Goal: Task Accomplishment & Management: Manage account settings

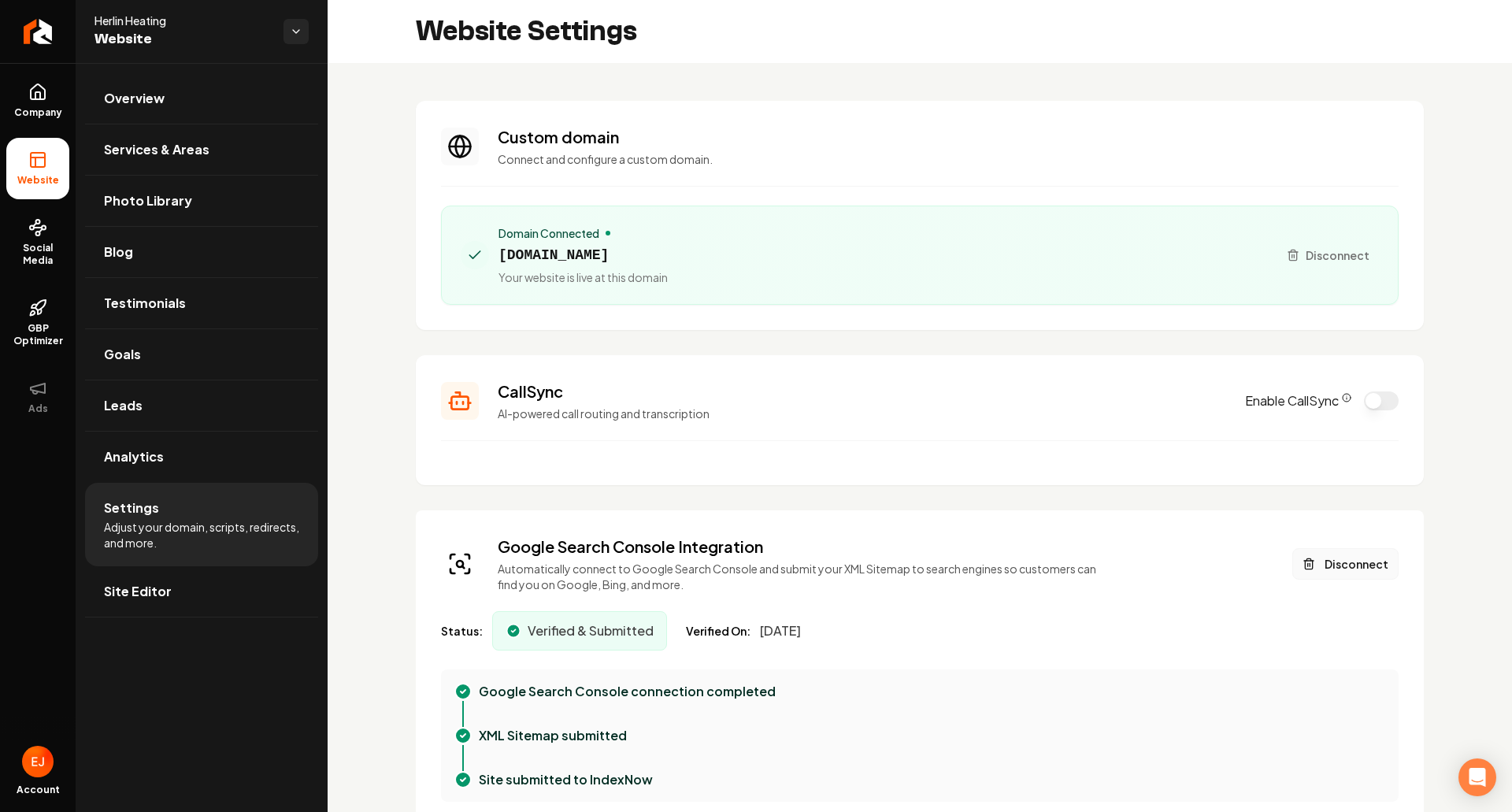
click at [1337, 559] on button "Disconnect" at bounding box center [1346, 564] width 106 height 32
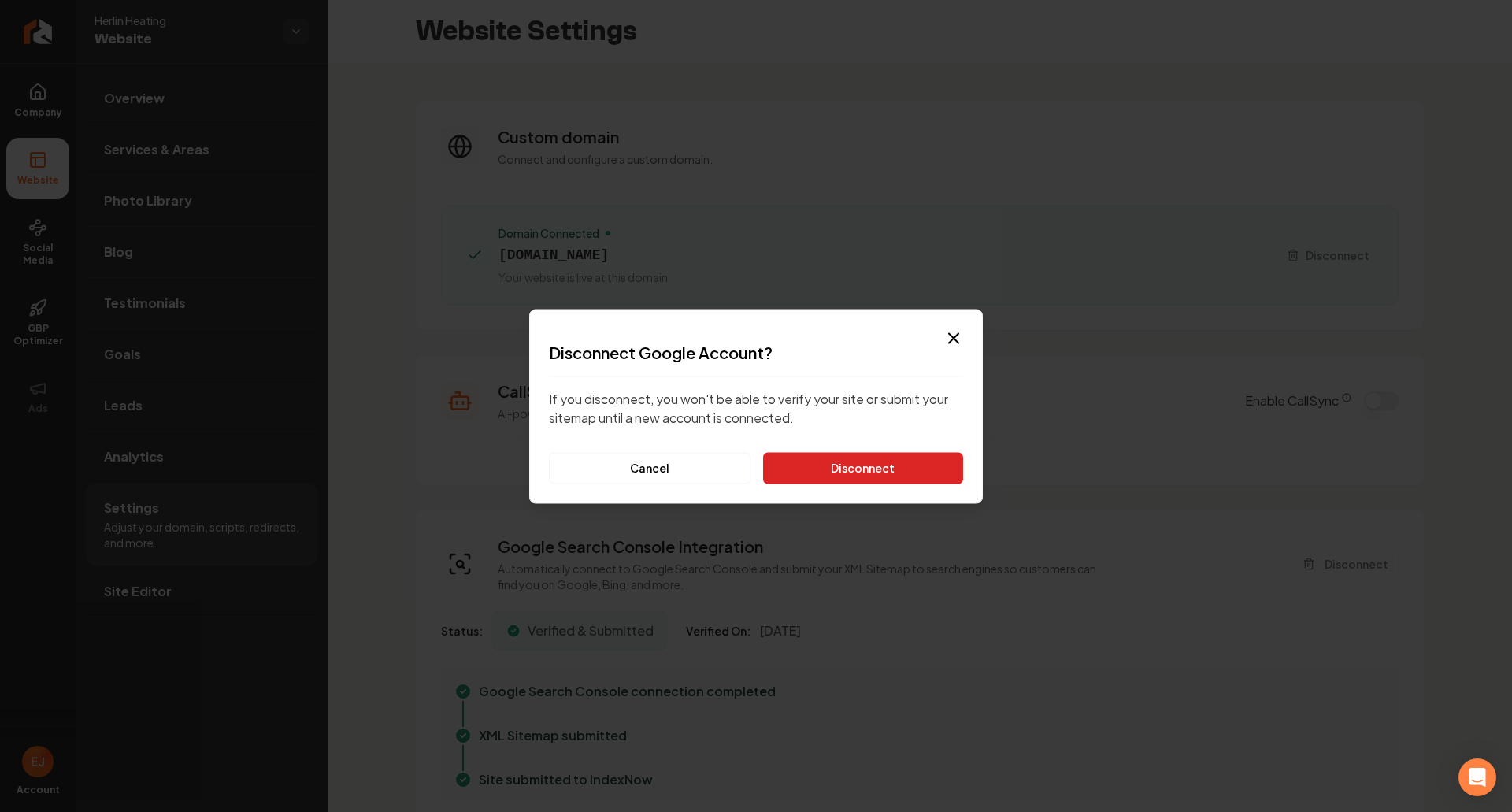
click at [846, 471] on button "Disconnect" at bounding box center [862, 467] width 200 height 32
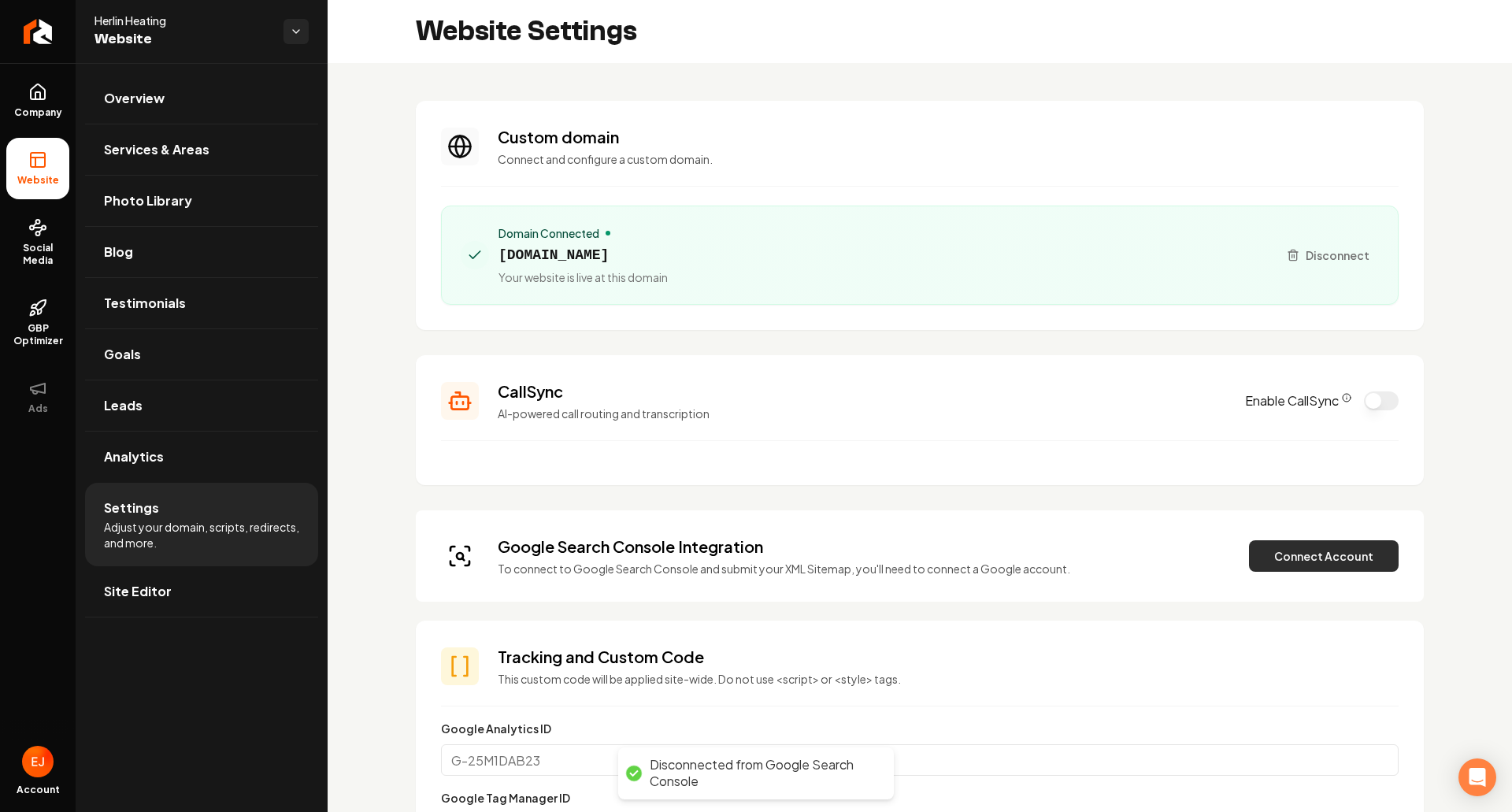
click at [1317, 570] on button "Connect Account" at bounding box center [1324, 556] width 150 height 32
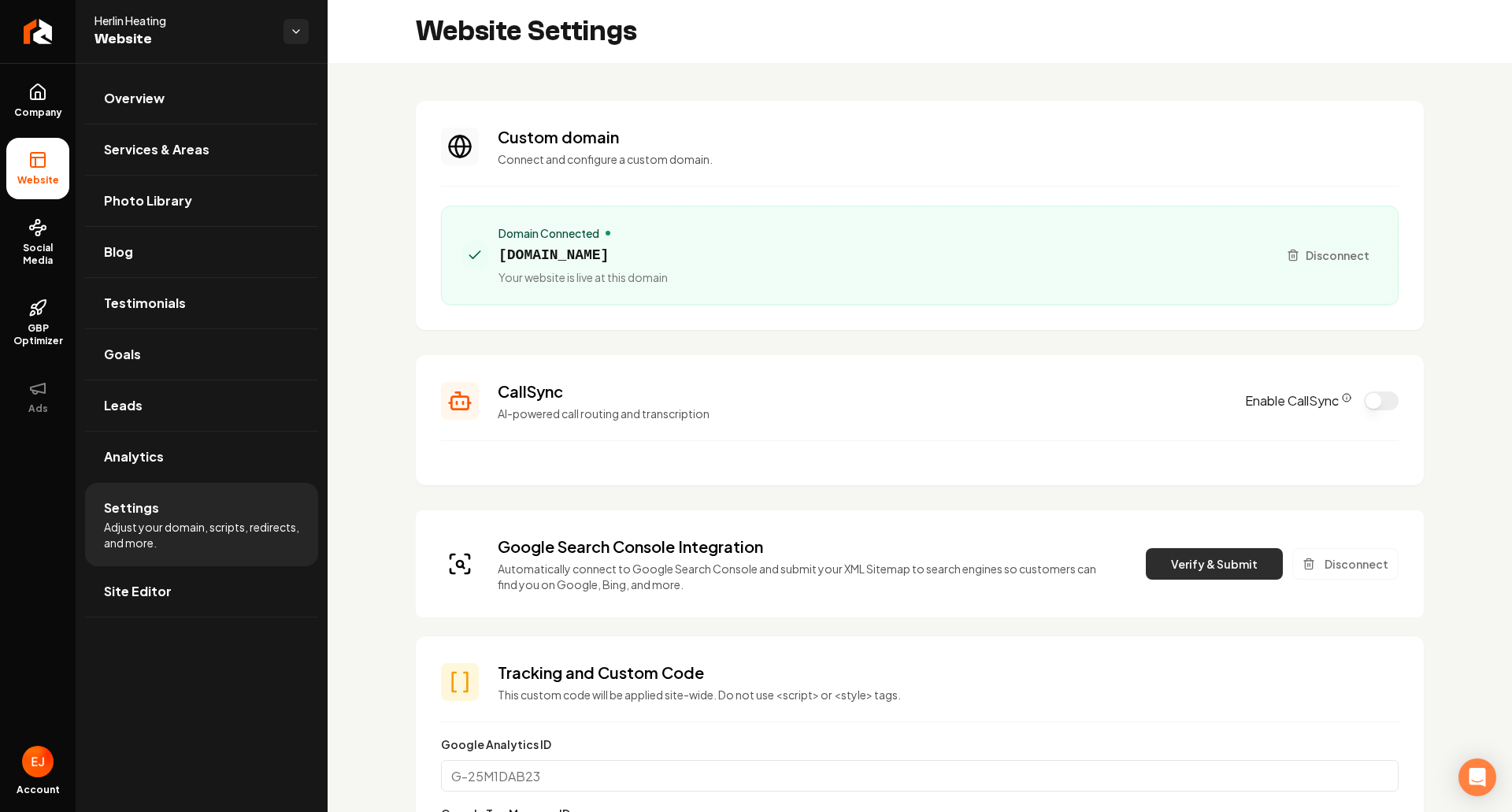
click at [1218, 576] on button "Verify & Submit" at bounding box center [1215, 564] width 137 height 32
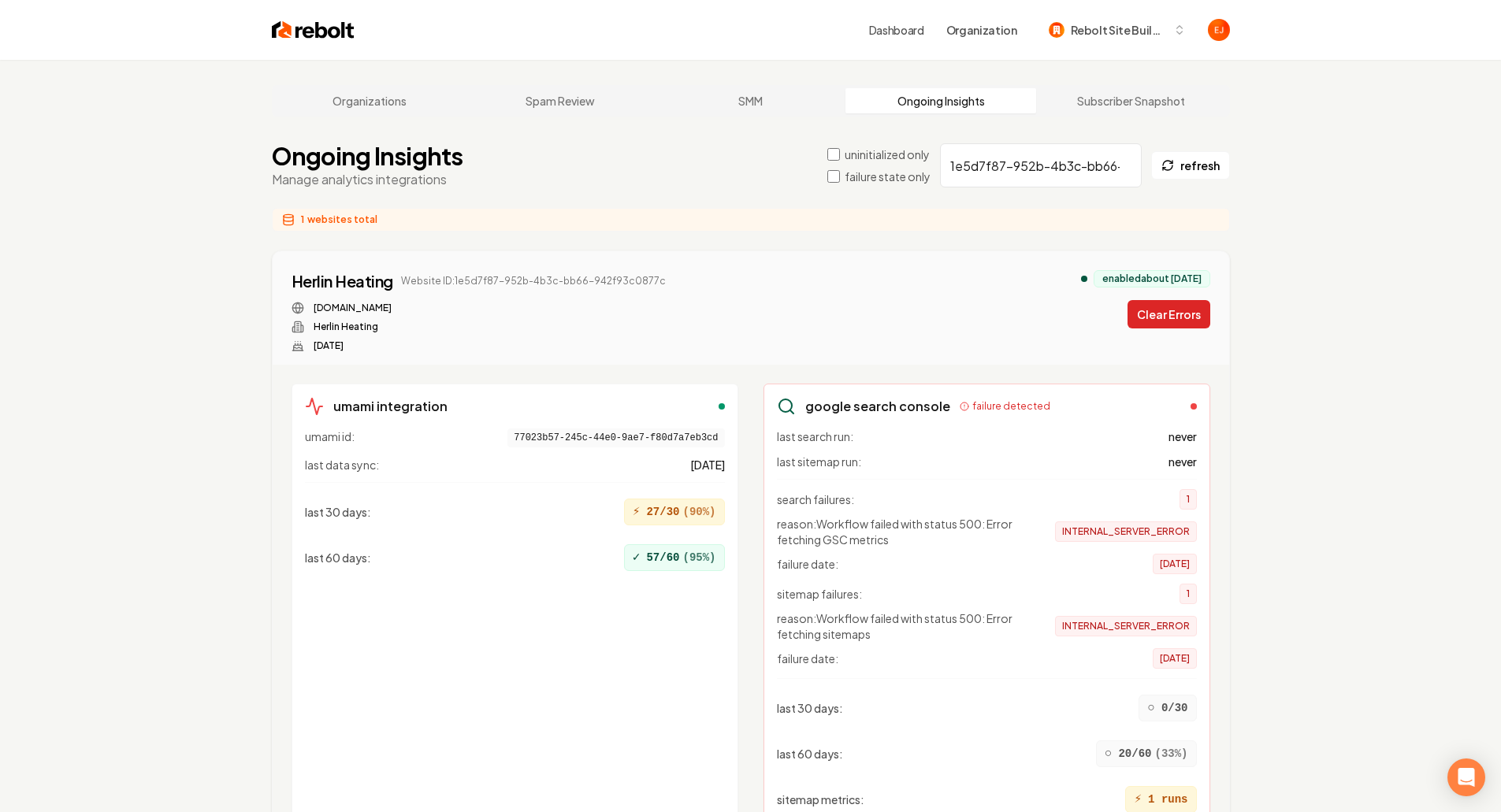
click at [1144, 310] on button "Clear Errors" at bounding box center [1169, 314] width 83 height 28
click at [1170, 319] on button "Clear Errors" at bounding box center [1169, 314] width 83 height 28
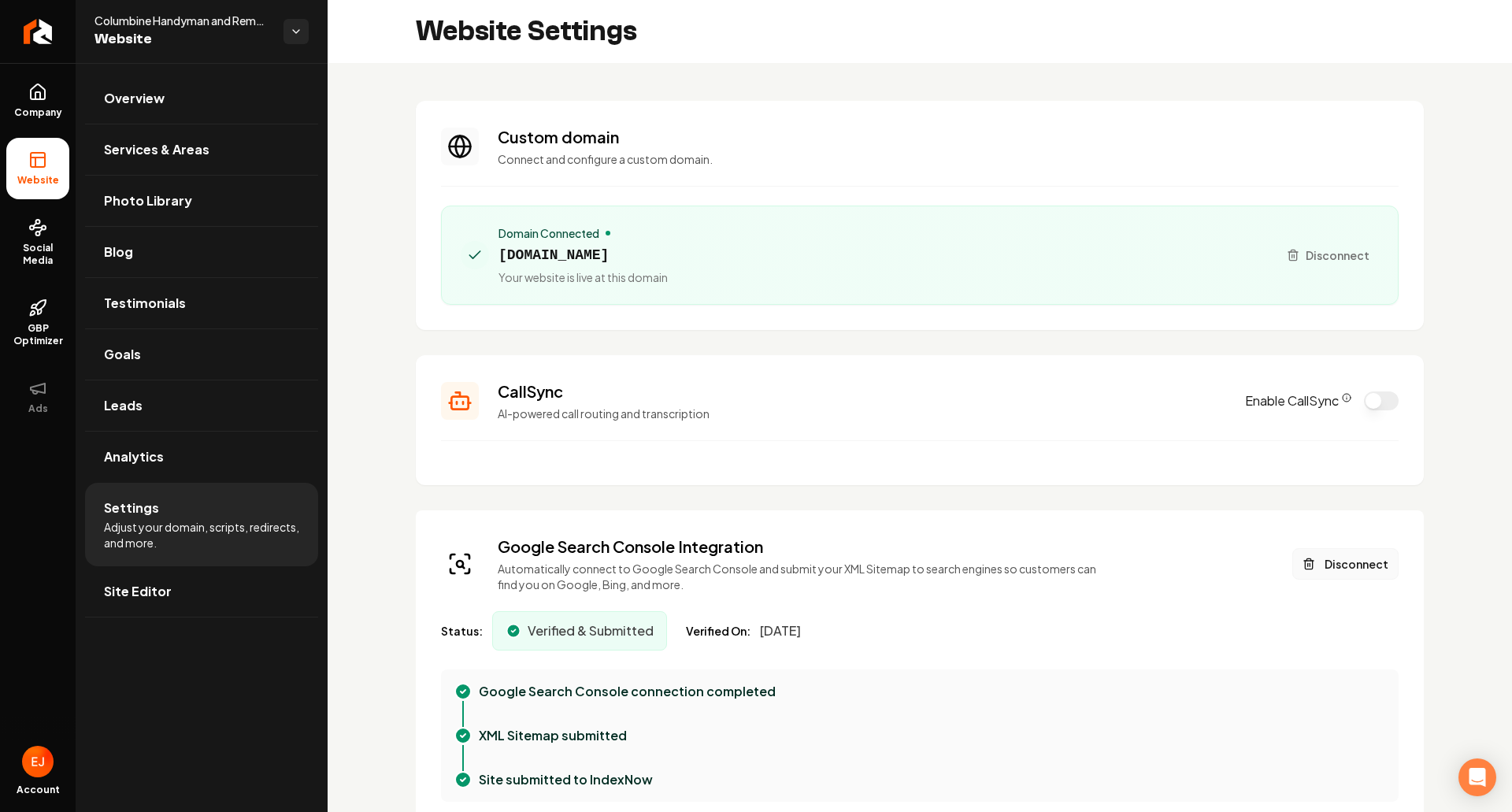
click at [1339, 564] on button "Disconnect" at bounding box center [1346, 564] width 106 height 32
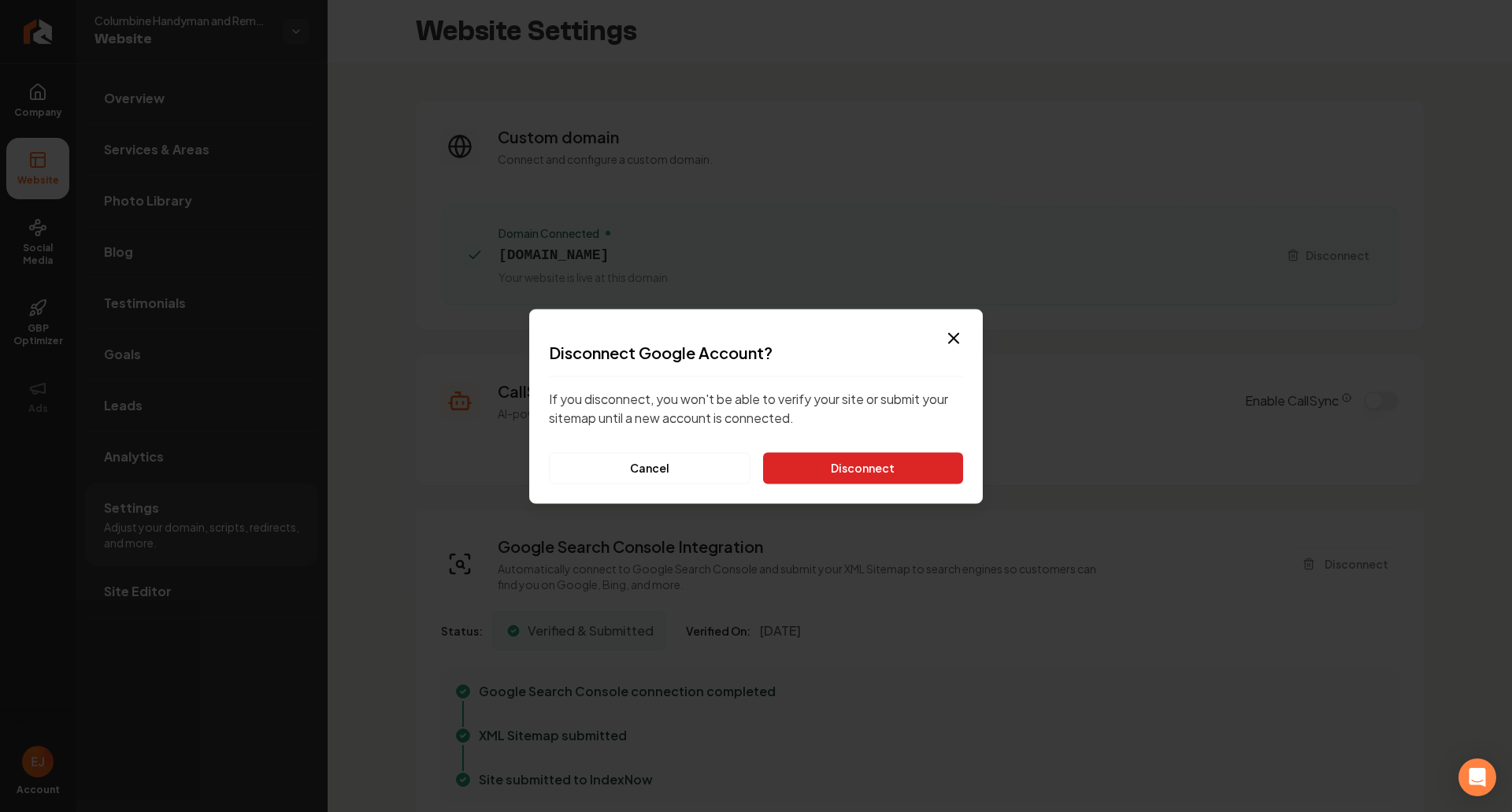
click at [924, 472] on button "Disconnect" at bounding box center [862, 467] width 200 height 32
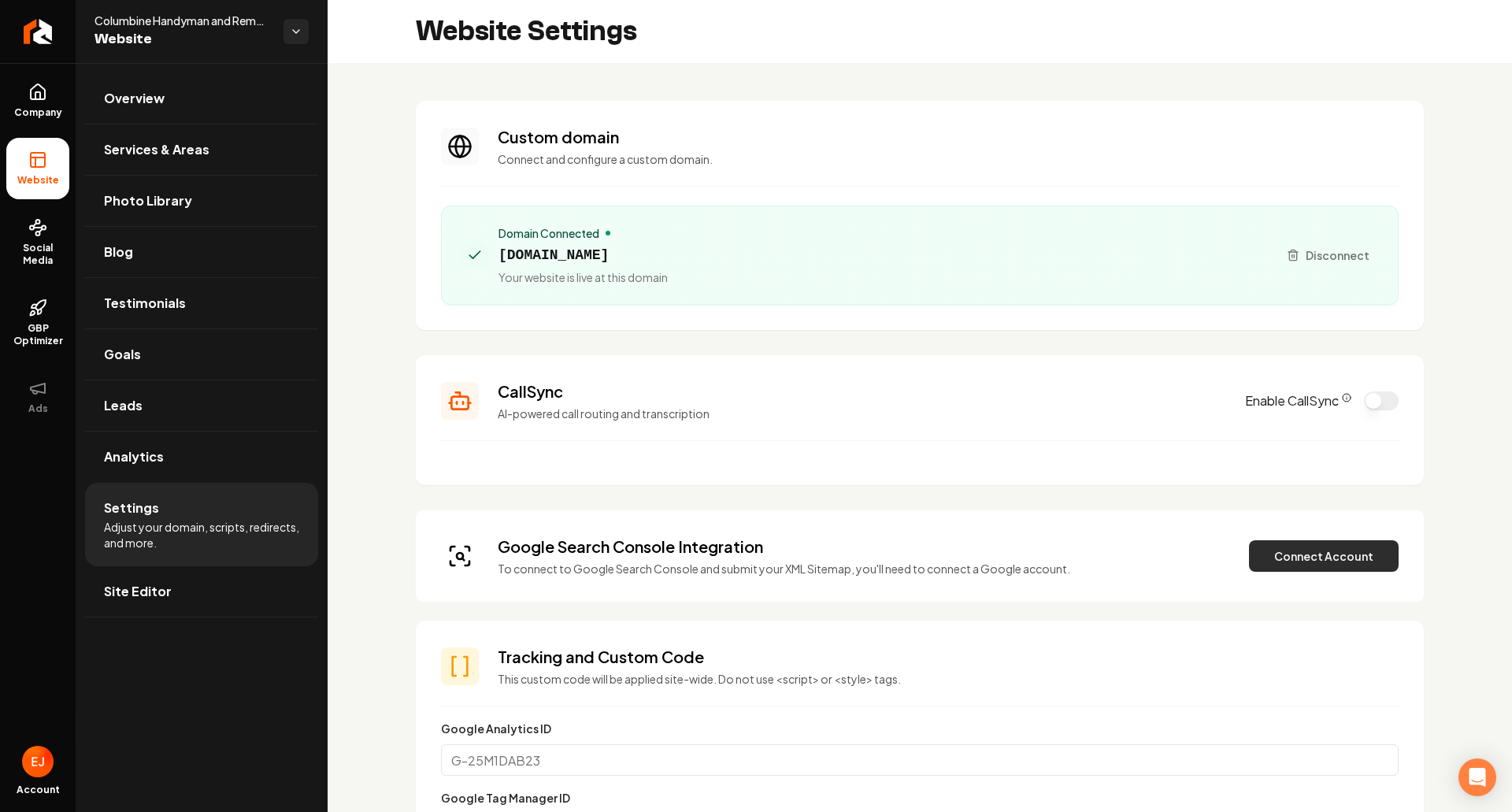
click at [1274, 567] on button "Connect Account" at bounding box center [1324, 556] width 150 height 32
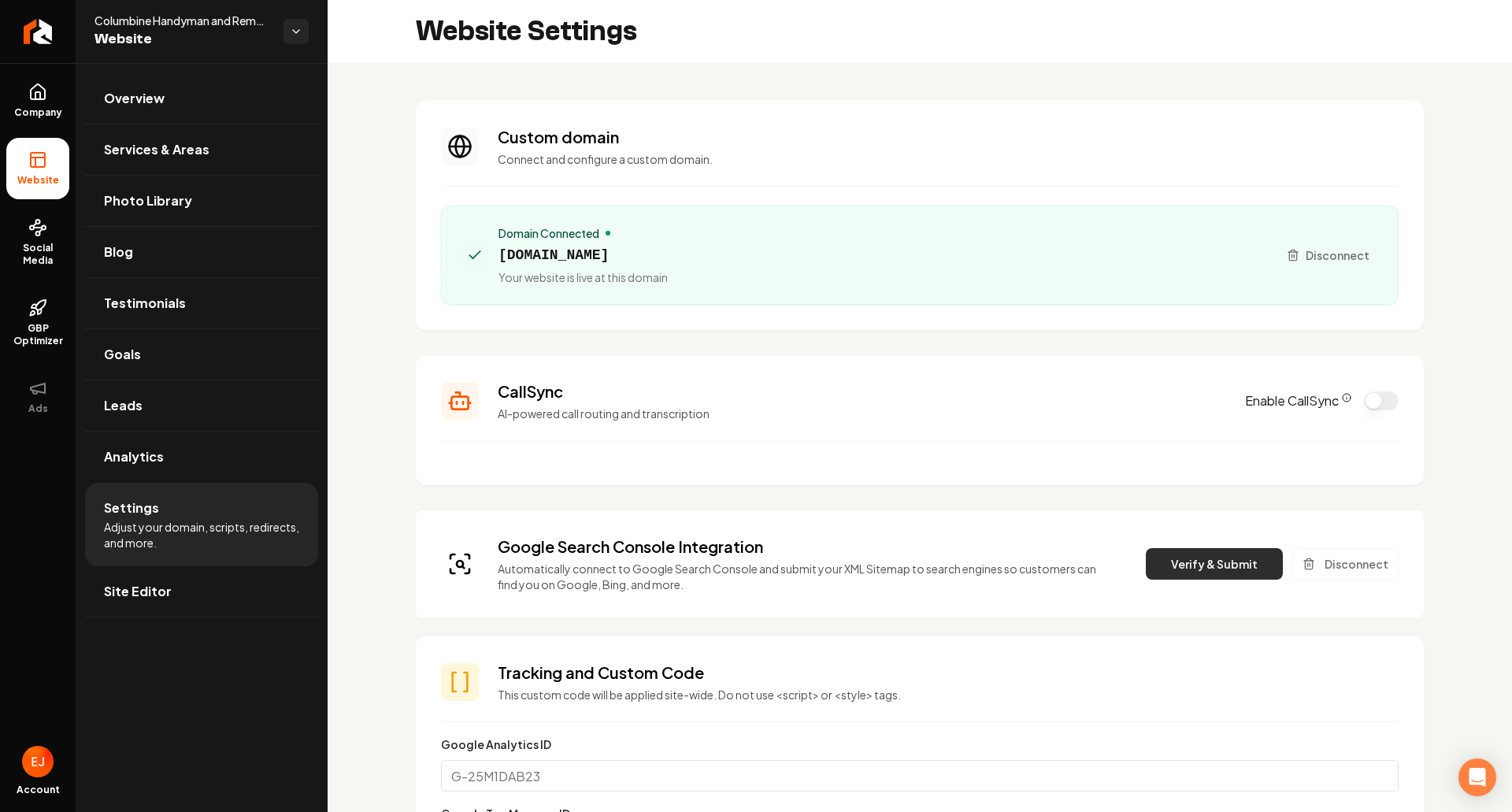
click at [1181, 562] on button "Verify & Submit" at bounding box center [1215, 564] width 137 height 32
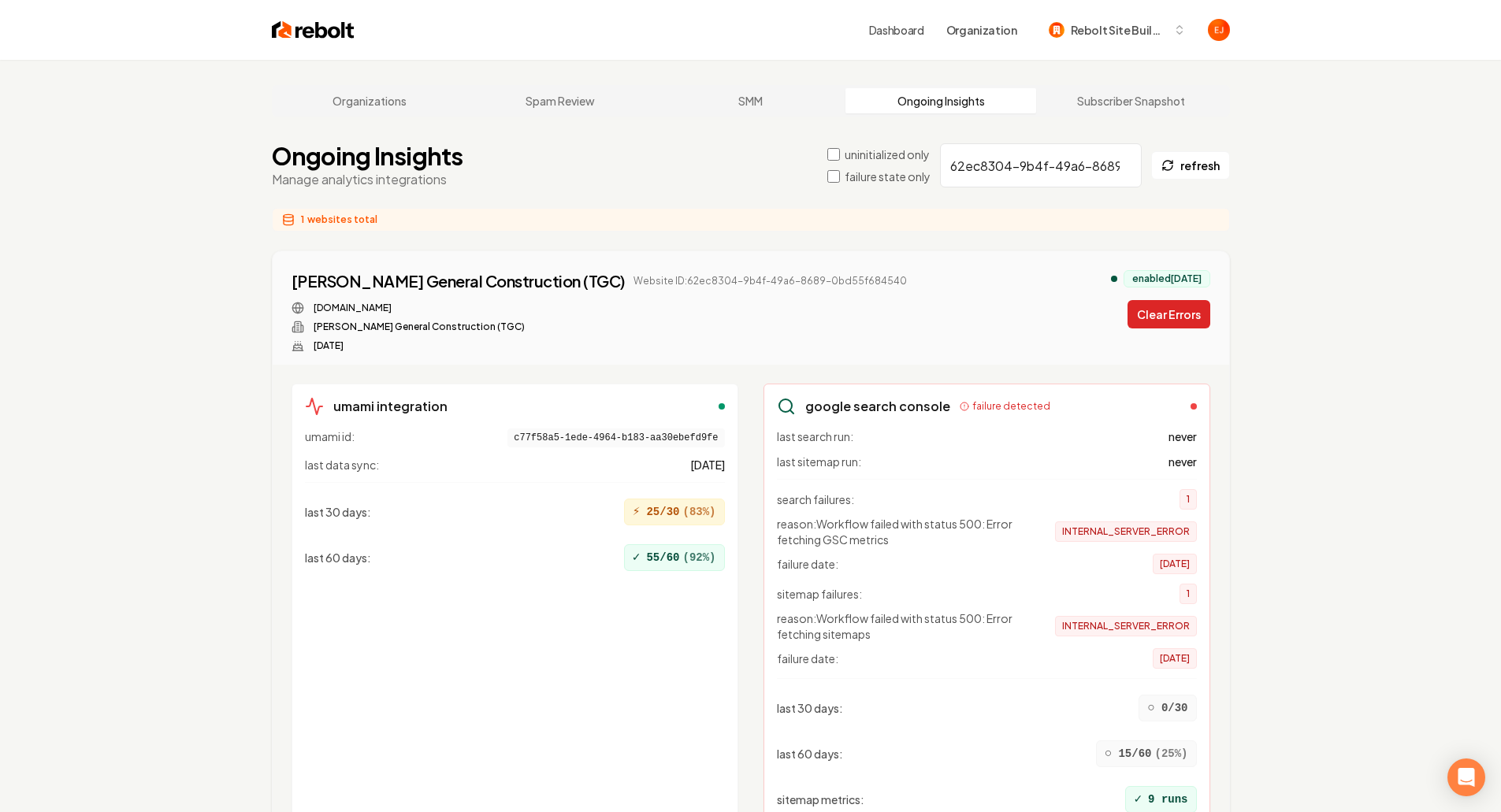
click at [1156, 313] on button "Clear Errors" at bounding box center [1169, 314] width 83 height 28
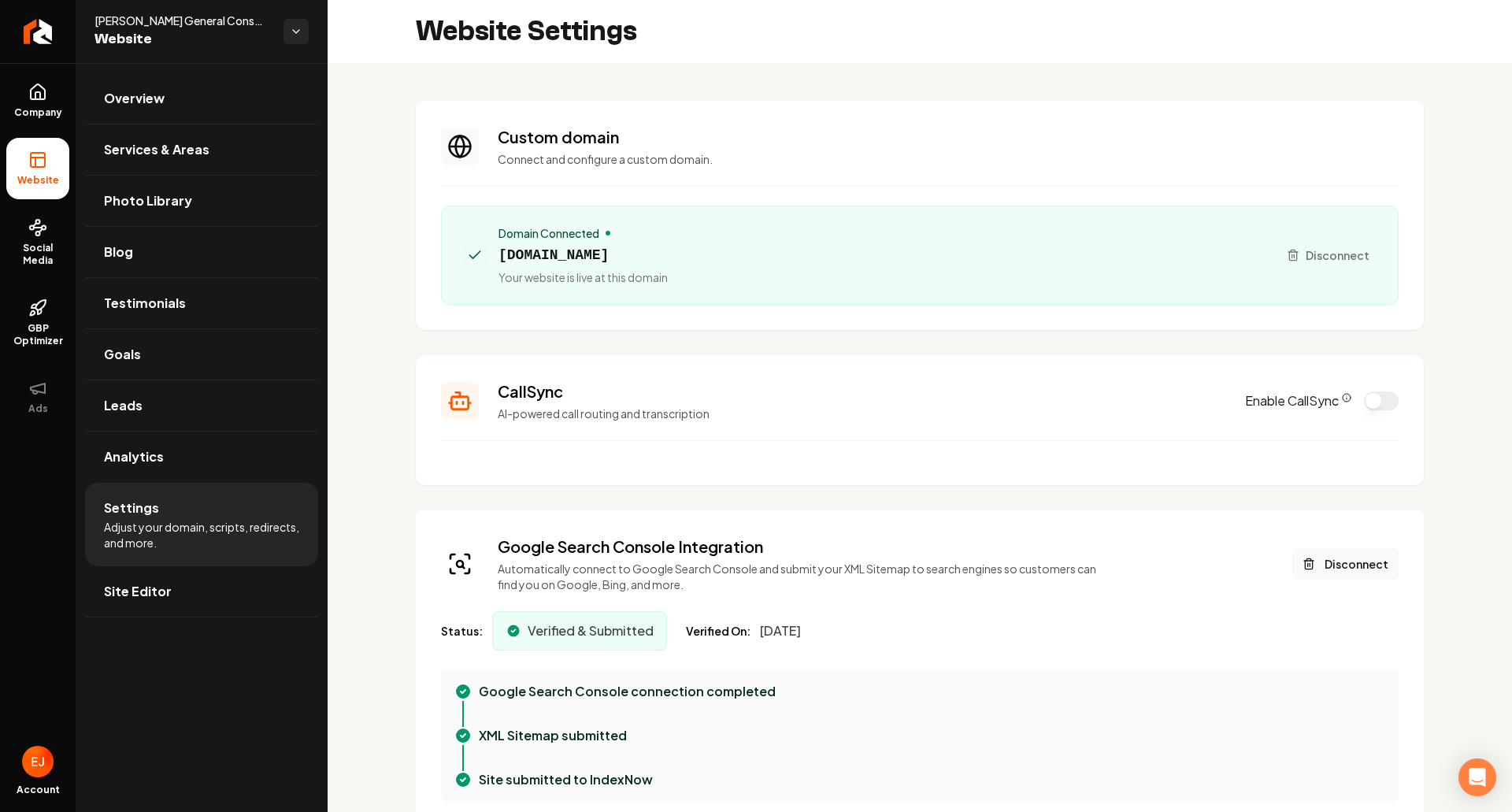
click at [1341, 567] on button "Disconnect" at bounding box center [1346, 564] width 106 height 32
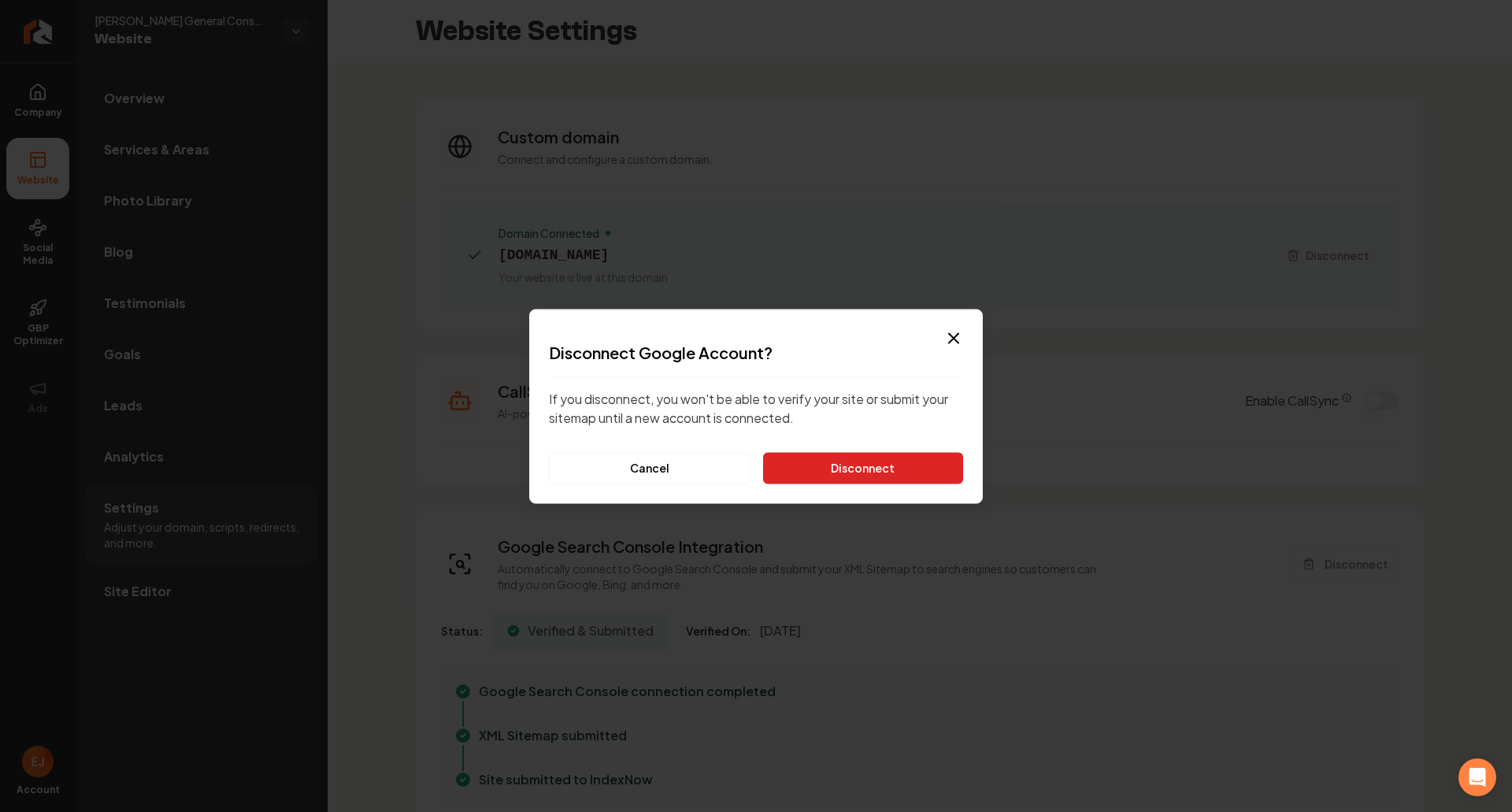
click at [904, 482] on button "Disconnect" at bounding box center [862, 467] width 200 height 32
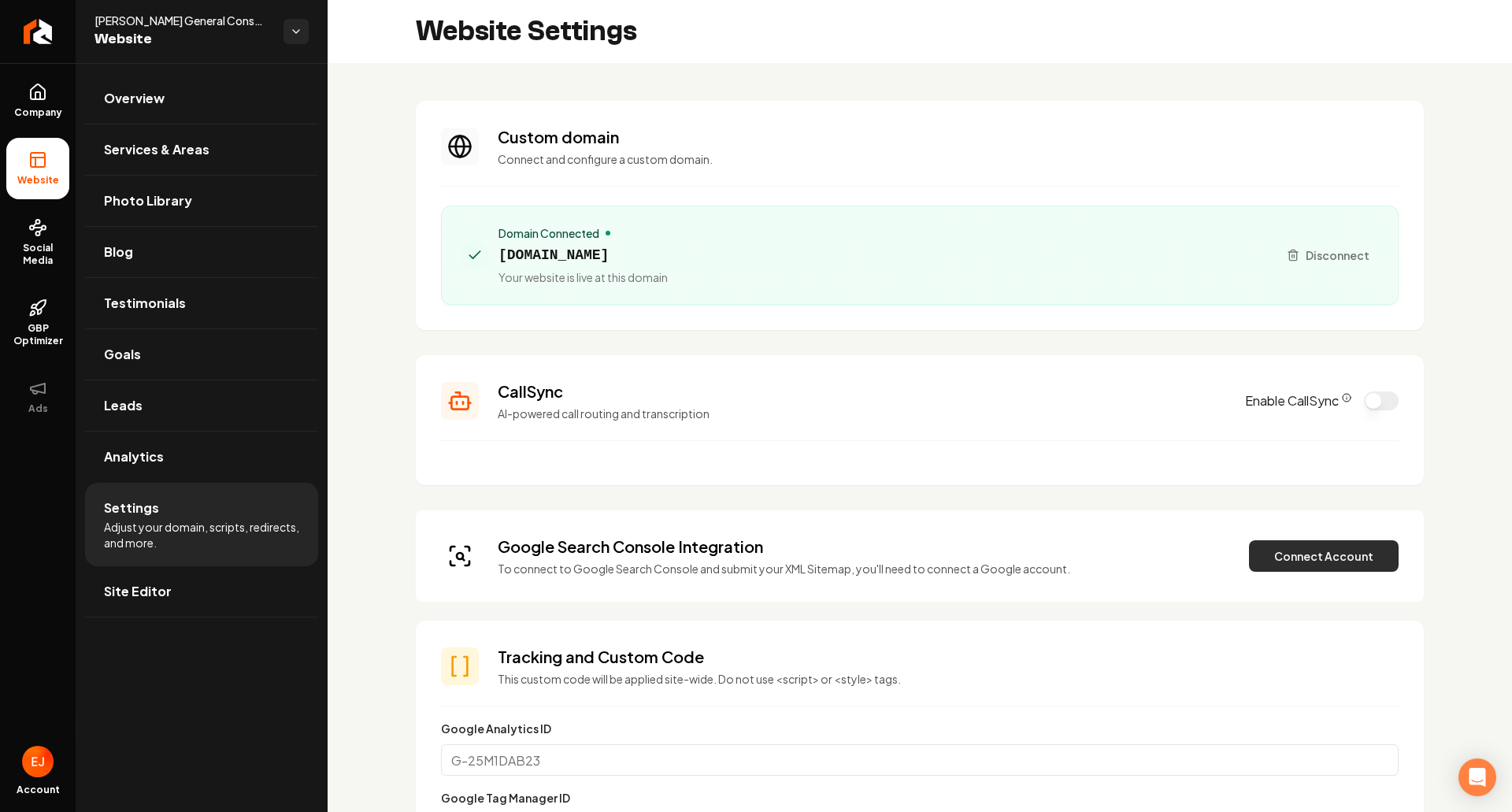
click at [1339, 545] on button "Connect Account" at bounding box center [1324, 556] width 150 height 32
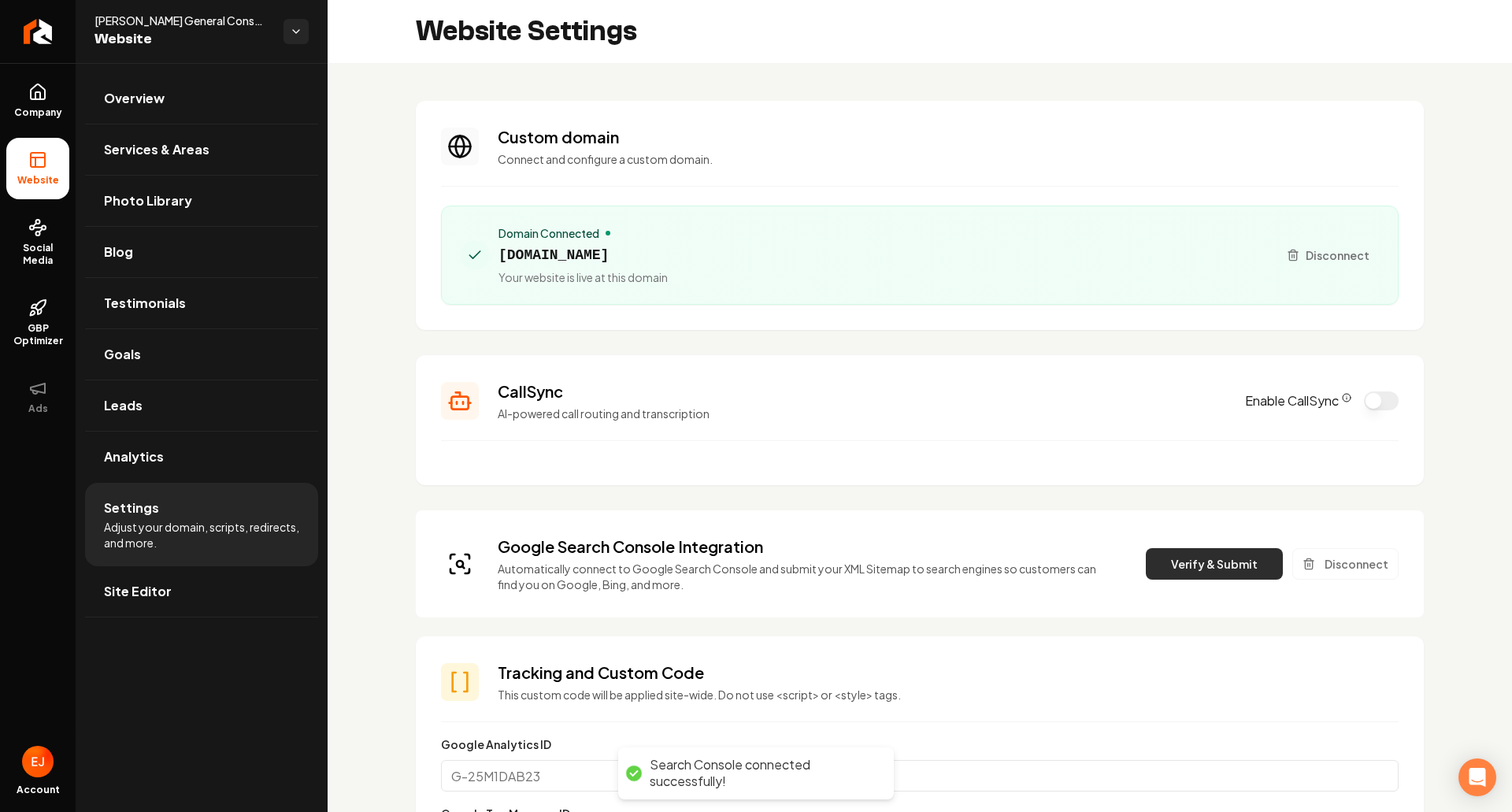
click at [1207, 568] on button "Verify & Submit" at bounding box center [1215, 564] width 137 height 32
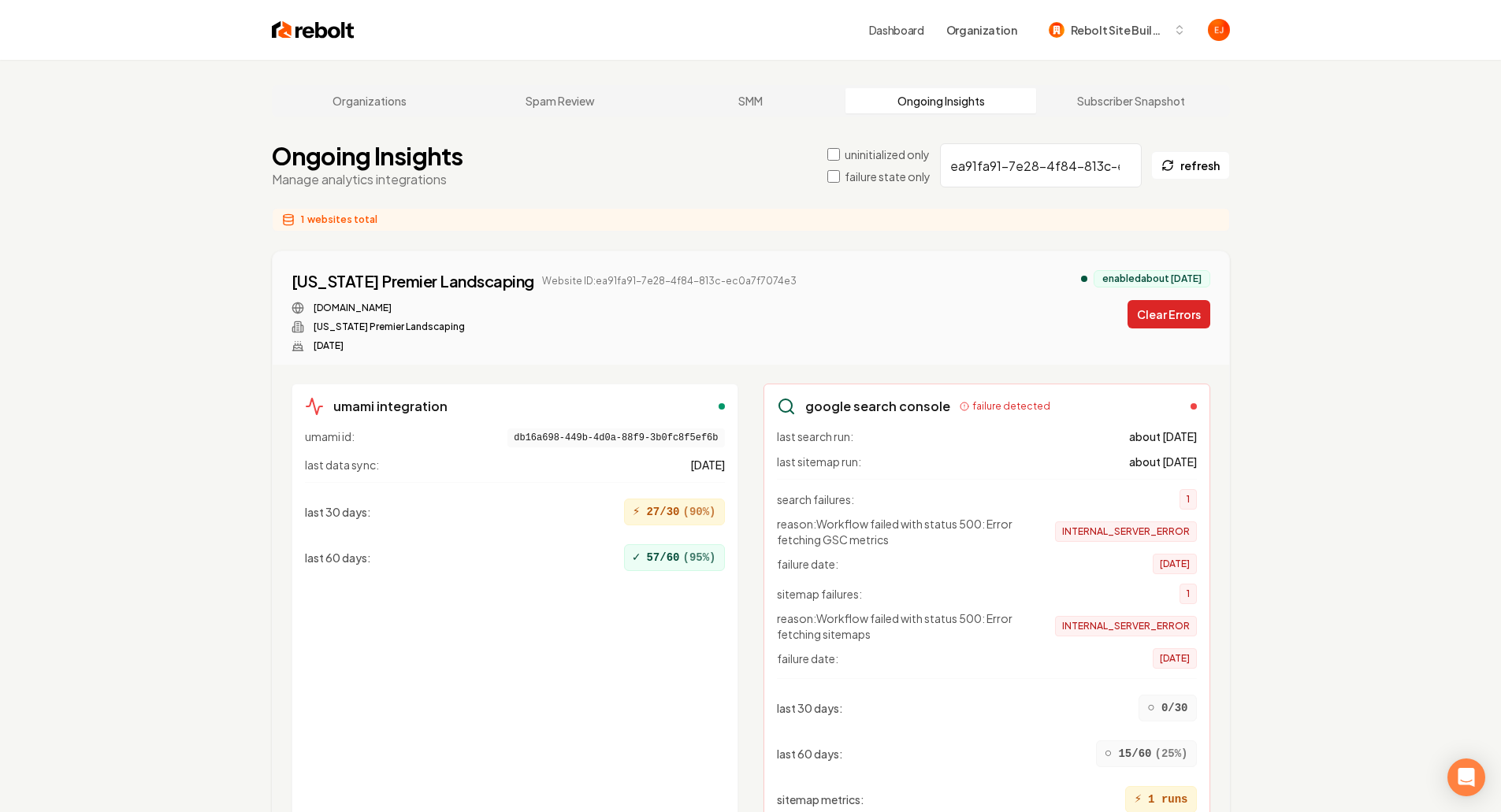
click at [1176, 315] on button "Clear Errors" at bounding box center [1169, 314] width 83 height 28
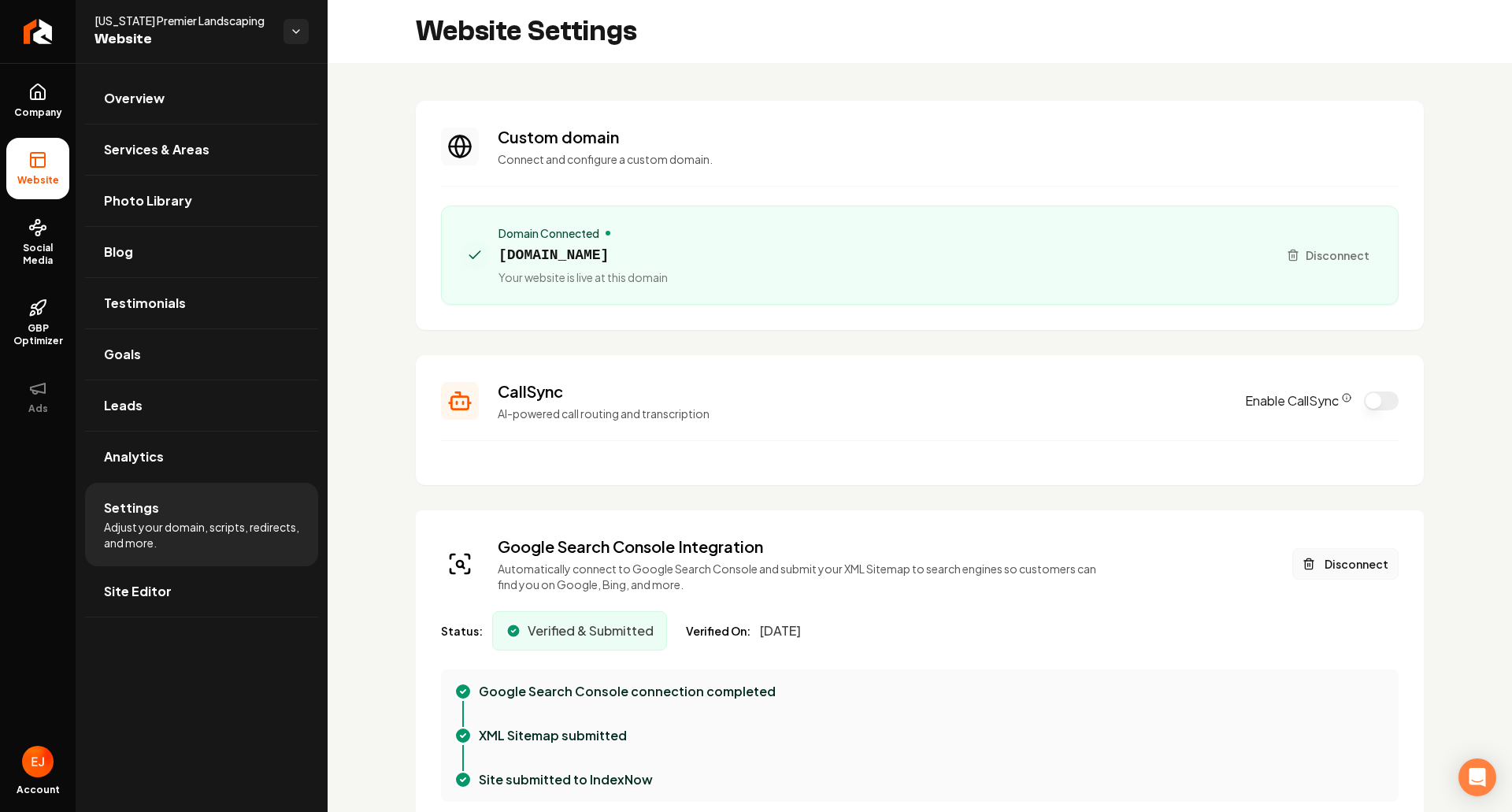
click at [1325, 559] on button "Disconnect" at bounding box center [1346, 564] width 106 height 32
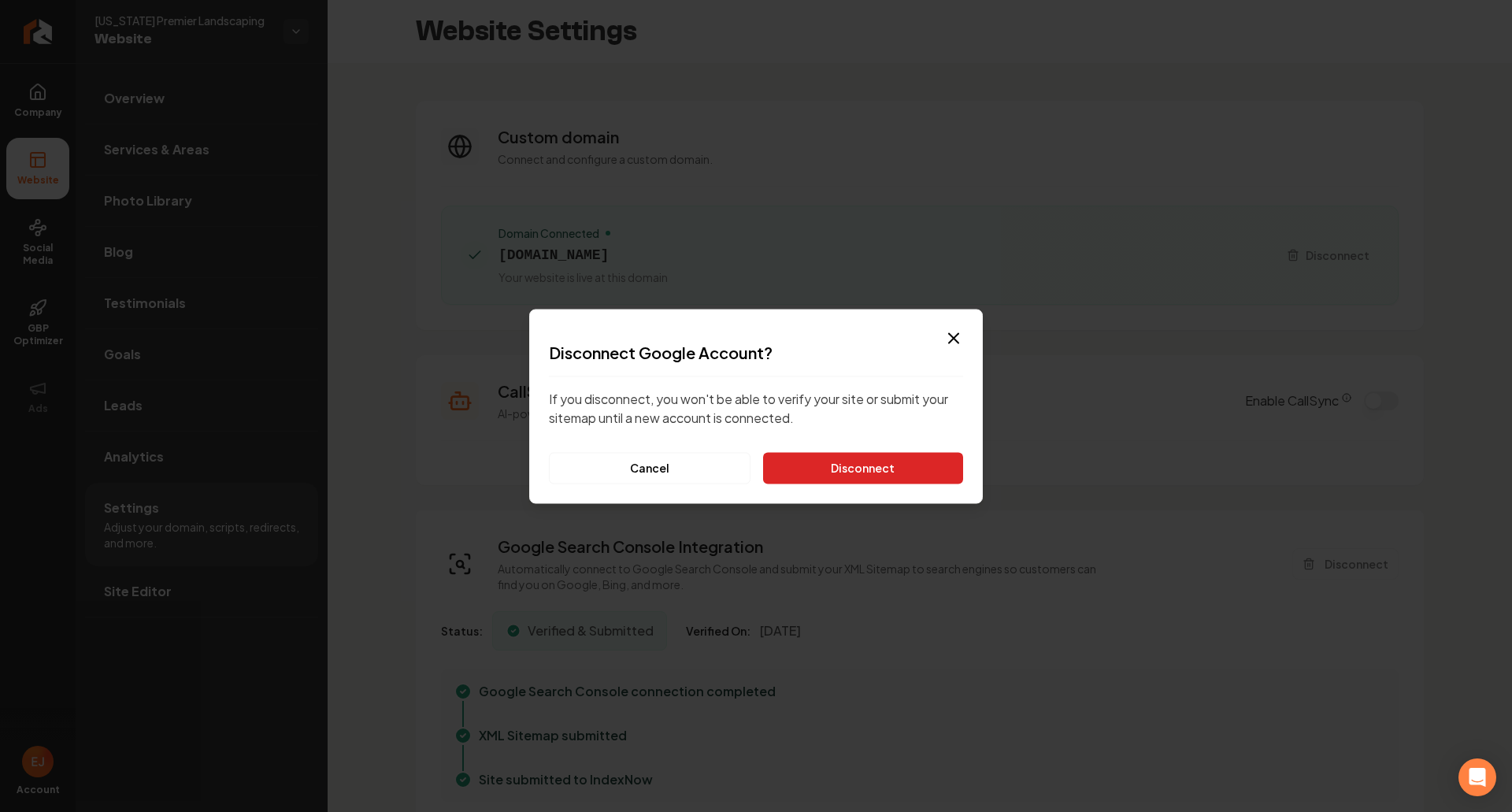
click at [853, 472] on button "Disconnect" at bounding box center [862, 467] width 200 height 32
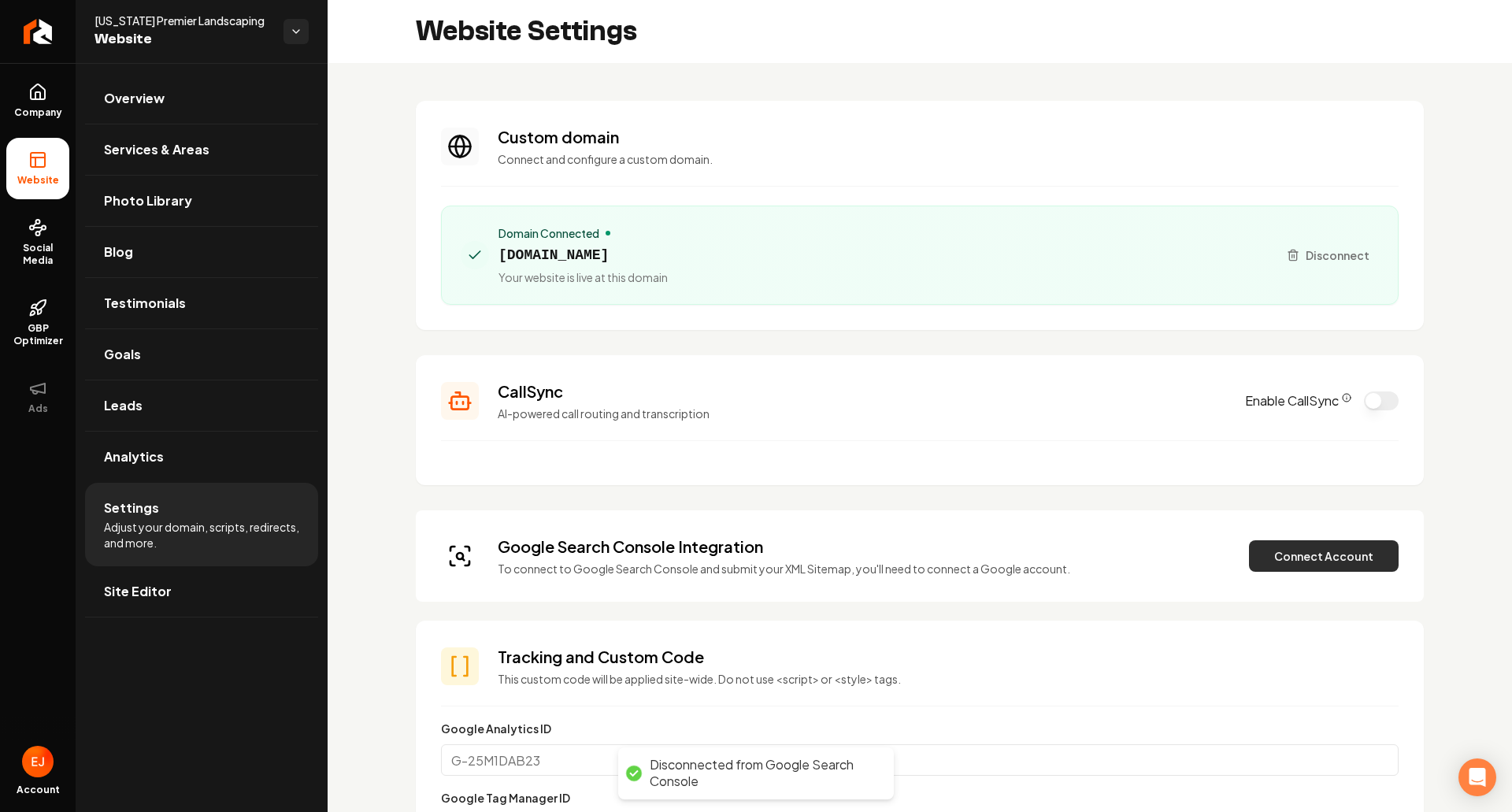
click at [1287, 550] on button "Connect Account" at bounding box center [1324, 556] width 150 height 32
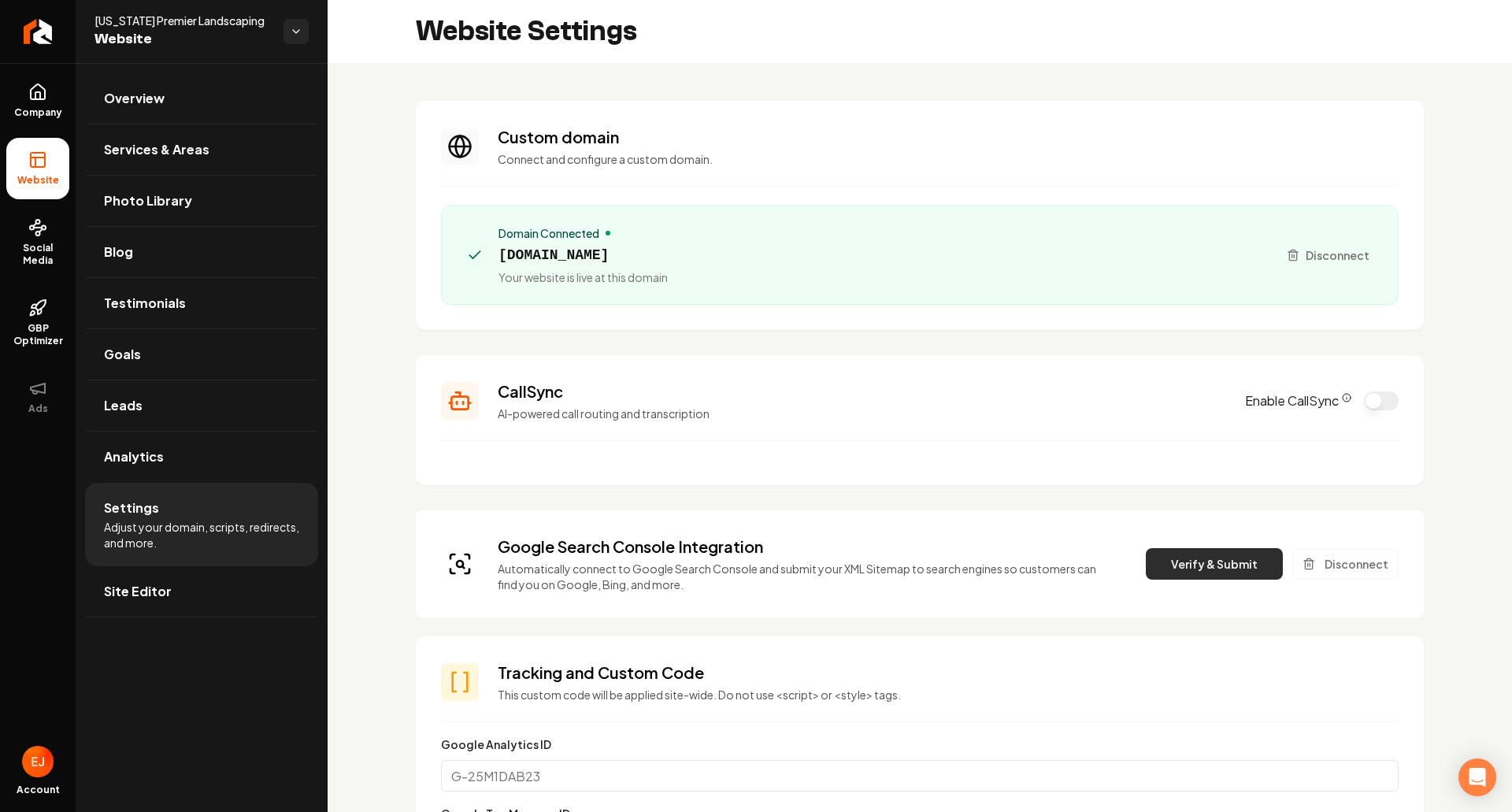
click at [1230, 569] on button "Verify & Submit" at bounding box center [1215, 564] width 137 height 32
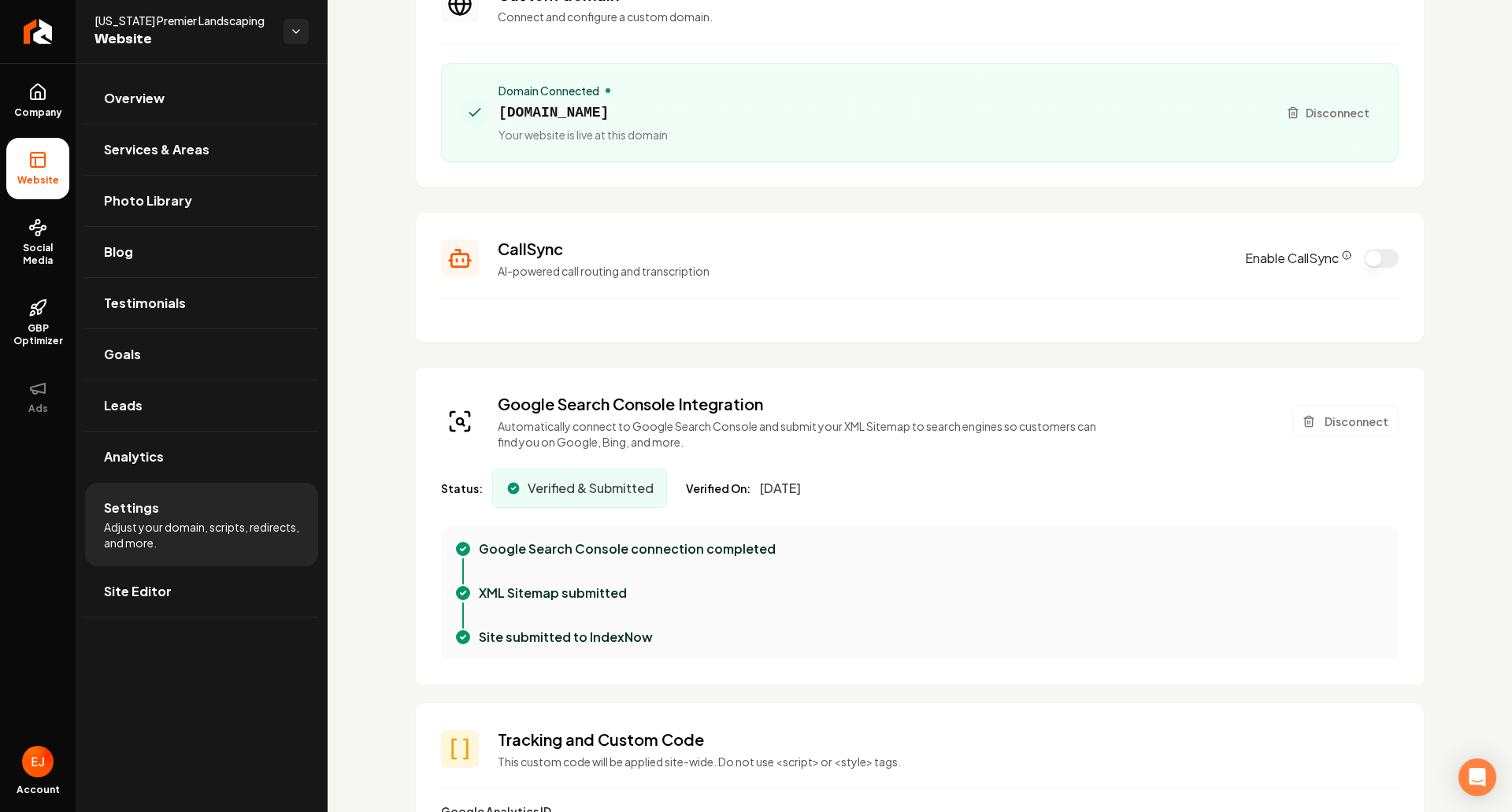
scroll to position [157, 0]
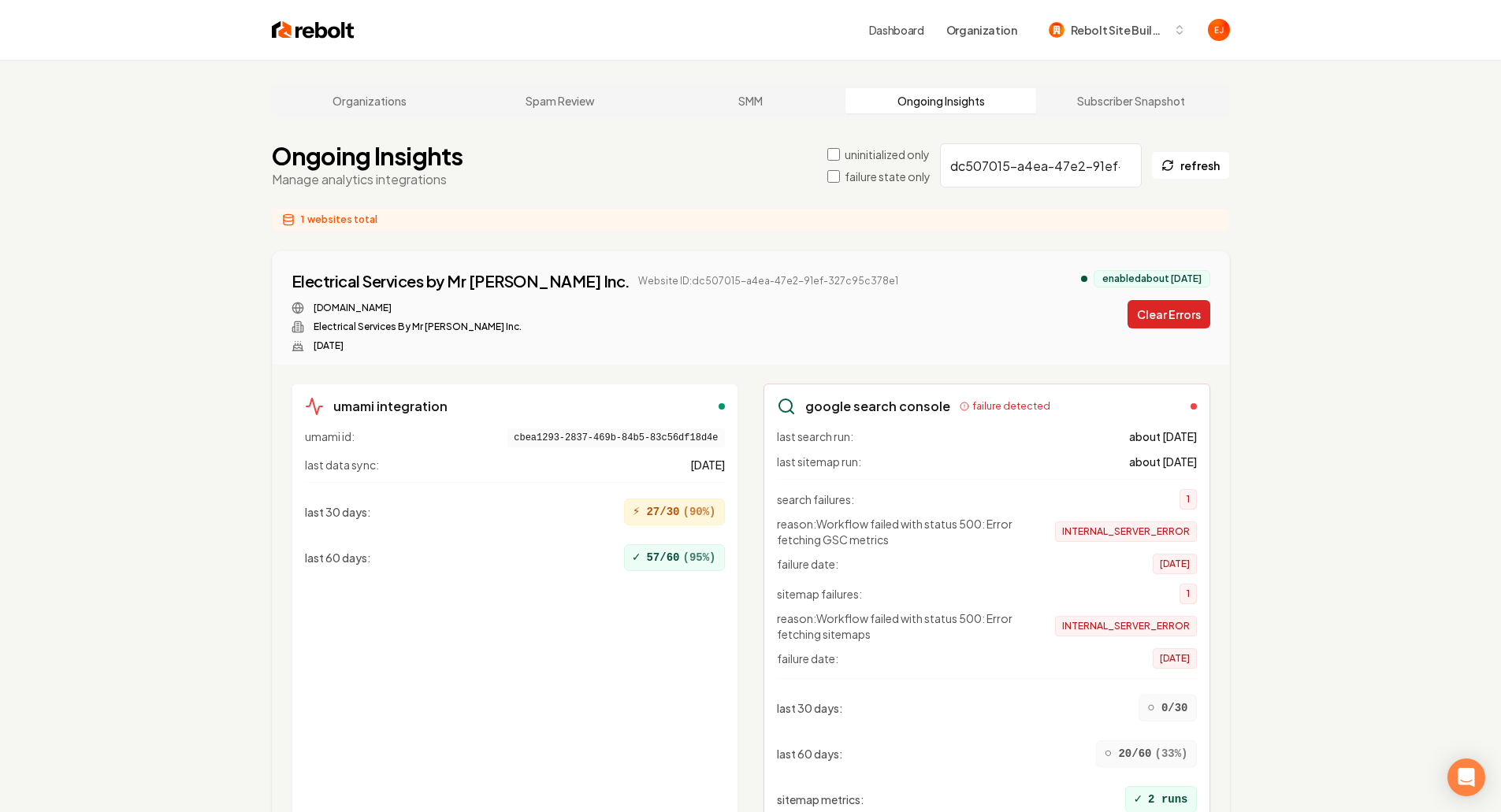
click at [1175, 311] on button "Clear Errors" at bounding box center [1169, 314] width 83 height 28
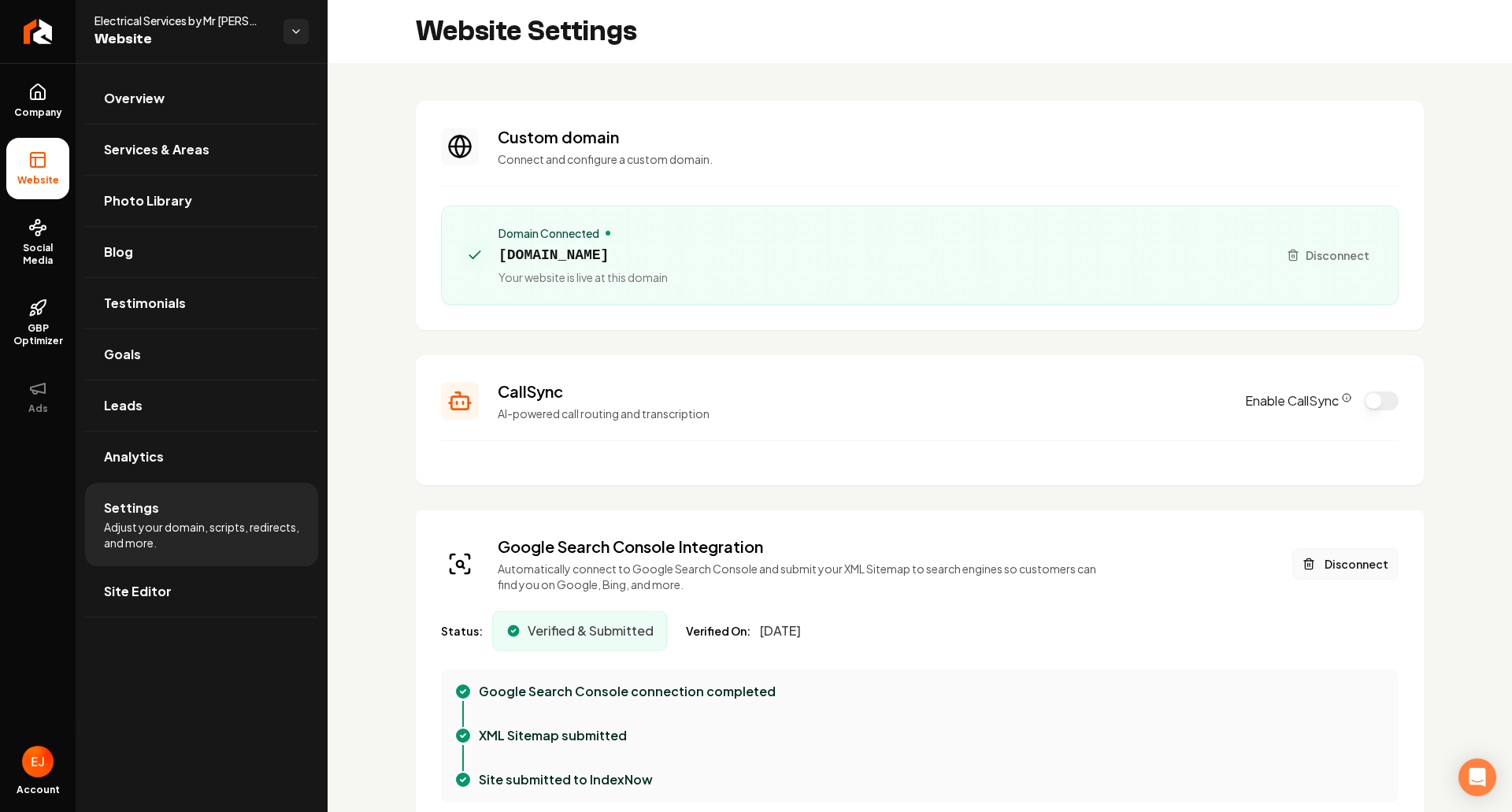
click at [1338, 568] on button "Disconnect" at bounding box center [1346, 564] width 106 height 32
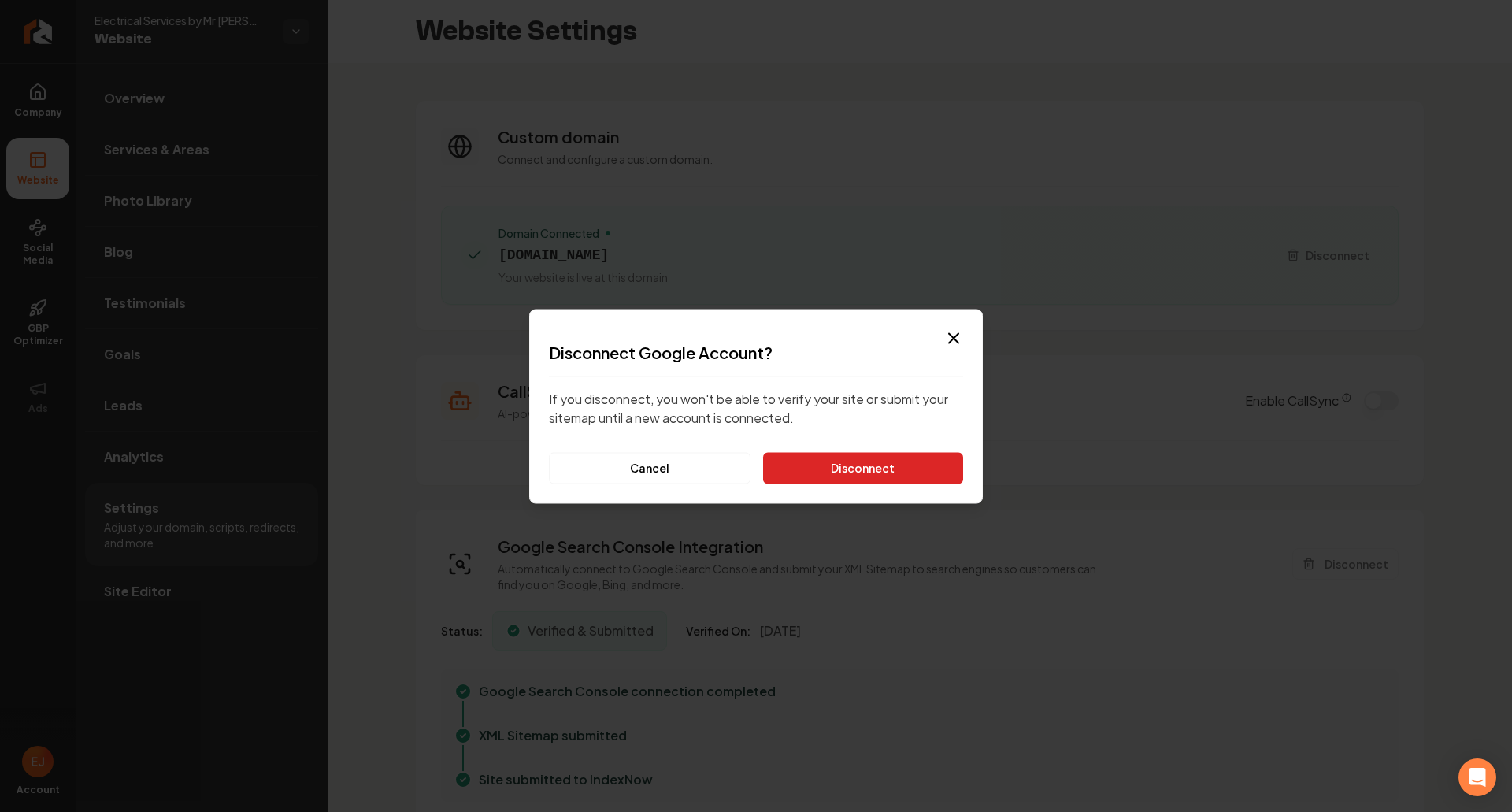
click at [904, 461] on button "Disconnect" at bounding box center [862, 467] width 200 height 32
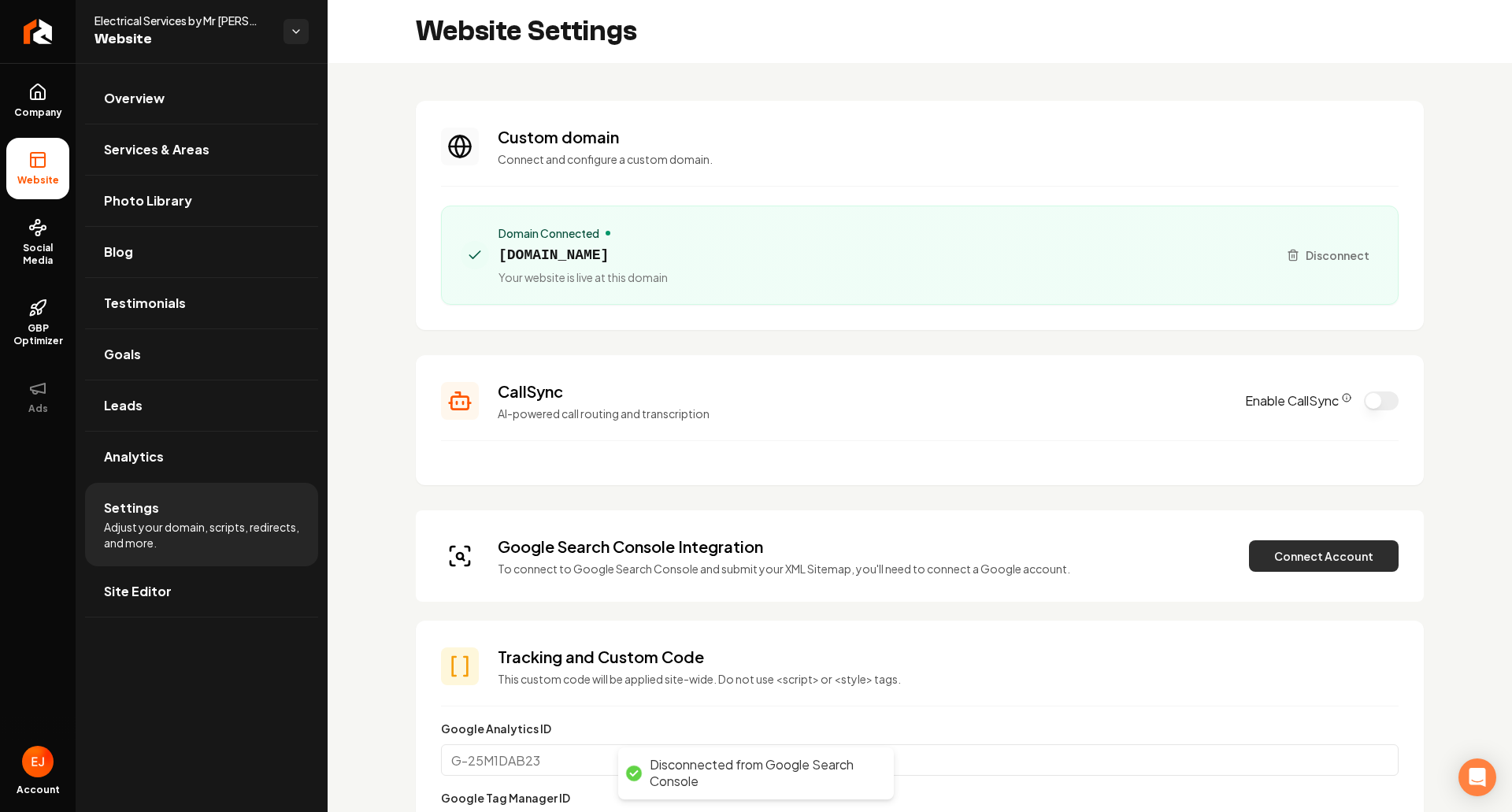
click at [1297, 562] on button "Connect Account" at bounding box center [1324, 556] width 150 height 32
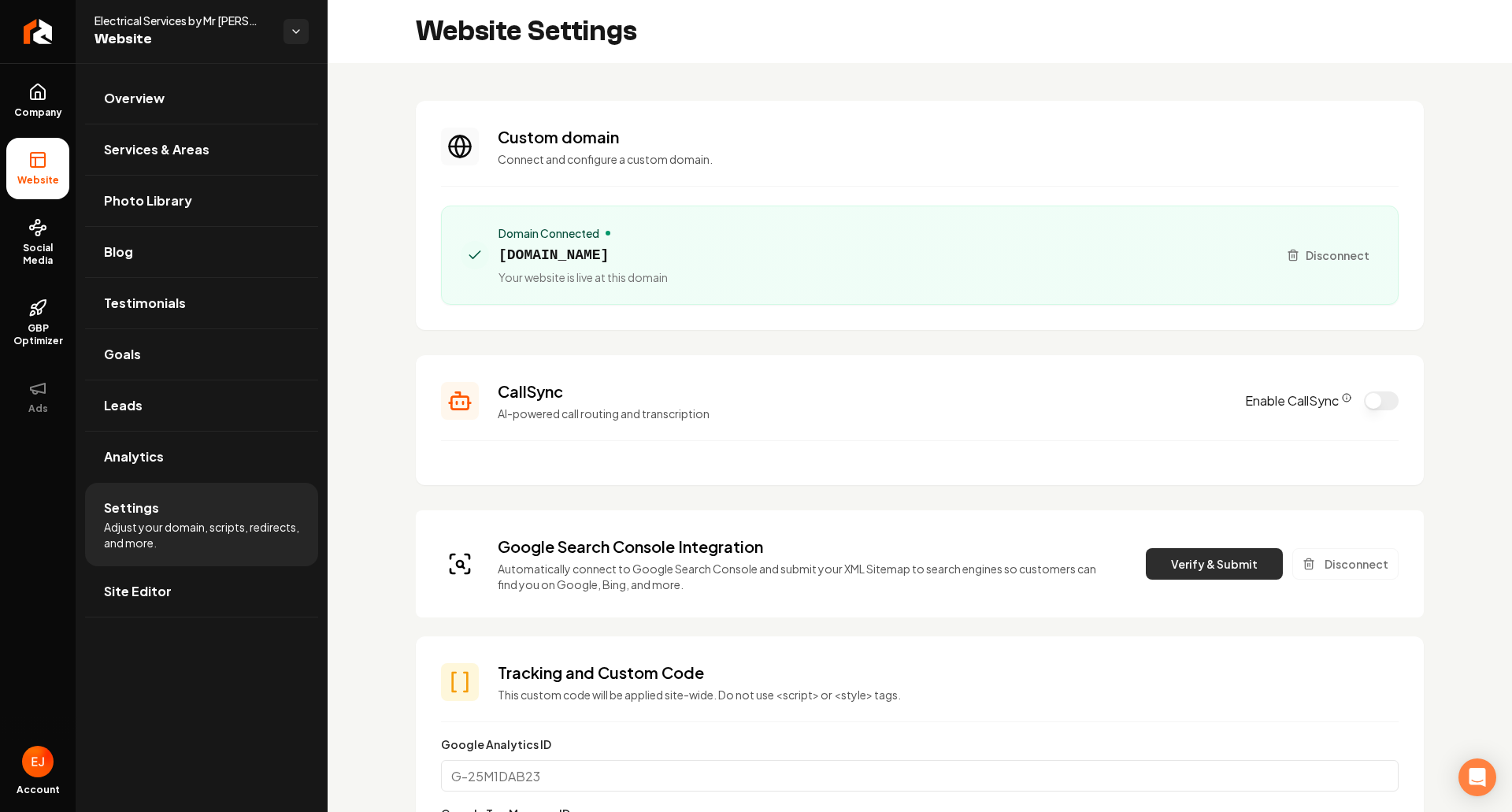
click at [1188, 564] on button "Verify & Submit" at bounding box center [1215, 564] width 137 height 32
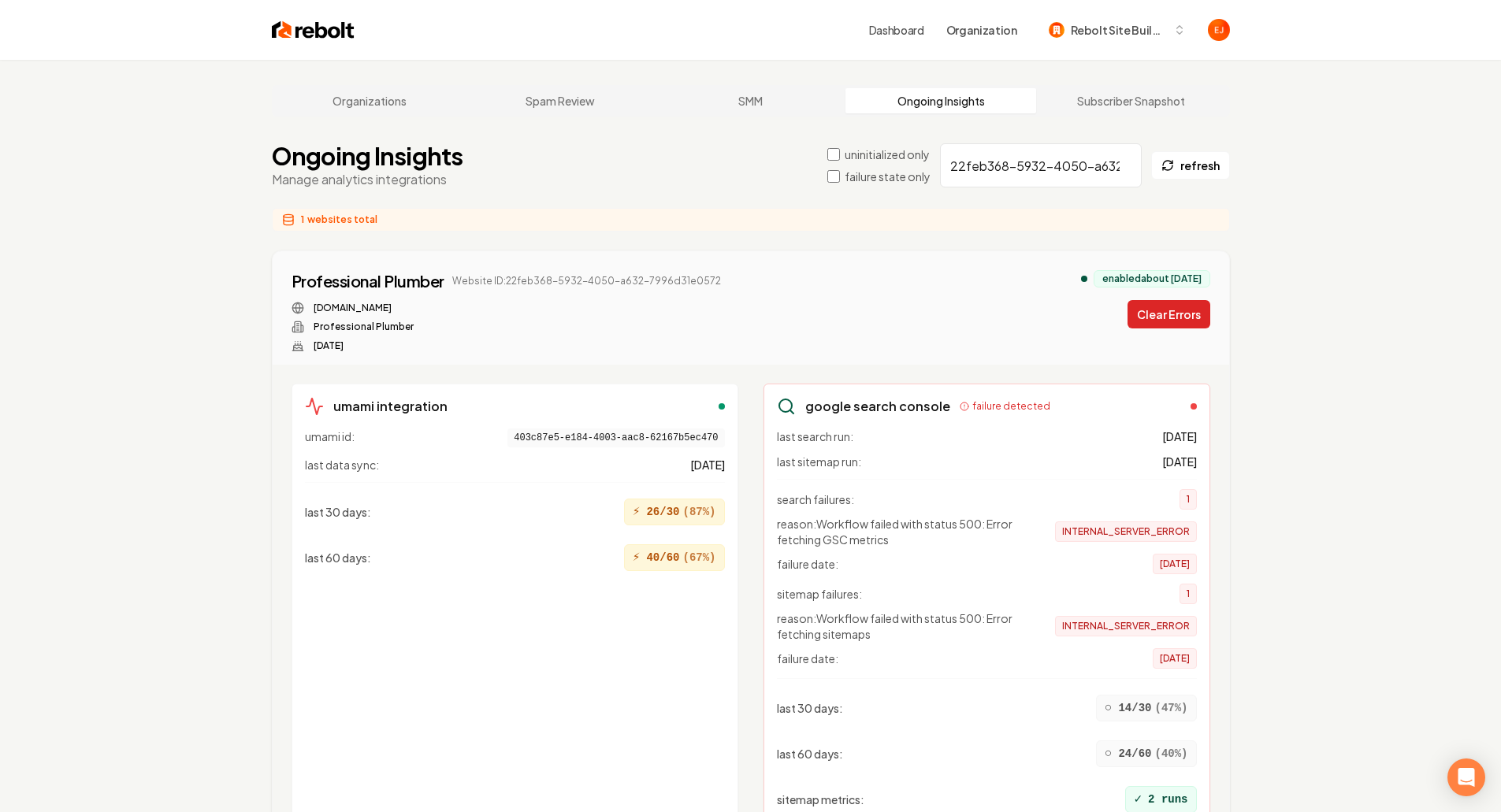
click at [1172, 314] on button "Clear Errors" at bounding box center [1169, 314] width 83 height 28
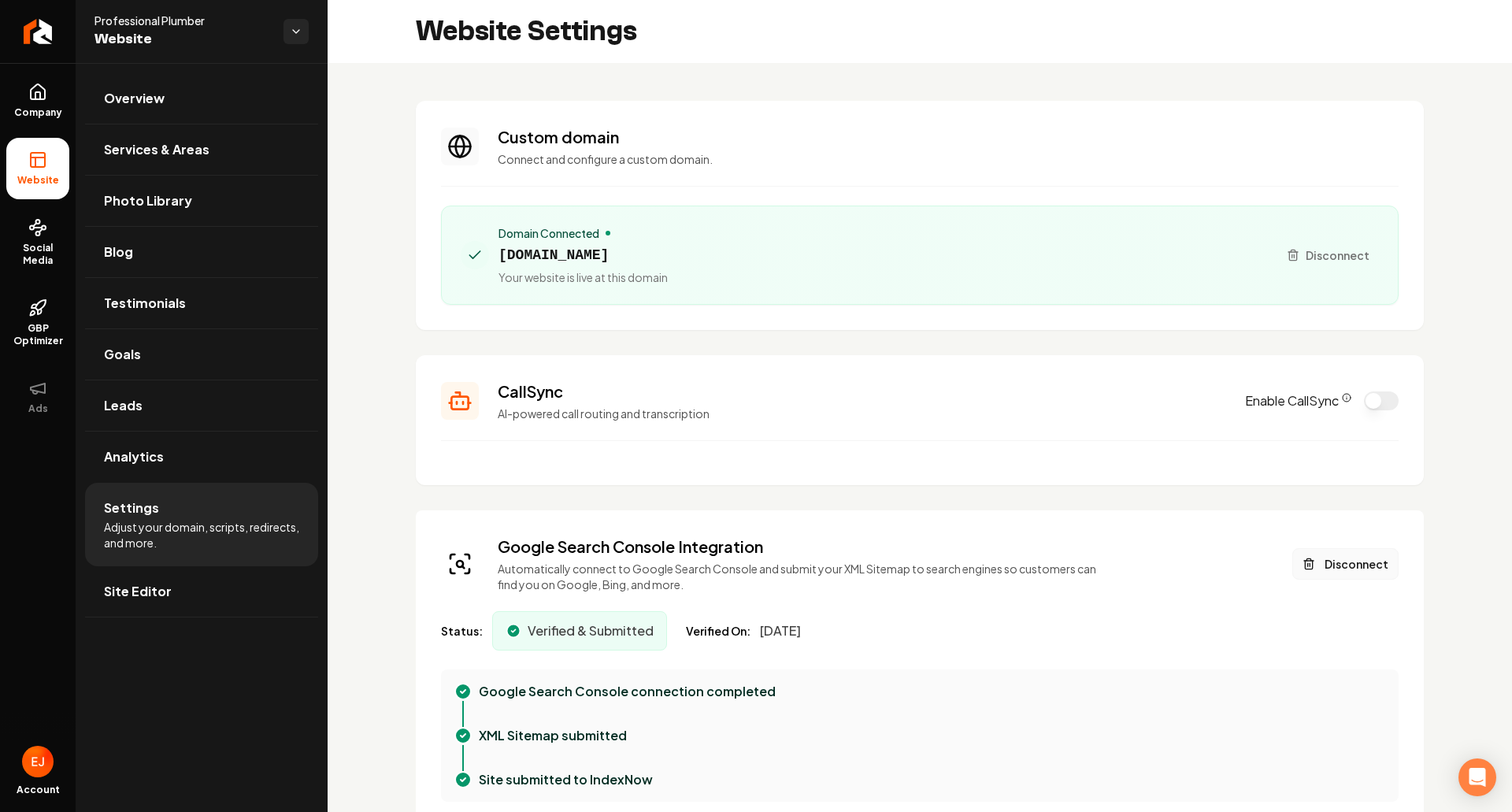
click at [1302, 568] on icon "Main content area" at bounding box center [1308, 564] width 13 height 13
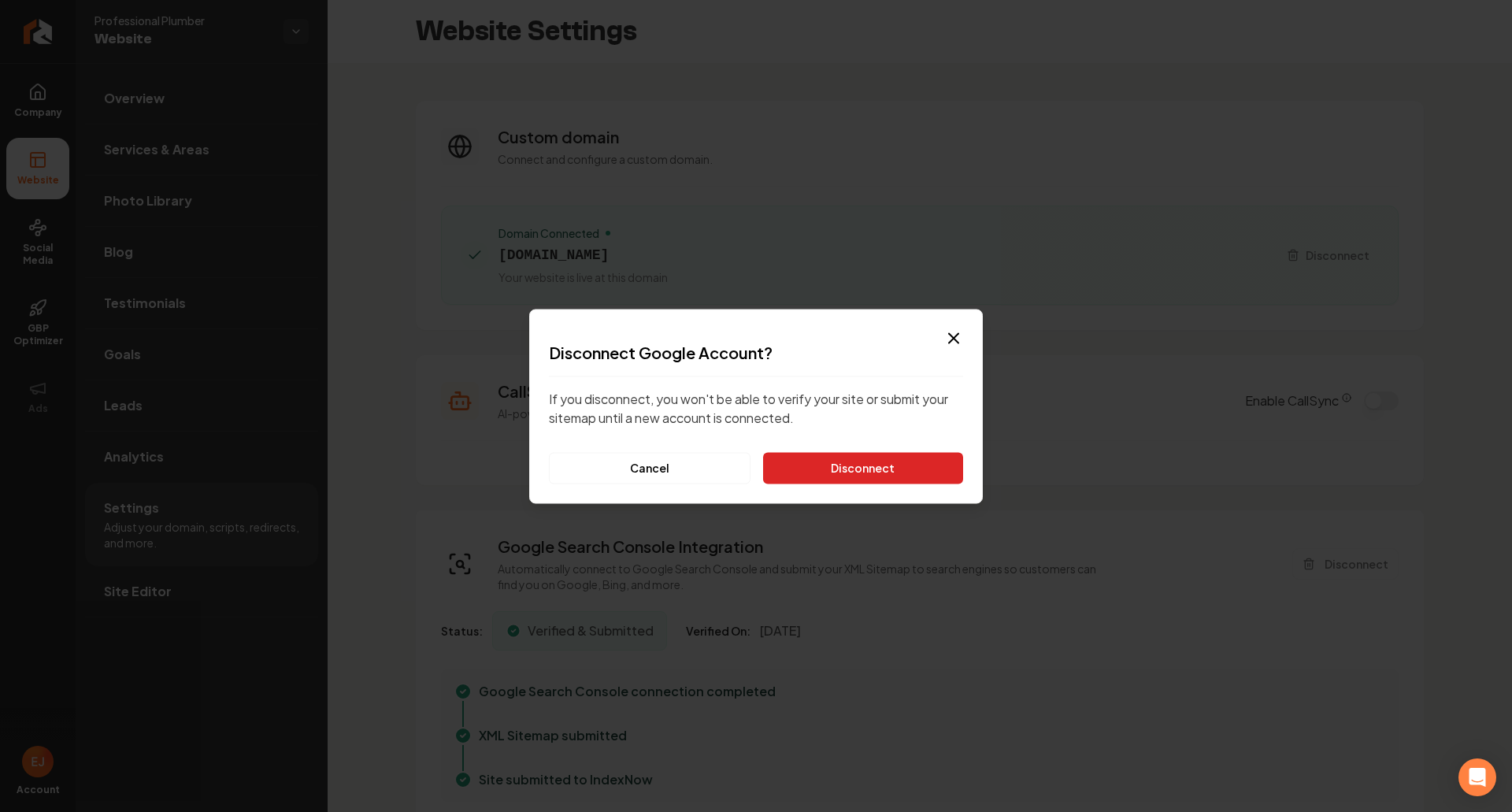
click at [835, 479] on button "Disconnect" at bounding box center [862, 467] width 200 height 32
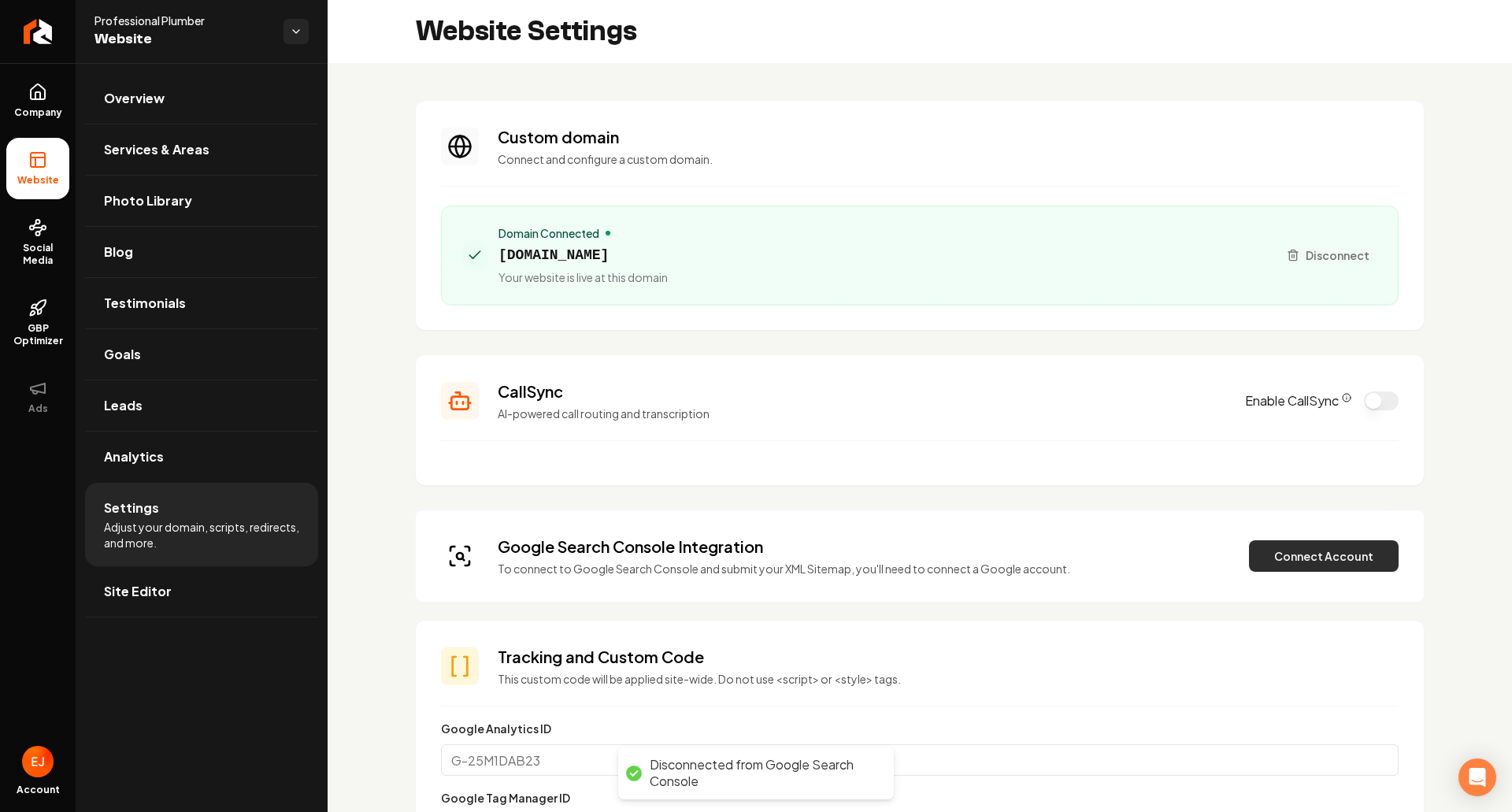
click at [1278, 550] on button "Connect Account" at bounding box center [1324, 556] width 150 height 32
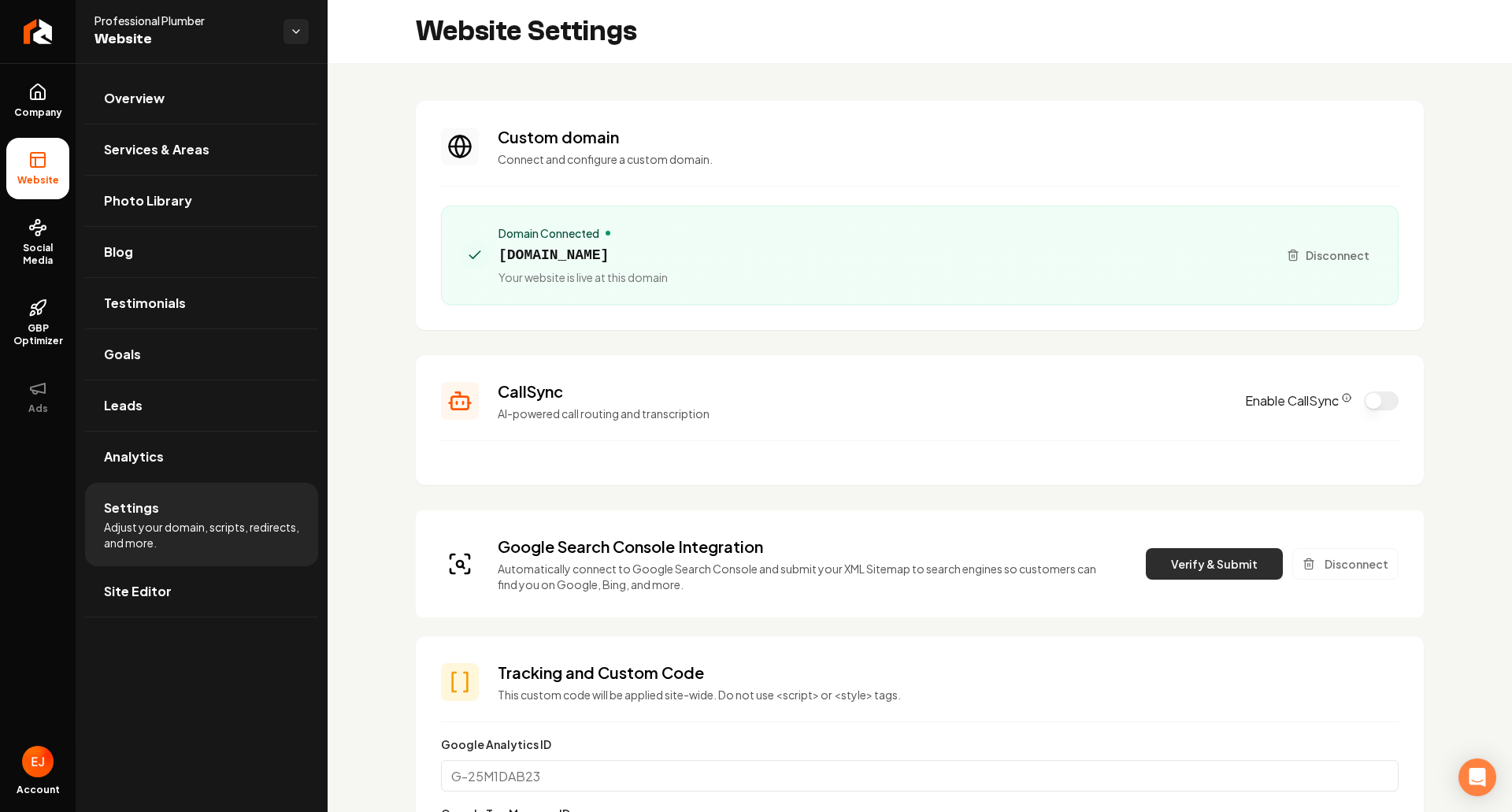
click at [1220, 562] on button "Verify & Submit" at bounding box center [1215, 564] width 137 height 32
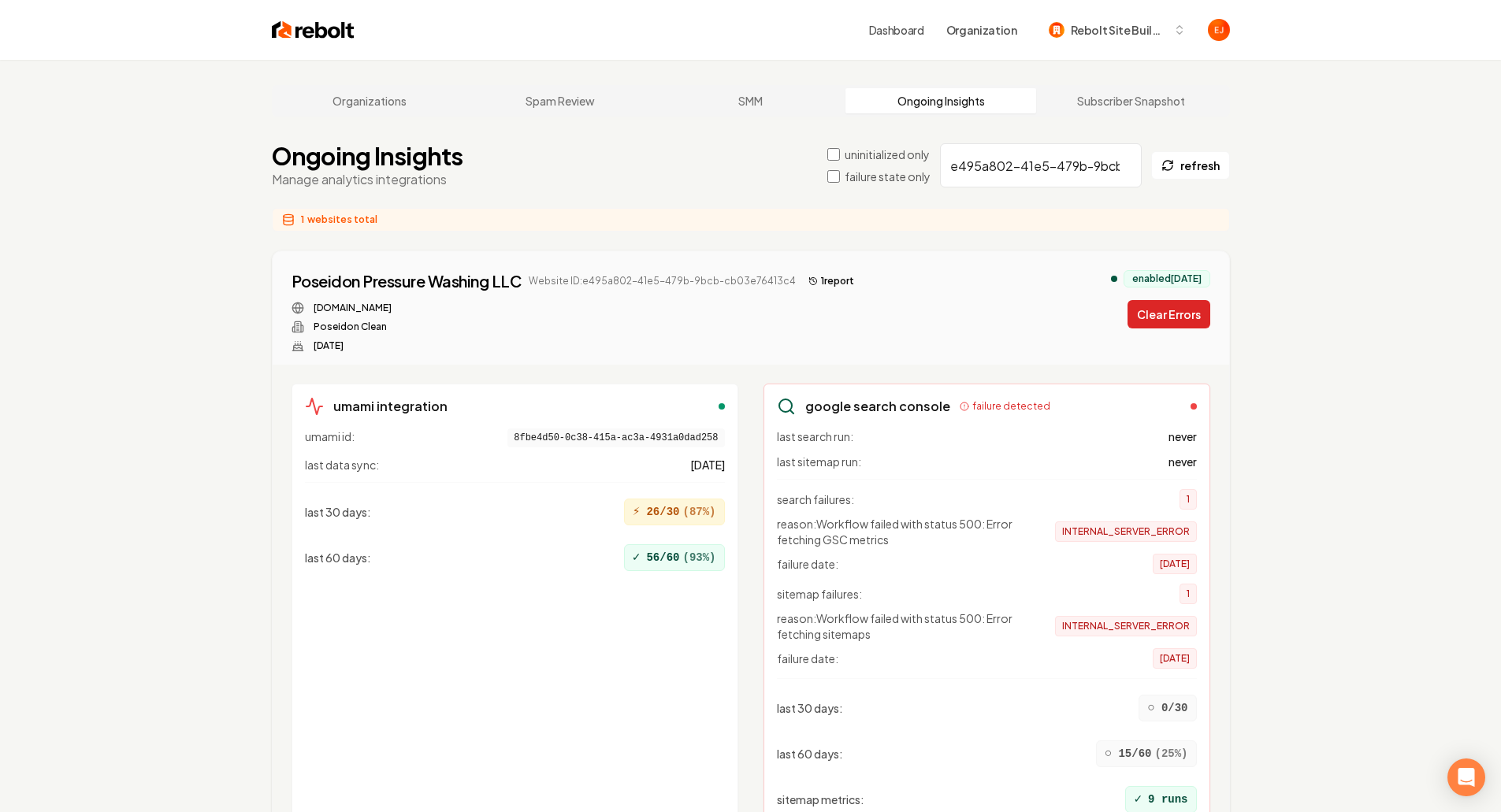
click at [1149, 309] on button "Clear Errors" at bounding box center [1169, 314] width 83 height 28
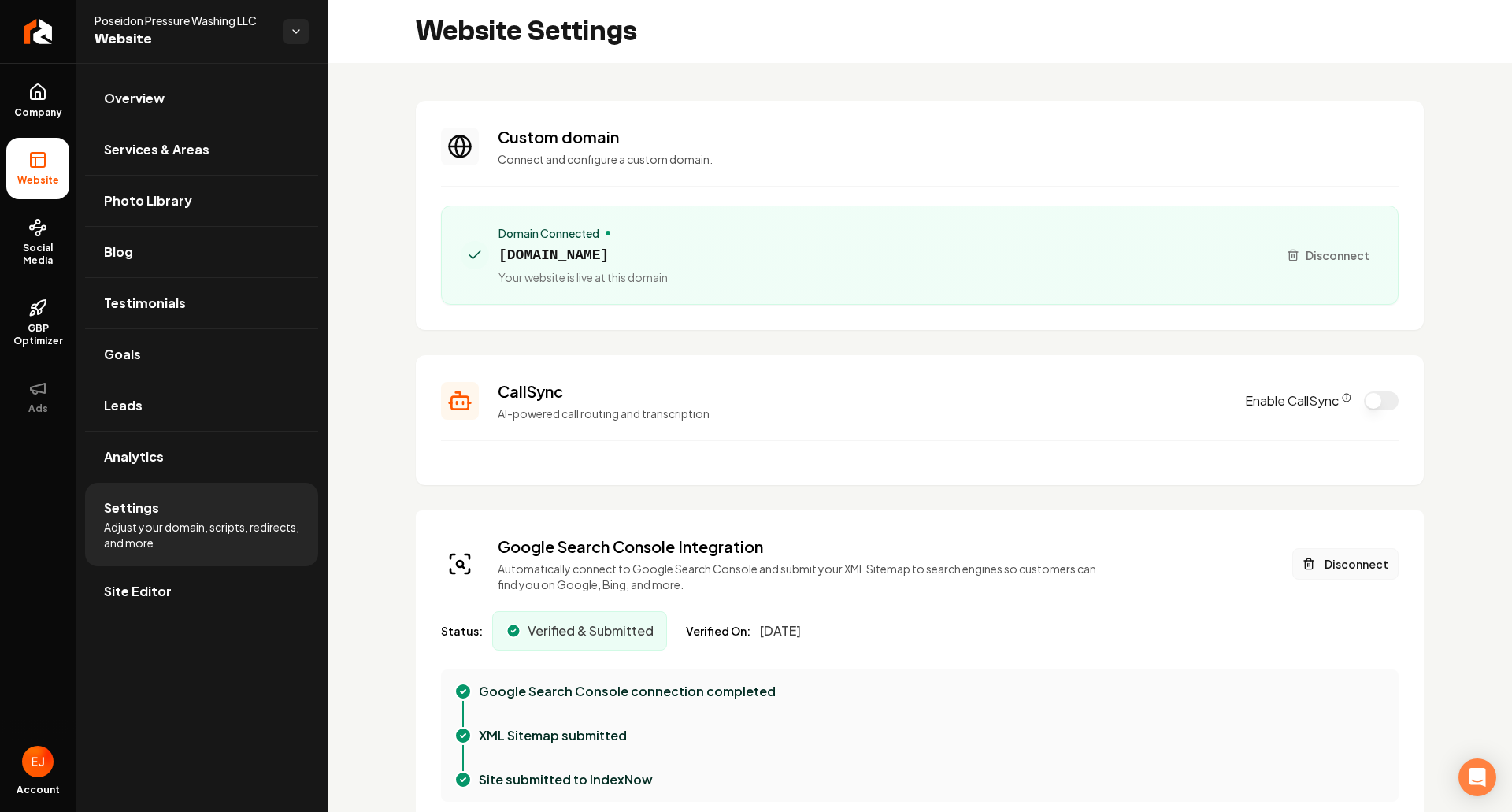
click at [1344, 571] on button "Disconnect" at bounding box center [1346, 564] width 106 height 32
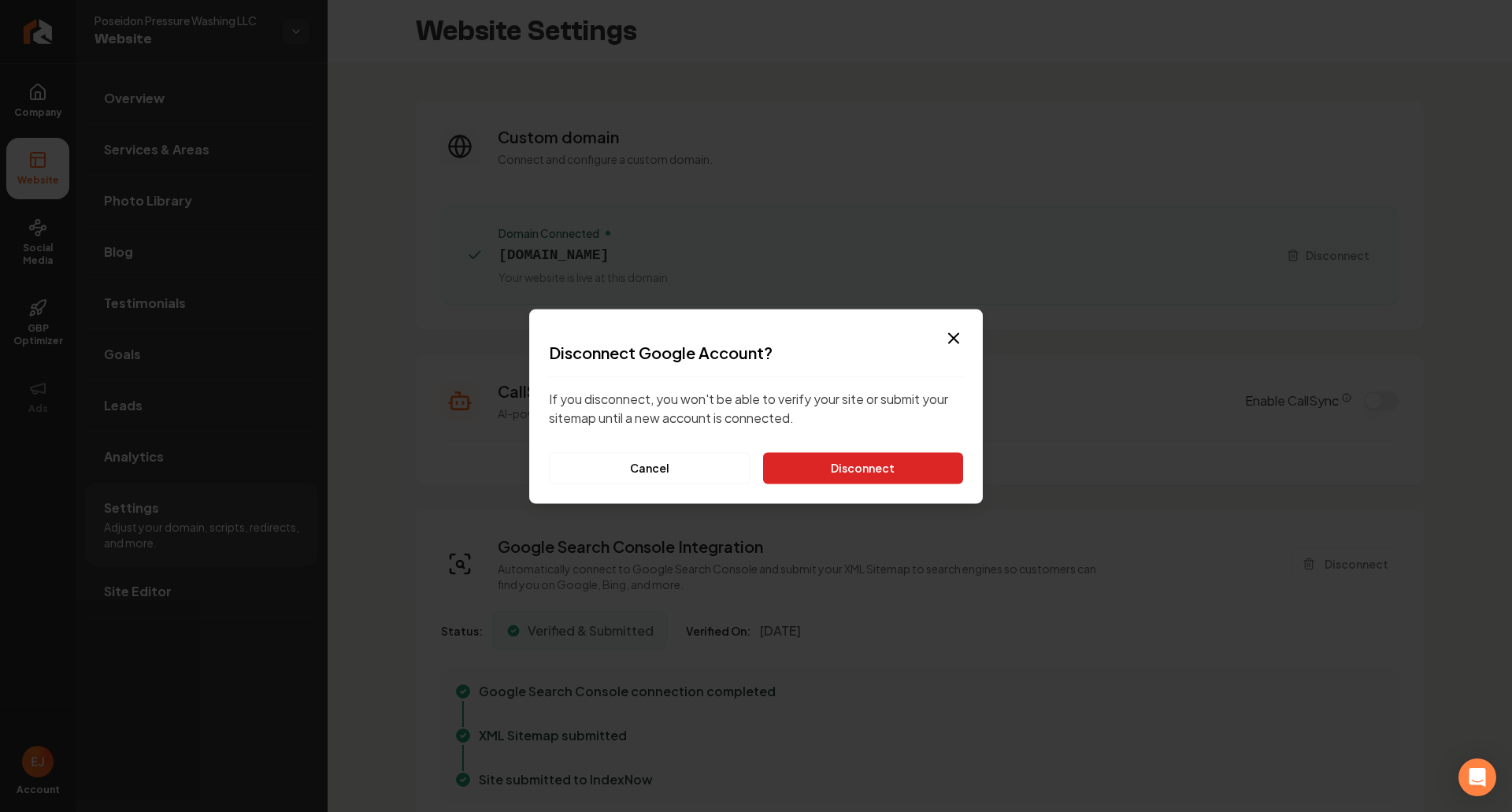
click at [937, 476] on button "Disconnect" at bounding box center [862, 467] width 200 height 32
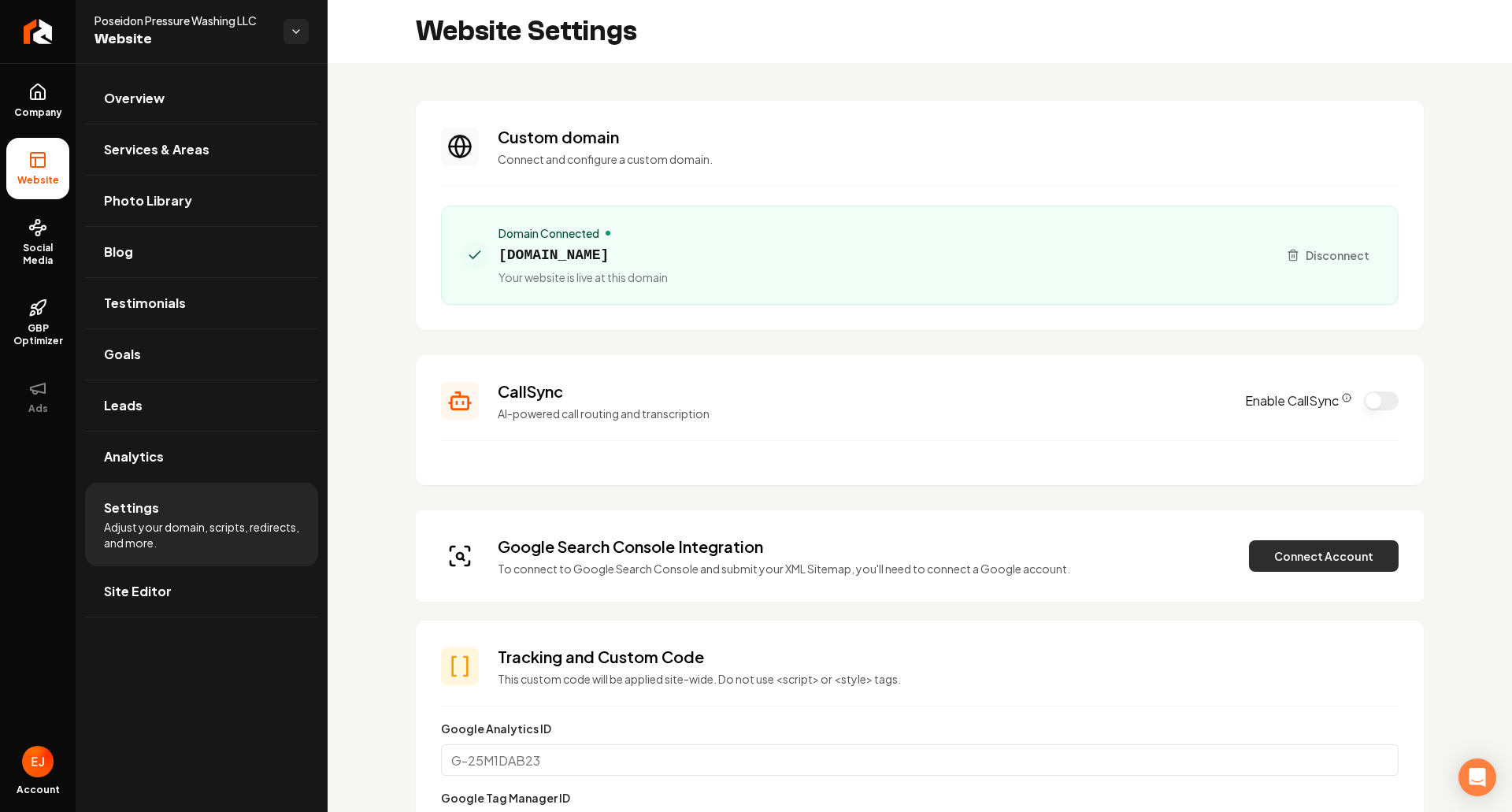
click at [1259, 559] on button "Connect Account" at bounding box center [1324, 556] width 150 height 32
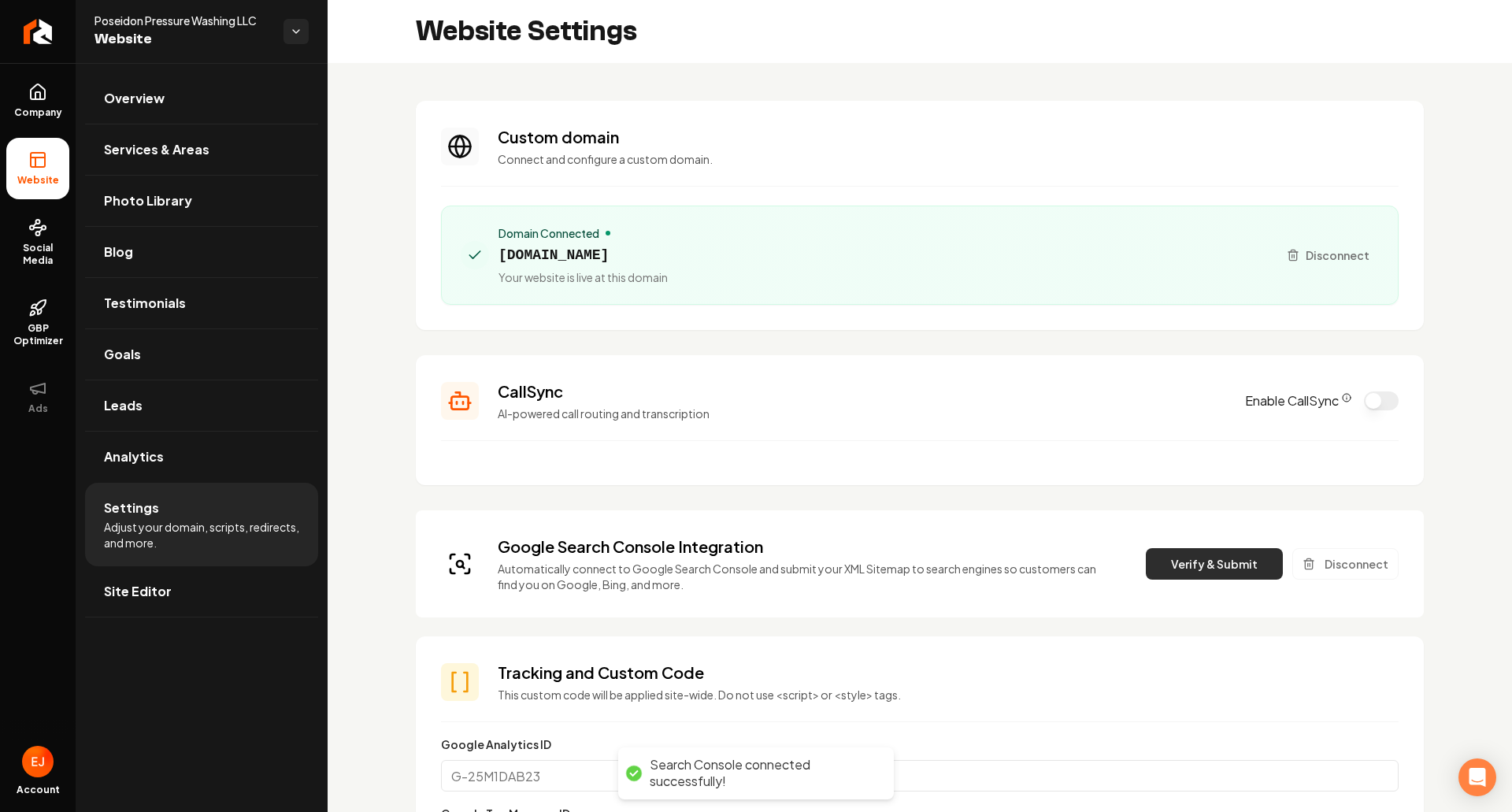
click at [1233, 557] on button "Verify & Submit" at bounding box center [1215, 564] width 137 height 32
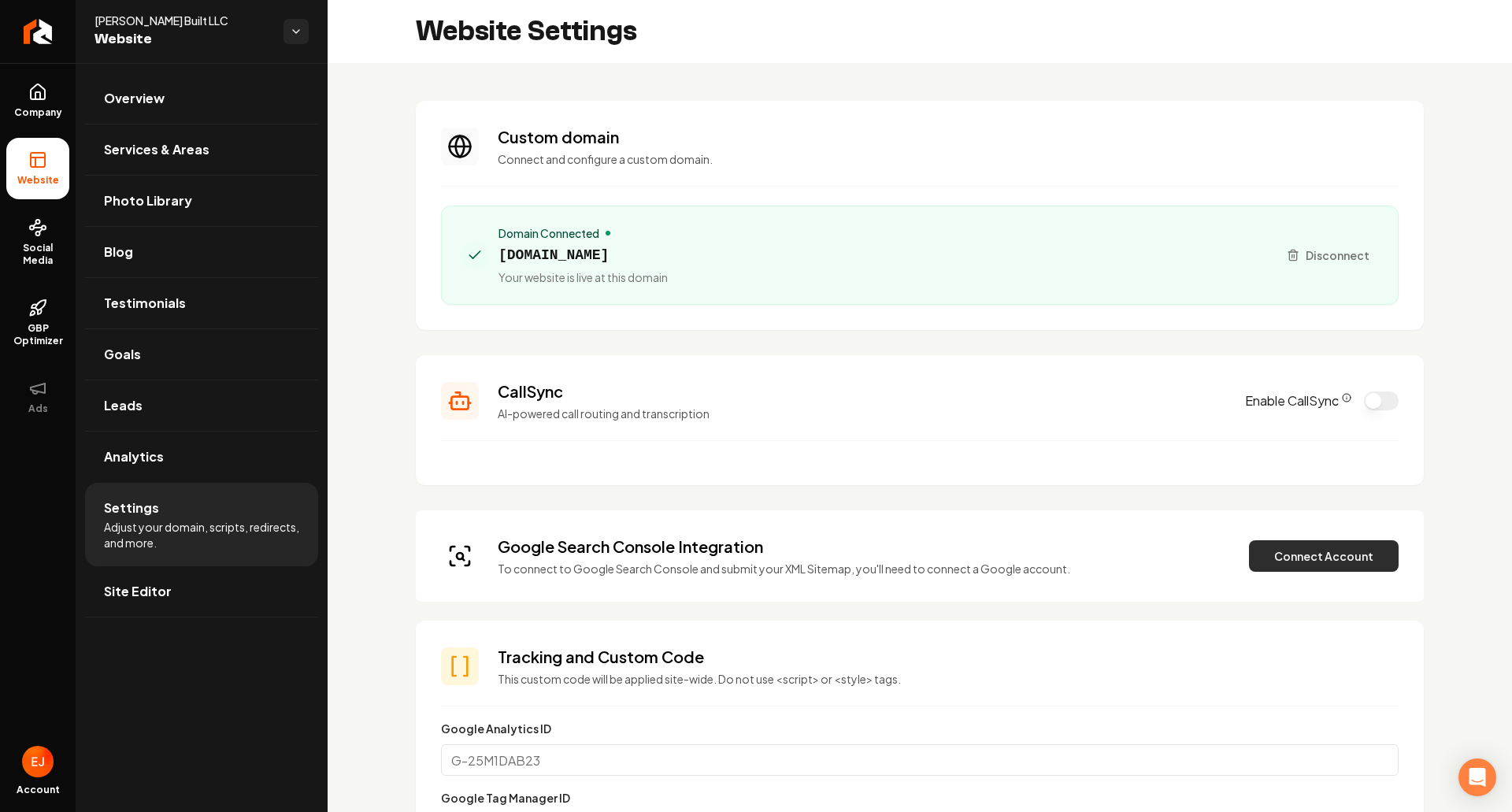
click at [1305, 564] on button "Connect Account" at bounding box center [1324, 556] width 150 height 32
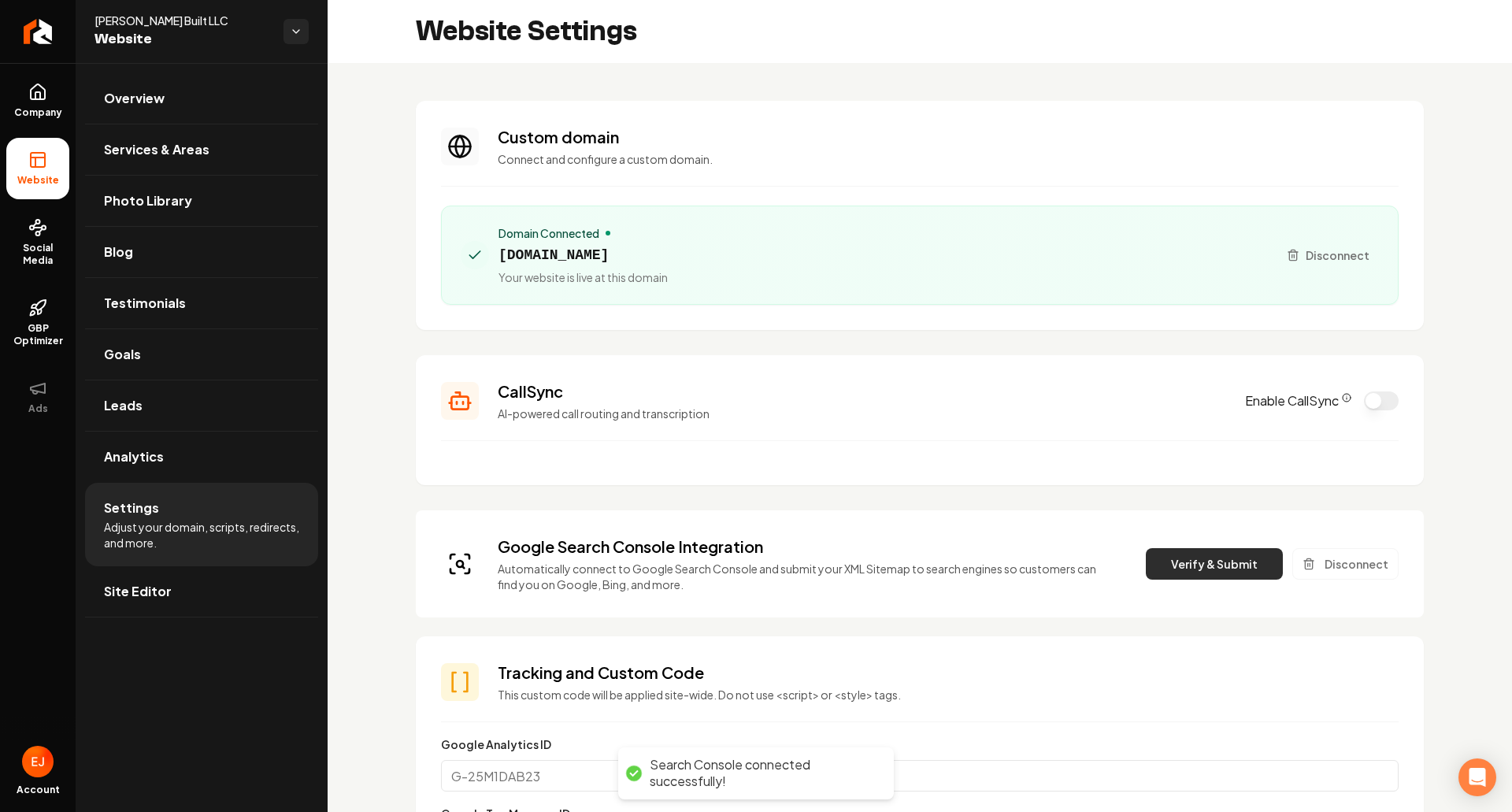
click at [1181, 574] on button "Verify & Submit" at bounding box center [1215, 564] width 137 height 32
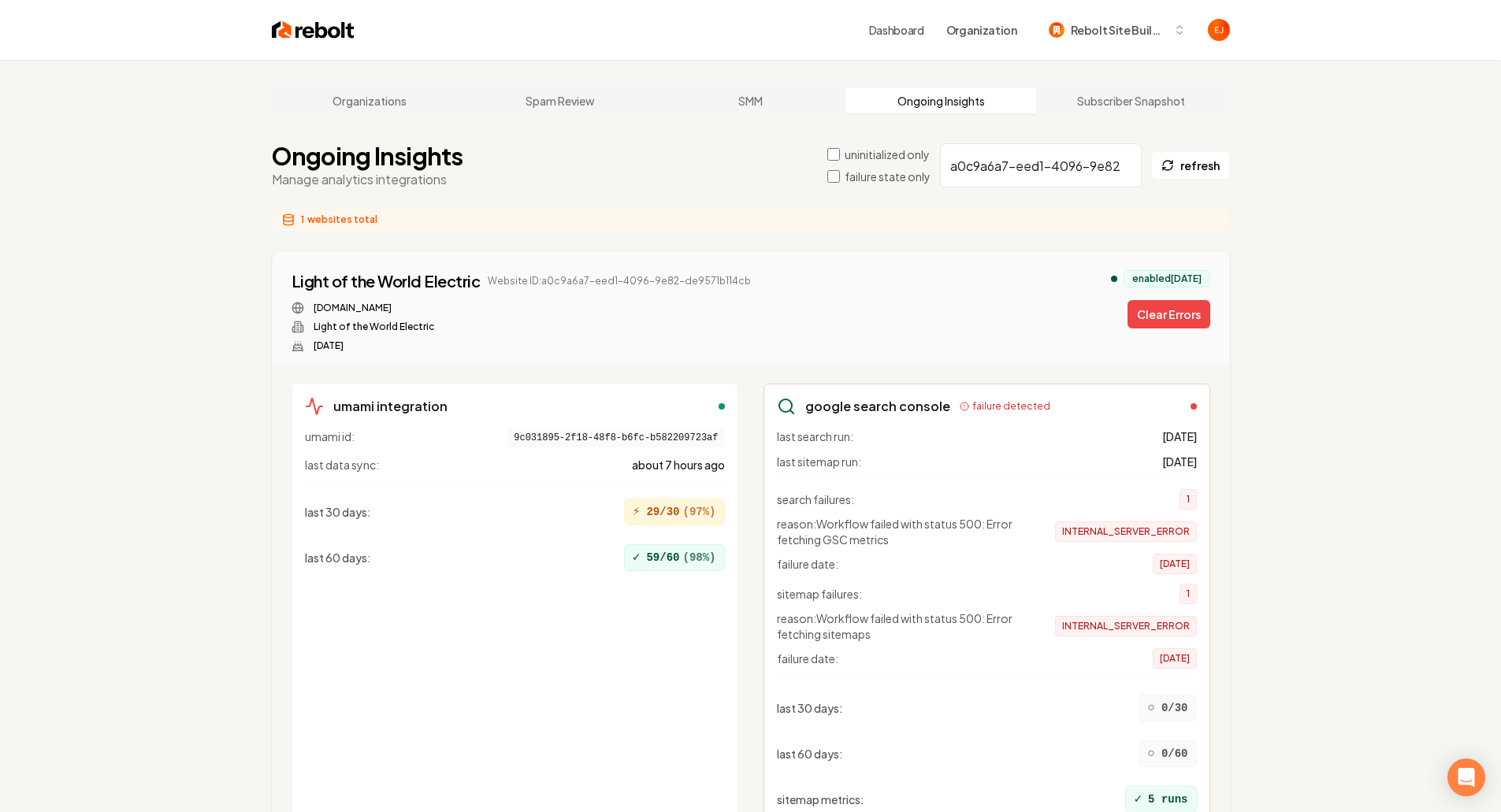
drag, startPoint x: 1165, startPoint y: 322, endPoint x: 1129, endPoint y: 239, distance: 90.5
click at [1165, 322] on button "Clear Errors" at bounding box center [1169, 314] width 83 height 28
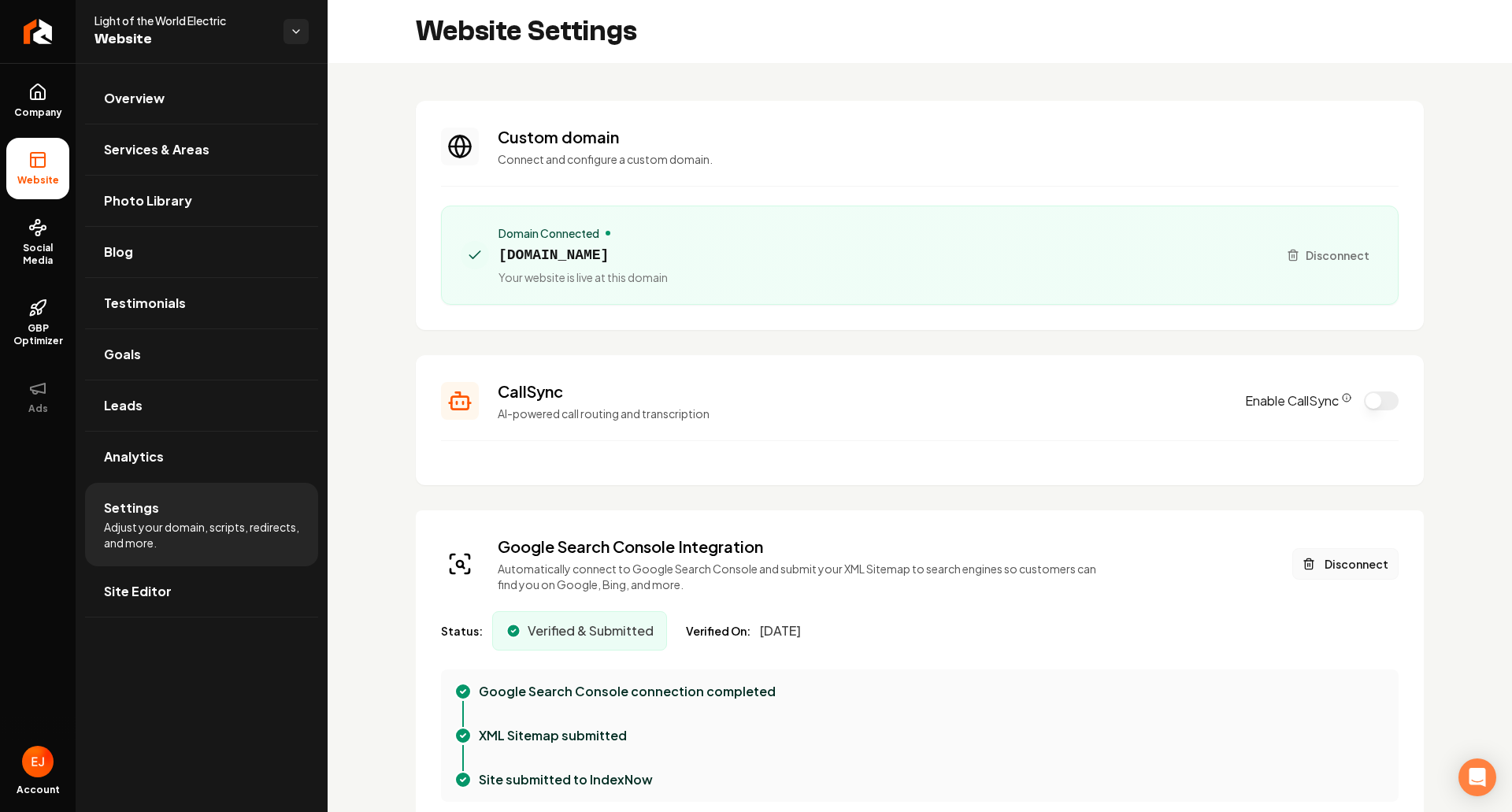
click at [1361, 574] on button "Disconnect" at bounding box center [1346, 564] width 106 height 32
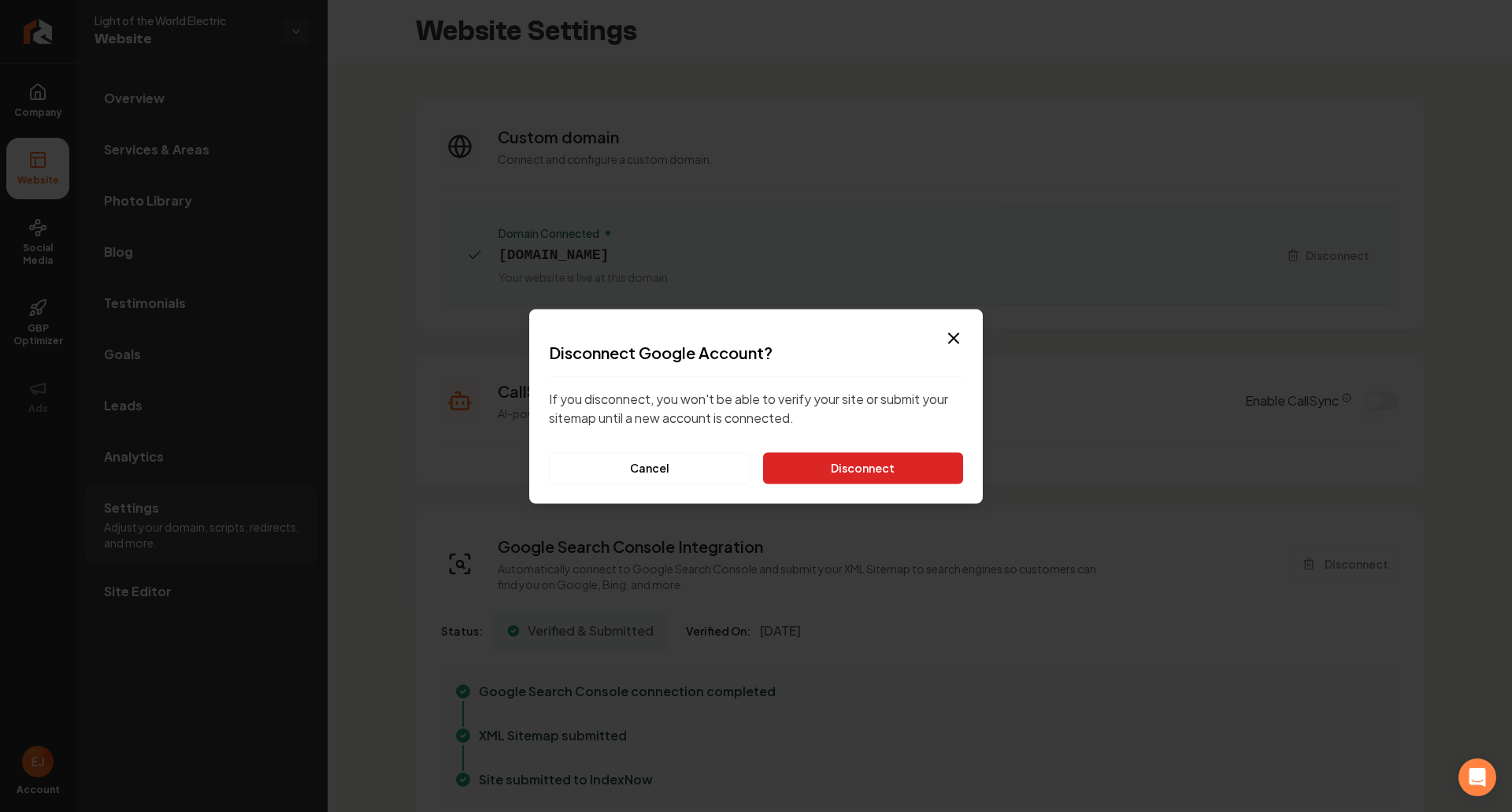
click at [866, 462] on button "Disconnect" at bounding box center [862, 467] width 200 height 32
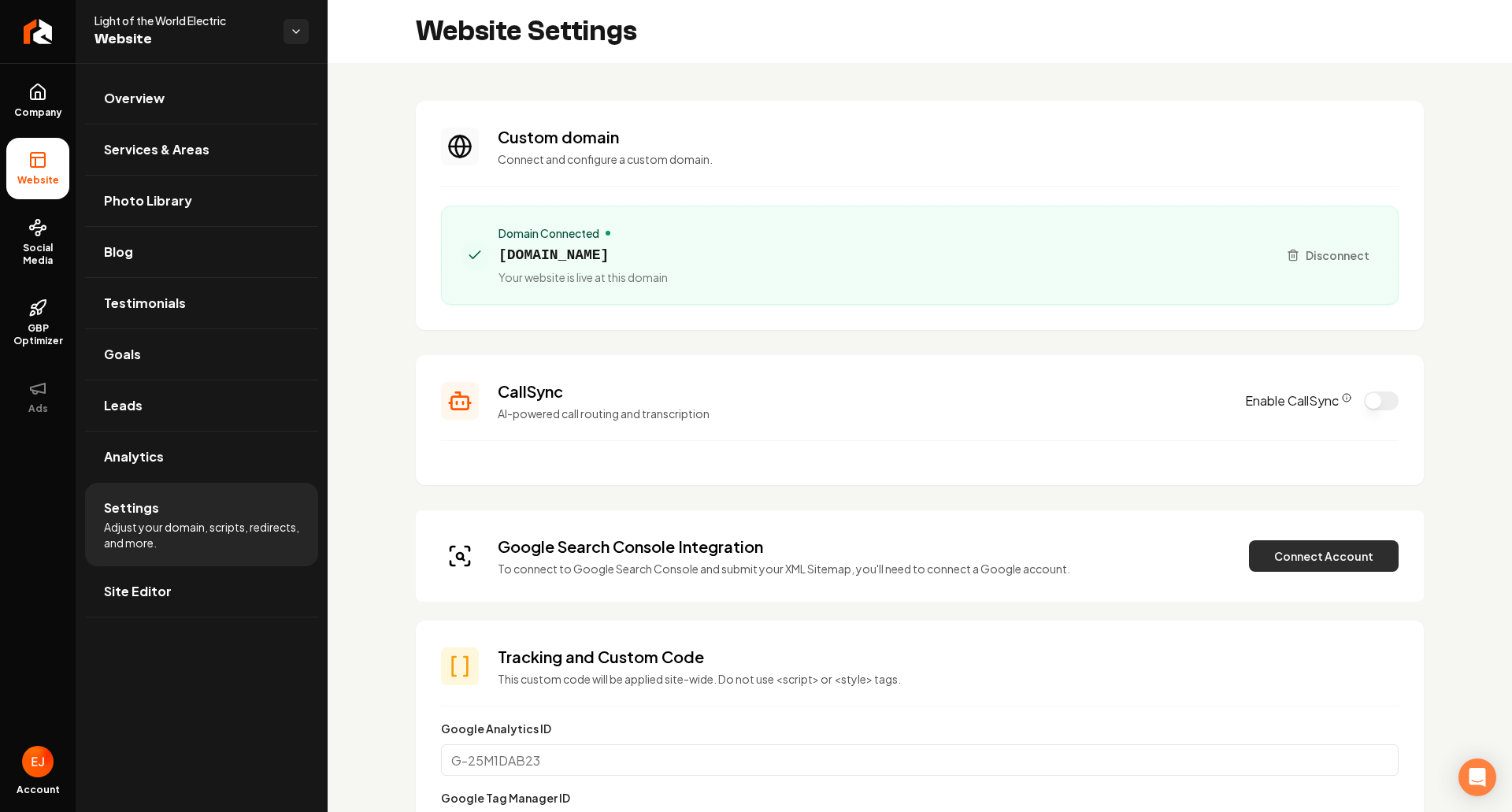
click at [1268, 560] on button "Connect Account" at bounding box center [1324, 556] width 150 height 32
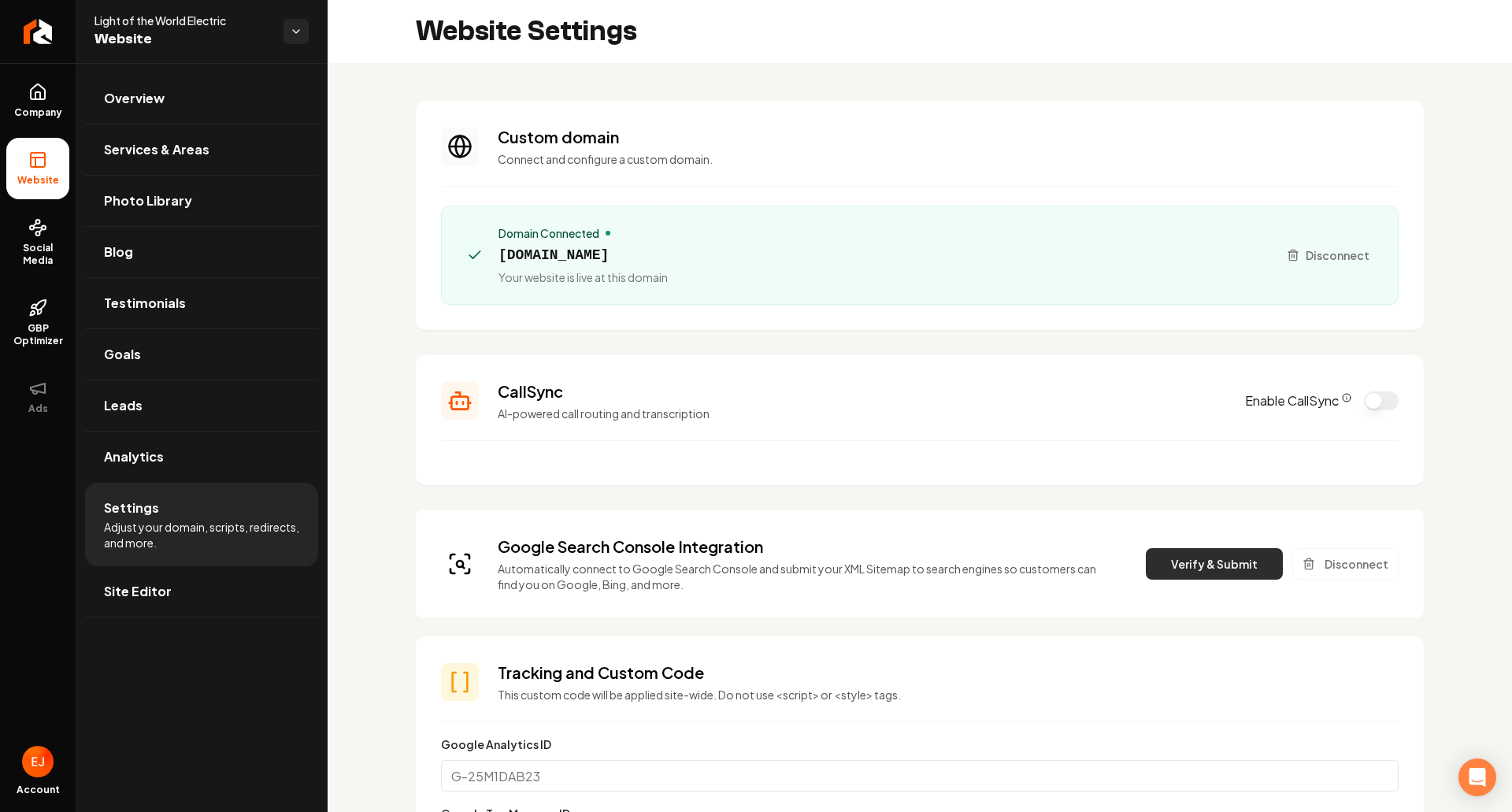
click at [1206, 566] on button "Verify & Submit" at bounding box center [1215, 564] width 137 height 32
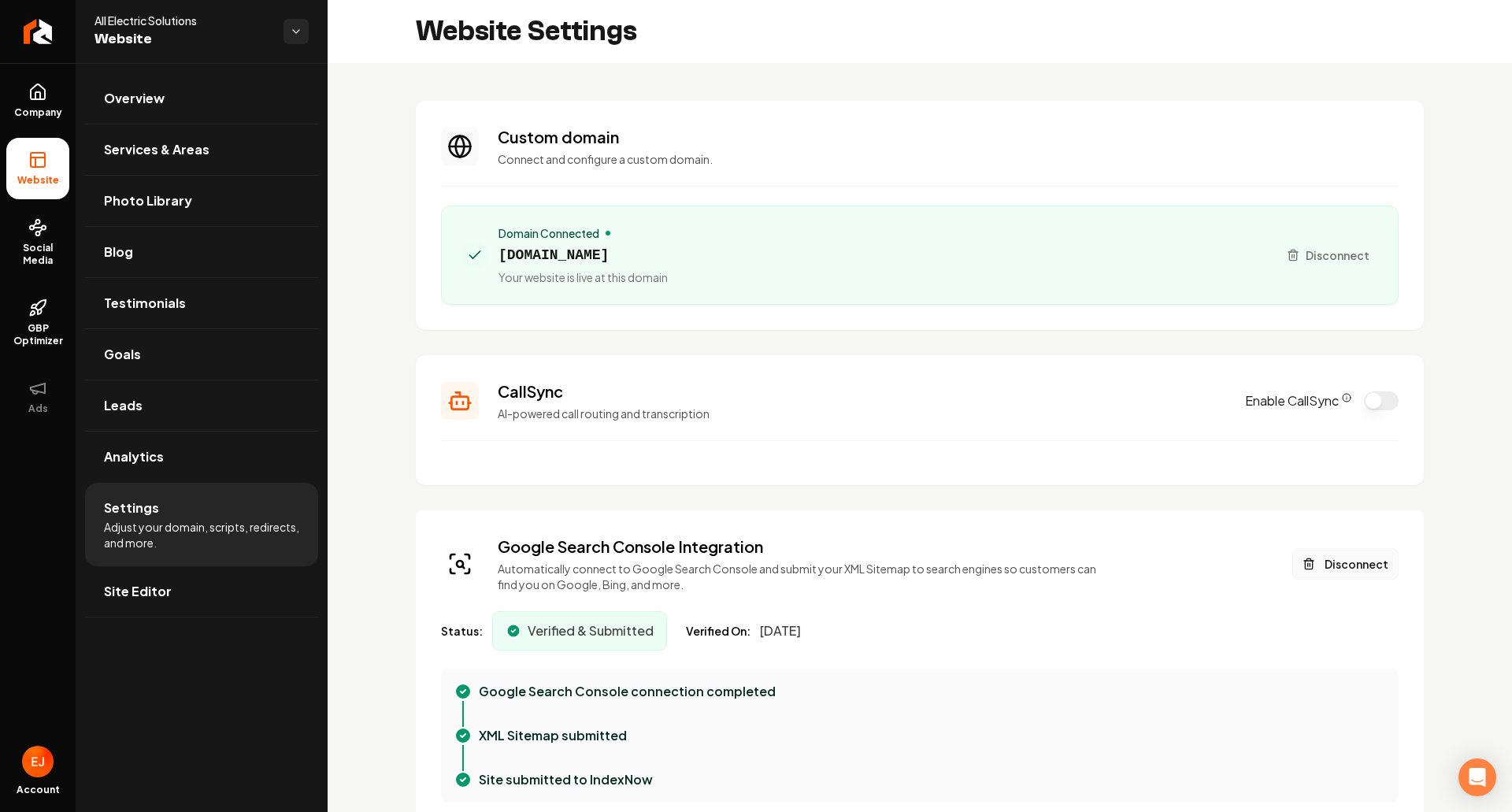
click at [1345, 560] on button "Disconnect" at bounding box center [1346, 564] width 106 height 32
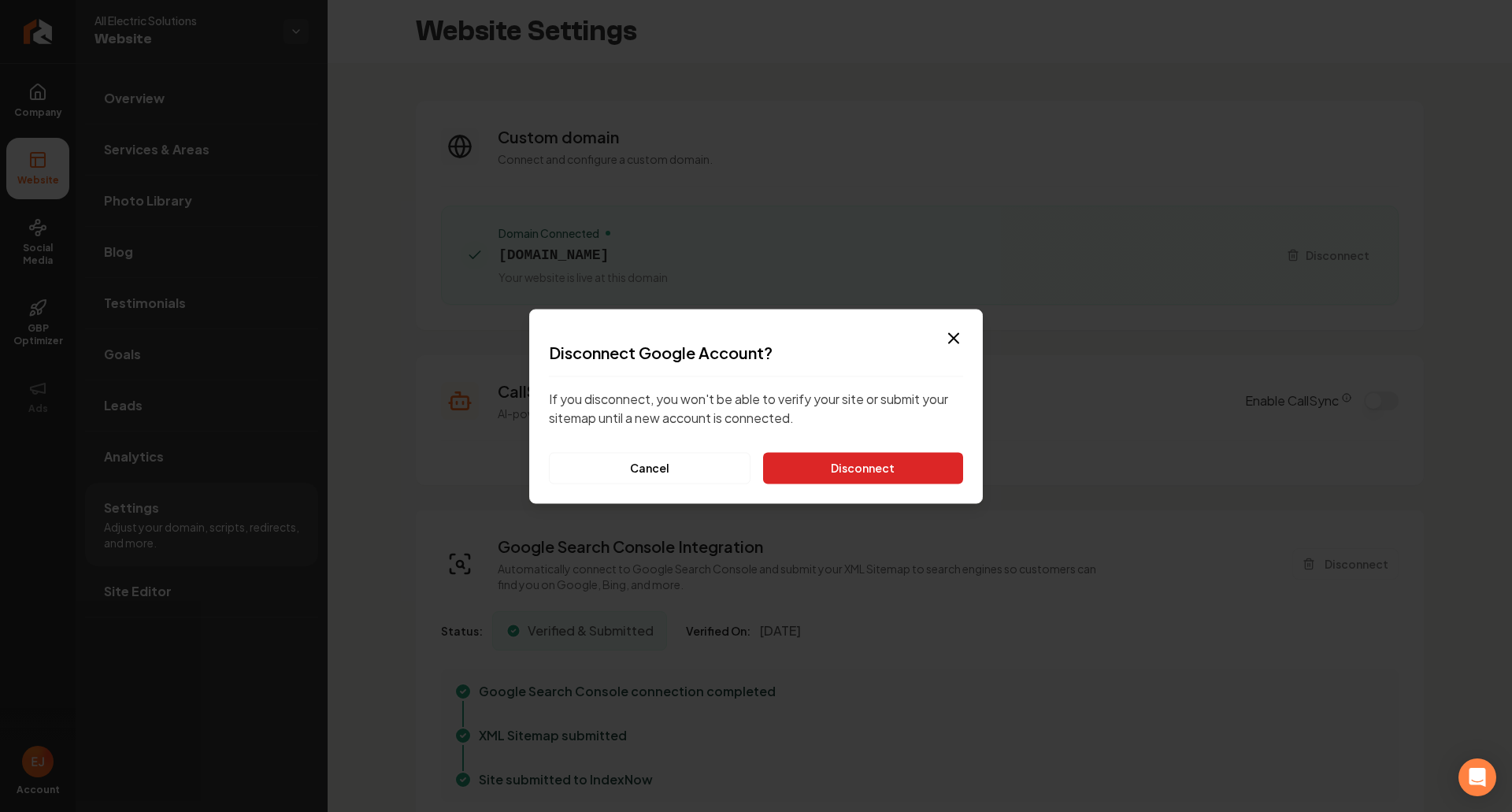
click at [804, 455] on button "Disconnect" at bounding box center [862, 467] width 200 height 32
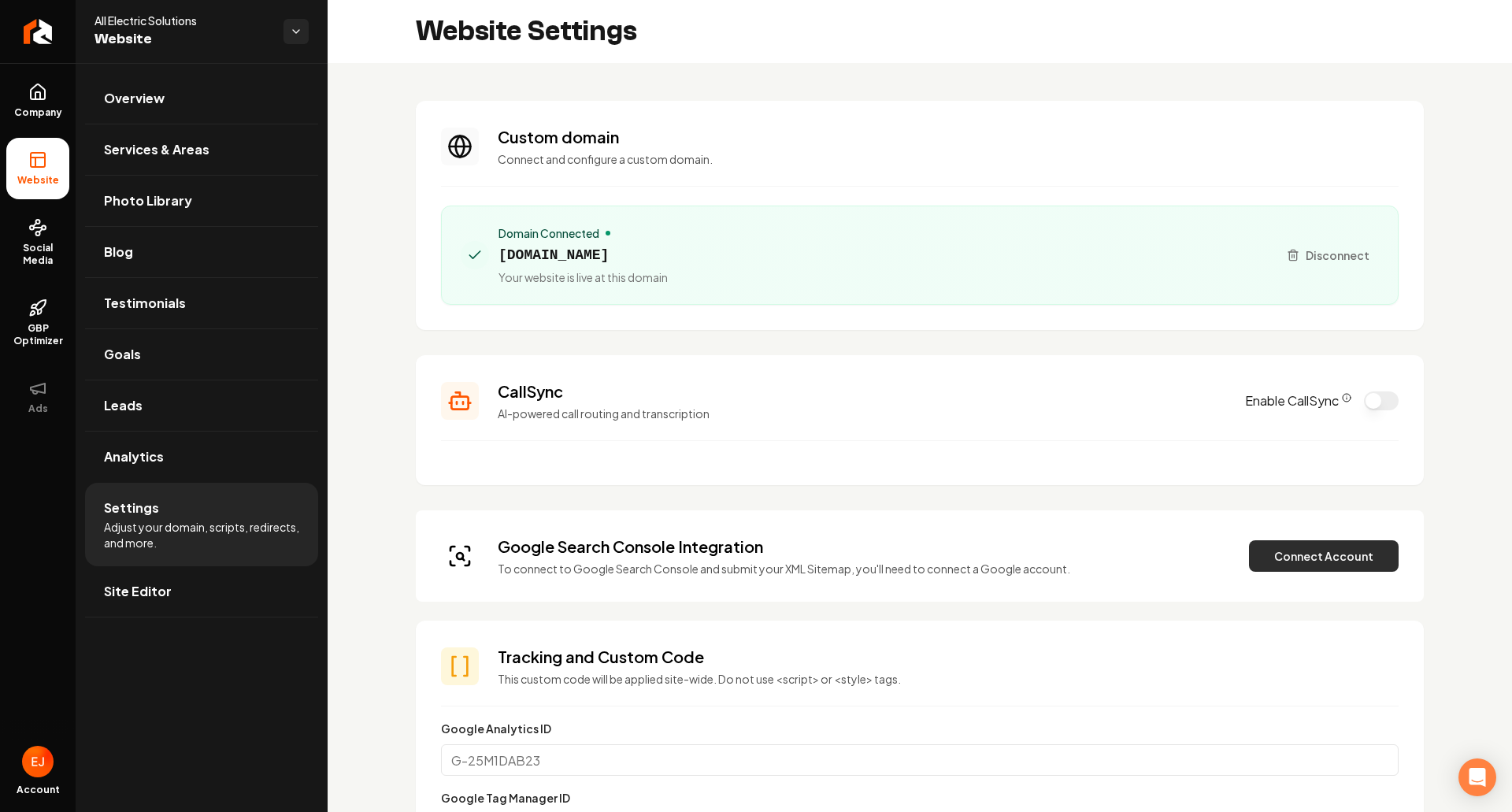
click at [1300, 556] on button "Connect Account" at bounding box center [1324, 556] width 150 height 32
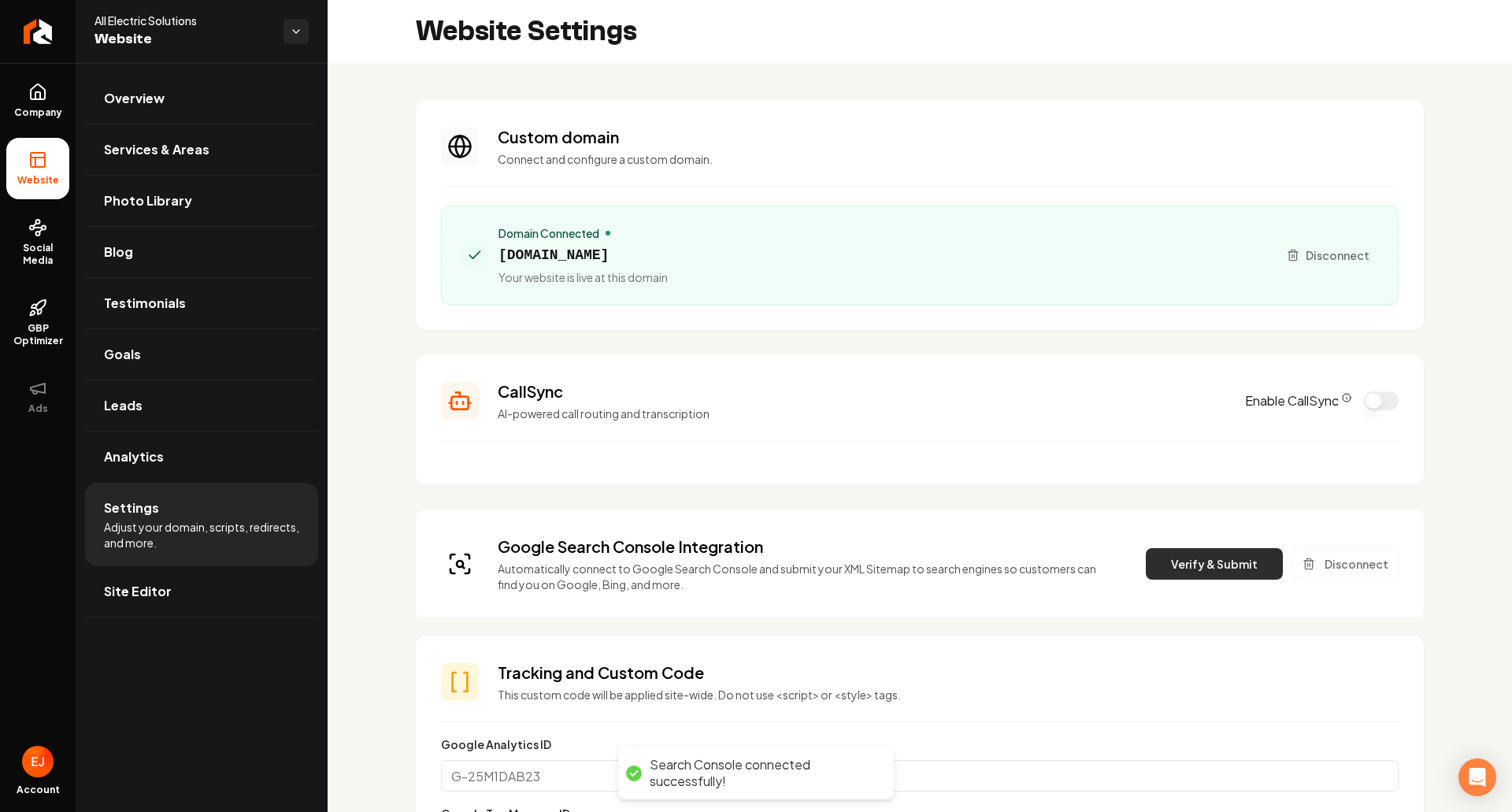
click at [1200, 562] on button "Verify & Submit" at bounding box center [1215, 564] width 137 height 32
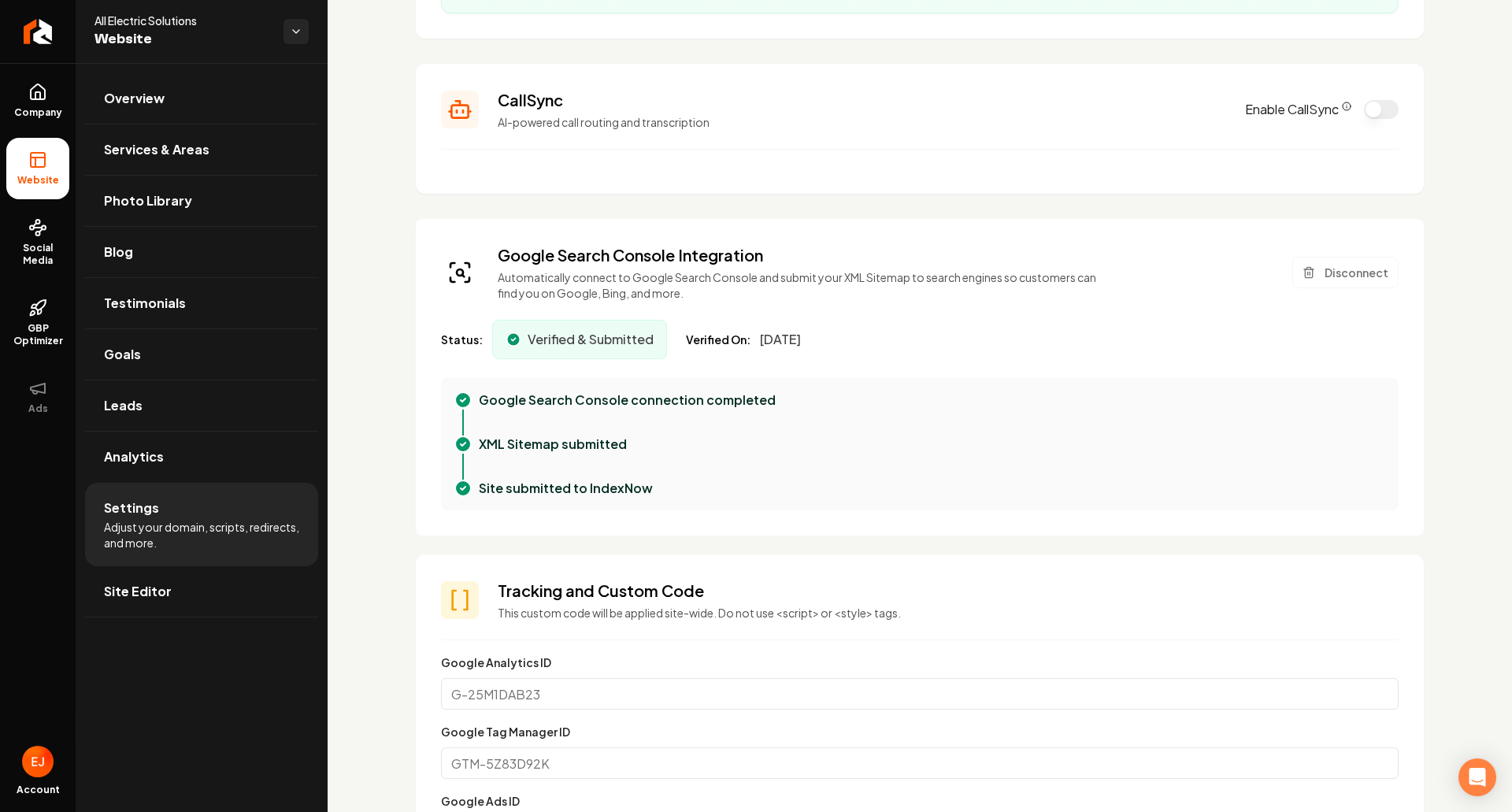
scroll to position [315, 0]
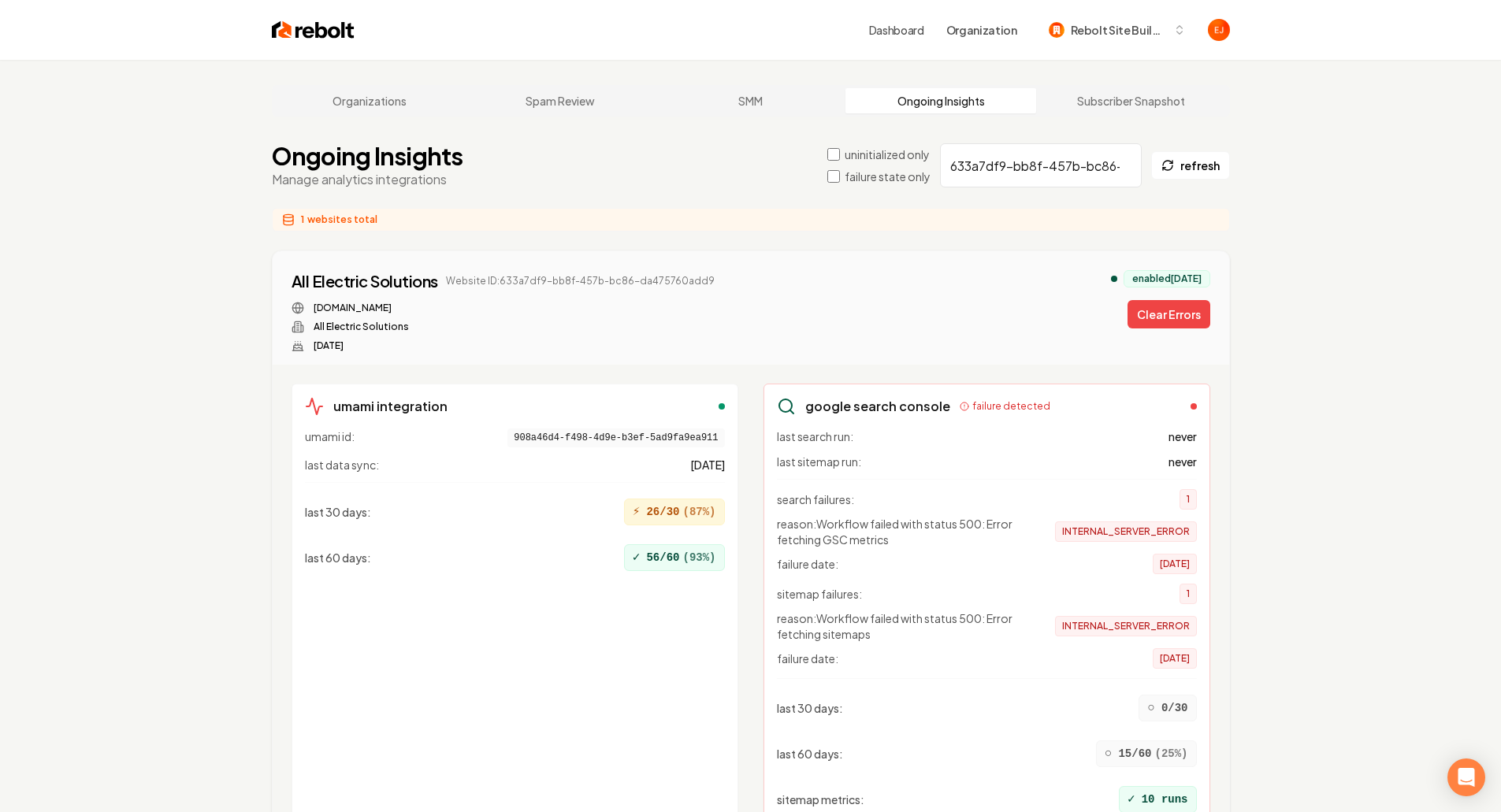
click at [1177, 320] on button "Clear Errors" at bounding box center [1169, 314] width 83 height 28
click at [1156, 306] on button "Clear Errors" at bounding box center [1169, 314] width 83 height 28
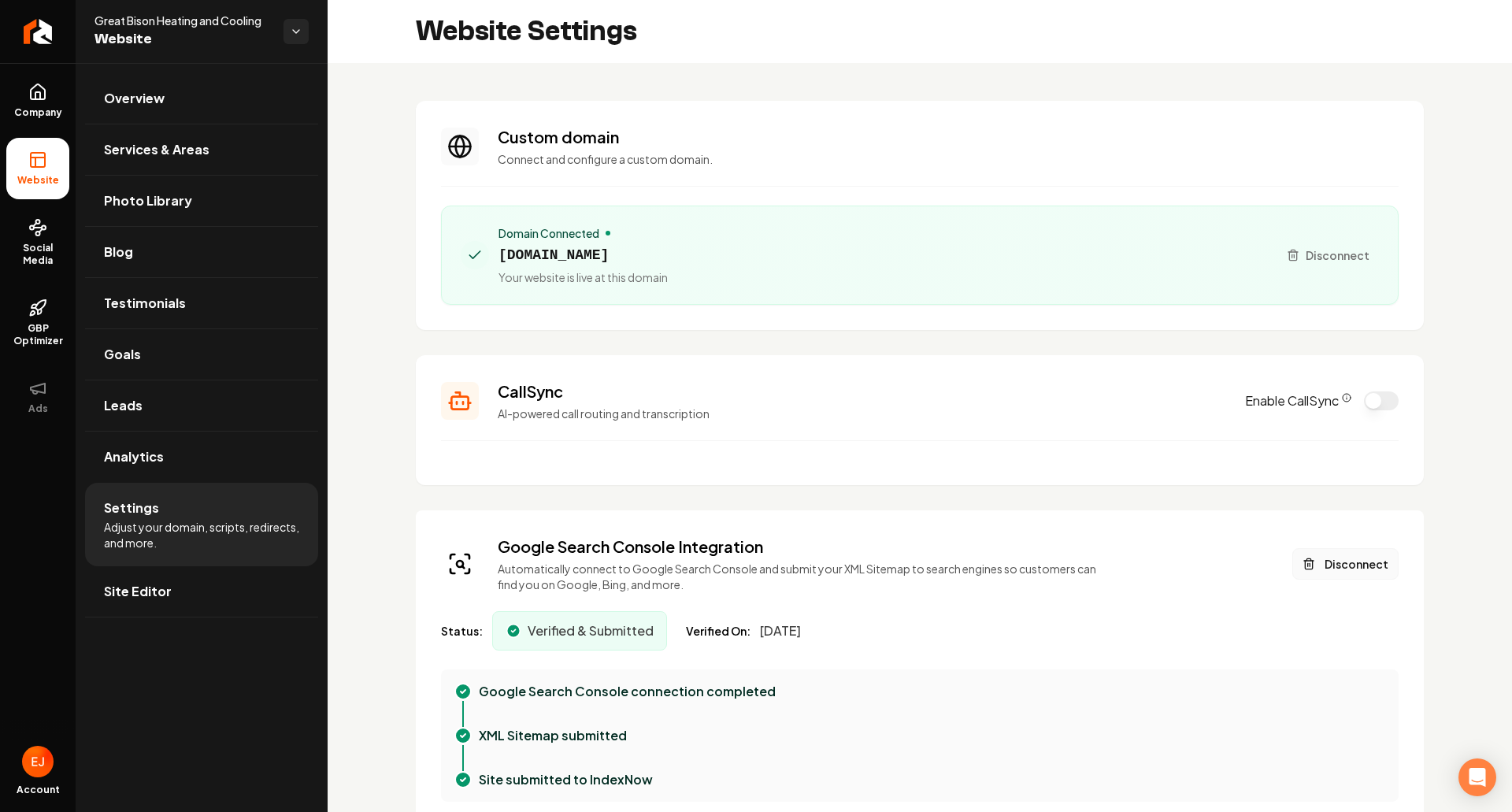
click at [1342, 562] on button "Disconnect" at bounding box center [1346, 564] width 106 height 32
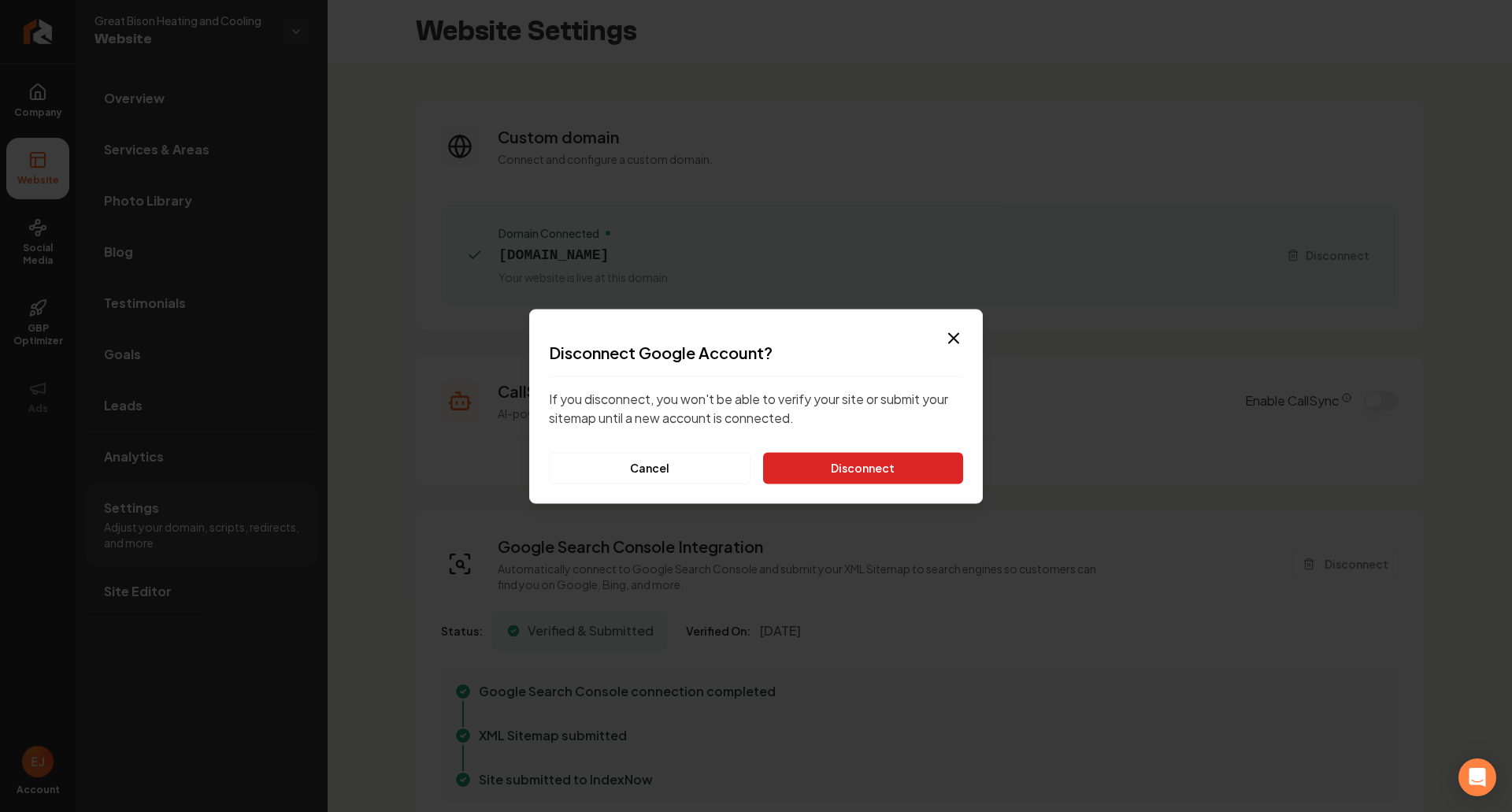
click at [882, 461] on button "Disconnect" at bounding box center [862, 467] width 200 height 32
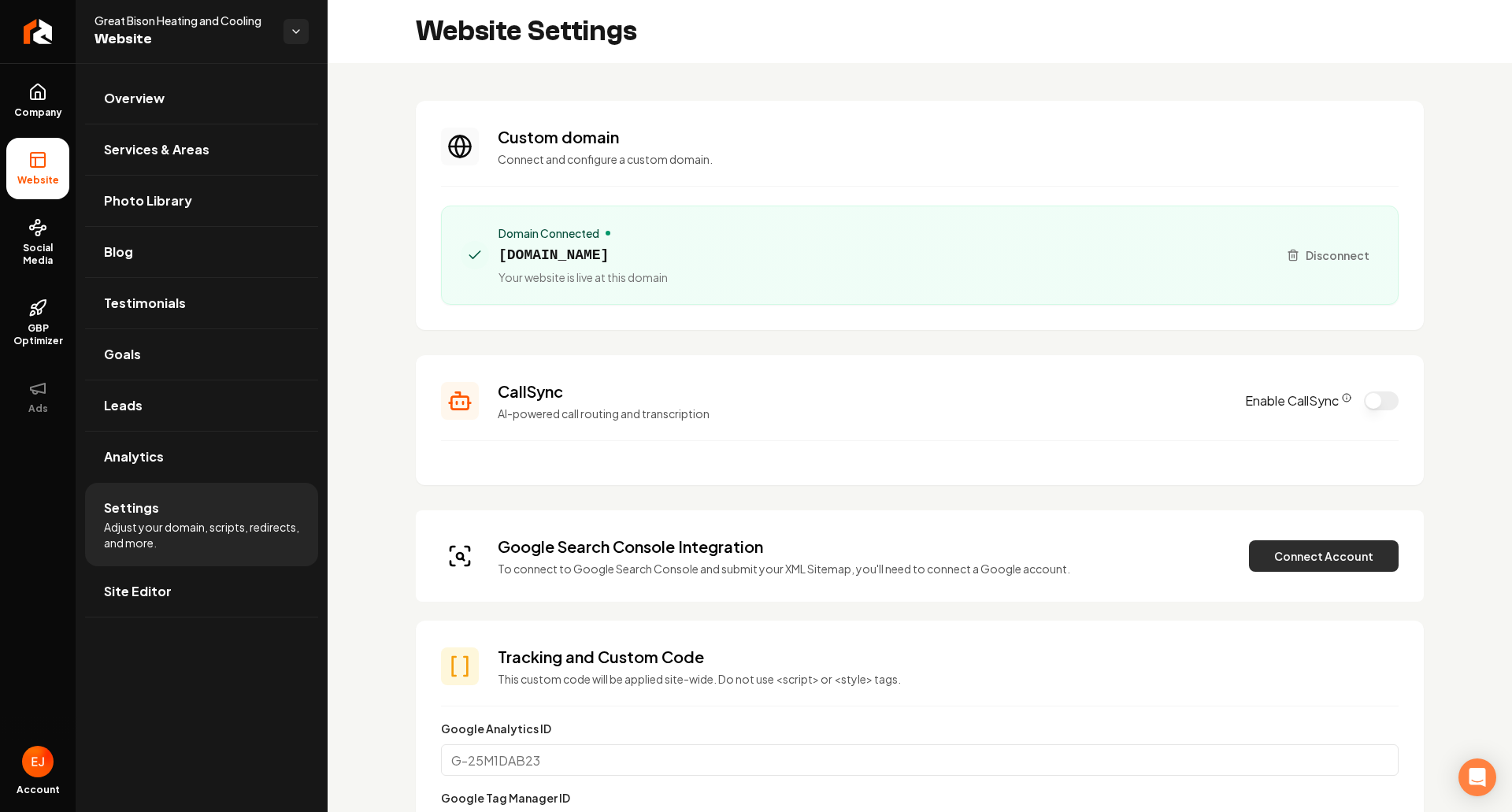
click at [1291, 549] on button "Connect Account" at bounding box center [1324, 556] width 150 height 32
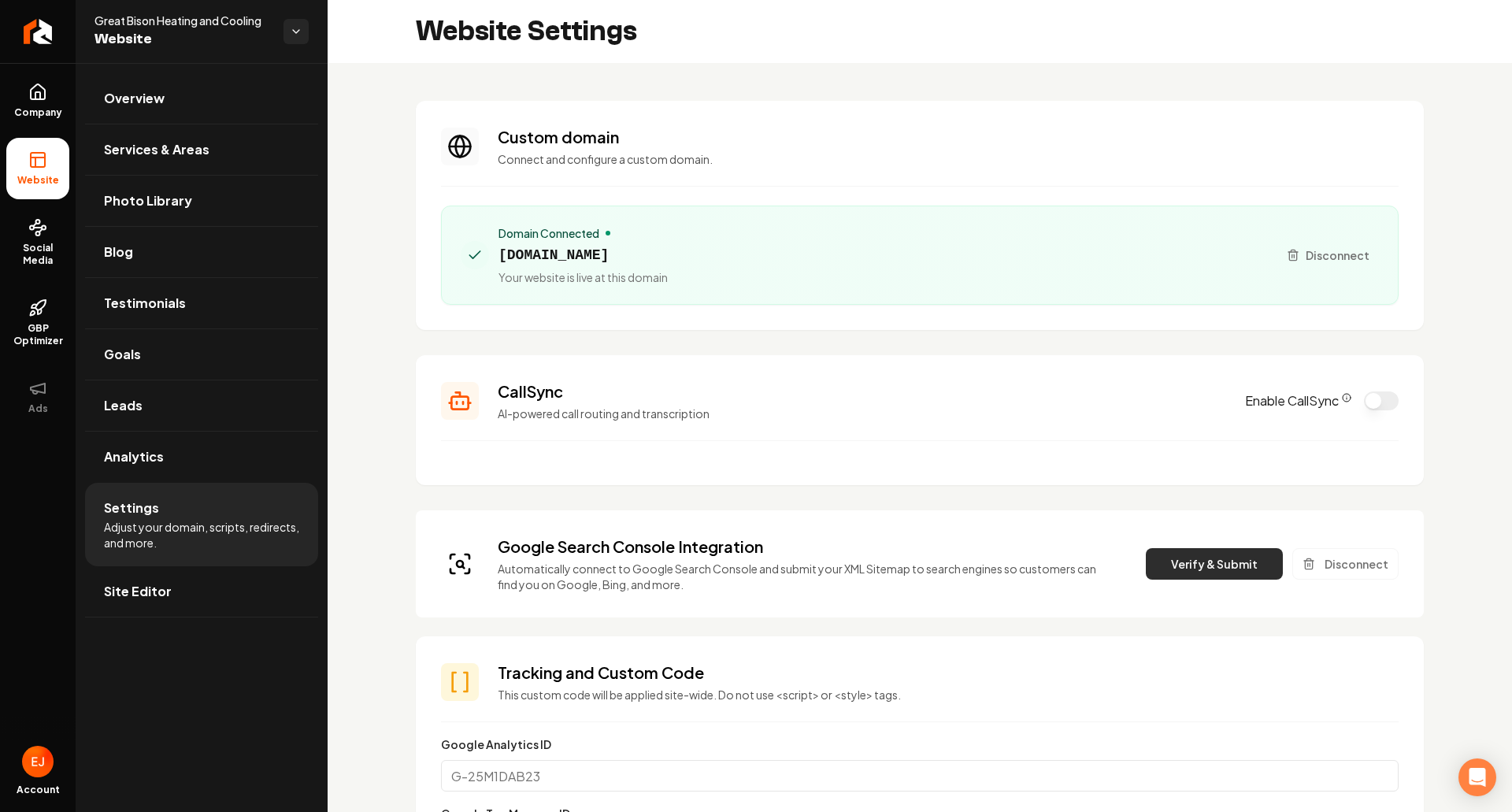
click at [1189, 561] on button "Verify & Submit" at bounding box center [1215, 564] width 137 height 32
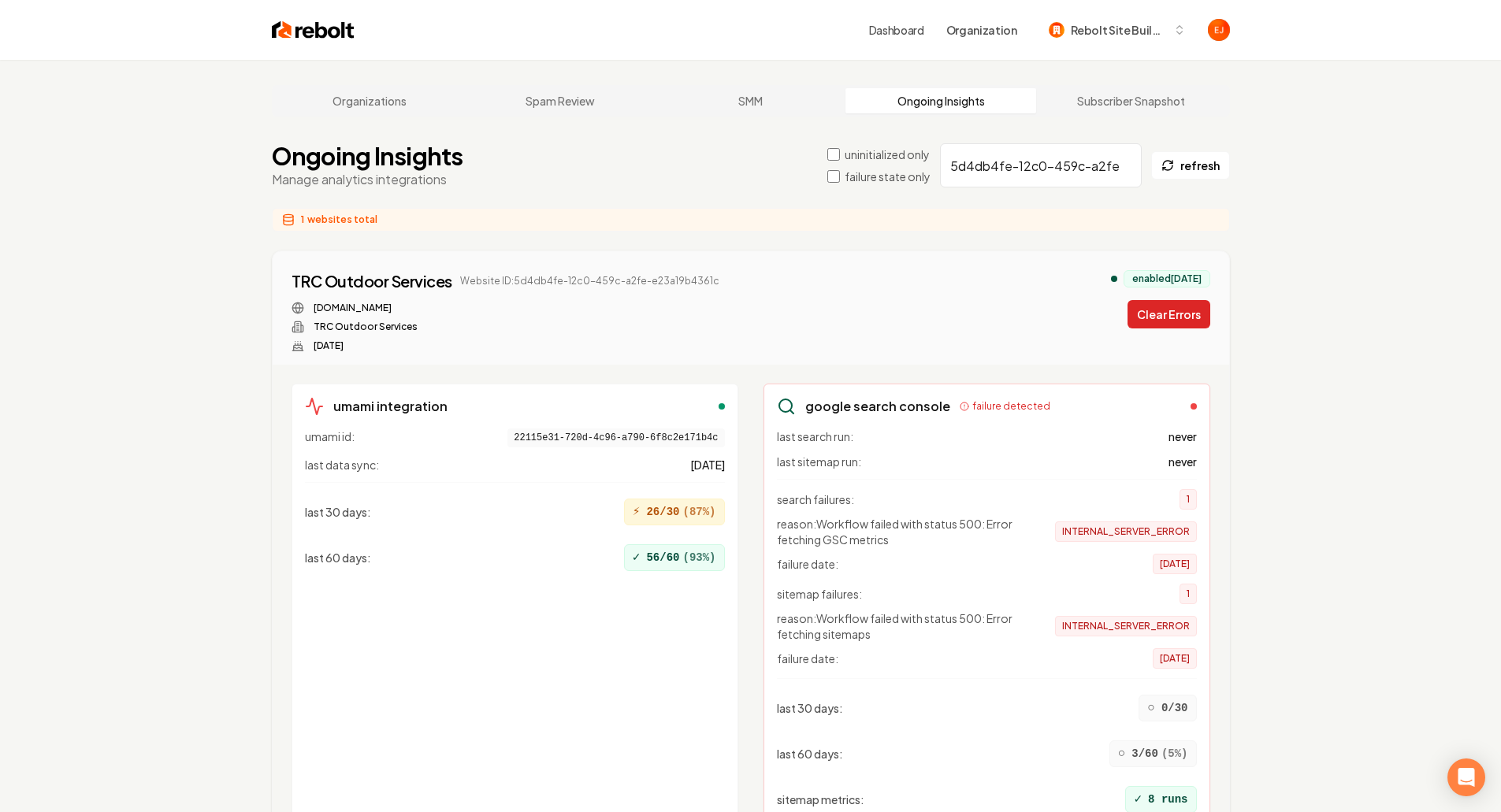
click at [1175, 308] on button "Clear Errors" at bounding box center [1169, 314] width 83 height 28
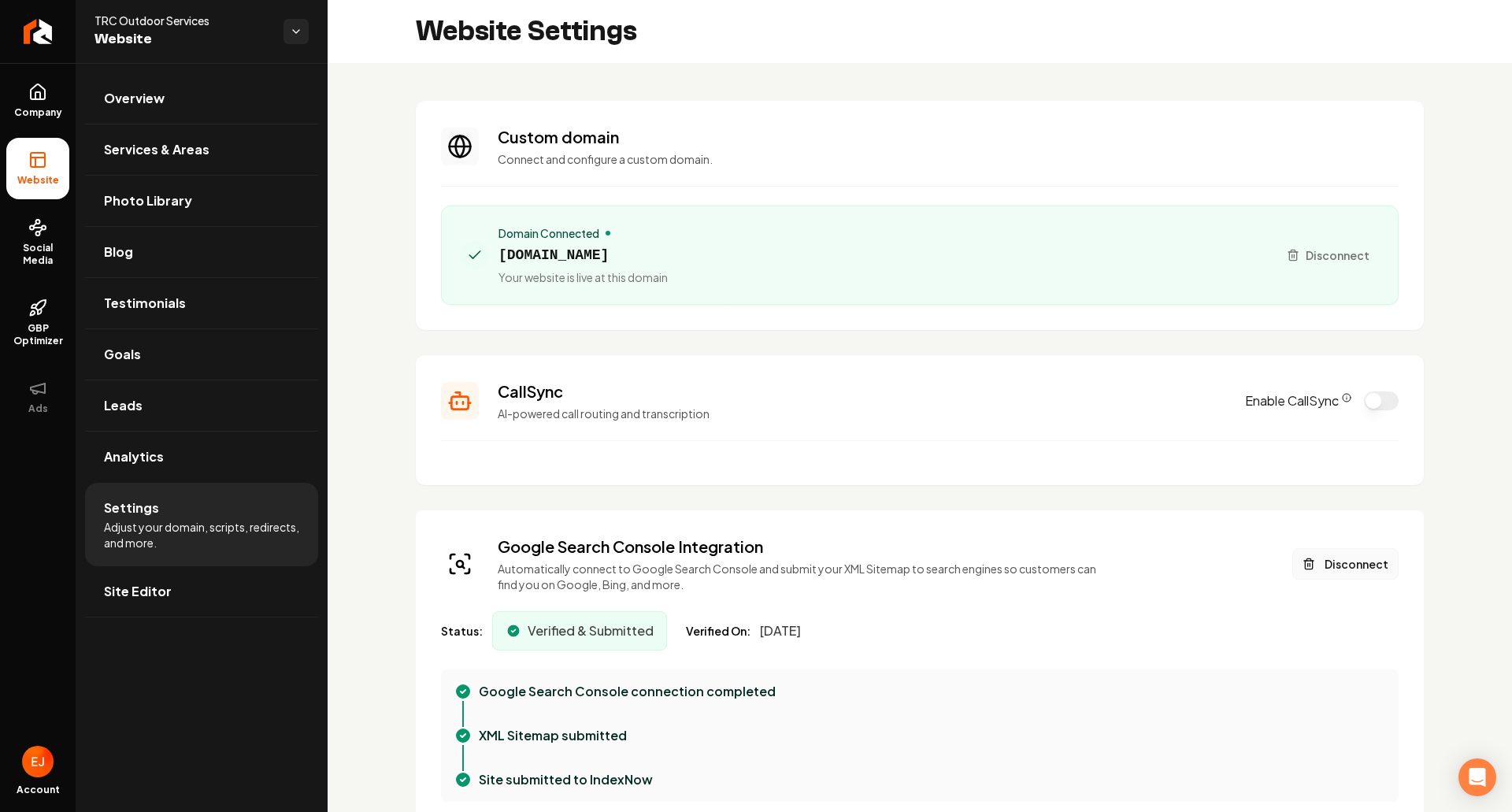
click at [1338, 566] on button "Disconnect" at bounding box center [1346, 564] width 106 height 32
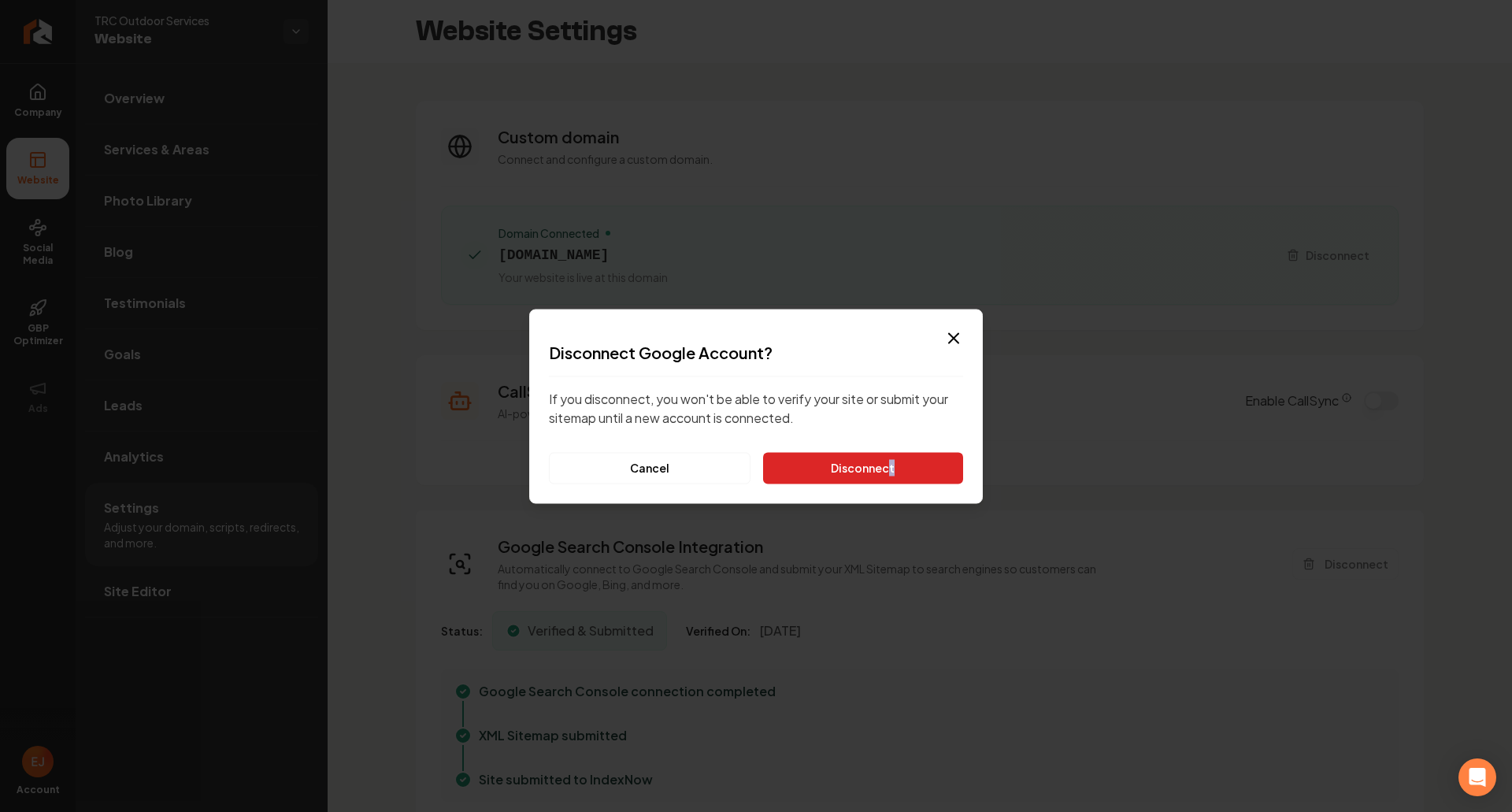
drag, startPoint x: 889, startPoint y: 490, endPoint x: 904, endPoint y: 473, distance: 22.7
click at [904, 473] on div "Dialog Disconnect Google Account? If you disconnect, you won't be able to verif…" at bounding box center [756, 406] width 454 height 194
click at [904, 473] on button "Disconnect" at bounding box center [862, 467] width 200 height 32
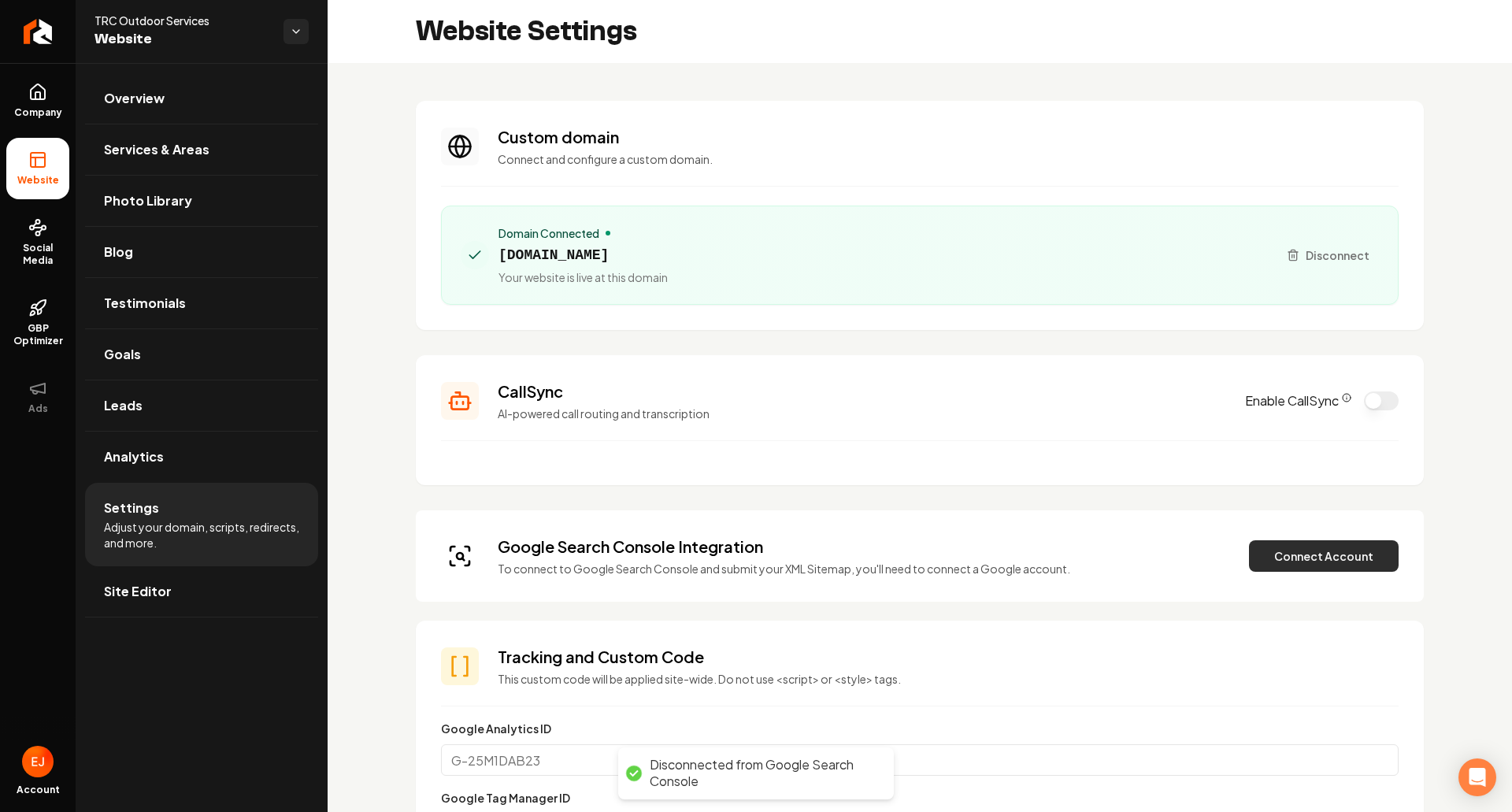
click at [1327, 552] on button "Connect Account" at bounding box center [1324, 556] width 150 height 32
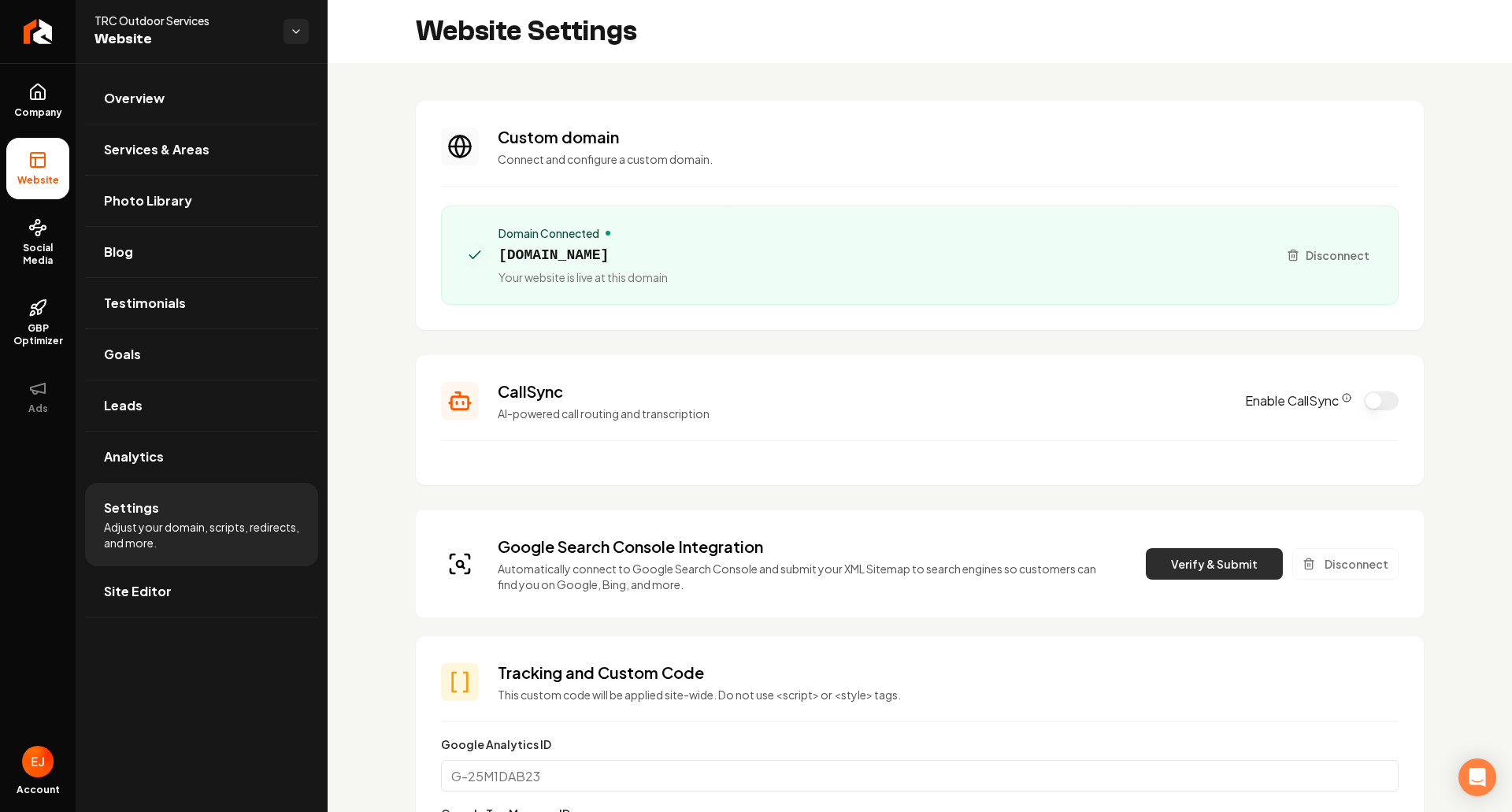
click at [1181, 563] on button "Verify & Submit" at bounding box center [1215, 564] width 137 height 32
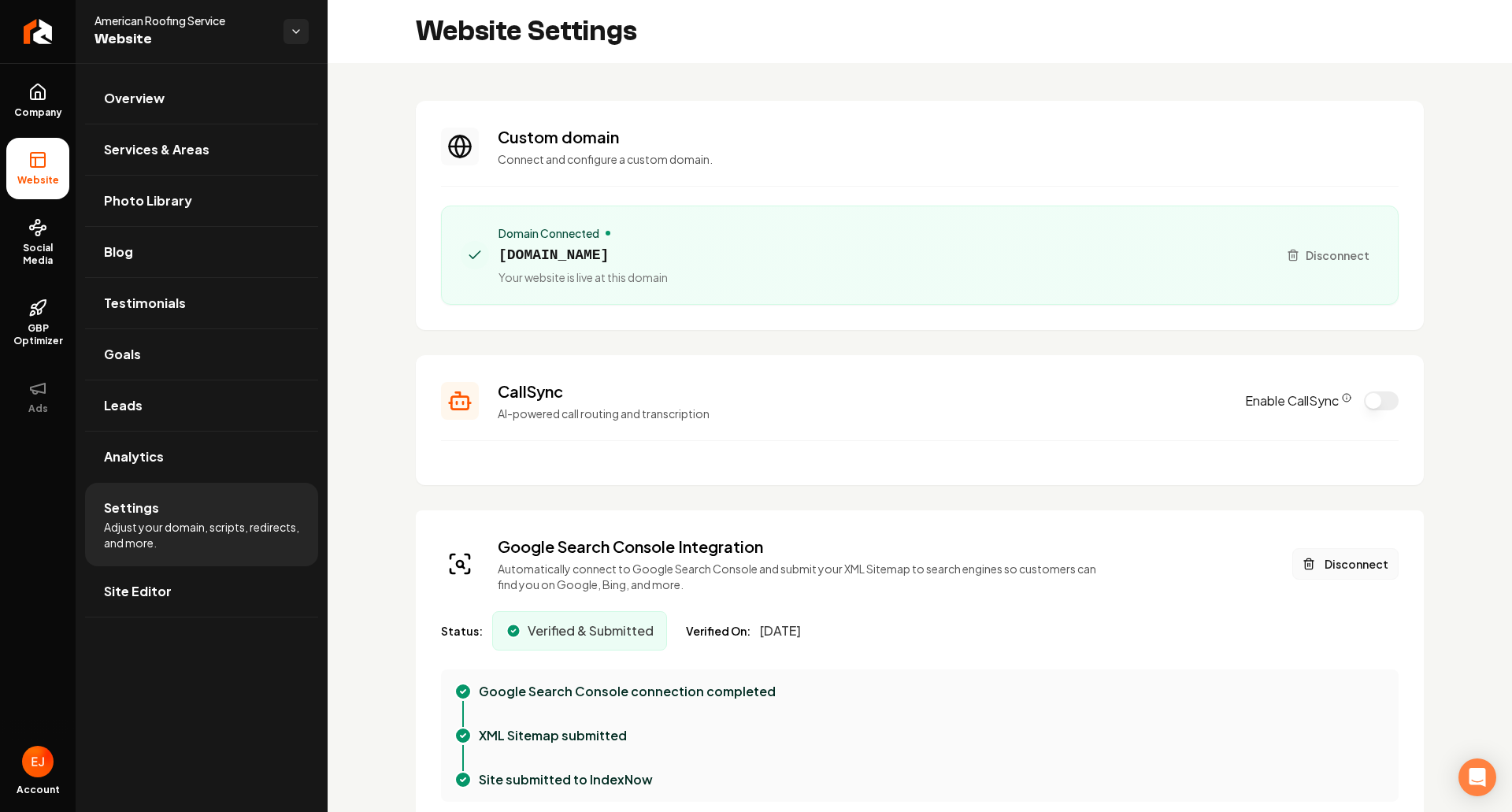
click at [1330, 561] on button "Disconnect" at bounding box center [1346, 564] width 106 height 32
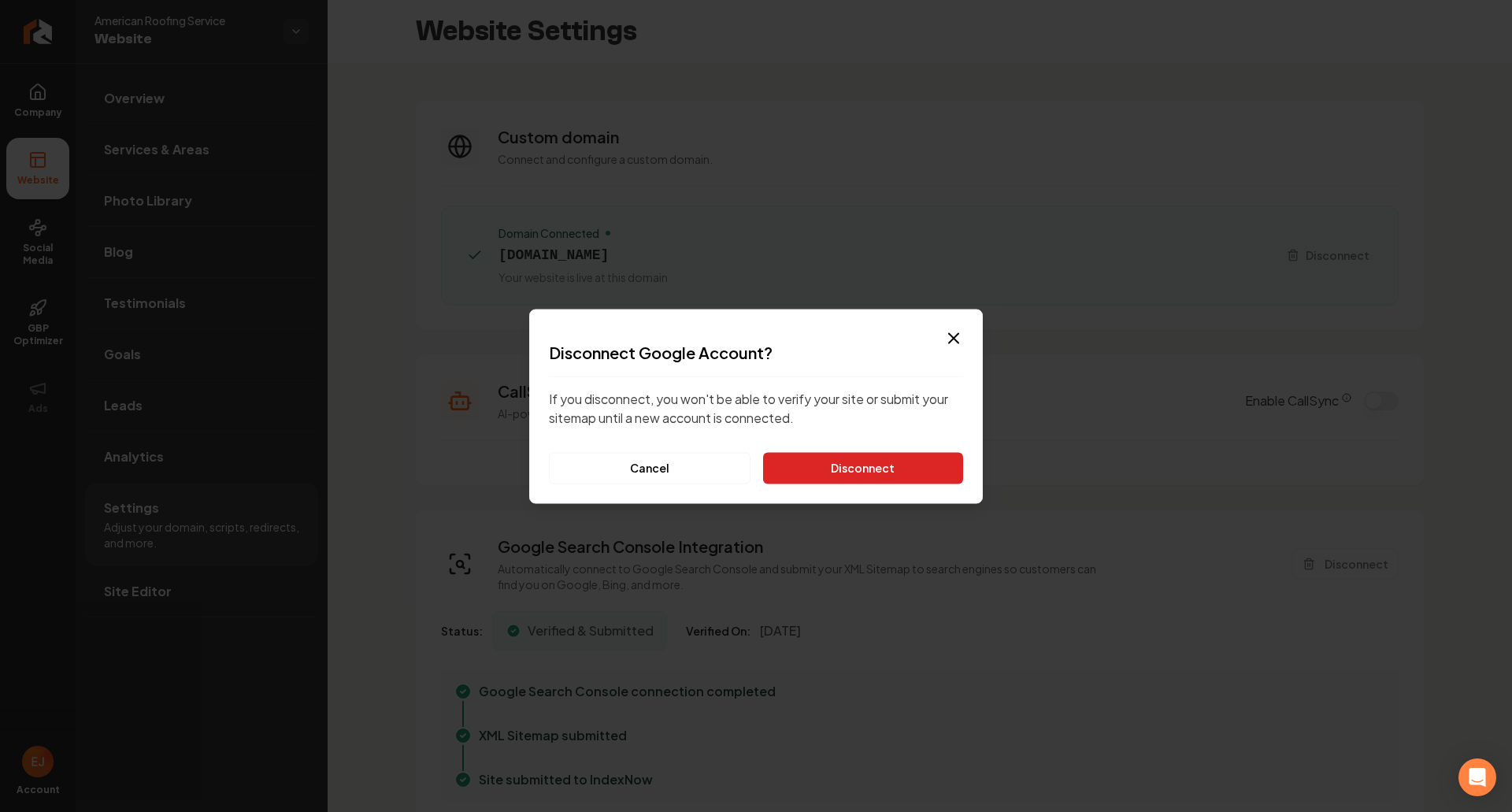
click at [938, 481] on button "Disconnect" at bounding box center [862, 467] width 200 height 32
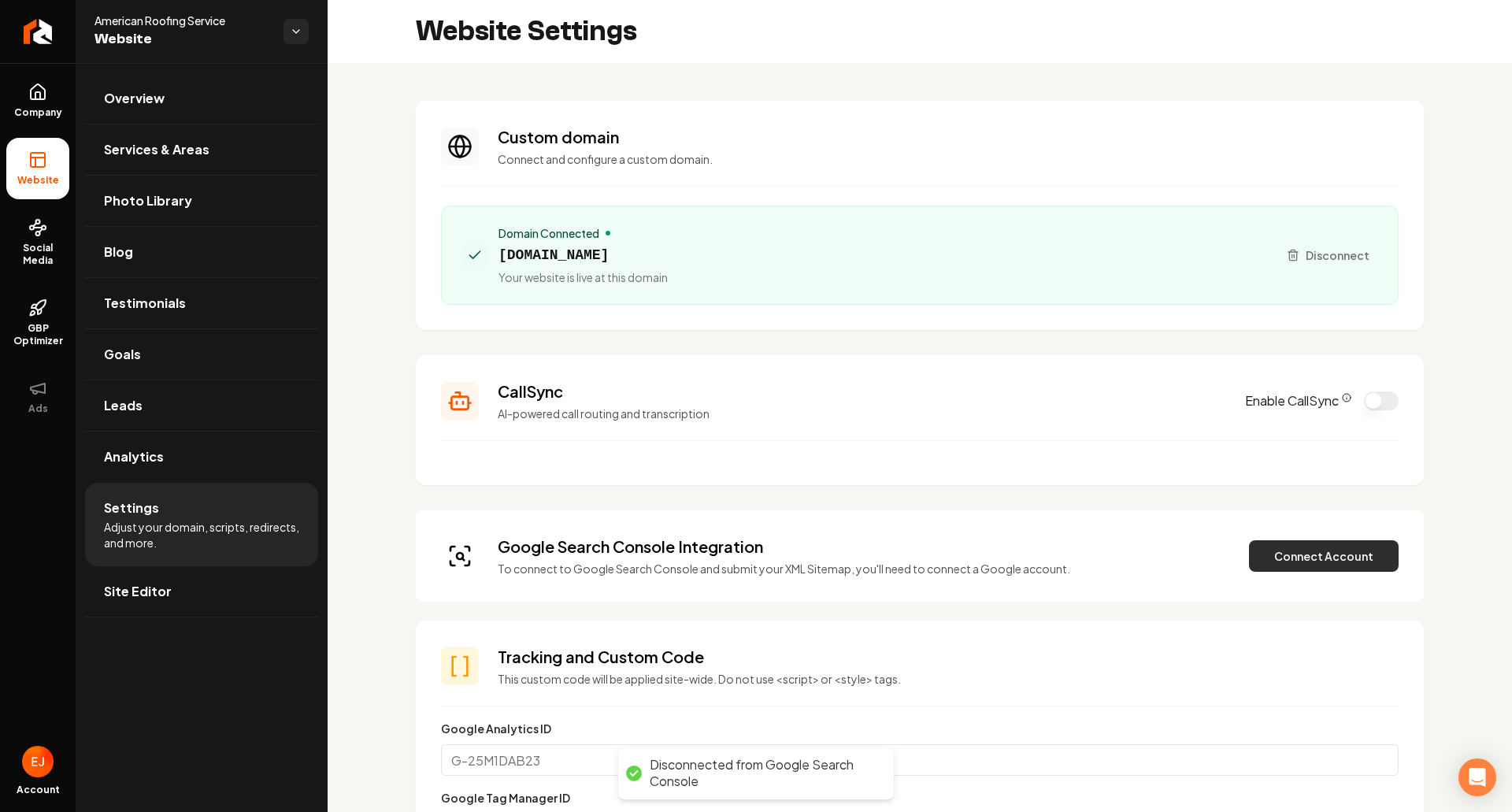
click at [1270, 564] on button "Connect Account" at bounding box center [1324, 556] width 150 height 32
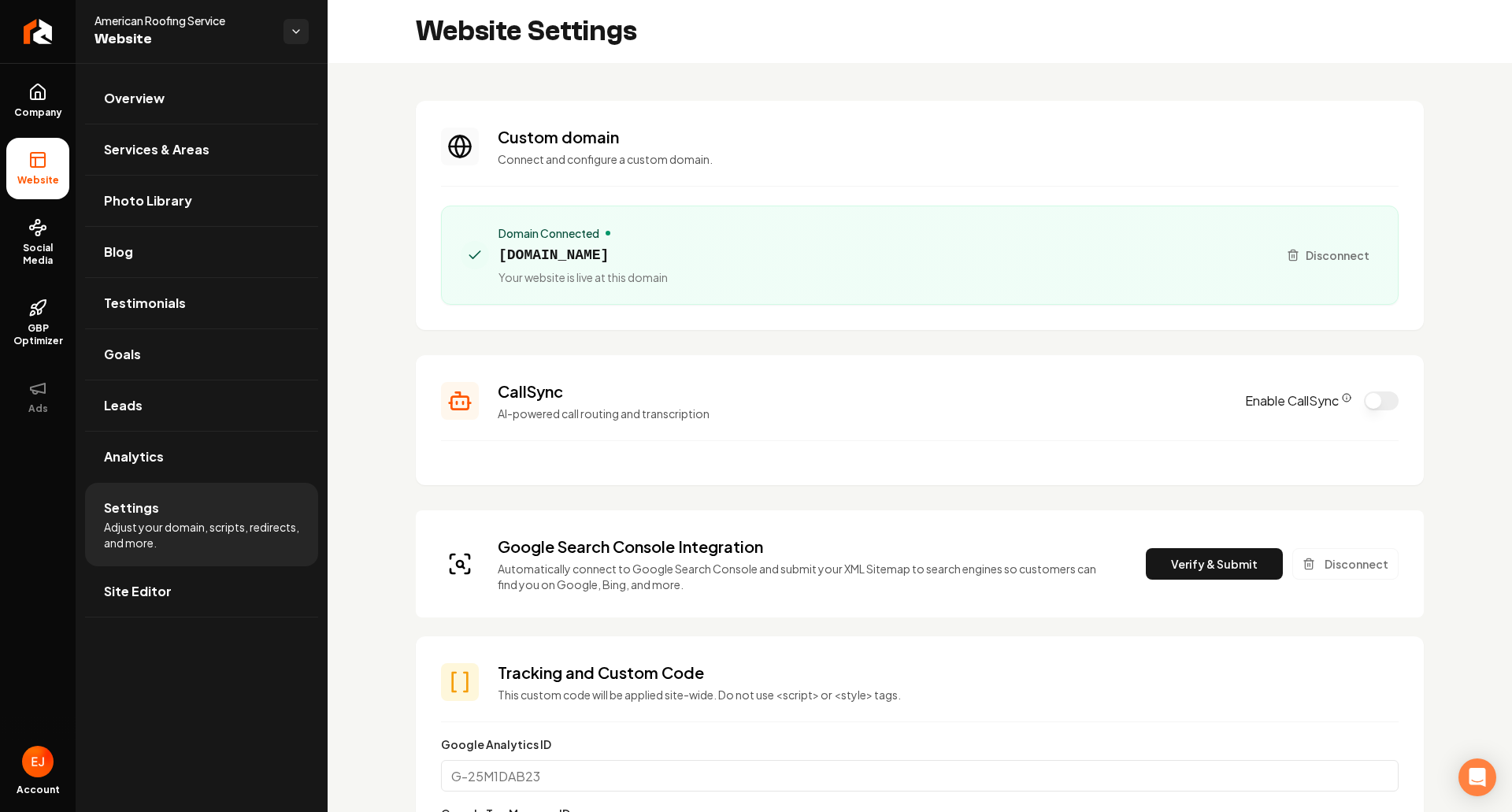
click at [1218, 583] on div "Google Search Console Integration Automatically connect to Google Search Consol…" at bounding box center [920, 564] width 958 height 57
click at [1198, 566] on button "Verify & Submit" at bounding box center [1215, 564] width 137 height 32
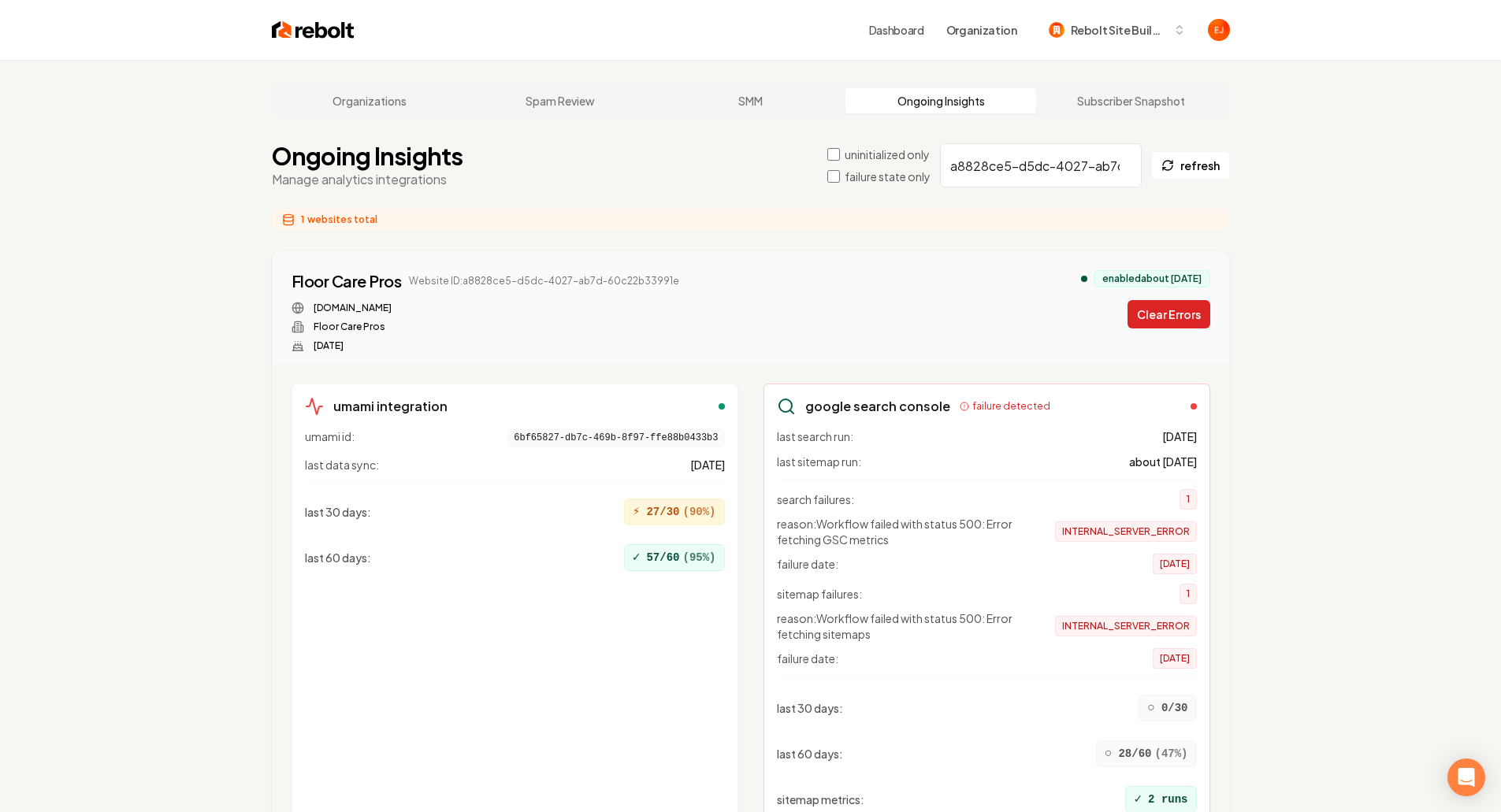
click at [1164, 319] on button "Clear Errors" at bounding box center [1169, 314] width 83 height 28
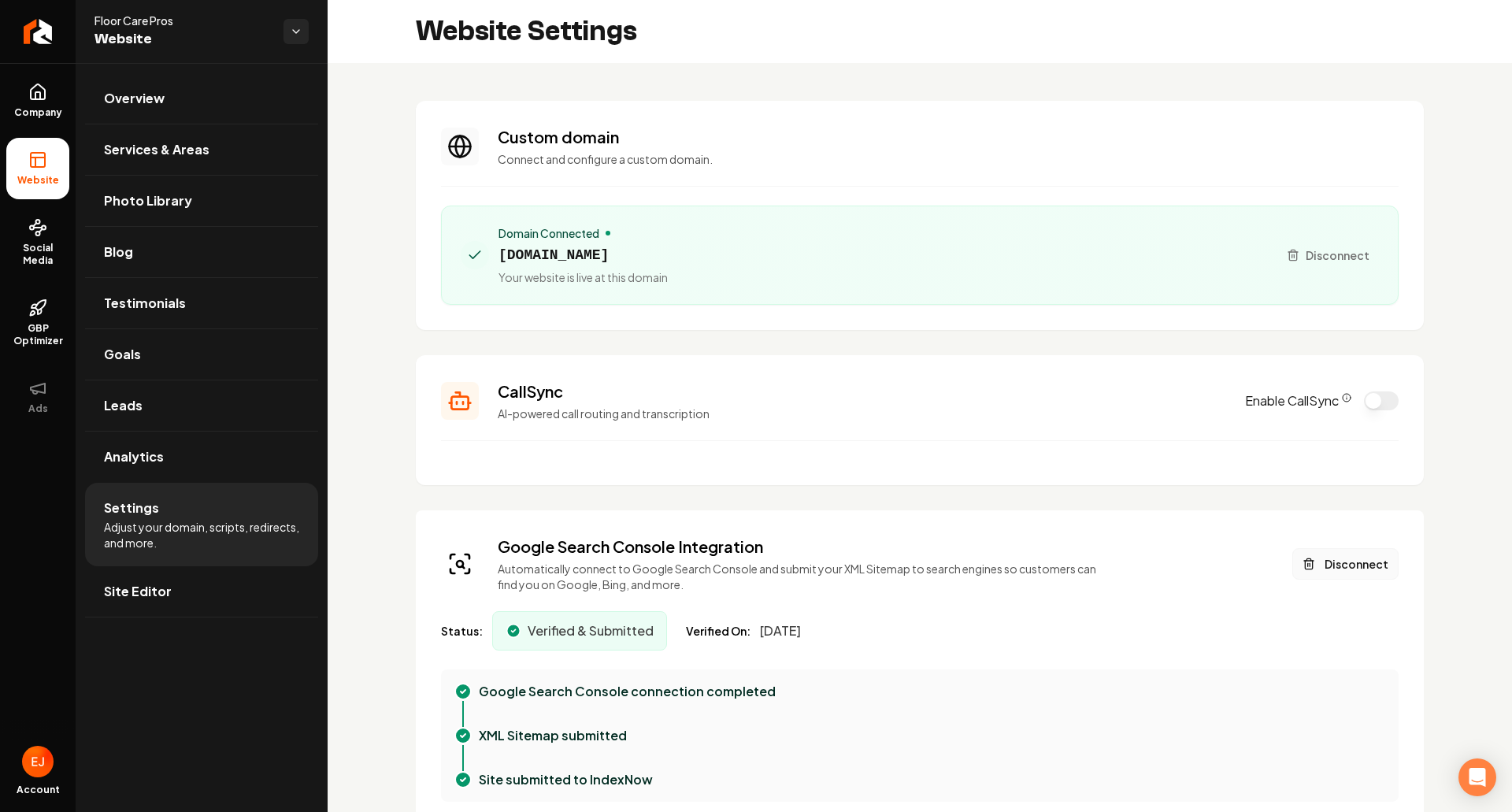
click at [1361, 555] on button "Disconnect" at bounding box center [1346, 564] width 106 height 32
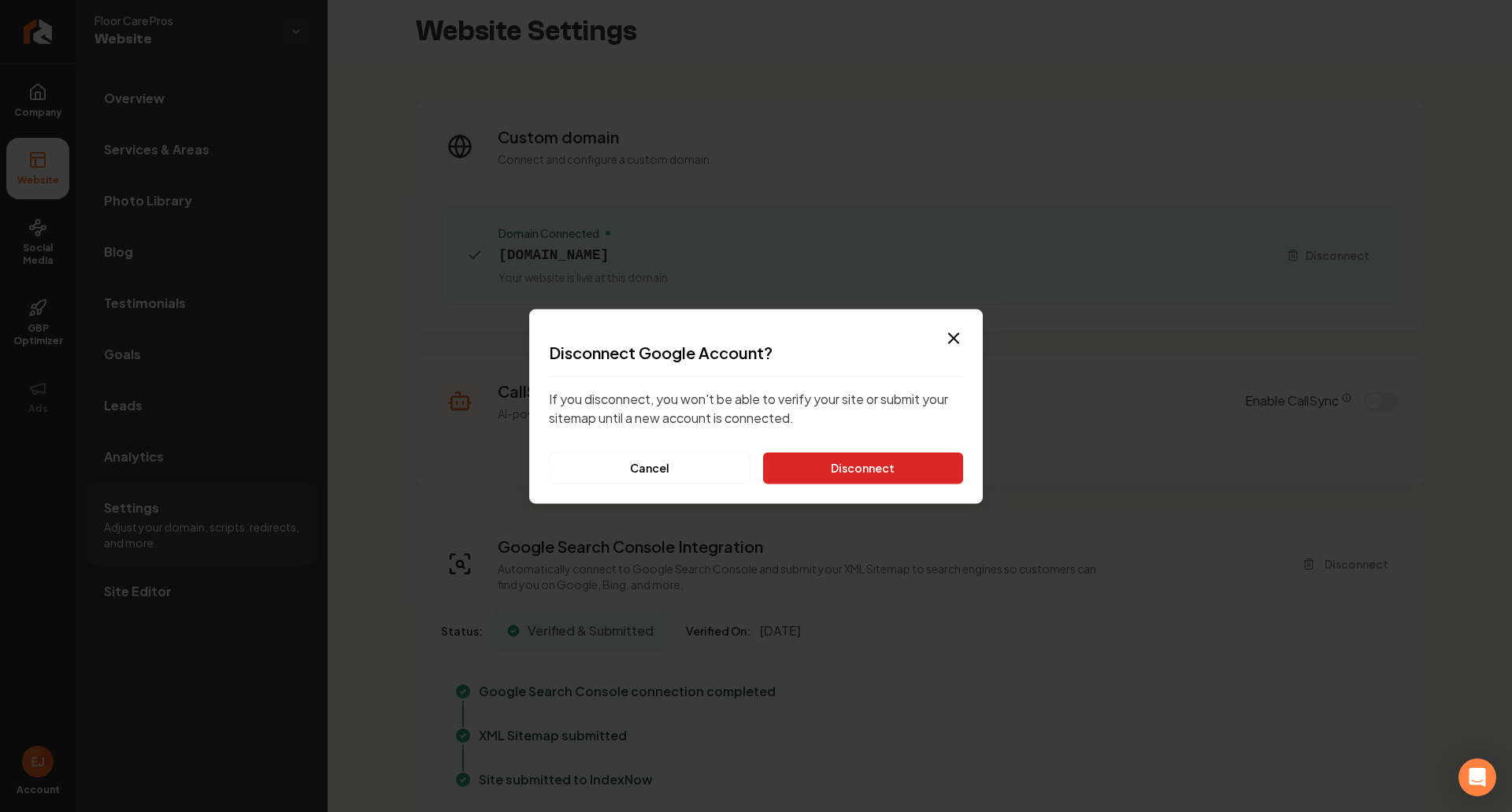
click at [870, 476] on button "Disconnect" at bounding box center [862, 467] width 200 height 32
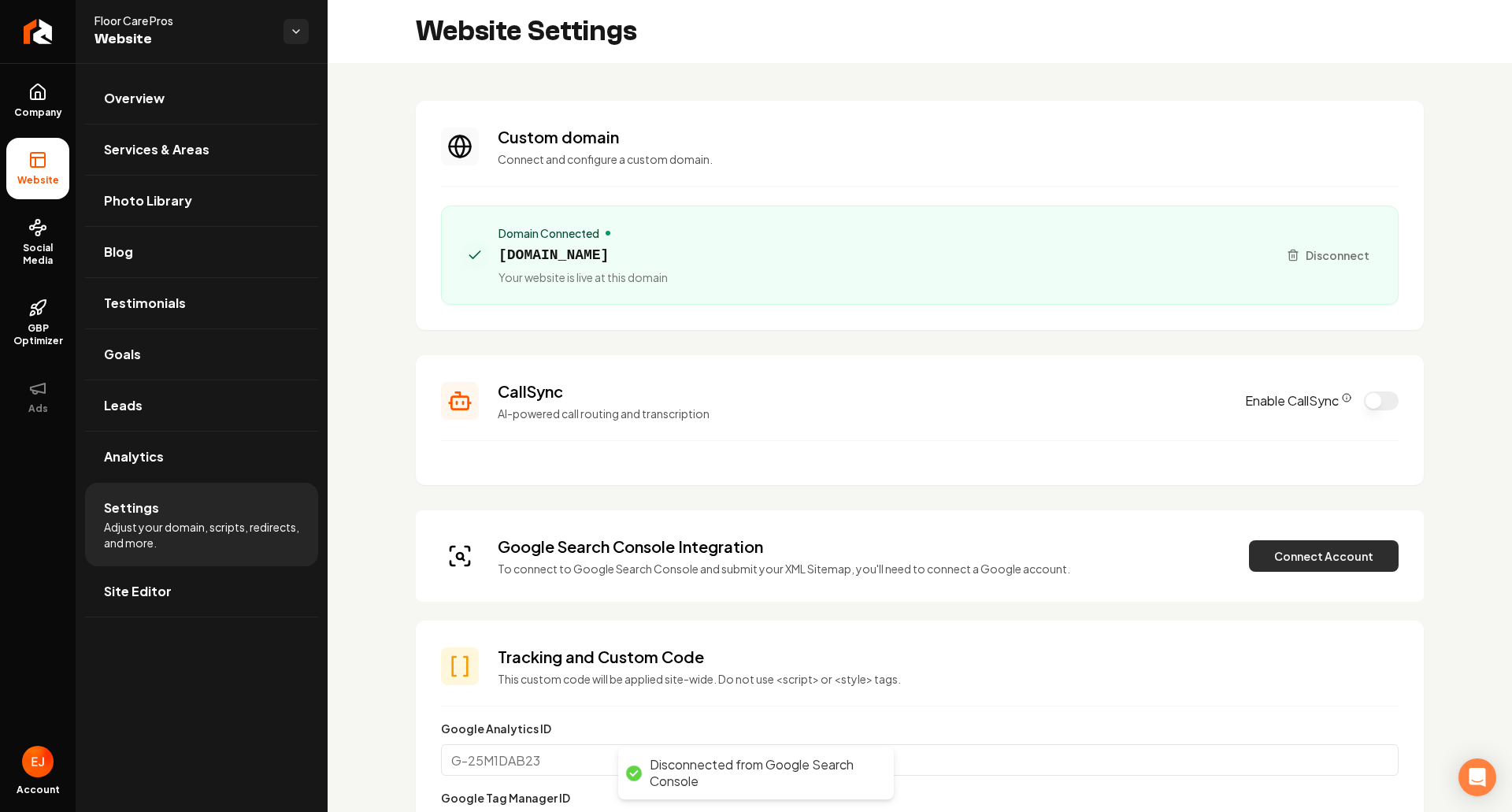
click at [1272, 567] on button "Connect Account" at bounding box center [1324, 556] width 150 height 32
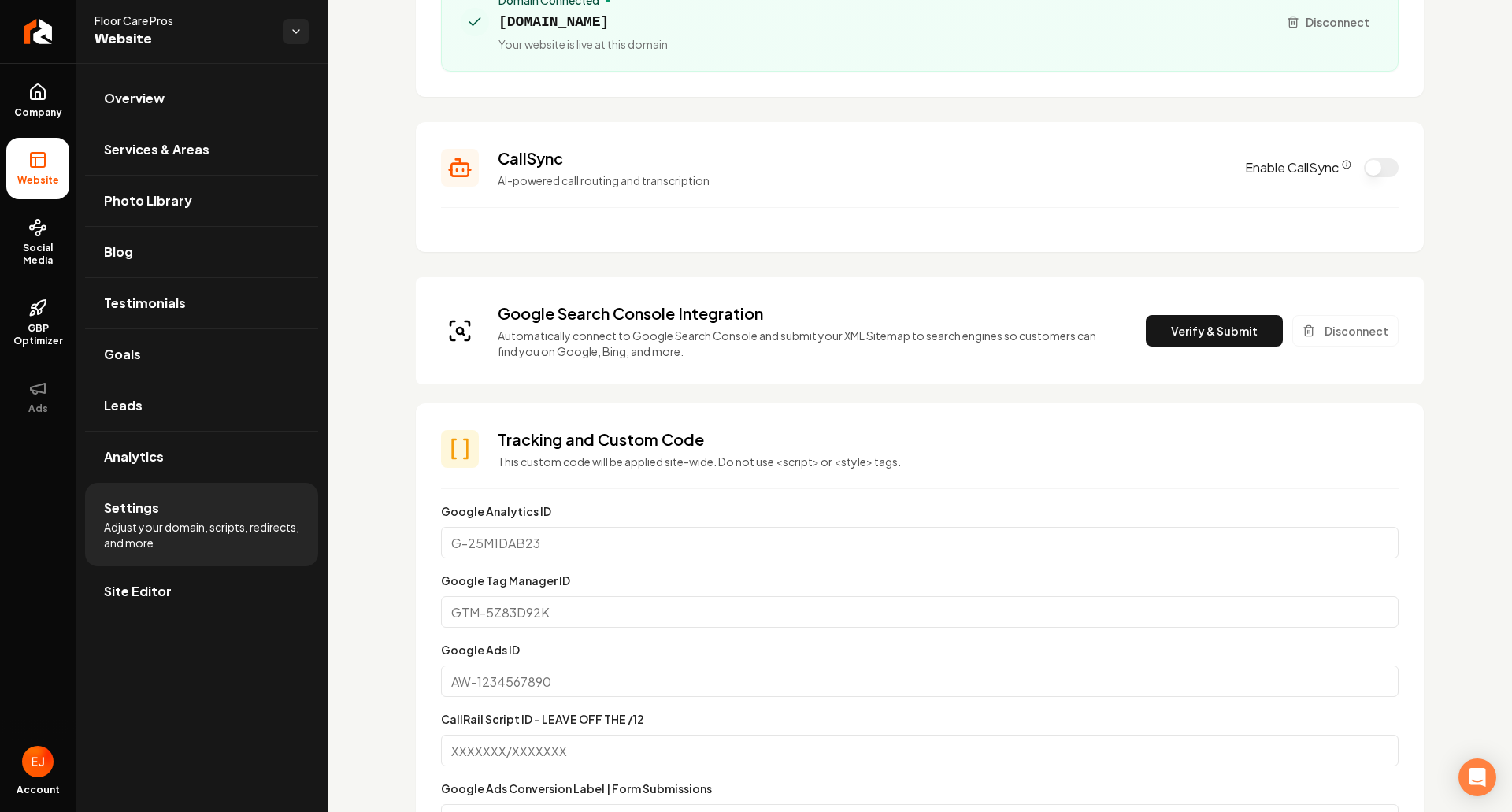
scroll to position [237, 0]
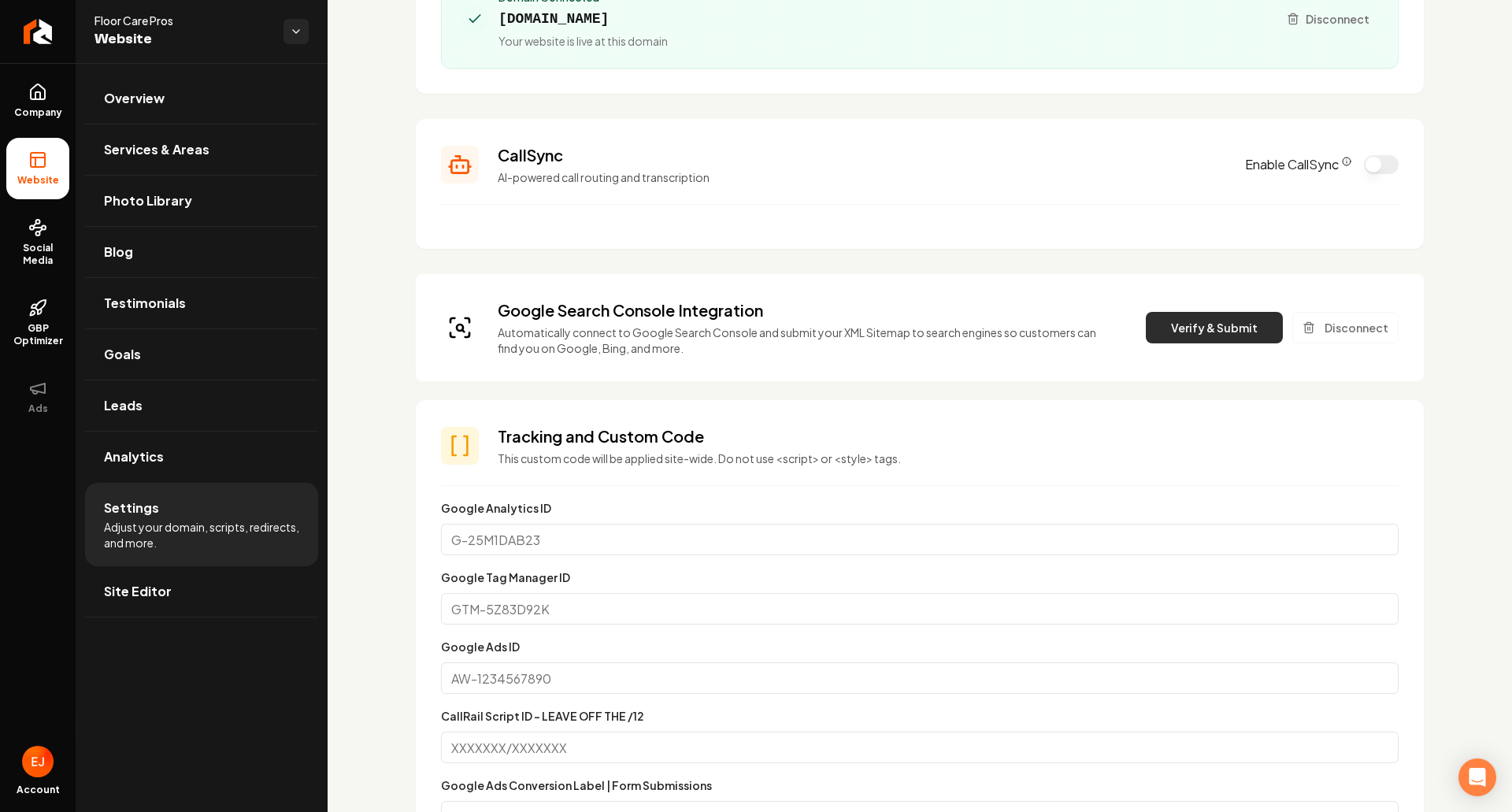
click at [1164, 328] on button "Verify & Submit" at bounding box center [1215, 327] width 137 height 32
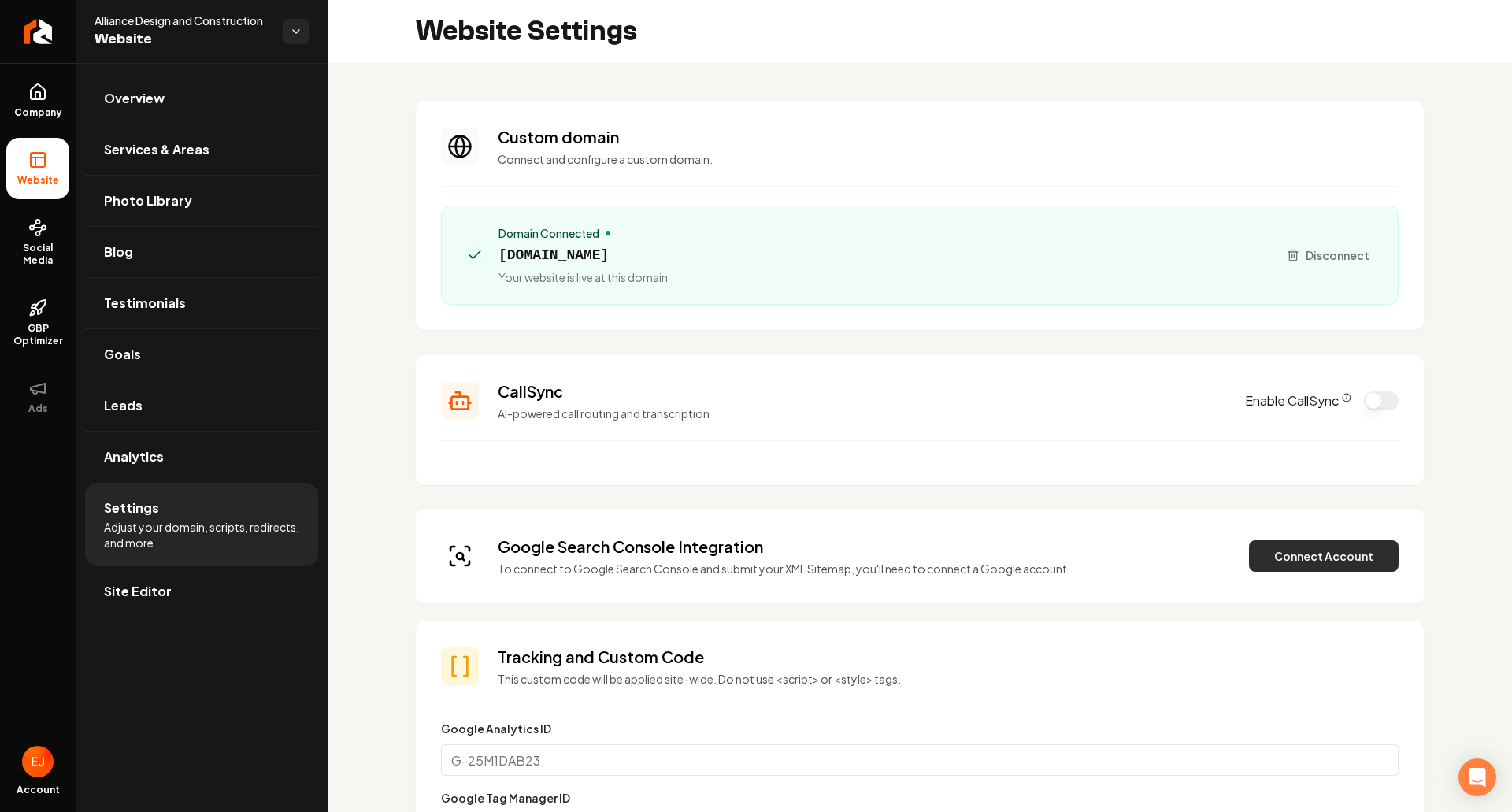
click at [1262, 554] on button "Connect Account" at bounding box center [1324, 556] width 150 height 32
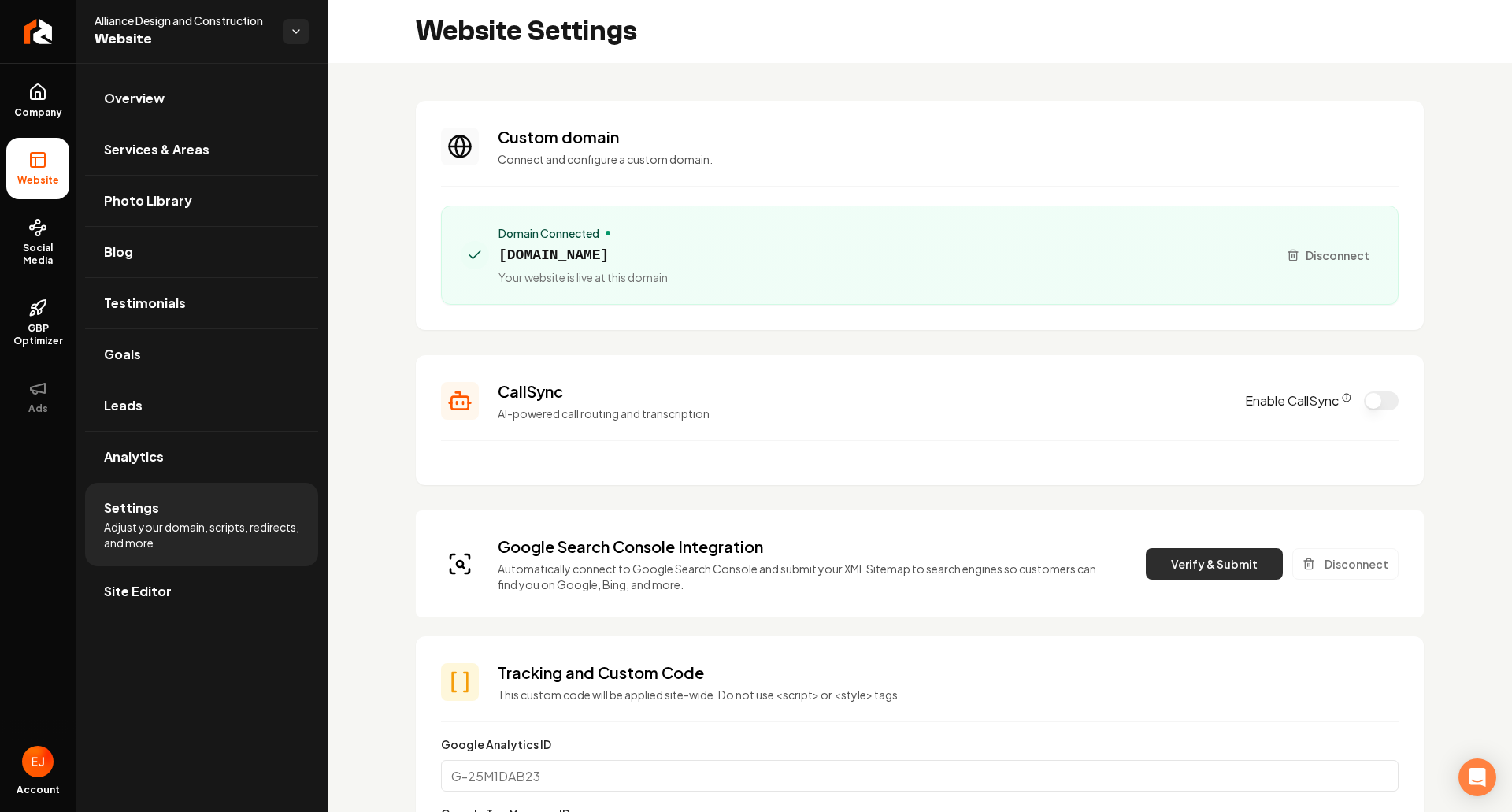
click at [1157, 566] on button "Verify & Submit" at bounding box center [1215, 564] width 137 height 32
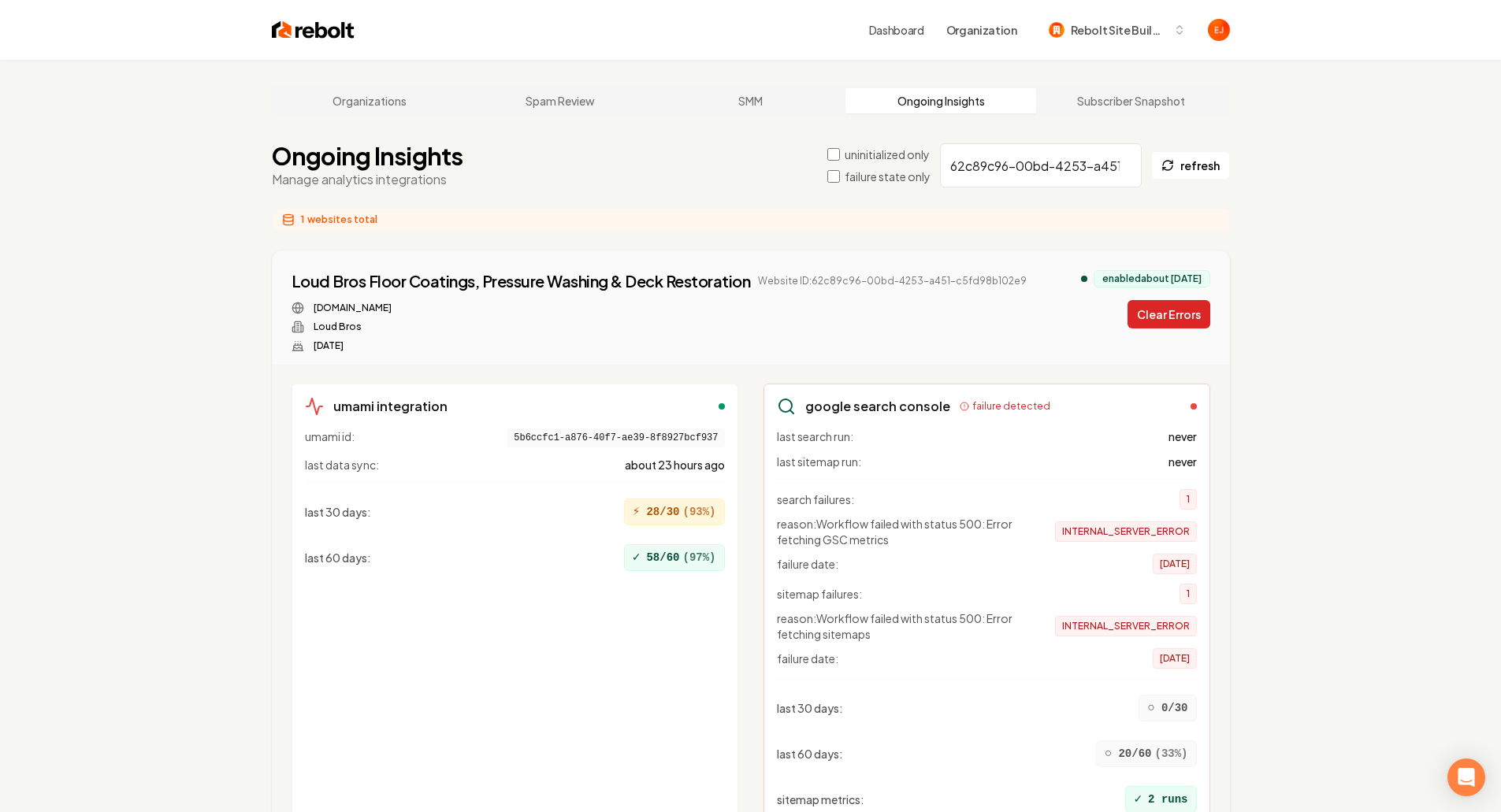
click at [1157, 315] on button "Clear Errors" at bounding box center [1169, 314] width 83 height 28
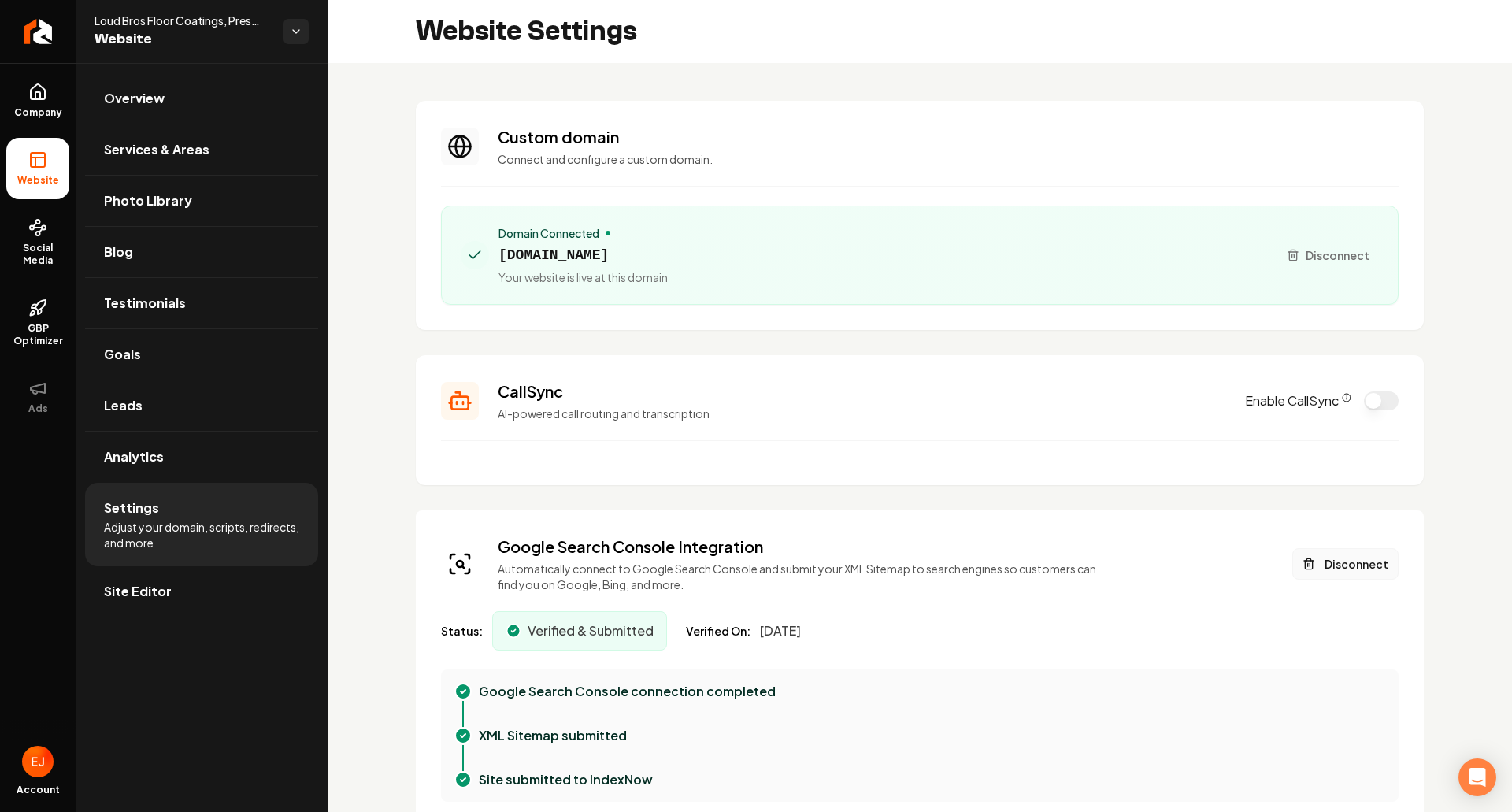
click at [1326, 570] on button "Disconnect" at bounding box center [1346, 564] width 106 height 32
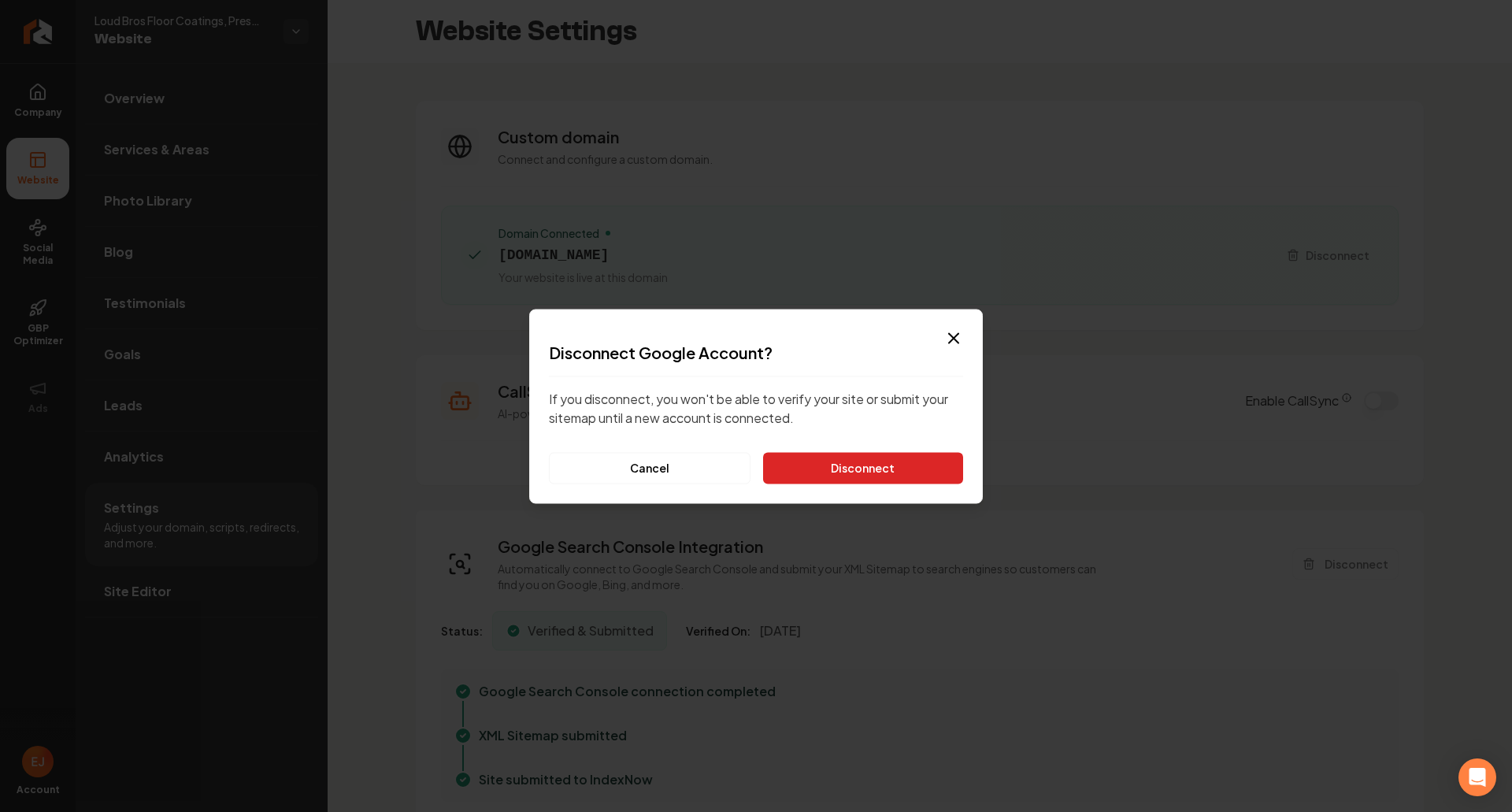
click at [894, 462] on button "Disconnect" at bounding box center [862, 467] width 200 height 32
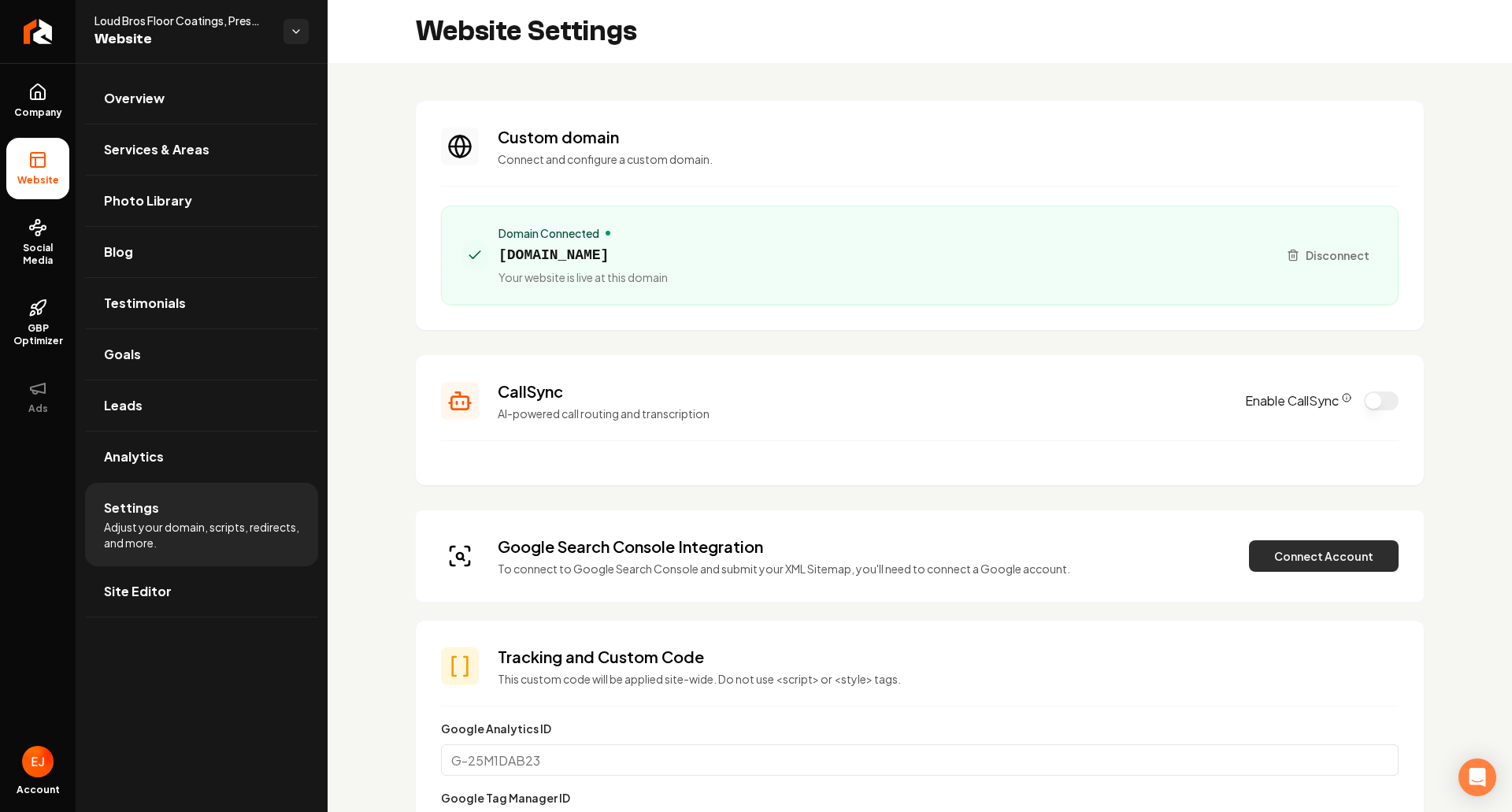
click at [1281, 566] on button "Connect Account" at bounding box center [1324, 556] width 150 height 32
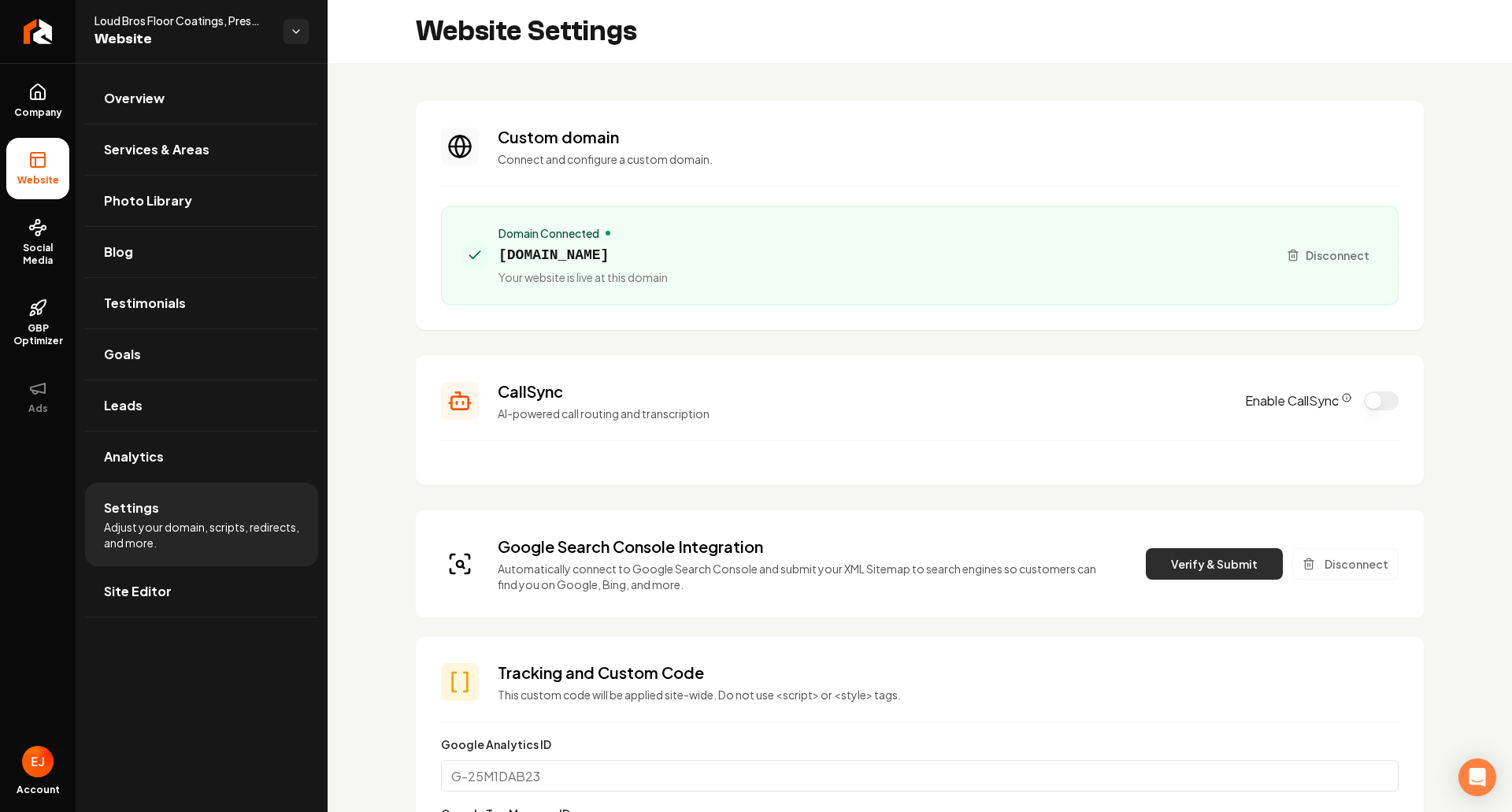
click at [1207, 555] on button "Verify & Submit" at bounding box center [1215, 564] width 137 height 32
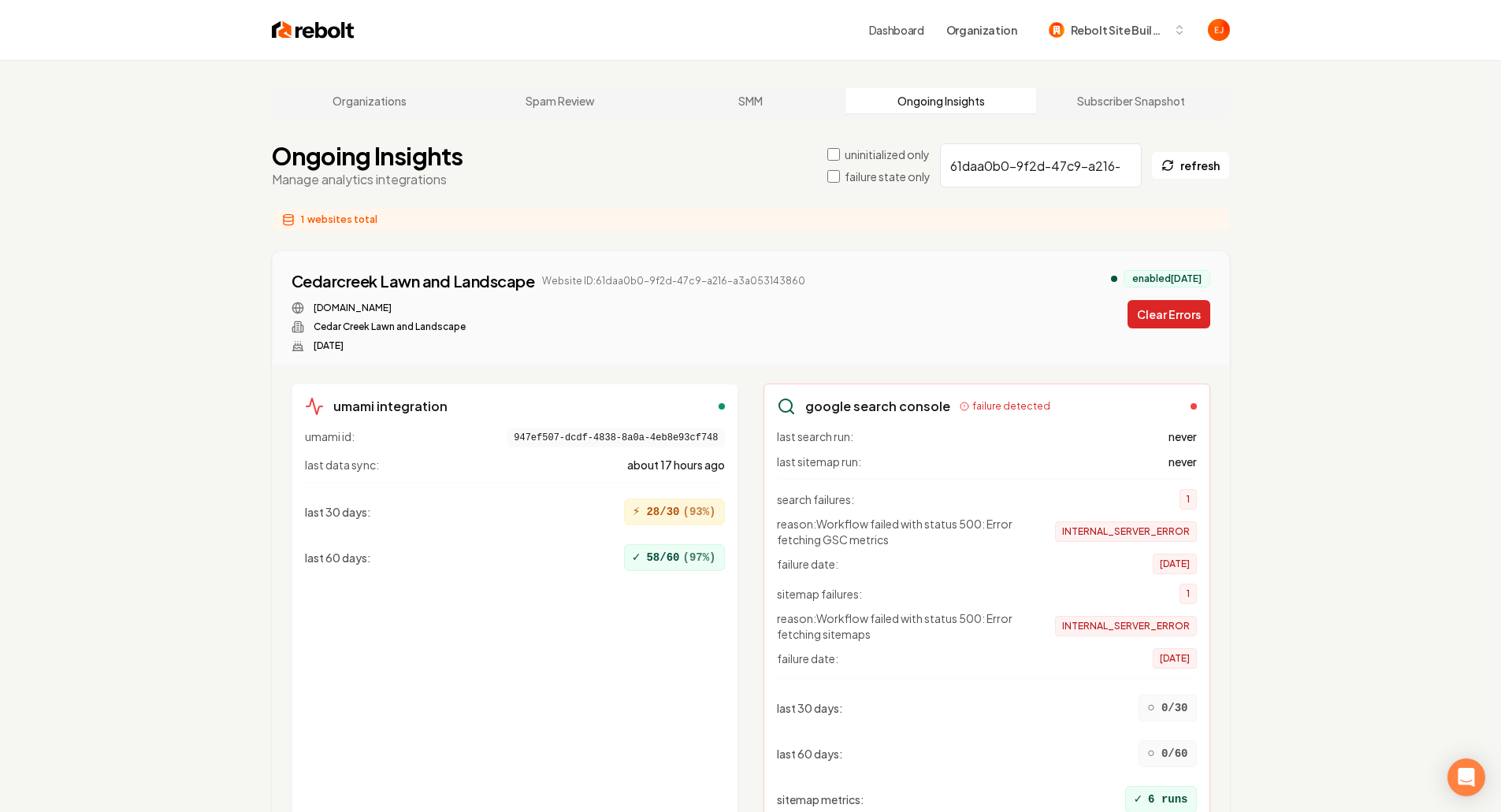
click at [1196, 319] on button "Clear Errors" at bounding box center [1169, 314] width 83 height 28
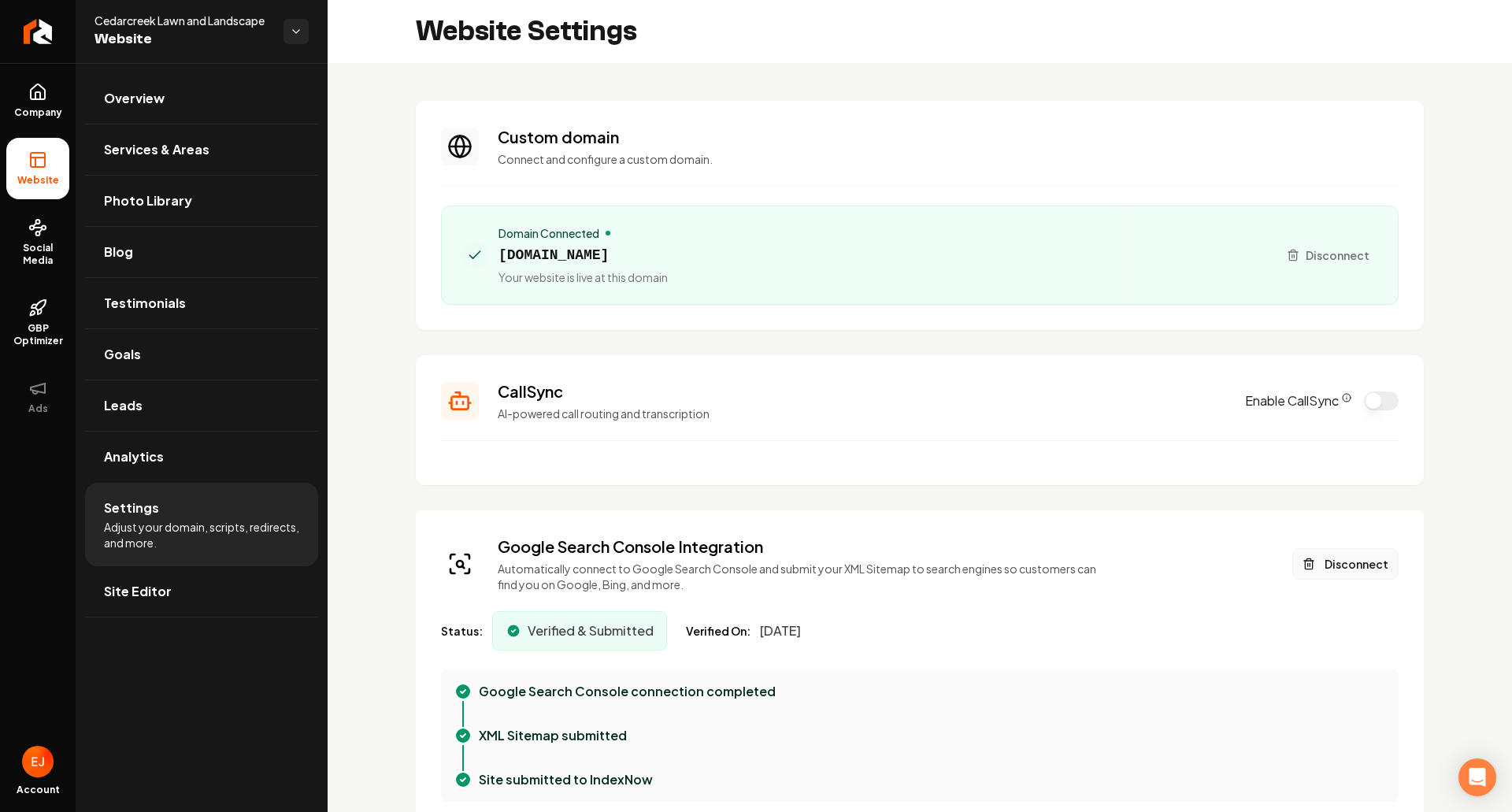
click at [1358, 560] on button "Disconnect" at bounding box center [1346, 564] width 106 height 32
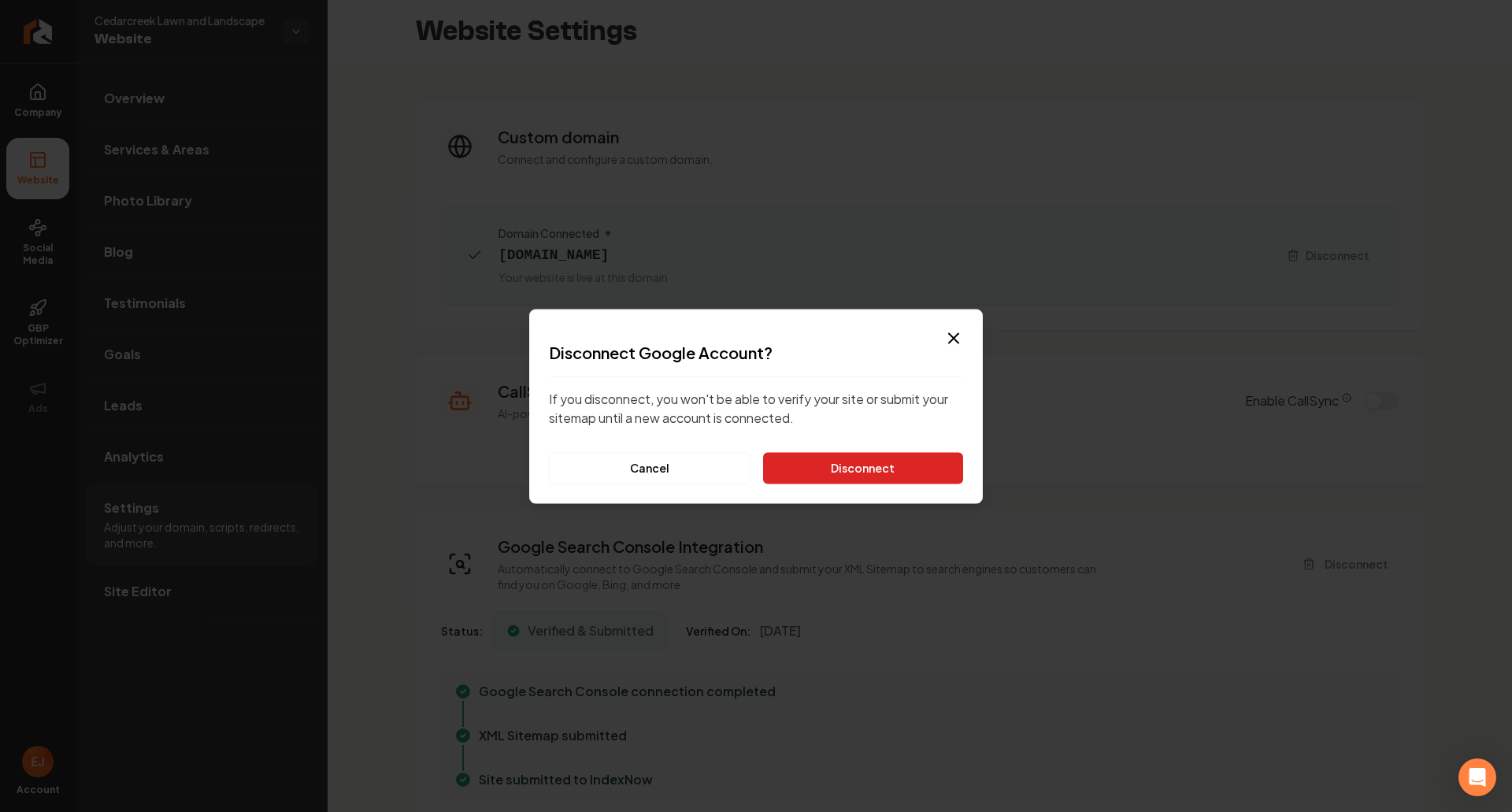
click at [900, 461] on button "Disconnect" at bounding box center [862, 467] width 200 height 32
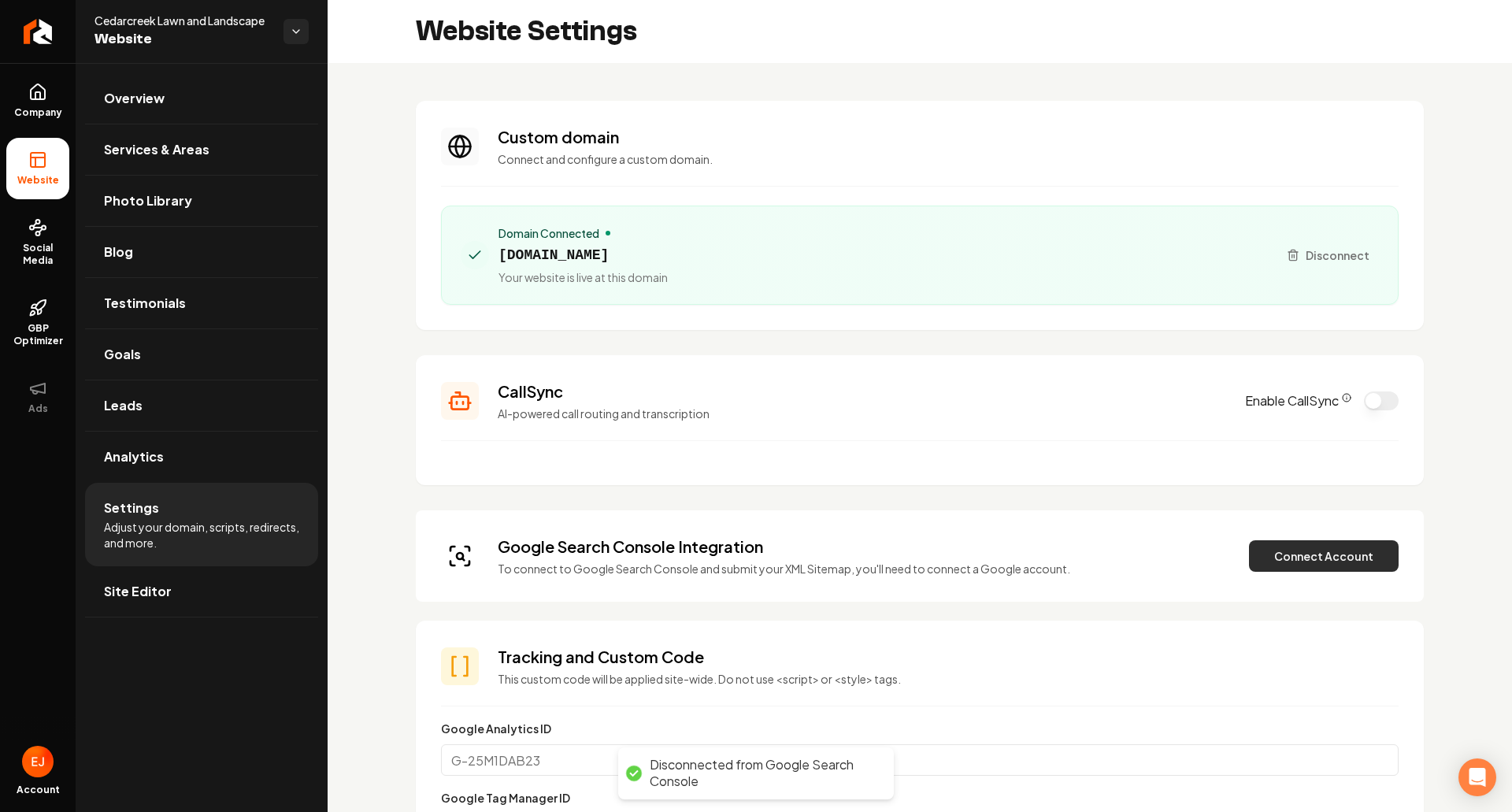
click at [1283, 559] on button "Connect Account" at bounding box center [1324, 556] width 150 height 32
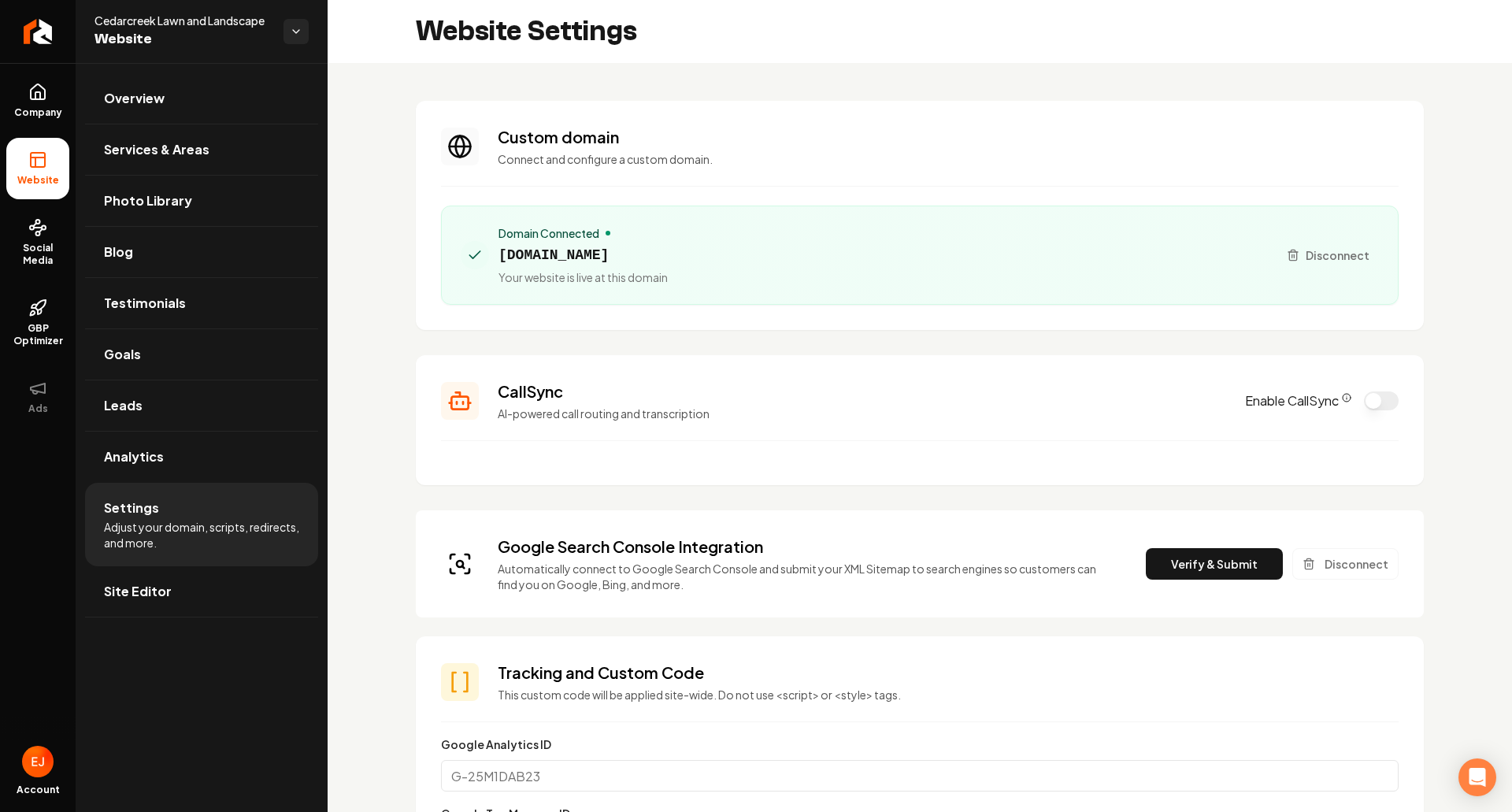
click at [1192, 574] on button "Verify & Submit" at bounding box center [1215, 564] width 137 height 32
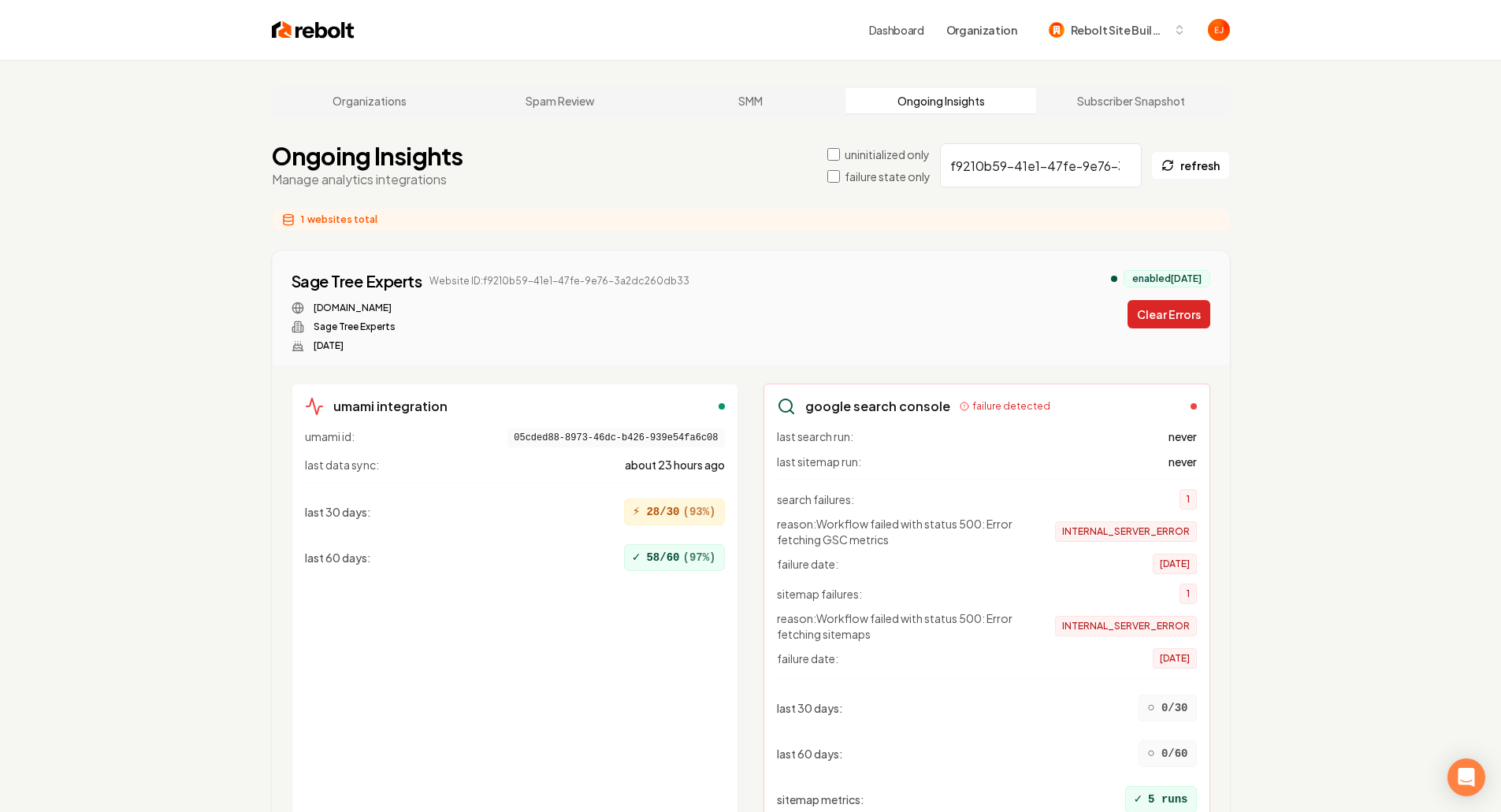
click at [1139, 310] on button "Clear Errors" at bounding box center [1169, 314] width 83 height 28
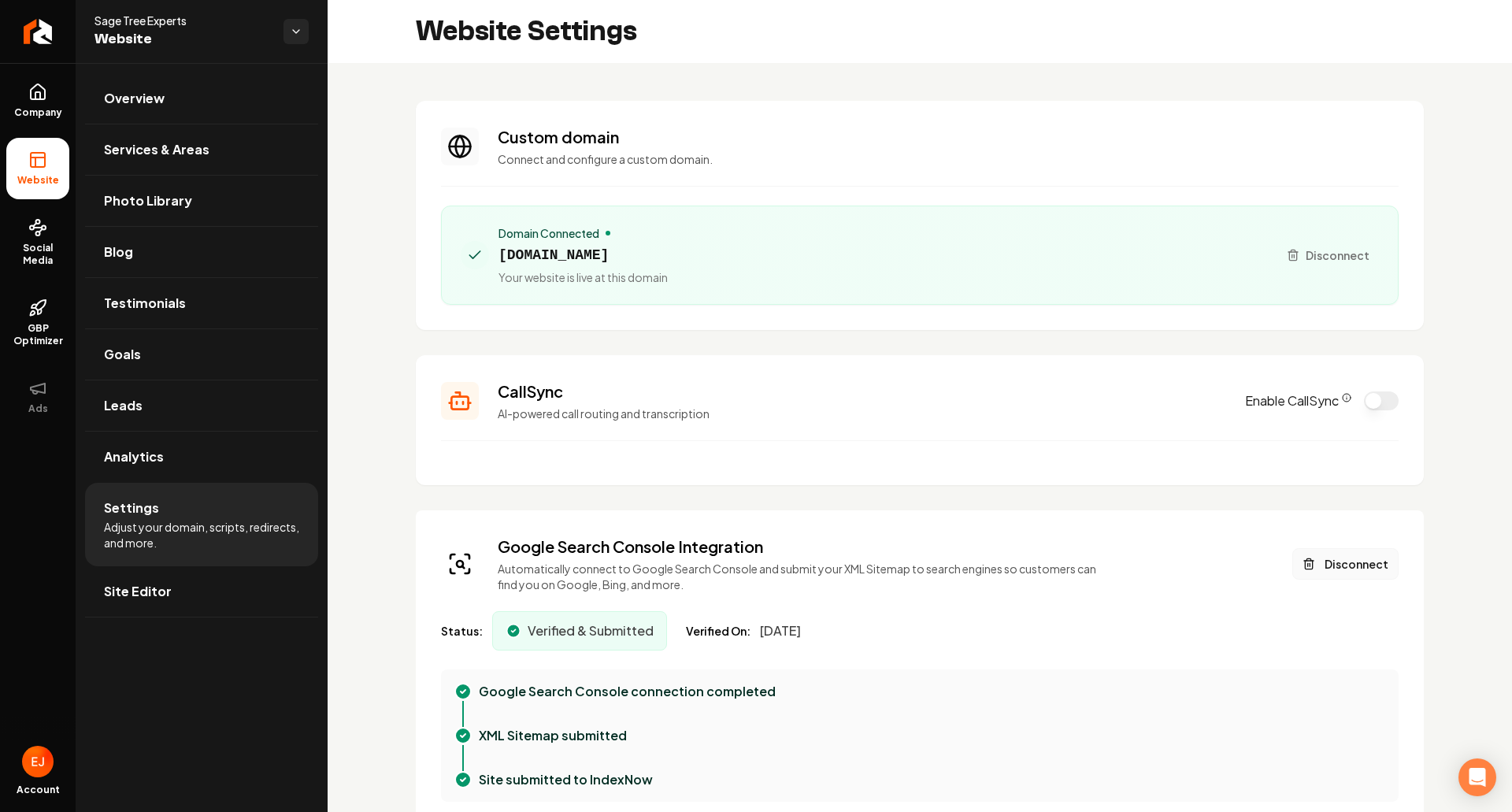
click at [1357, 573] on button "Disconnect" at bounding box center [1346, 564] width 106 height 32
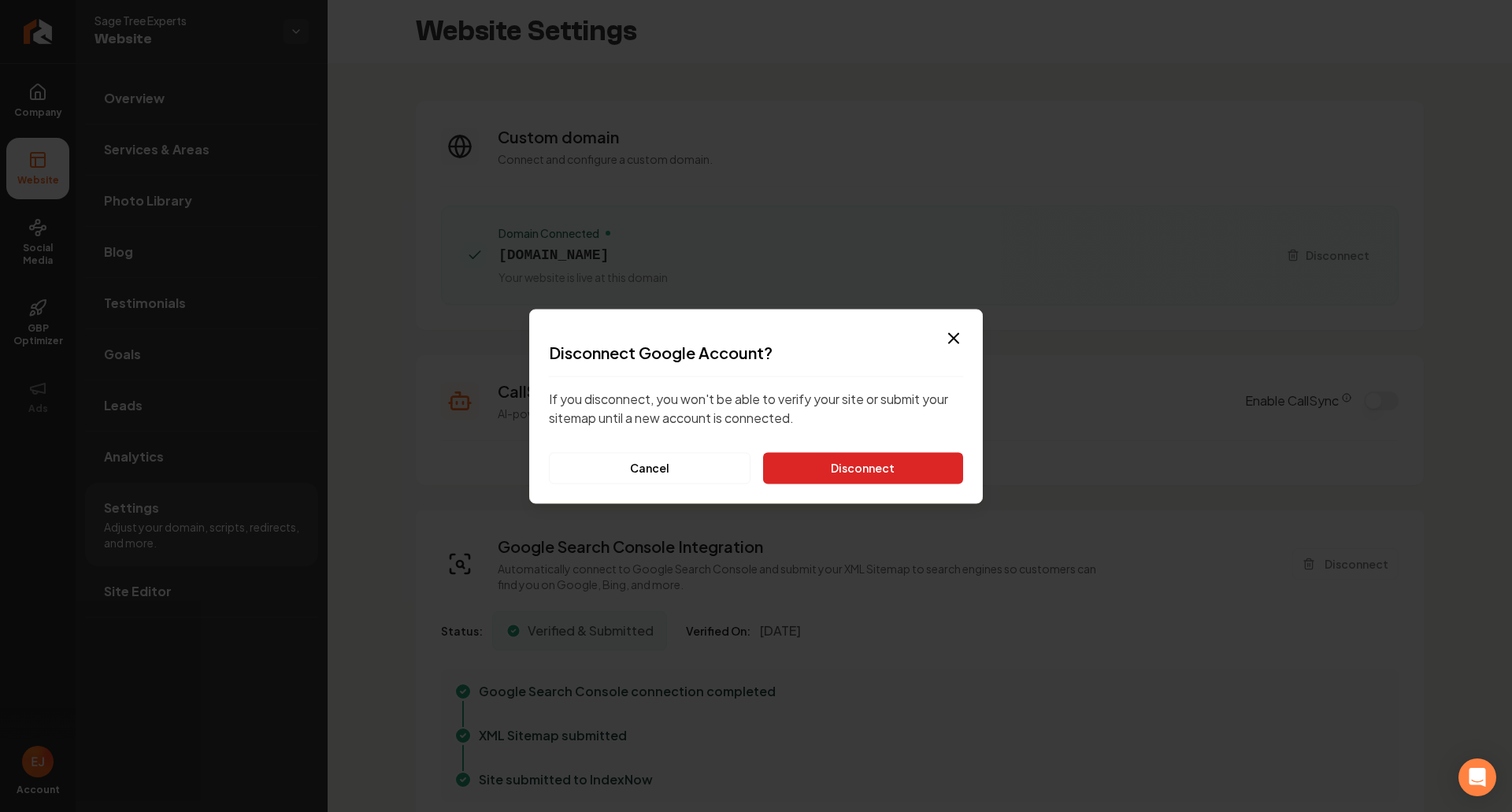
click at [894, 473] on button "Disconnect" at bounding box center [862, 467] width 200 height 32
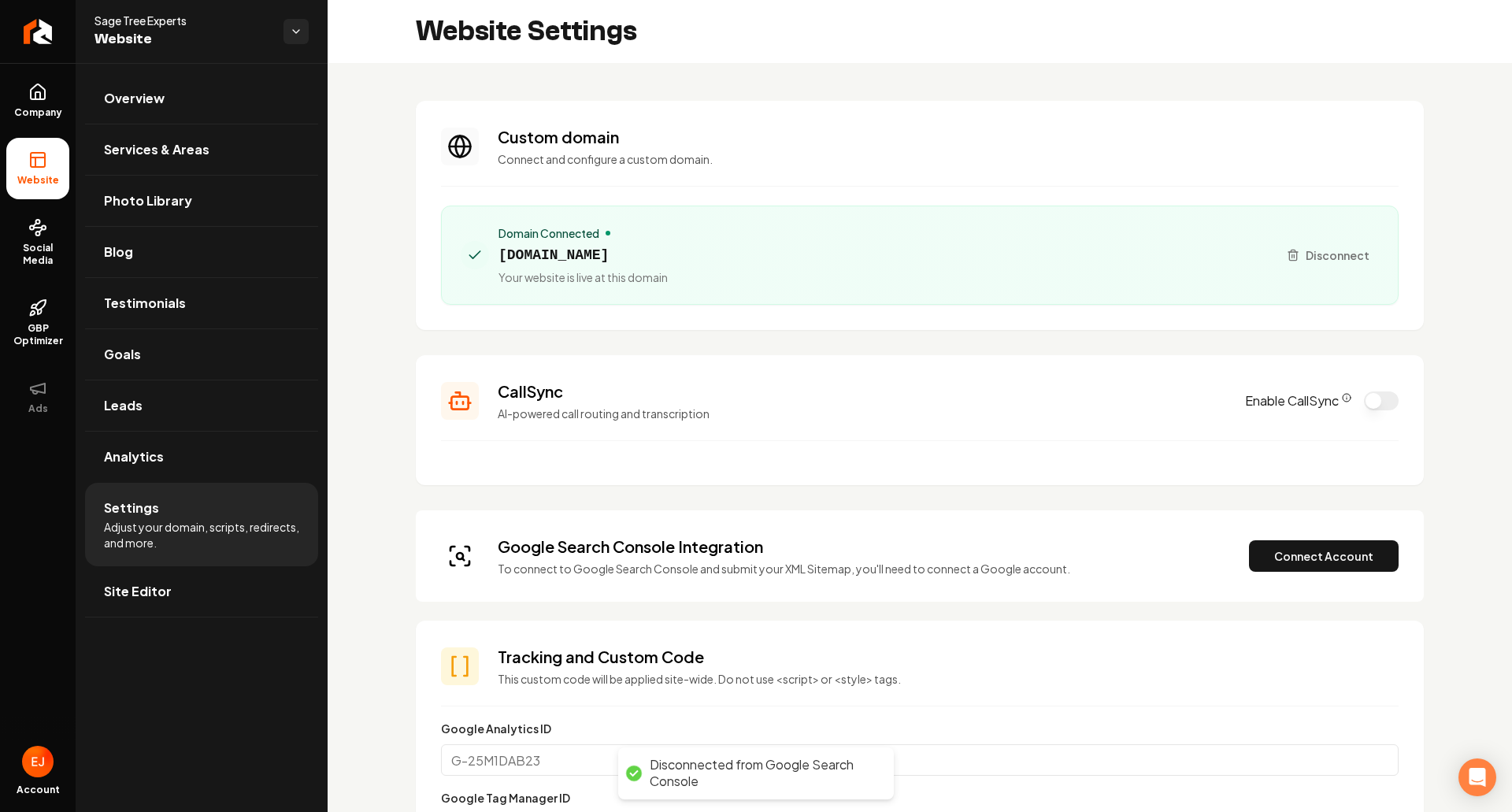
click at [1319, 580] on div "Google Search Console Integration To connect to Google Search Console and submi…" at bounding box center [920, 556] width 1008 height 92
click at [1316, 568] on button "Connect Account" at bounding box center [1324, 556] width 150 height 32
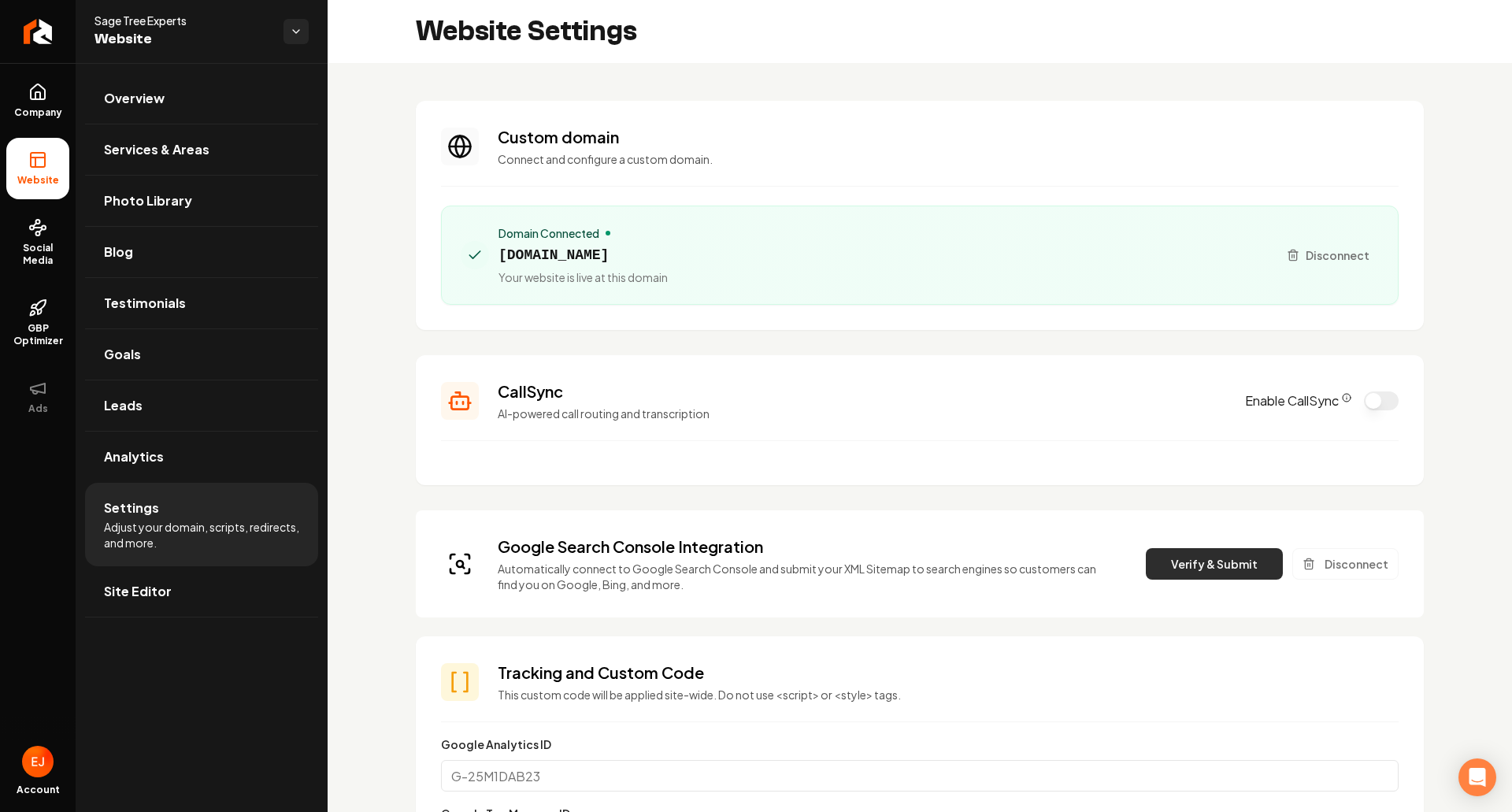
click at [1217, 558] on button "Verify & Submit" at bounding box center [1215, 564] width 137 height 32
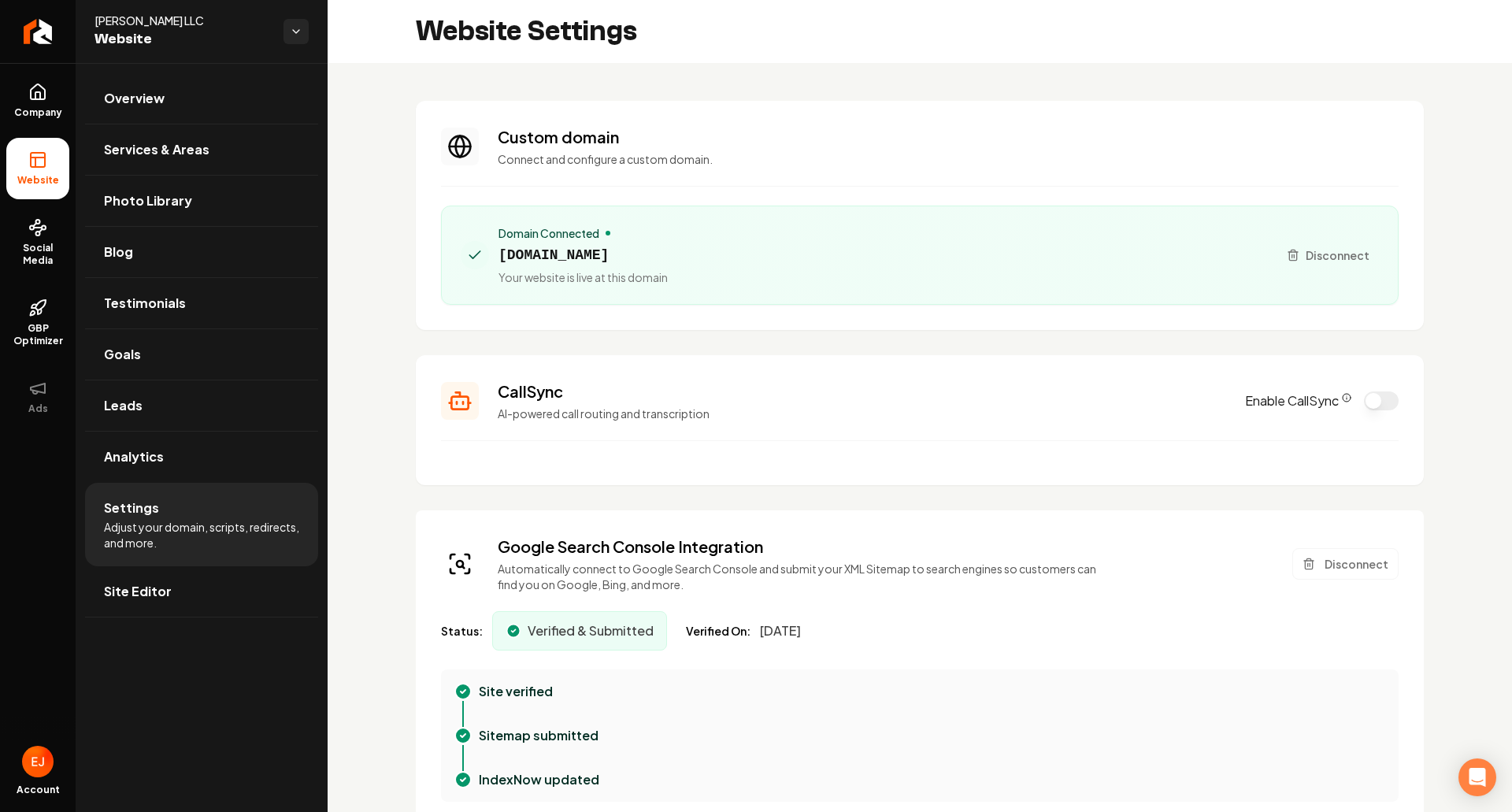
scroll to position [79, 0]
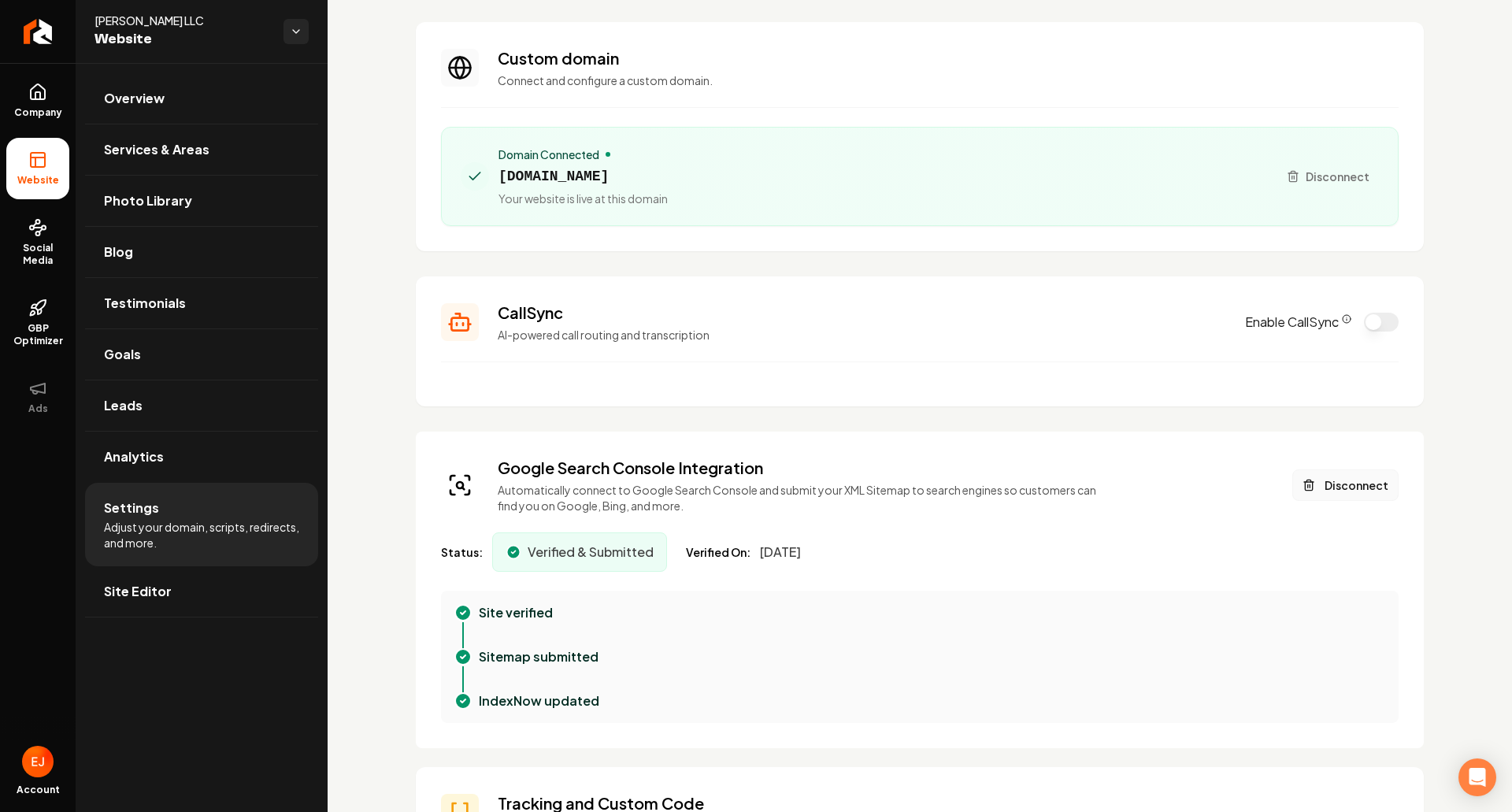
click at [1339, 498] on button "Disconnect" at bounding box center [1346, 485] width 106 height 32
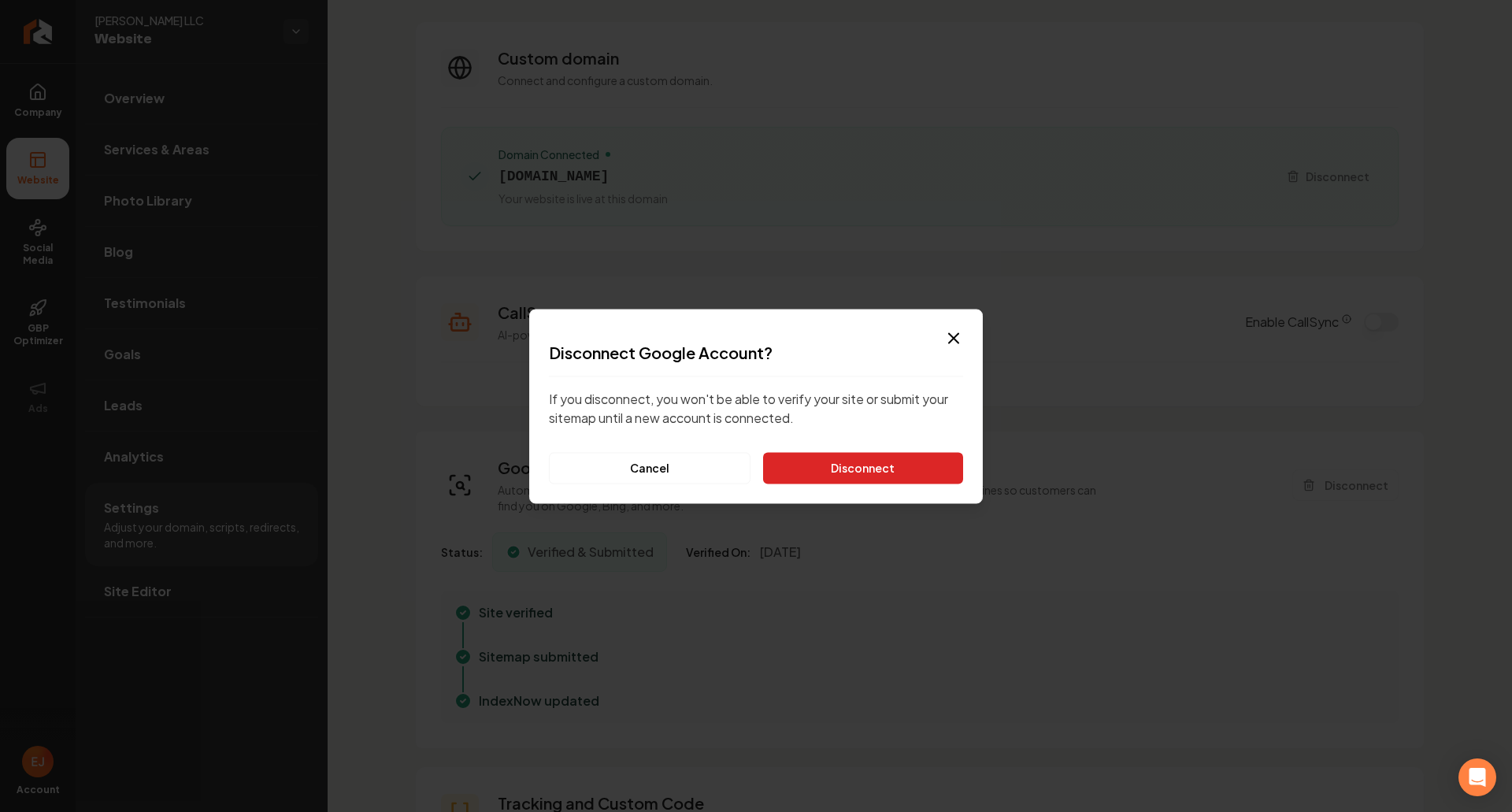
click at [910, 474] on button "Disconnect" at bounding box center [862, 467] width 200 height 32
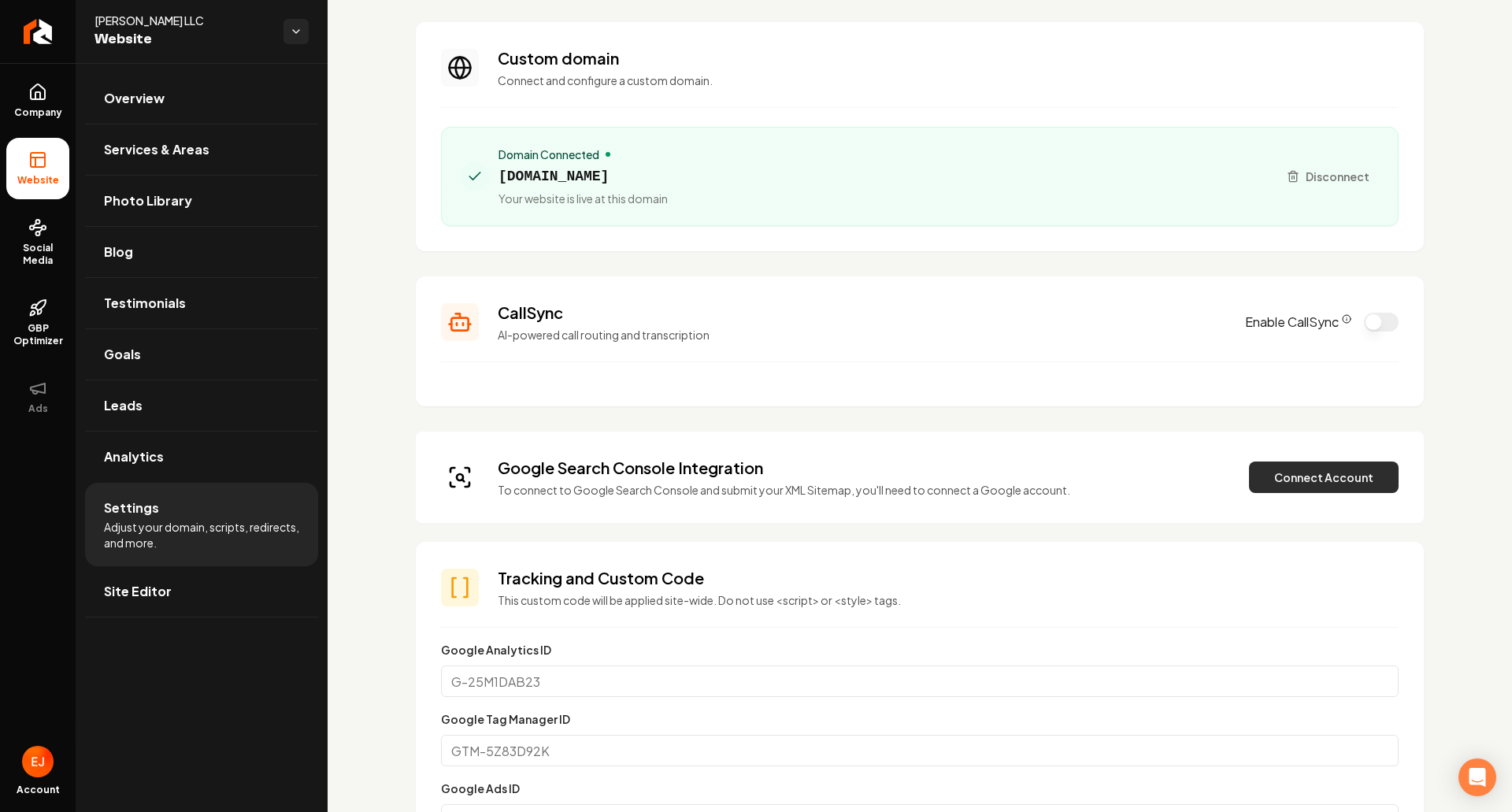
click at [1272, 481] on button "Connect Account" at bounding box center [1324, 477] width 150 height 32
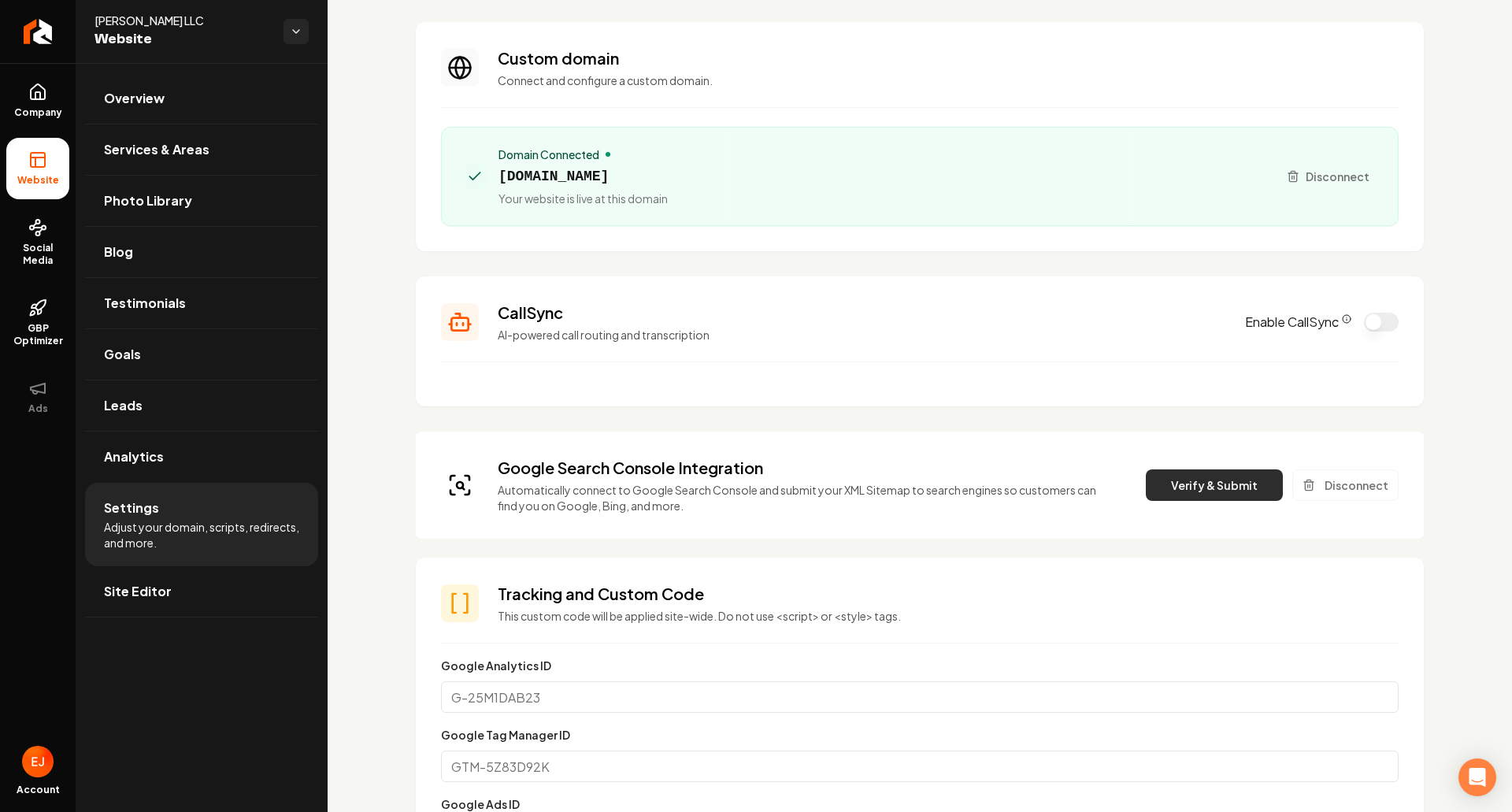
click at [1203, 494] on button "Verify & Submit" at bounding box center [1215, 485] width 137 height 32
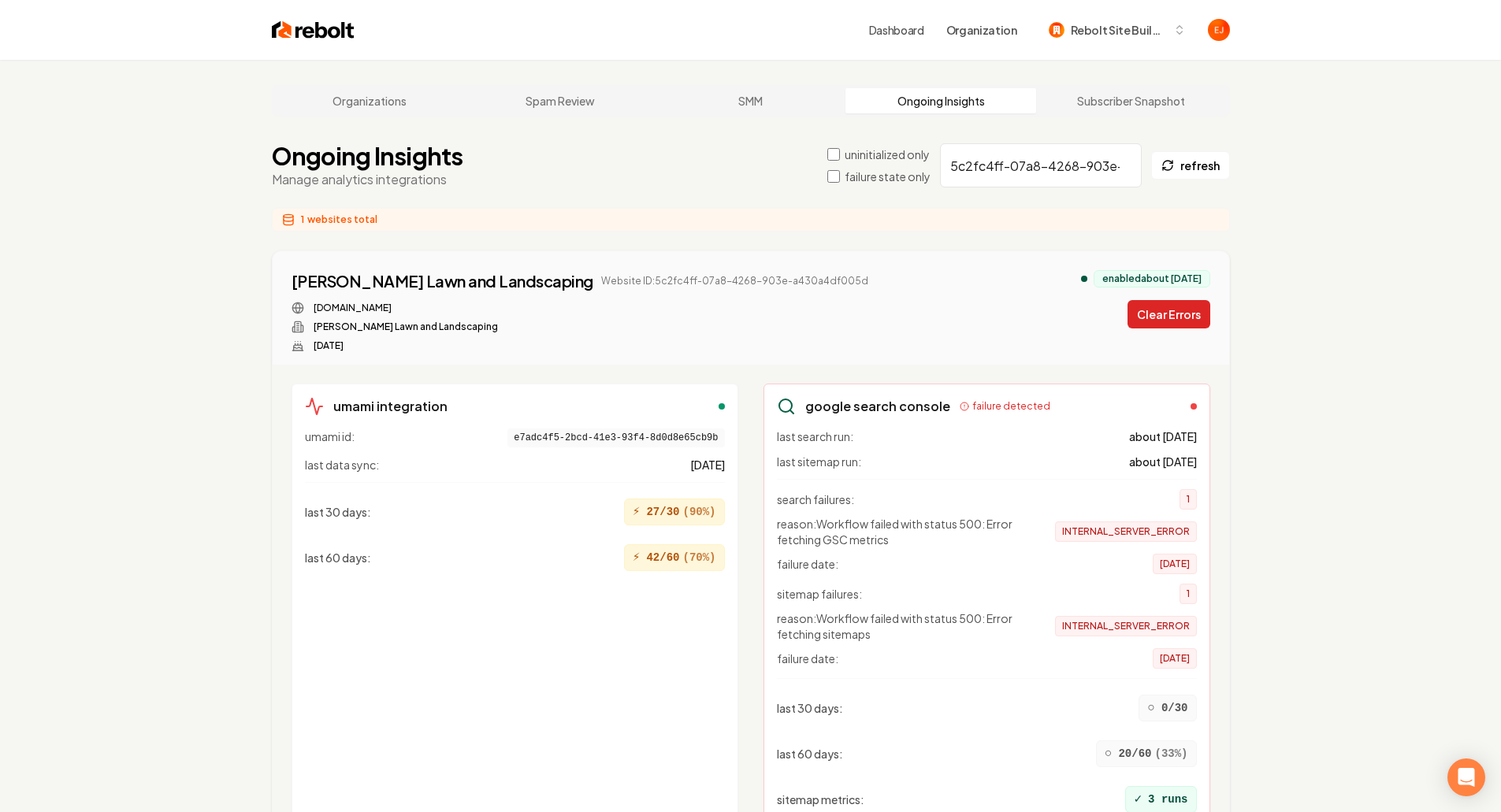
click at [1182, 325] on button "Clear Errors" at bounding box center [1169, 314] width 83 height 28
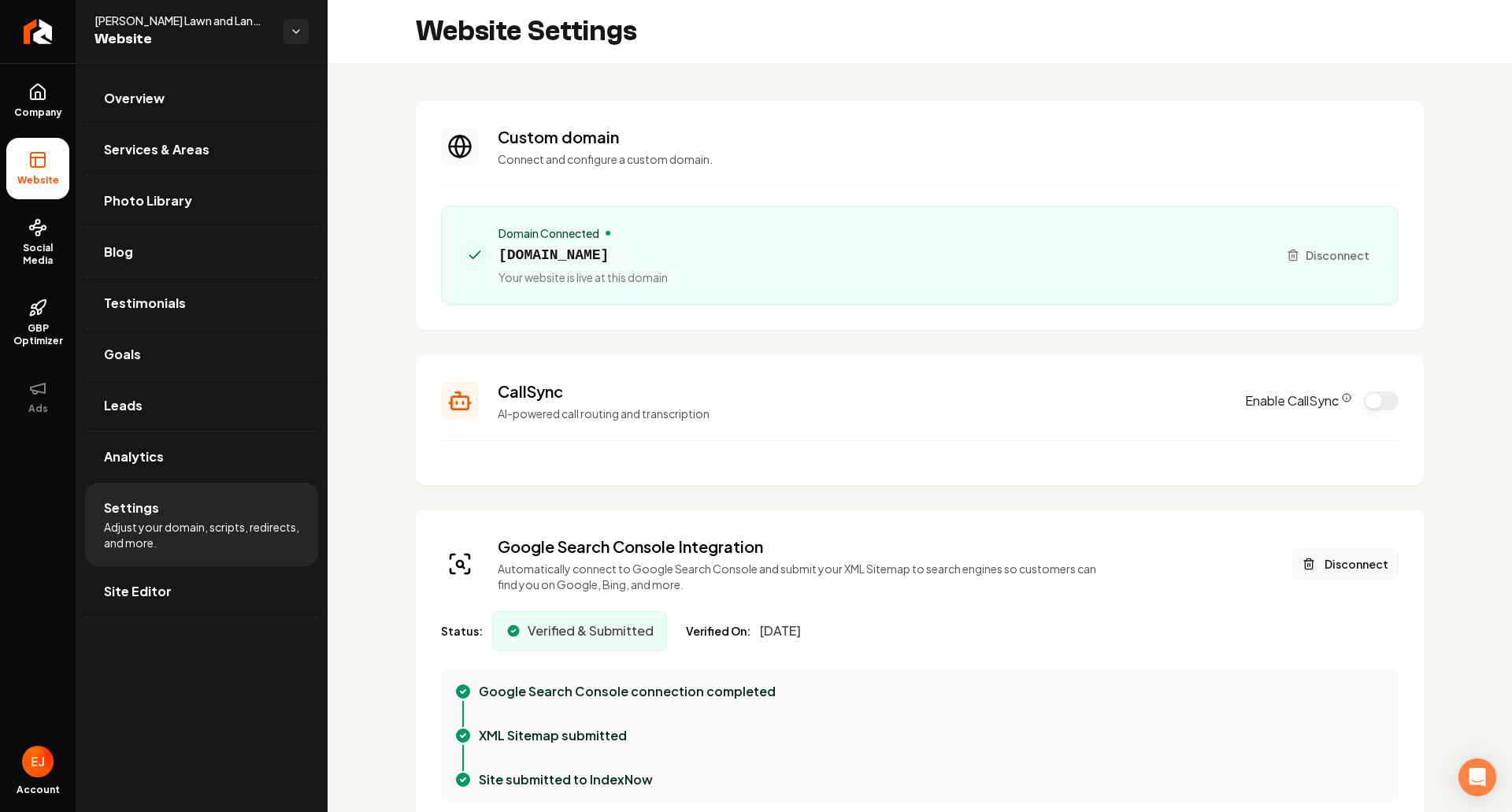
click at [1344, 561] on button "Disconnect" at bounding box center [1346, 564] width 106 height 32
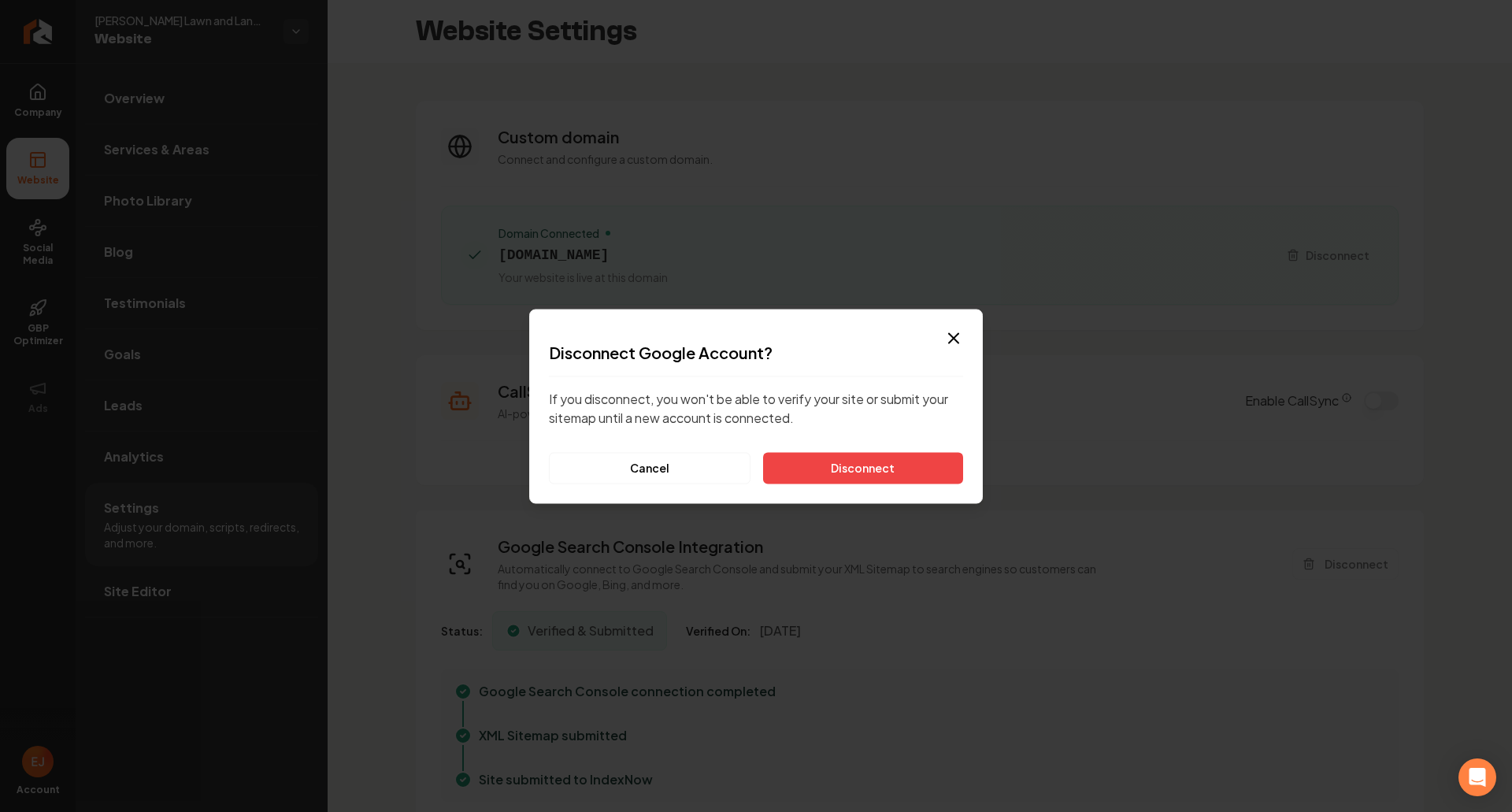
click at [907, 481] on button "Disconnect" at bounding box center [862, 467] width 200 height 32
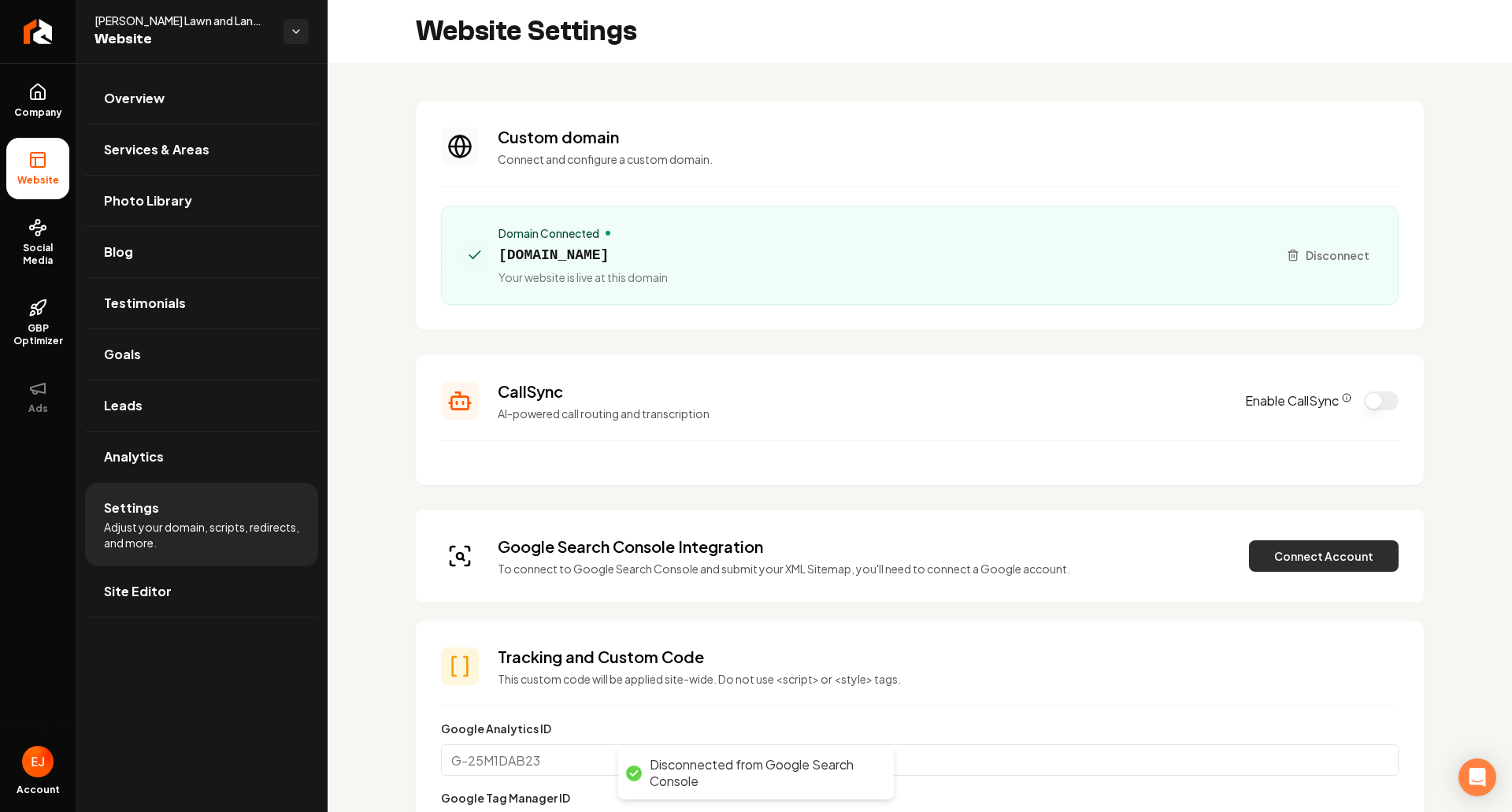
click at [1327, 555] on button "Connect Account" at bounding box center [1324, 556] width 150 height 32
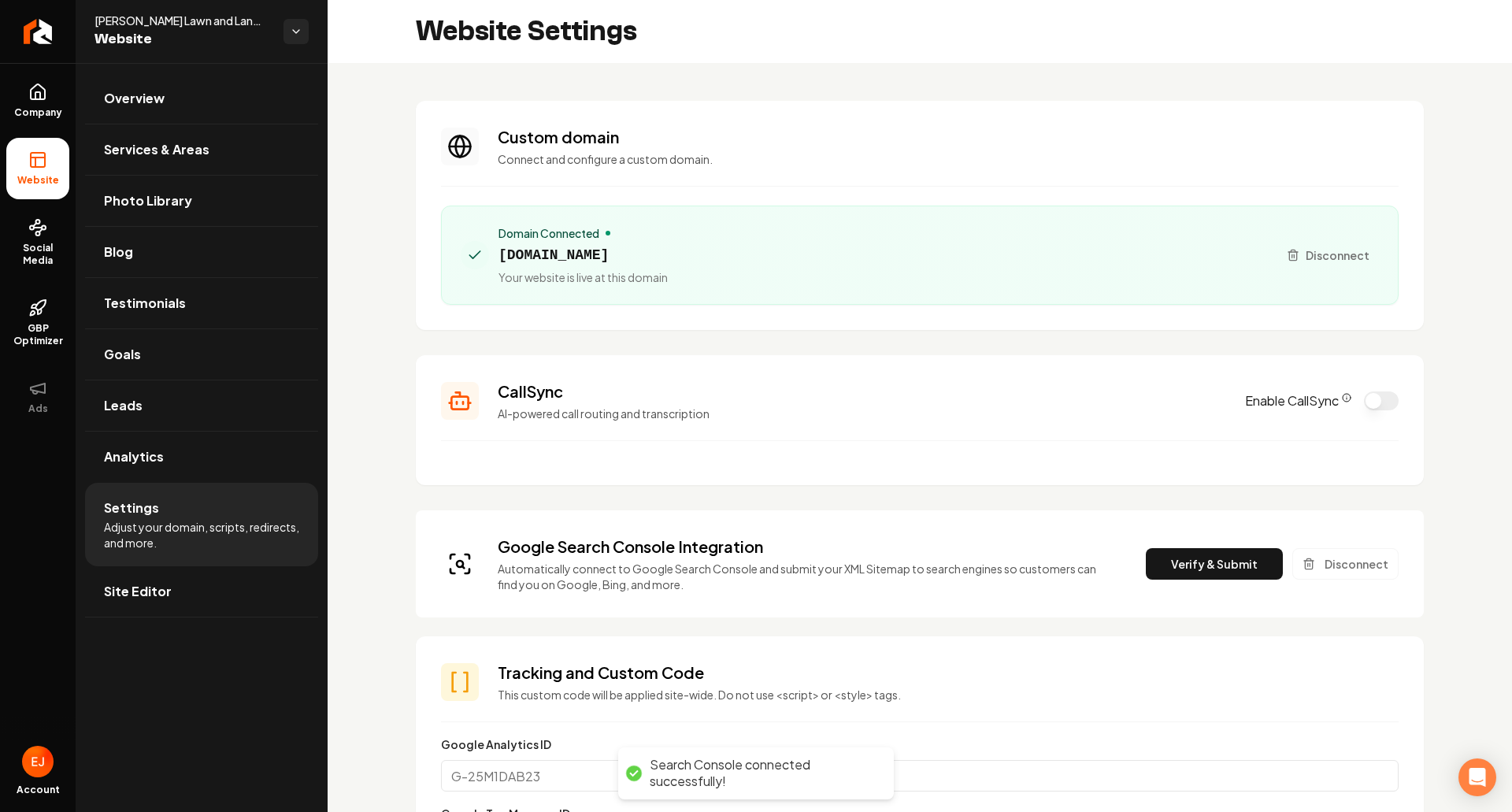
click at [1212, 571] on button "Verify & Submit" at bounding box center [1215, 564] width 137 height 32
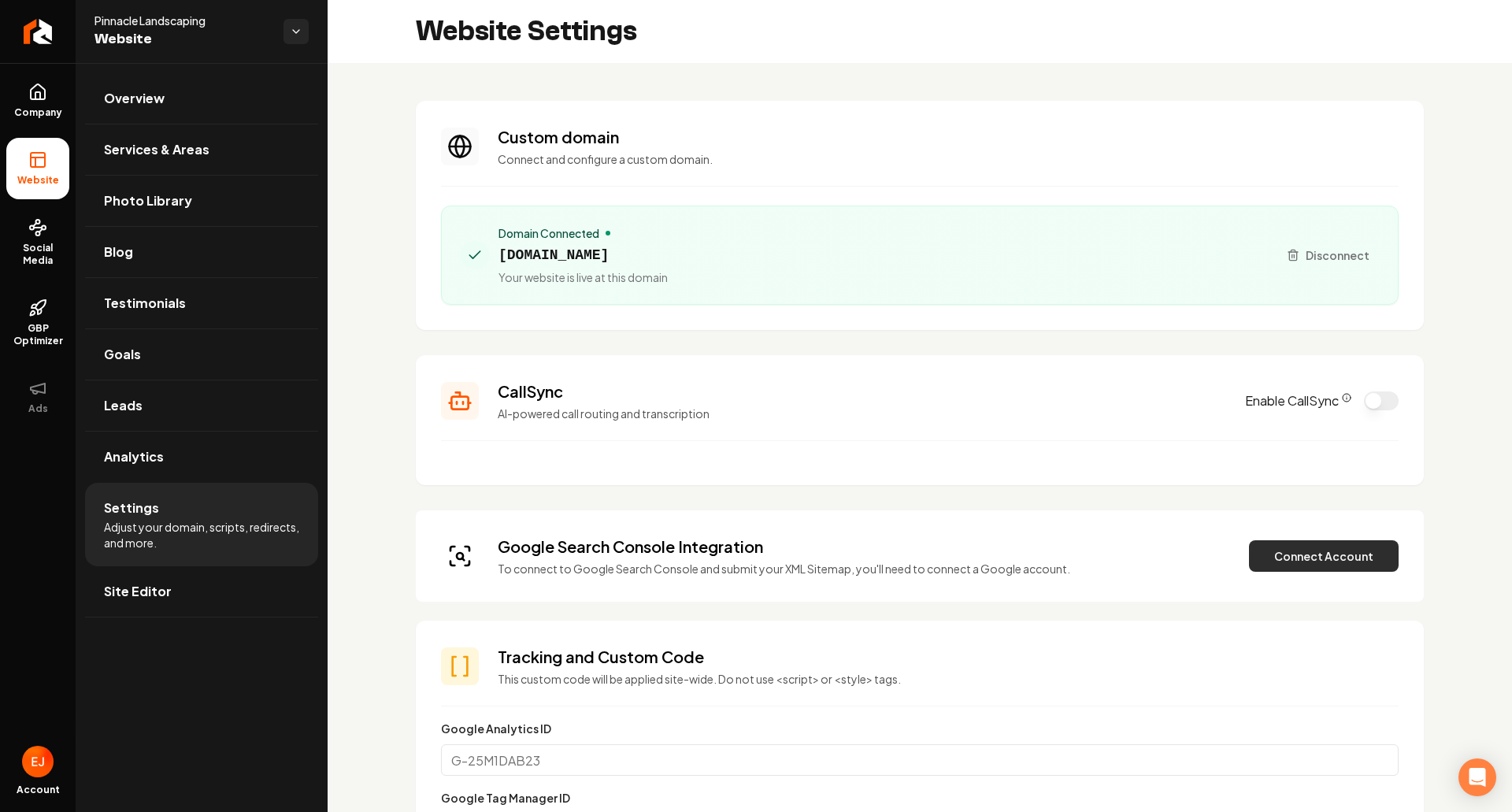
click at [1318, 560] on button "Connect Account" at bounding box center [1324, 556] width 150 height 32
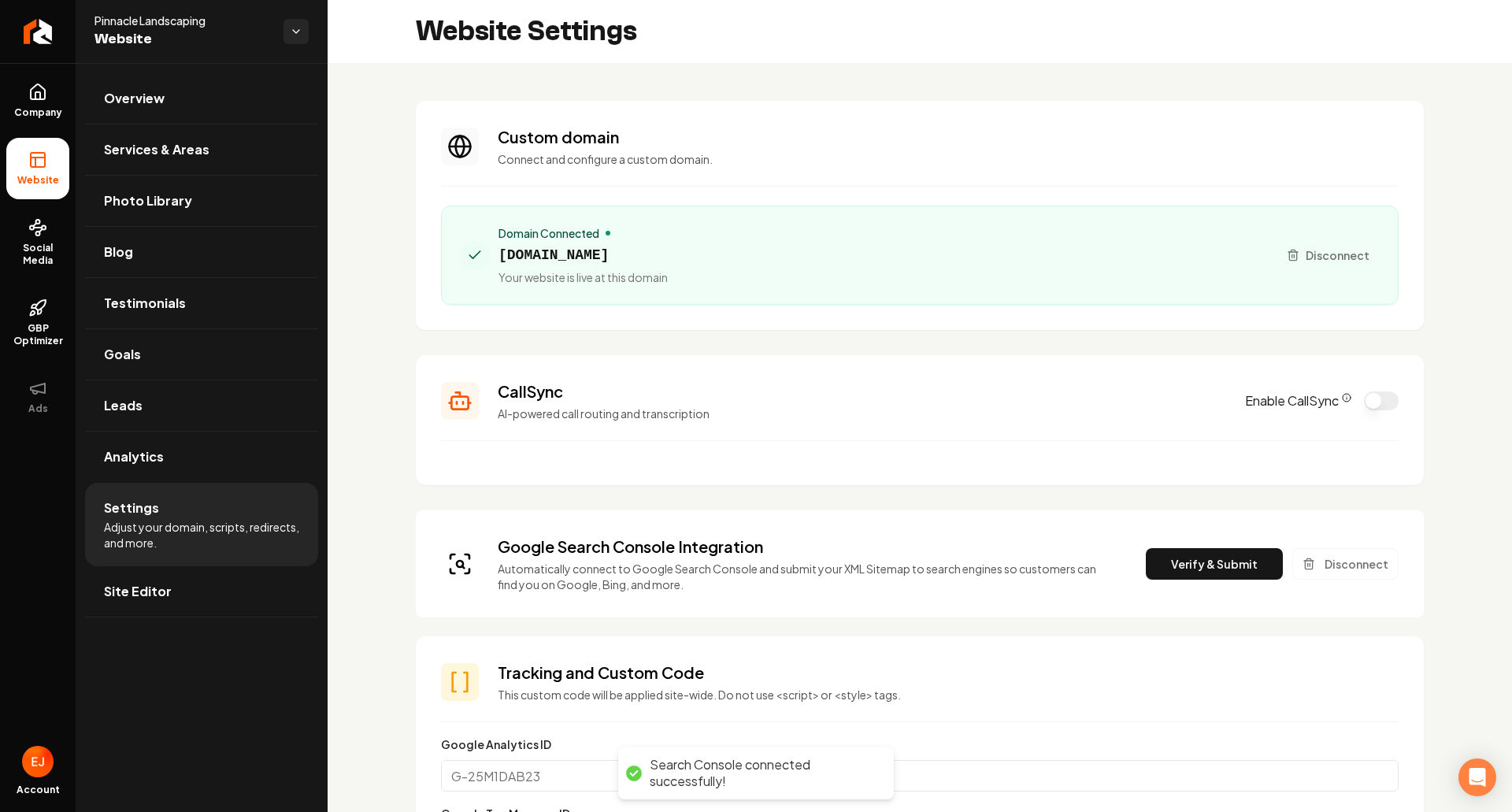
drag, startPoint x: 1222, startPoint y: 575, endPoint x: 1224, endPoint y: 584, distance: 9.2
click at [1224, 576] on button "Verify & Submit" at bounding box center [1215, 564] width 137 height 32
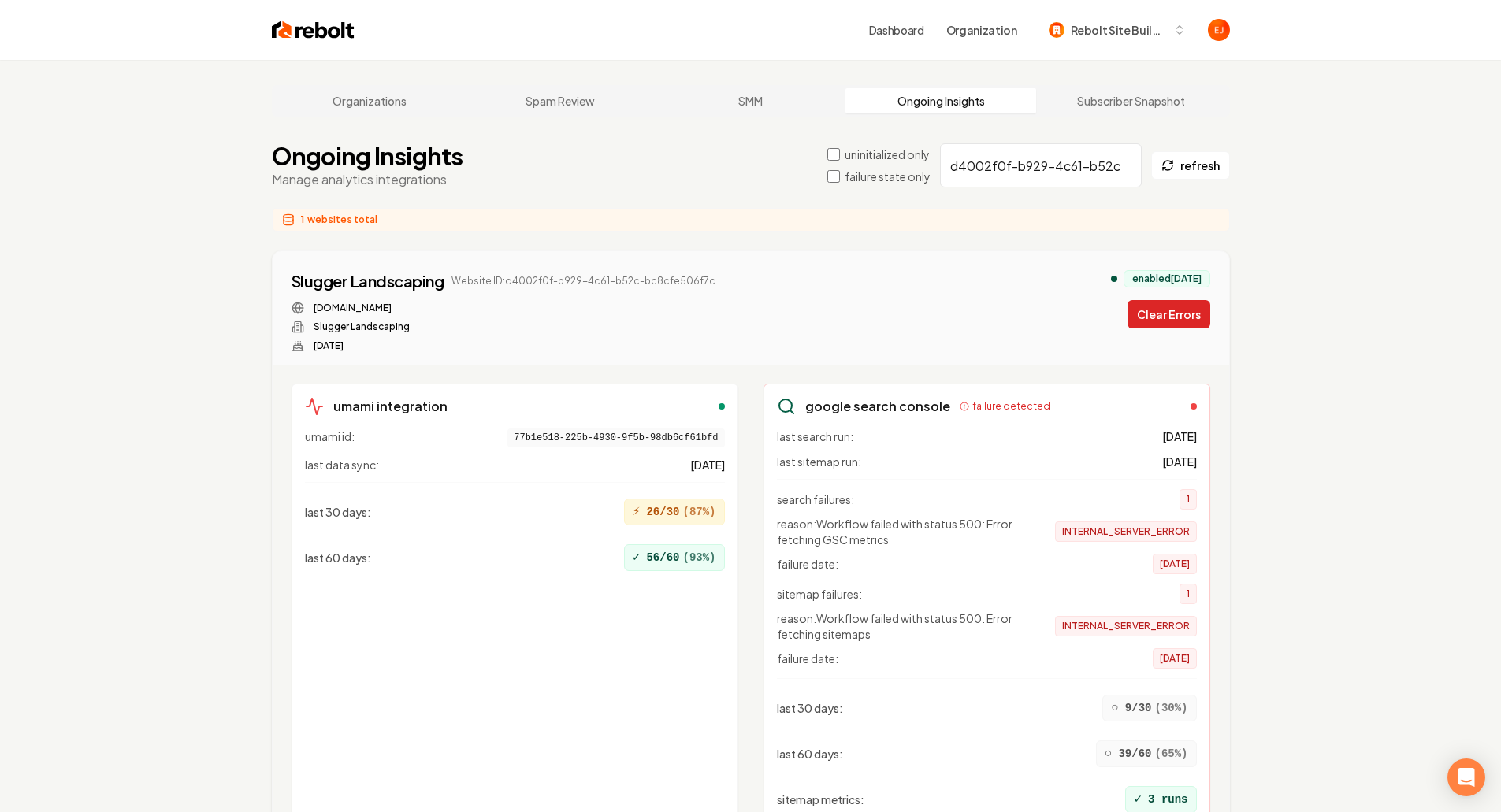
click at [1144, 314] on button "Clear Errors" at bounding box center [1169, 314] width 83 height 28
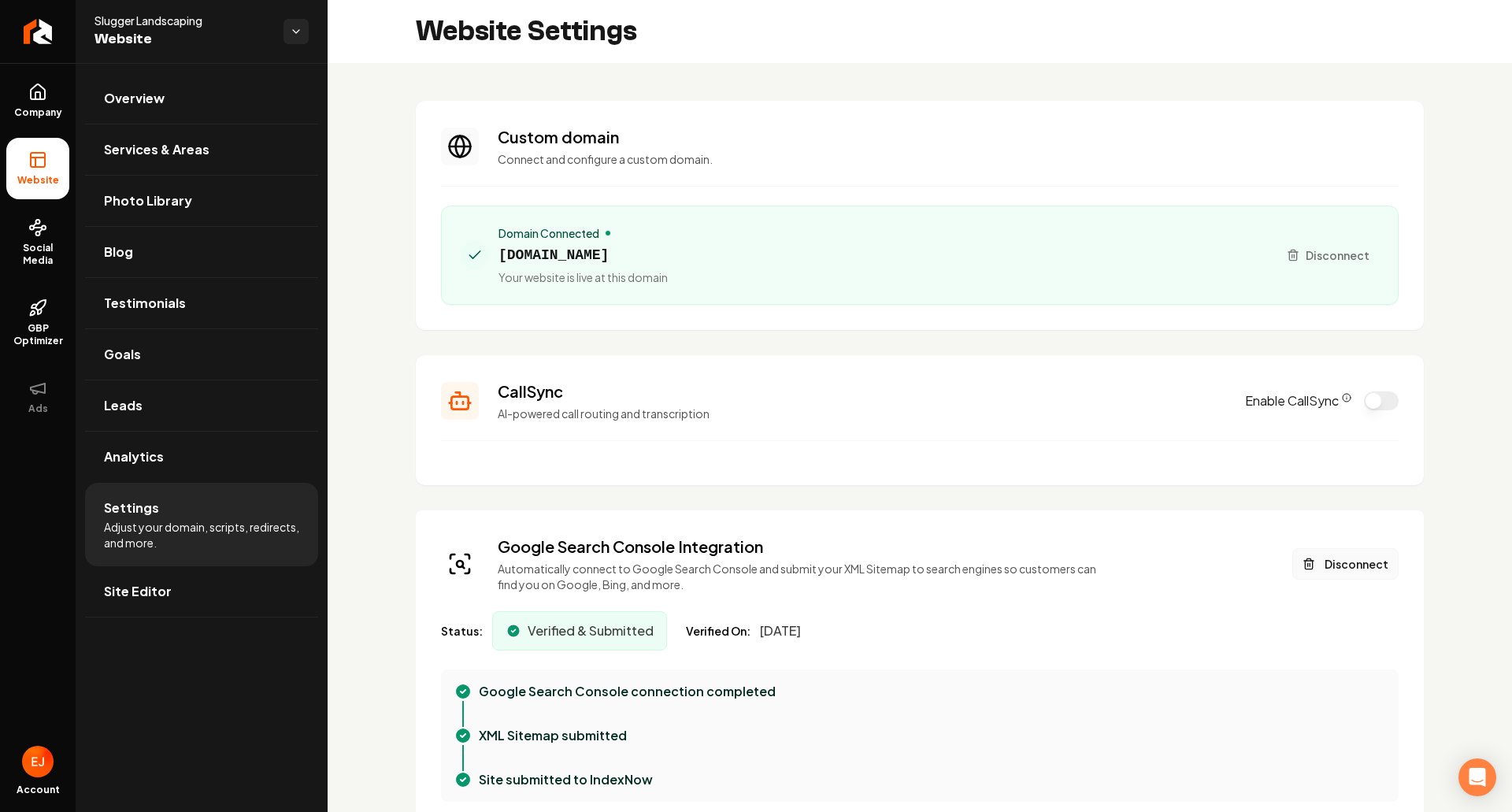
click at [1340, 572] on button "Disconnect" at bounding box center [1346, 564] width 106 height 32
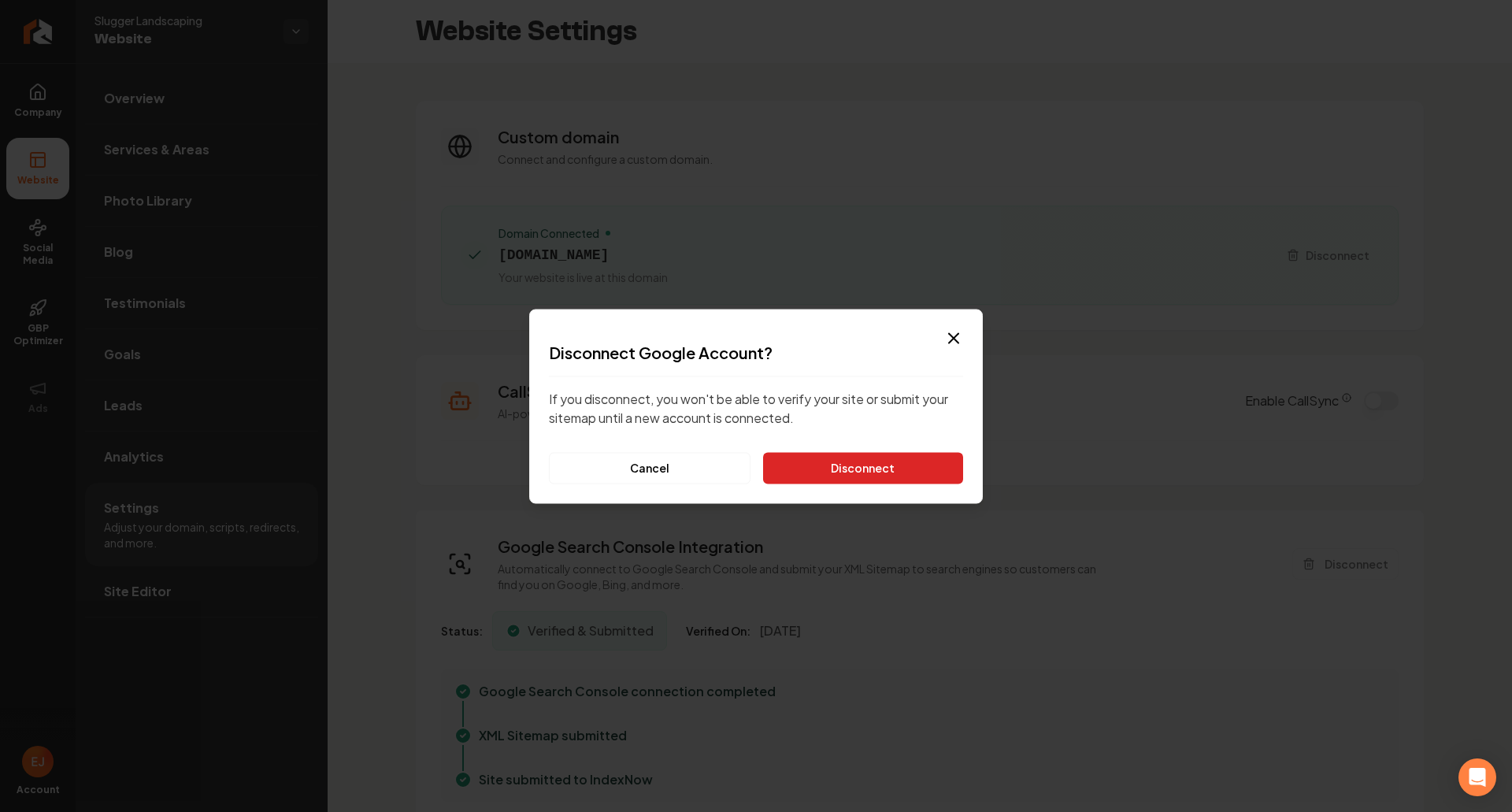
click at [886, 472] on button "Disconnect" at bounding box center [862, 467] width 200 height 32
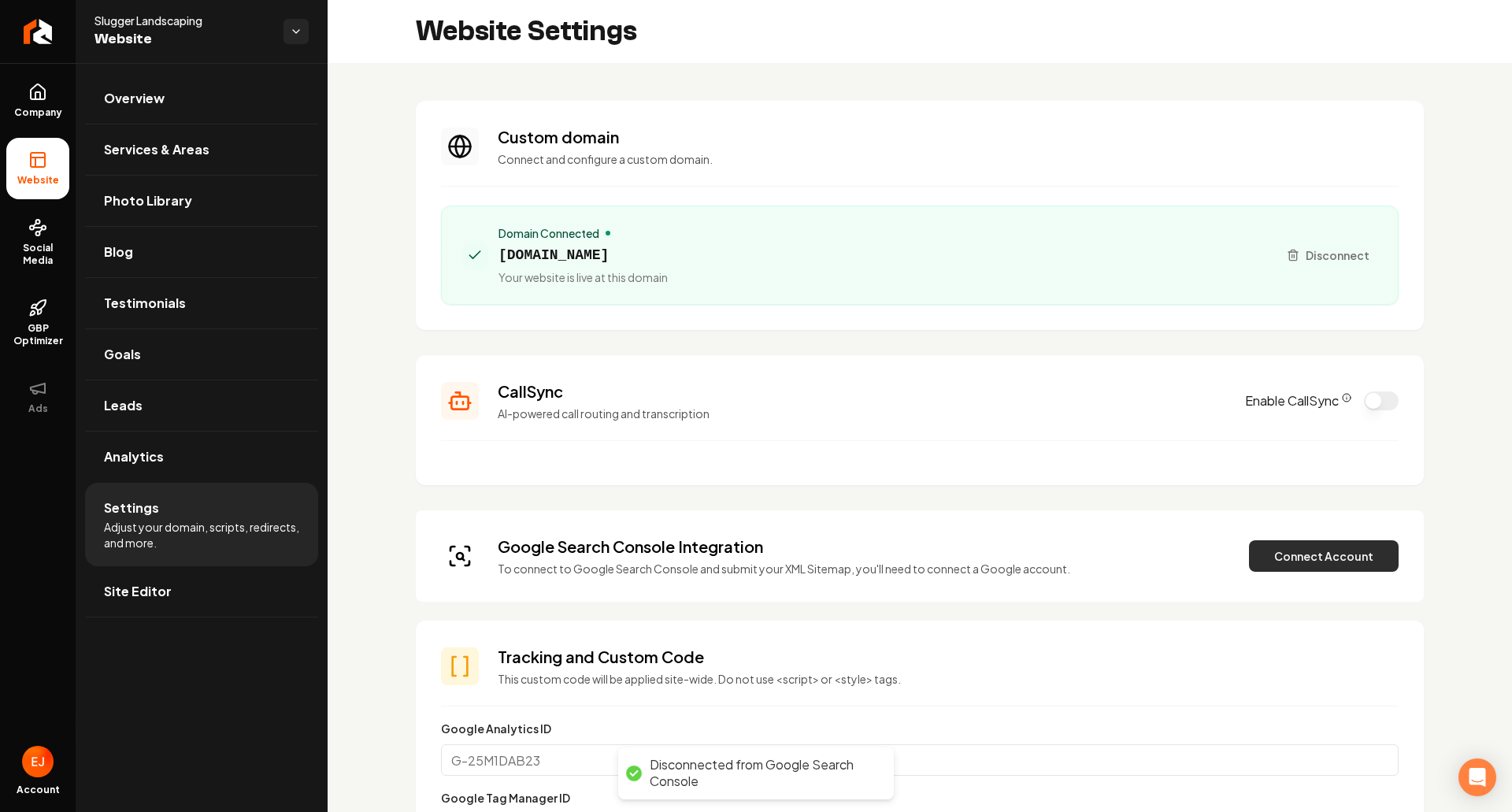
click at [1281, 567] on button "Connect Account" at bounding box center [1324, 556] width 150 height 32
click at [1298, 549] on button "Connect Account" at bounding box center [1324, 556] width 150 height 32
click at [1291, 559] on button "Connect Account" at bounding box center [1324, 556] width 150 height 32
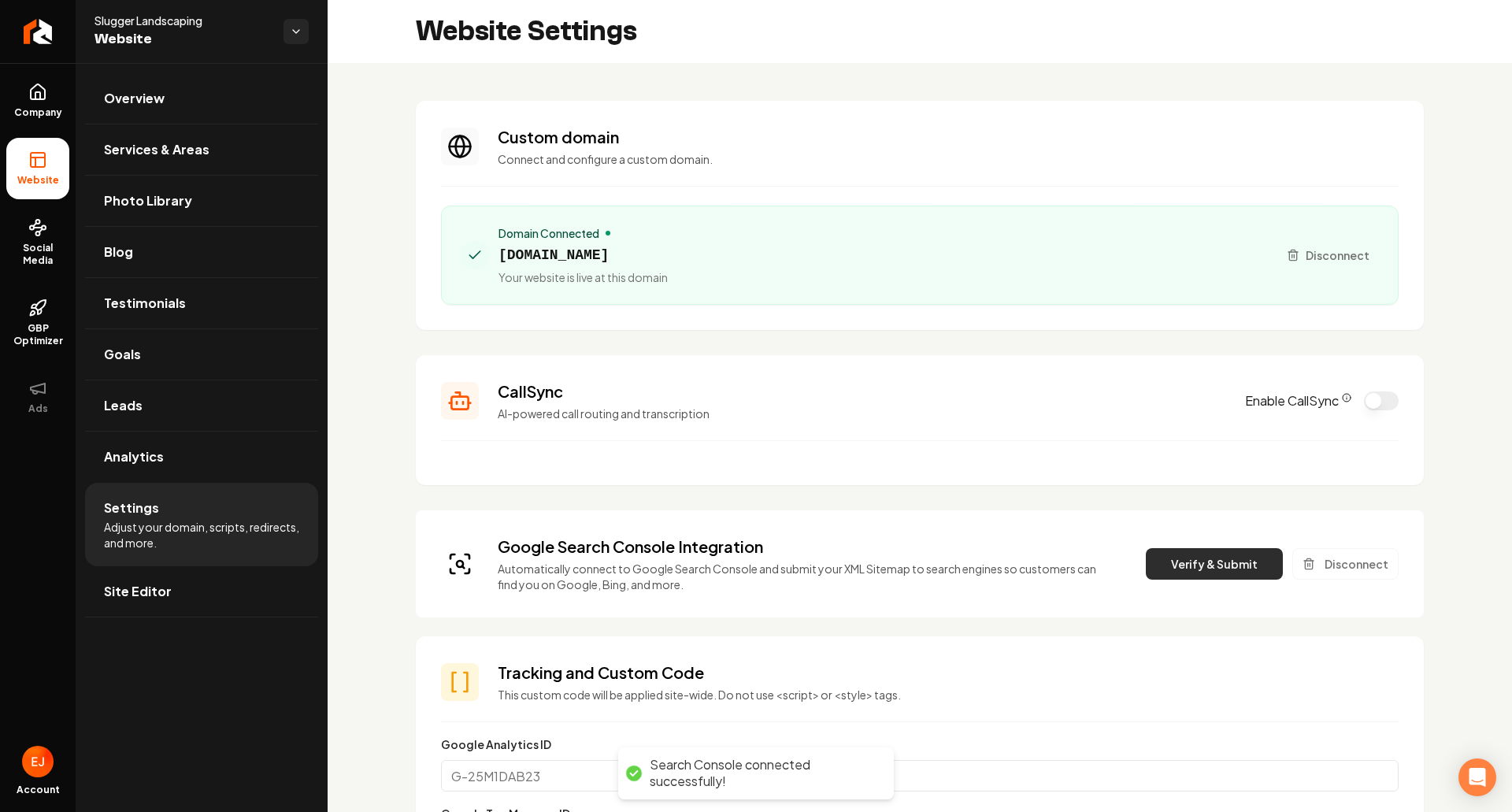
click at [1193, 566] on button "Verify & Submit" at bounding box center [1215, 564] width 137 height 32
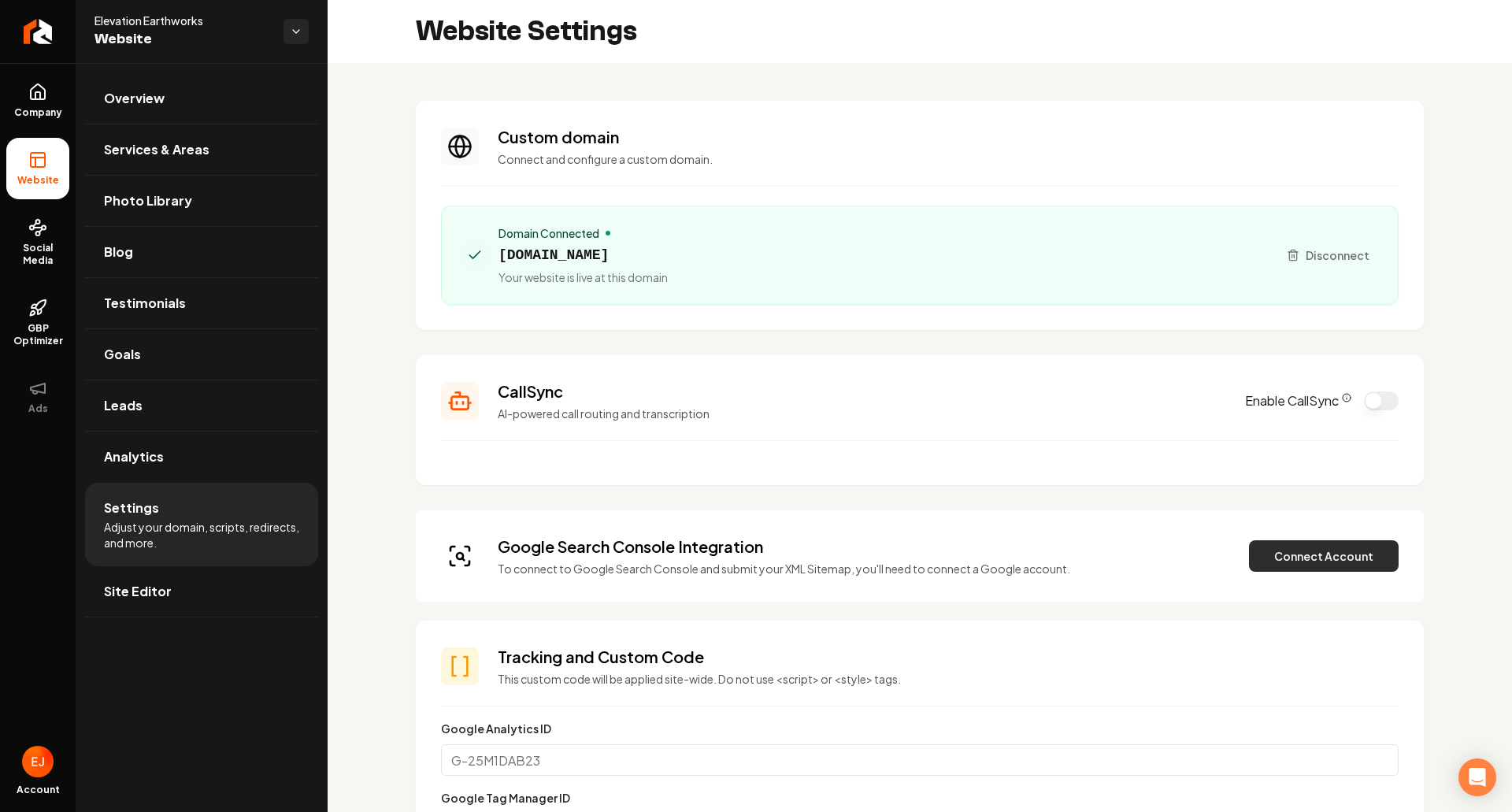
click at [1317, 571] on button "Connect Account" at bounding box center [1324, 556] width 150 height 32
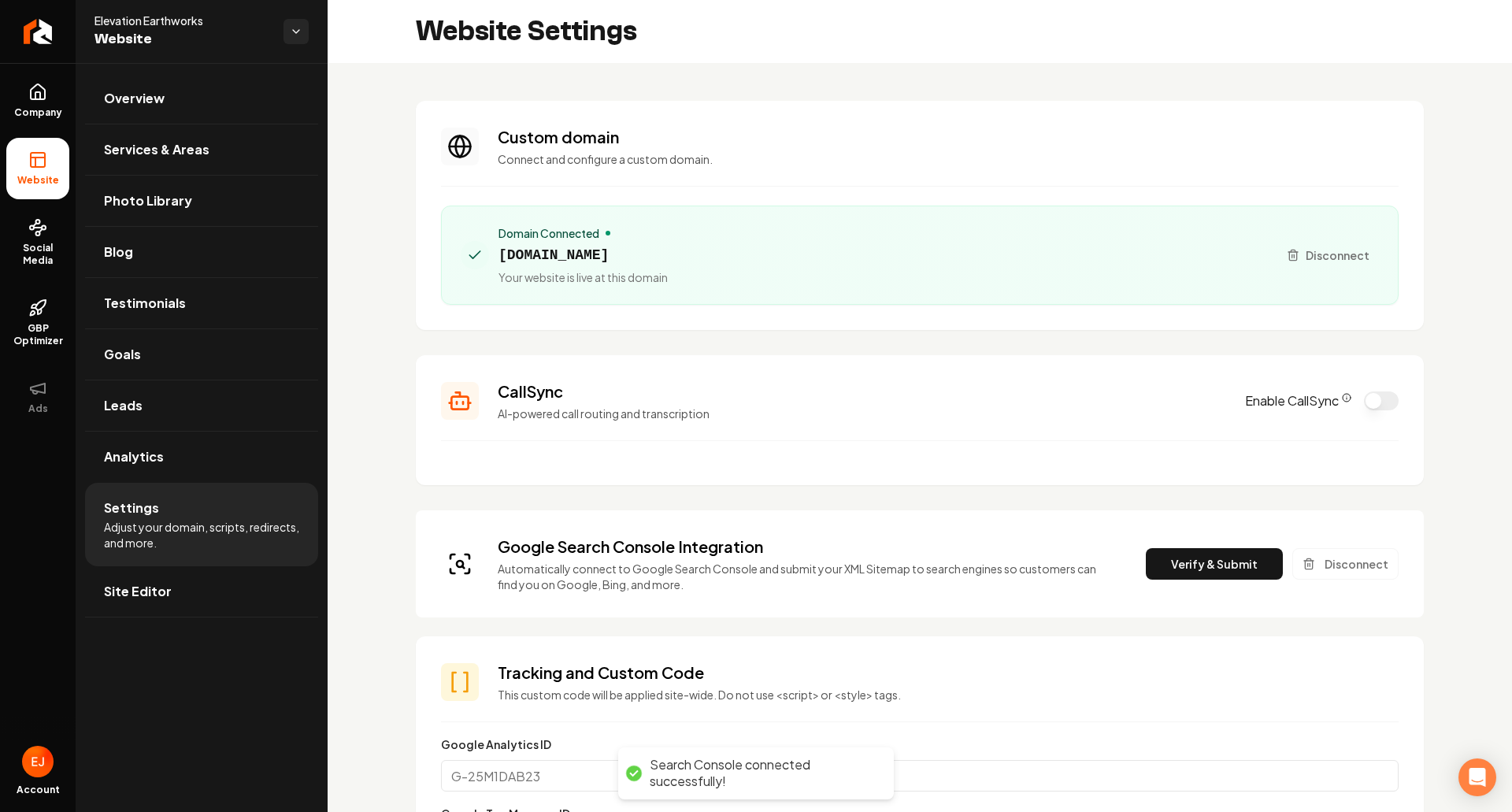
click at [1193, 579] on div "Google Search Console Integration Automatically connect to Google Search Consol…" at bounding box center [920, 564] width 958 height 57
click at [1199, 568] on button "Verify & Submit" at bounding box center [1215, 564] width 137 height 32
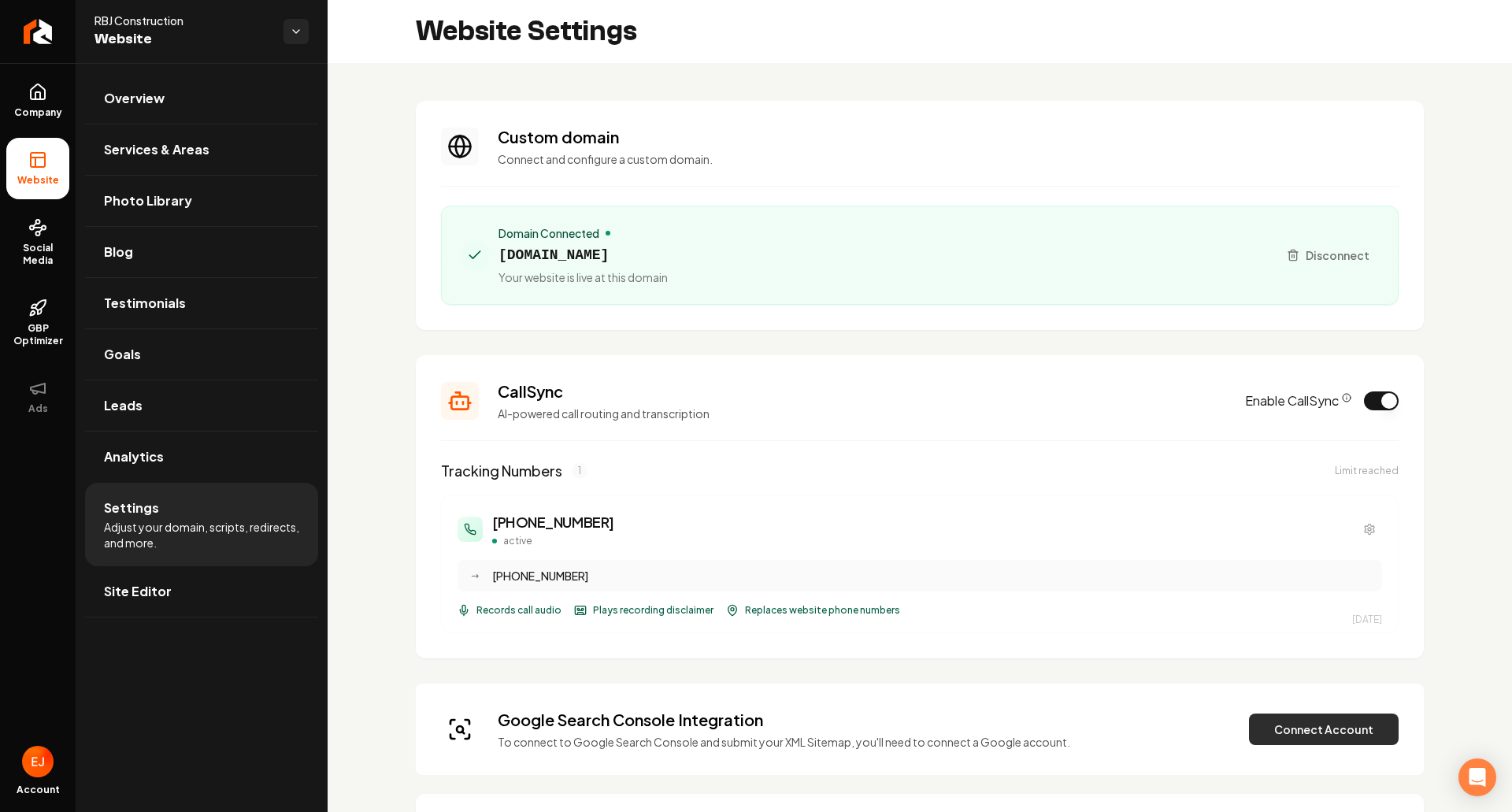
scroll to position [79, 0]
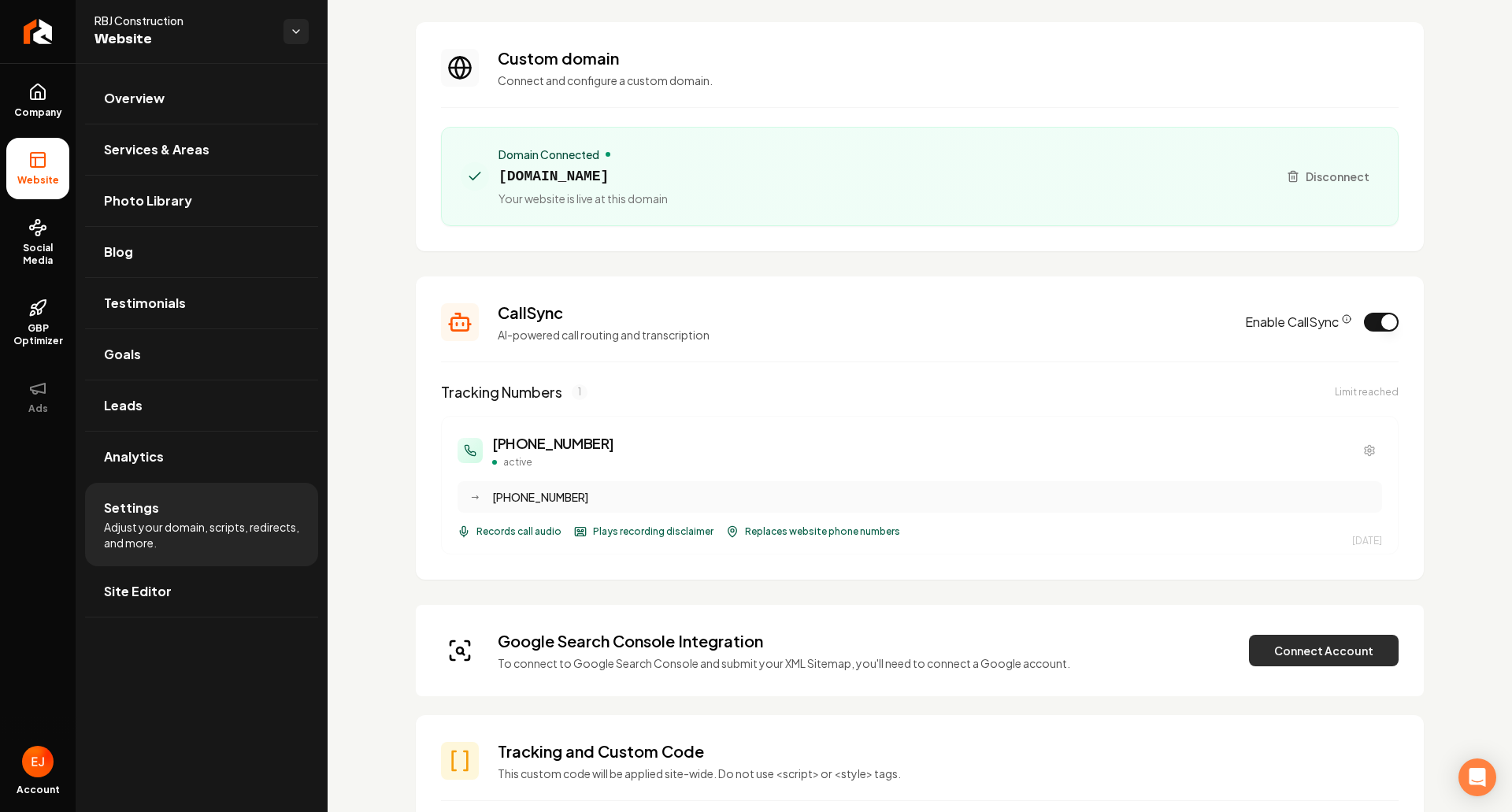
click at [1315, 658] on button "Connect Account" at bounding box center [1324, 650] width 150 height 32
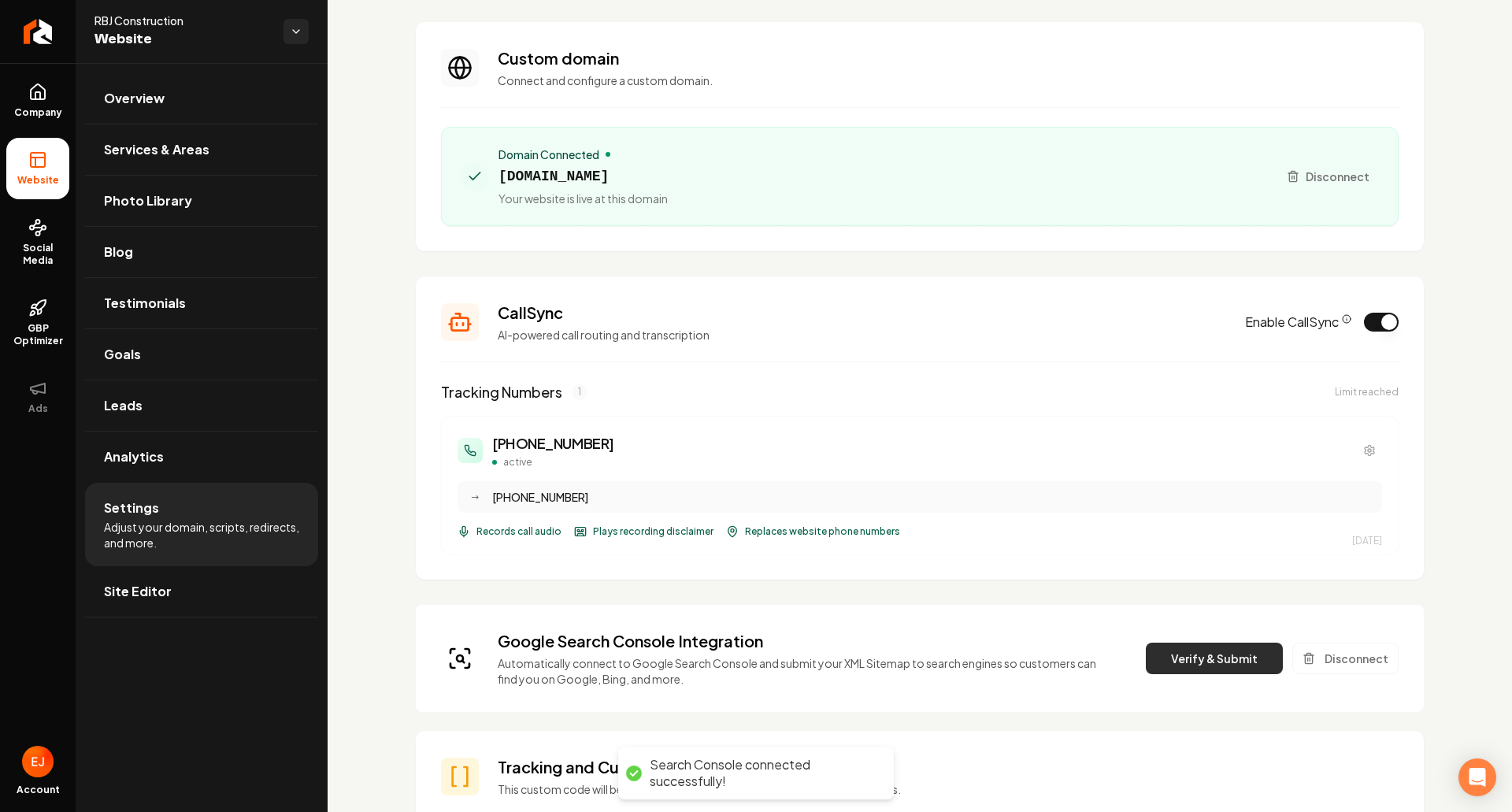
click at [1215, 673] on button "Verify & Submit" at bounding box center [1215, 658] width 137 height 32
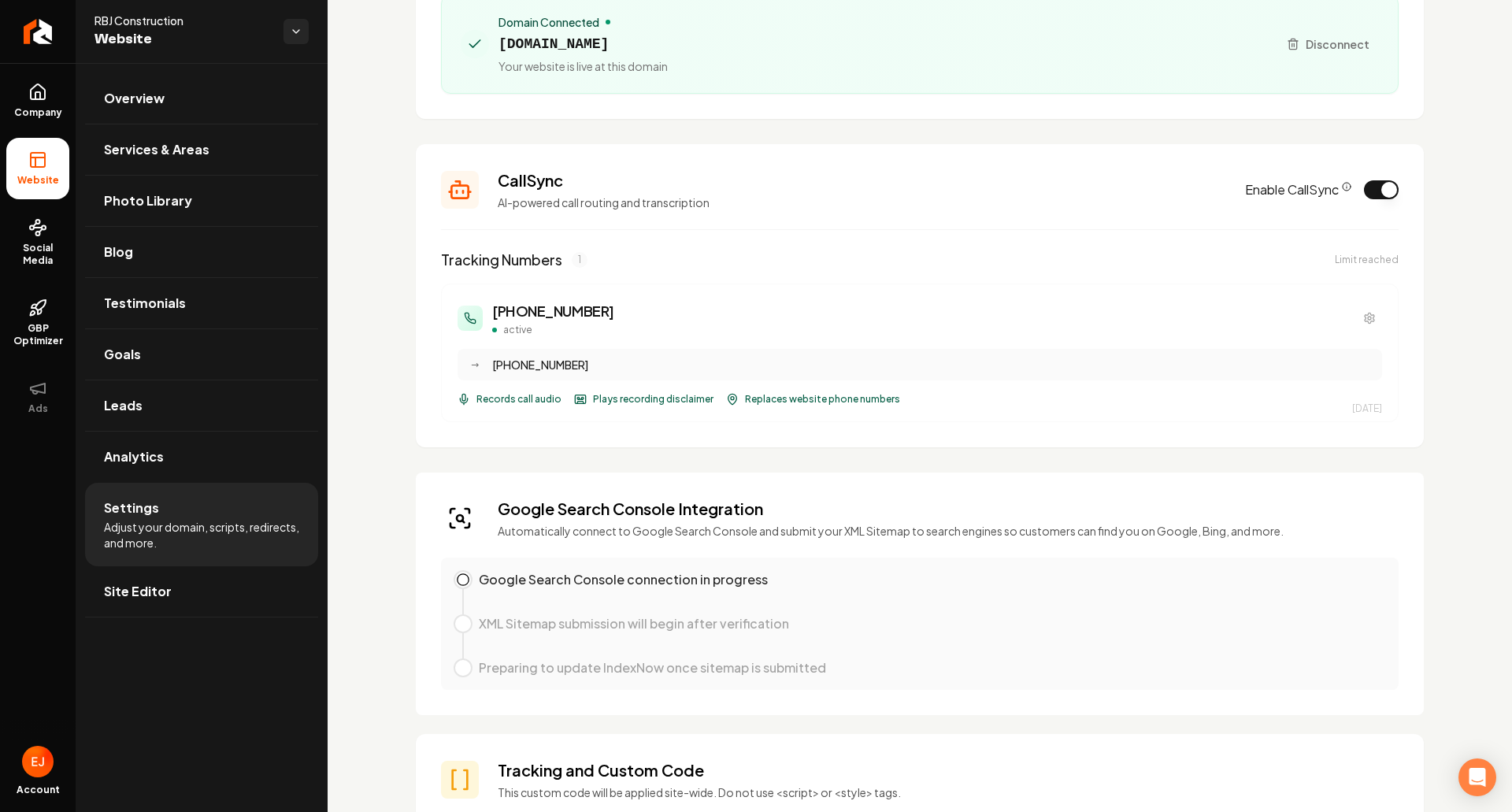
scroll to position [237, 0]
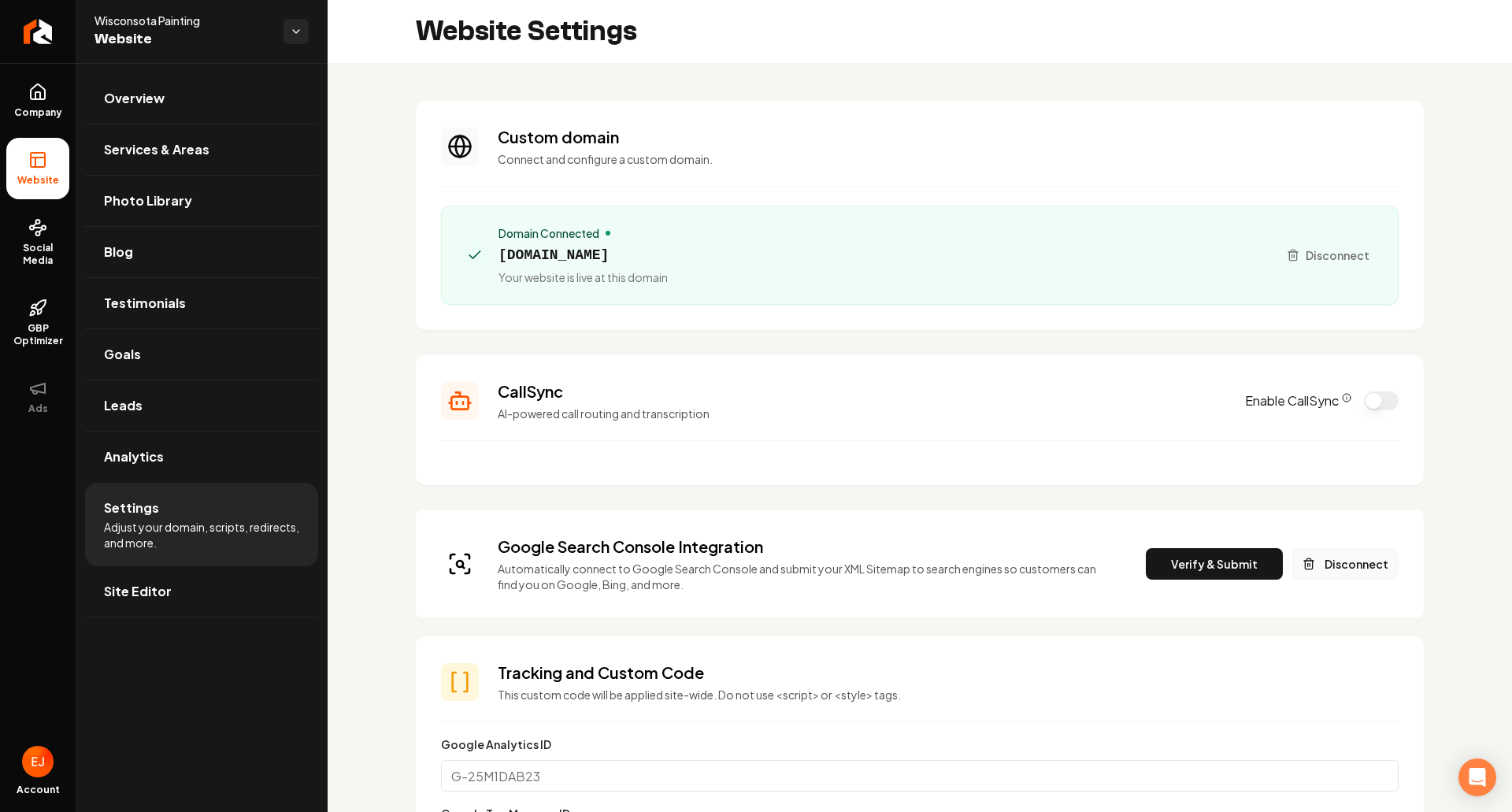
click at [1348, 565] on button "Disconnect" at bounding box center [1346, 564] width 106 height 32
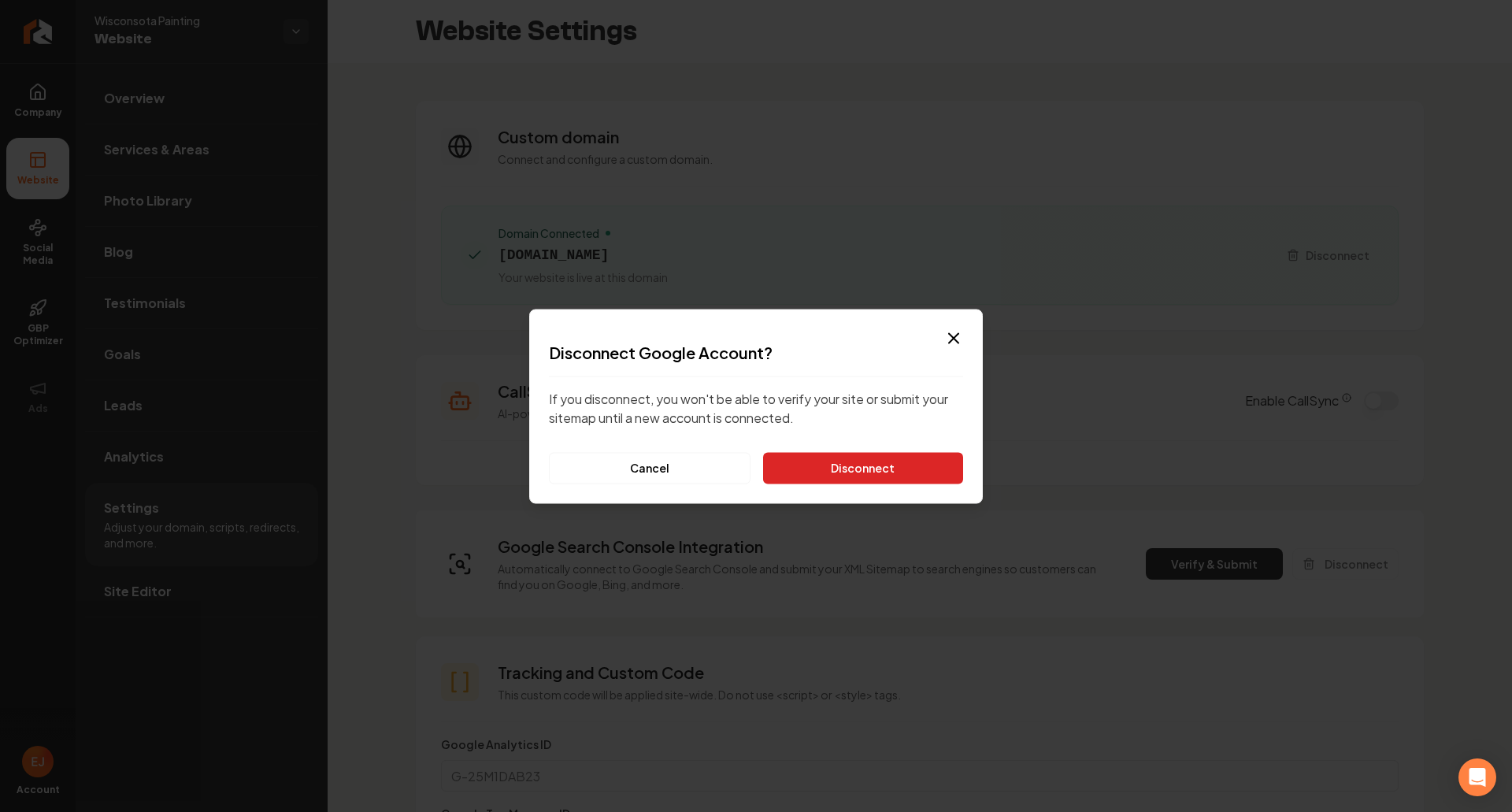
click at [886, 463] on button "Disconnect" at bounding box center [862, 467] width 200 height 32
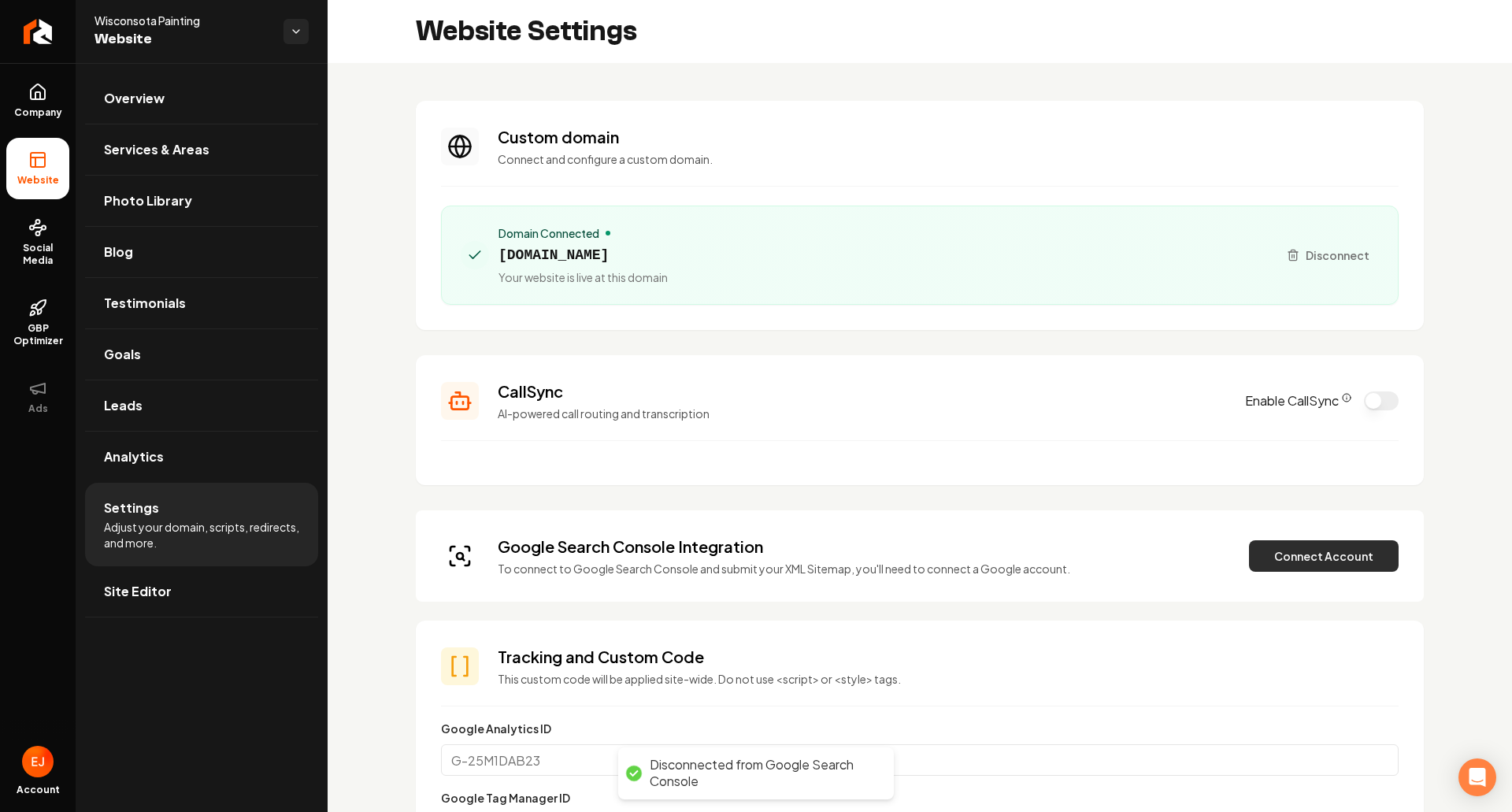
click at [1267, 554] on button "Connect Account" at bounding box center [1324, 556] width 150 height 32
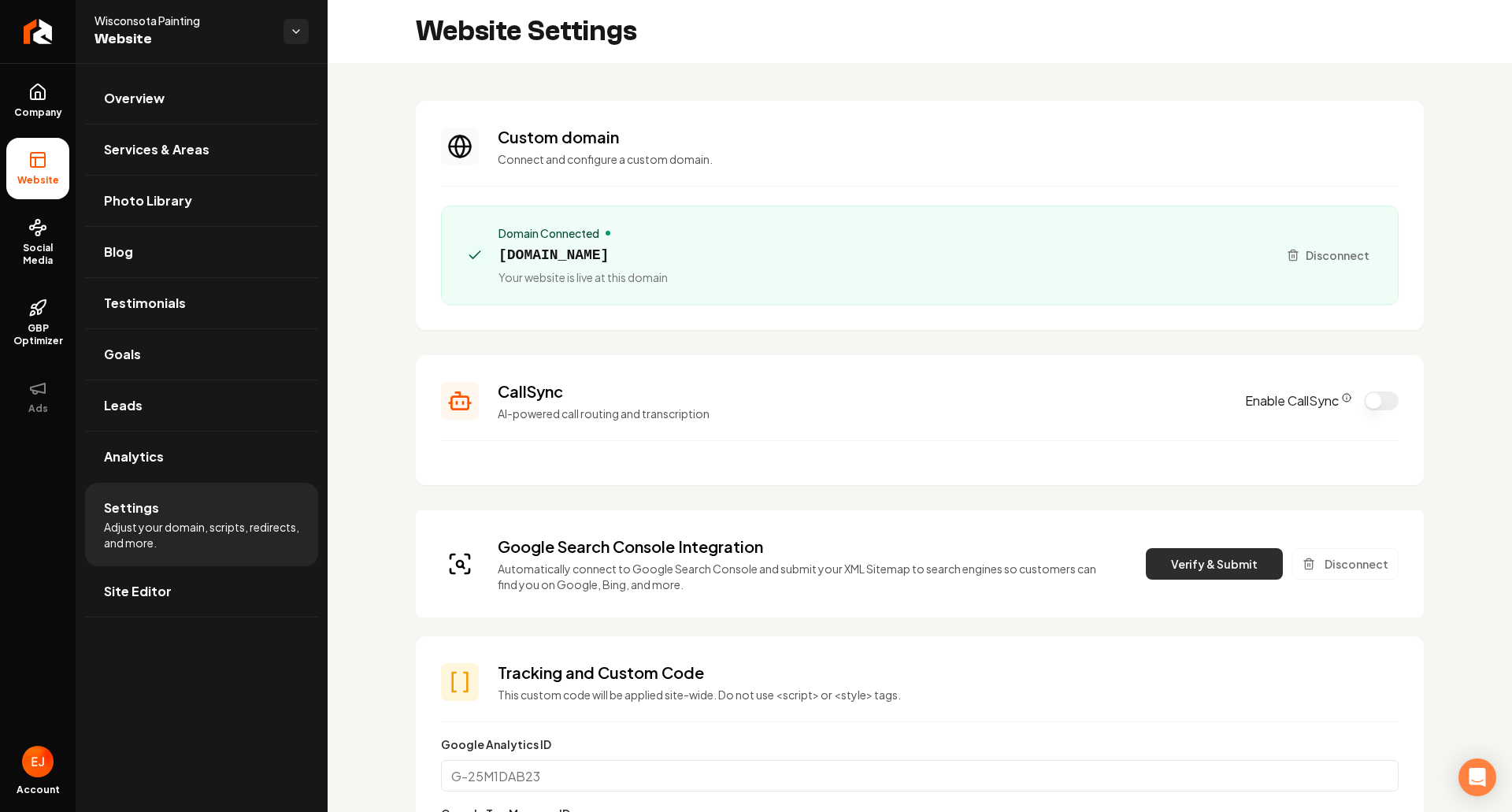
click at [1205, 563] on button "Verify & Submit" at bounding box center [1215, 564] width 137 height 32
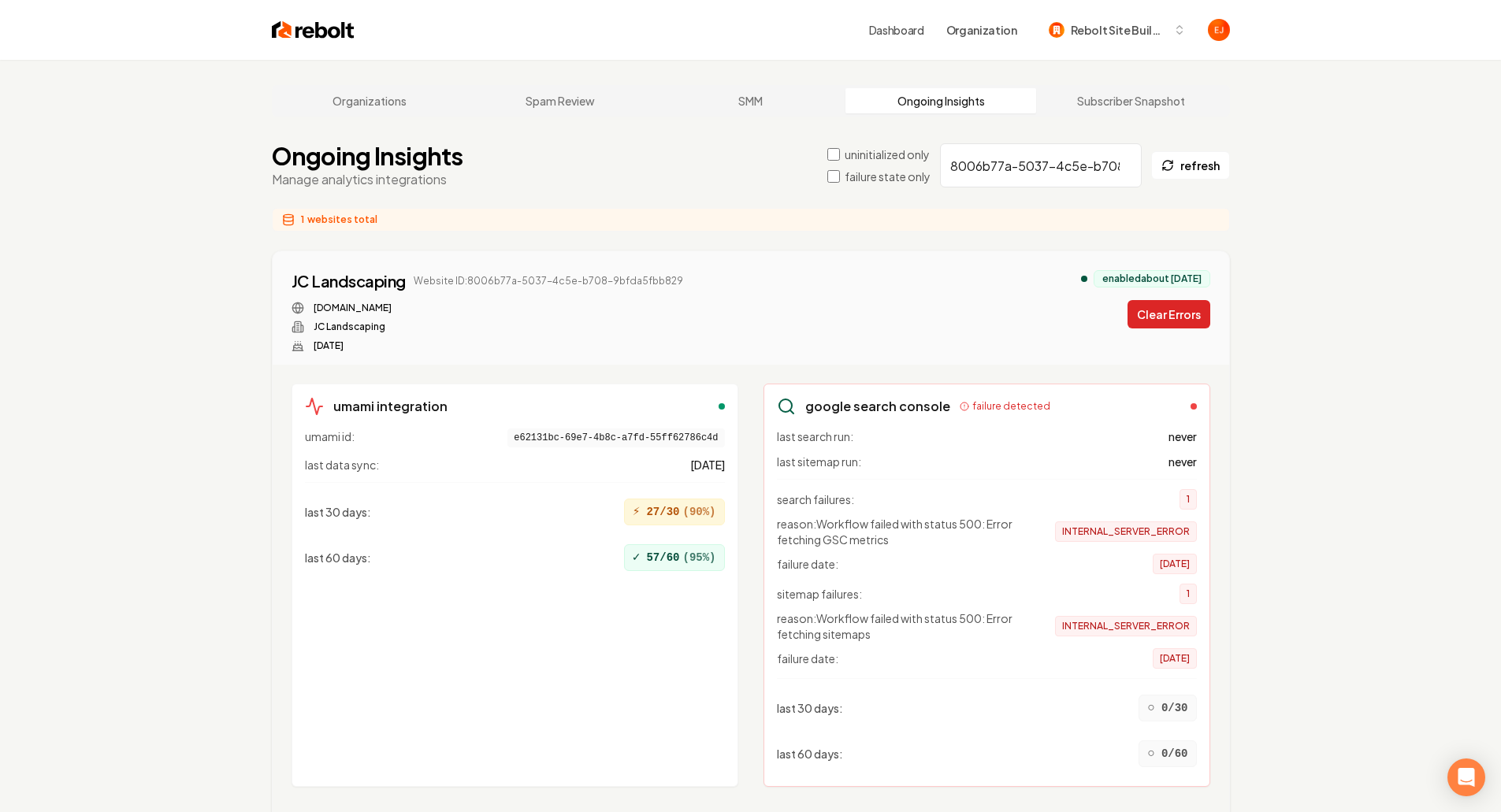
click at [1148, 312] on button "Clear Errors" at bounding box center [1169, 314] width 83 height 28
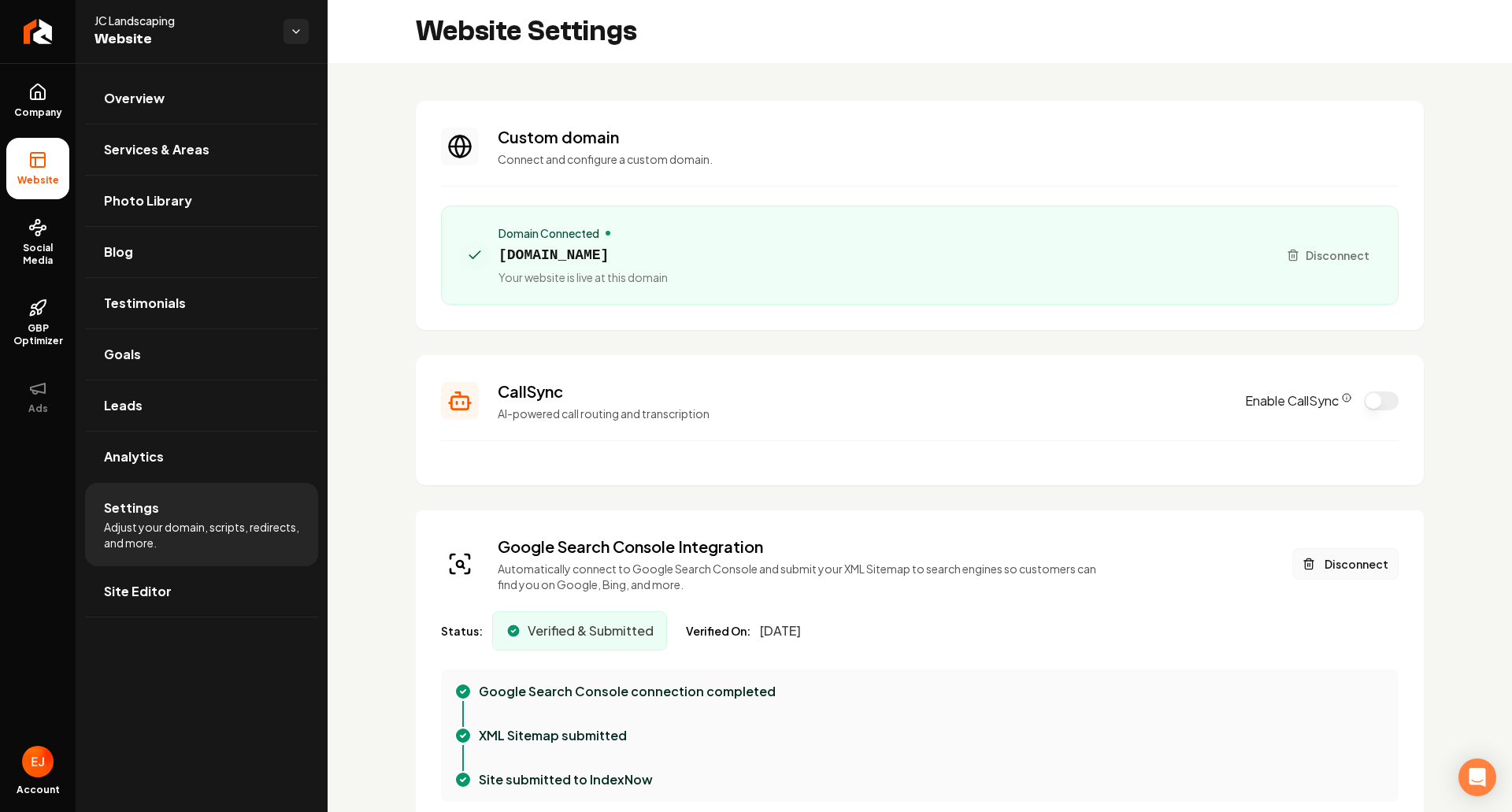
click at [1327, 566] on button "Disconnect" at bounding box center [1346, 564] width 106 height 32
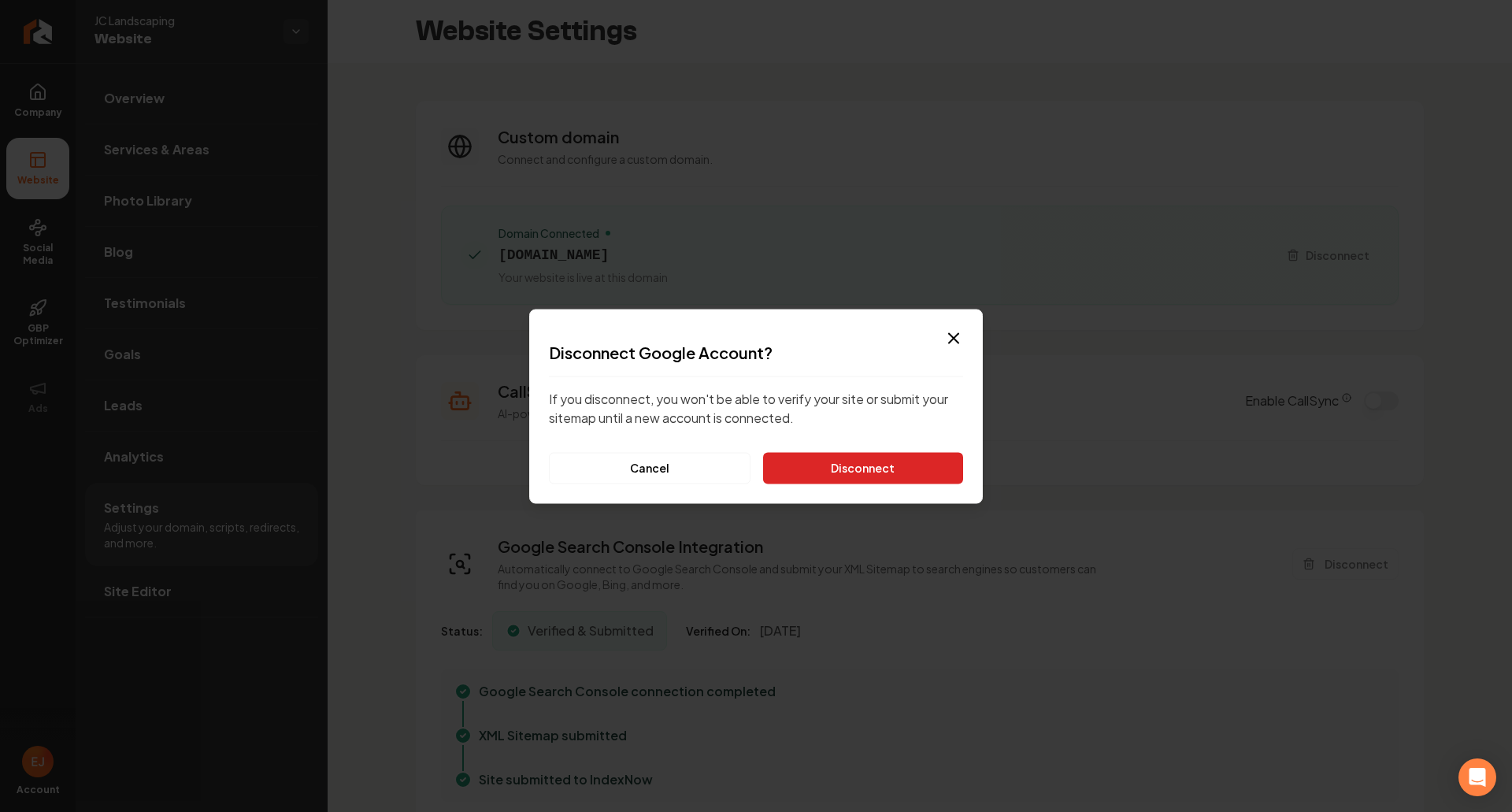
click at [873, 464] on button "Disconnect" at bounding box center [862, 467] width 200 height 32
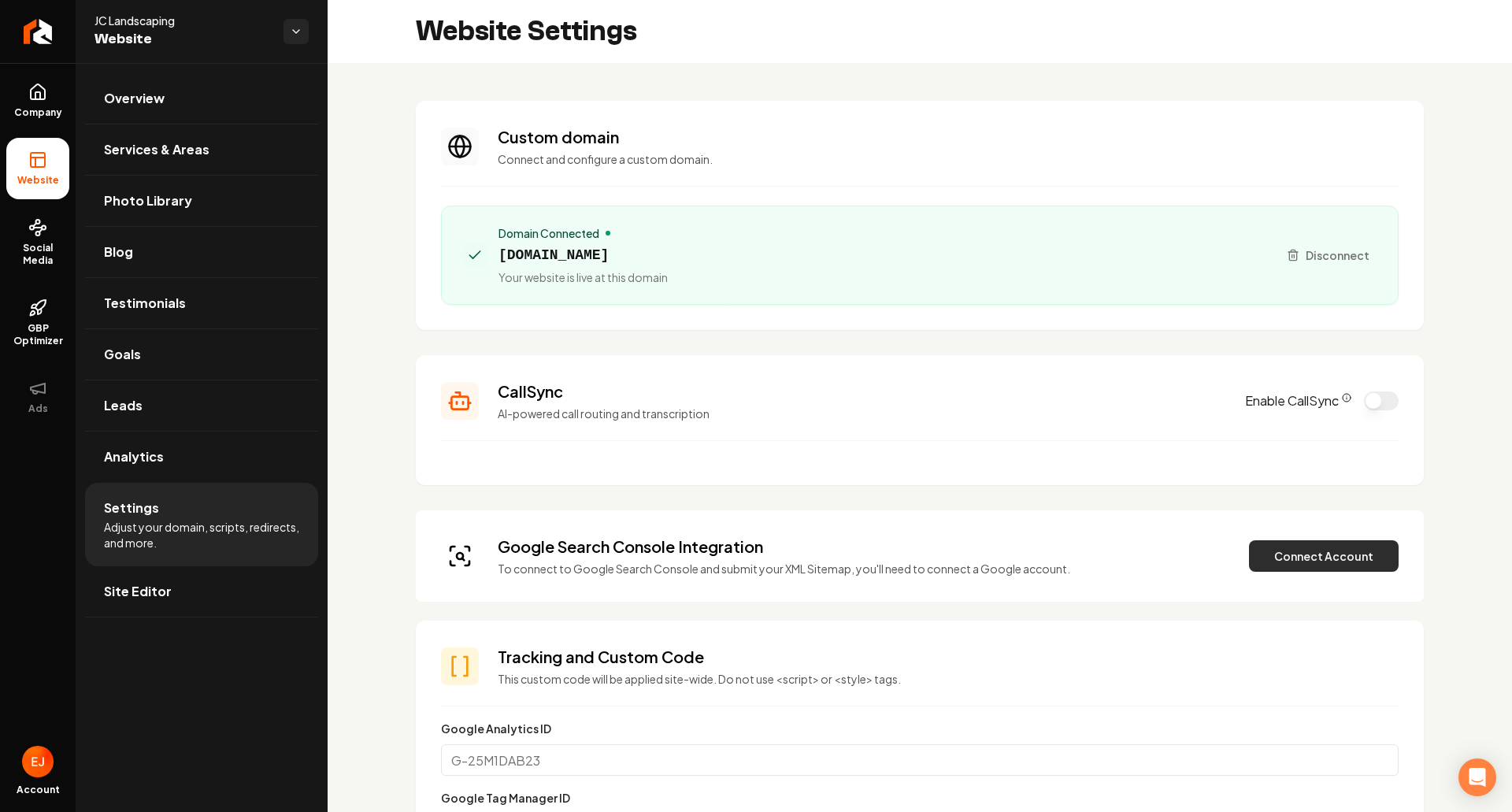
click at [1274, 562] on button "Connect Account" at bounding box center [1324, 556] width 150 height 32
click at [1303, 562] on button "Connect Account" at bounding box center [1324, 556] width 150 height 32
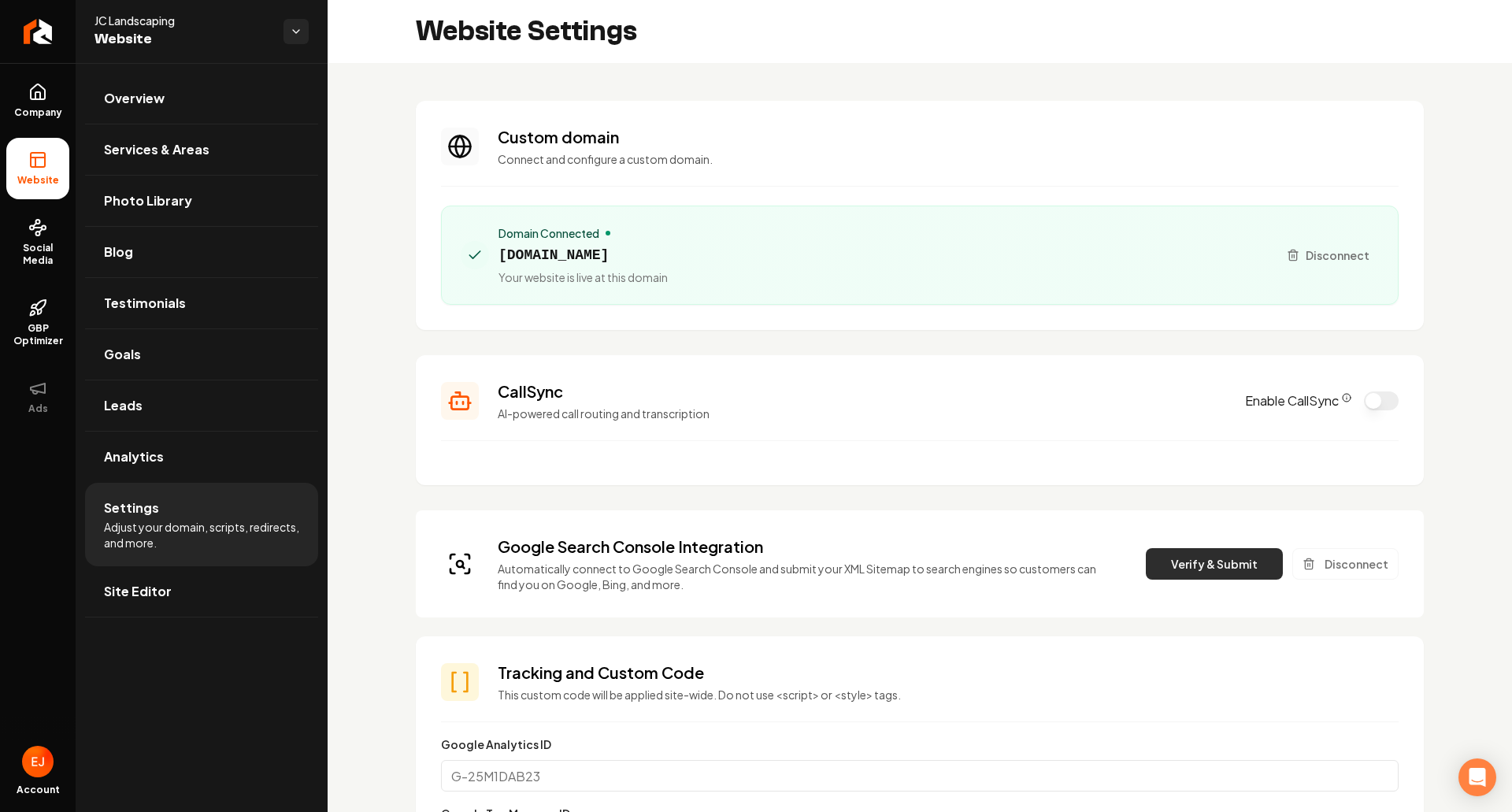
click at [1185, 571] on button "Verify & Submit" at bounding box center [1215, 564] width 137 height 32
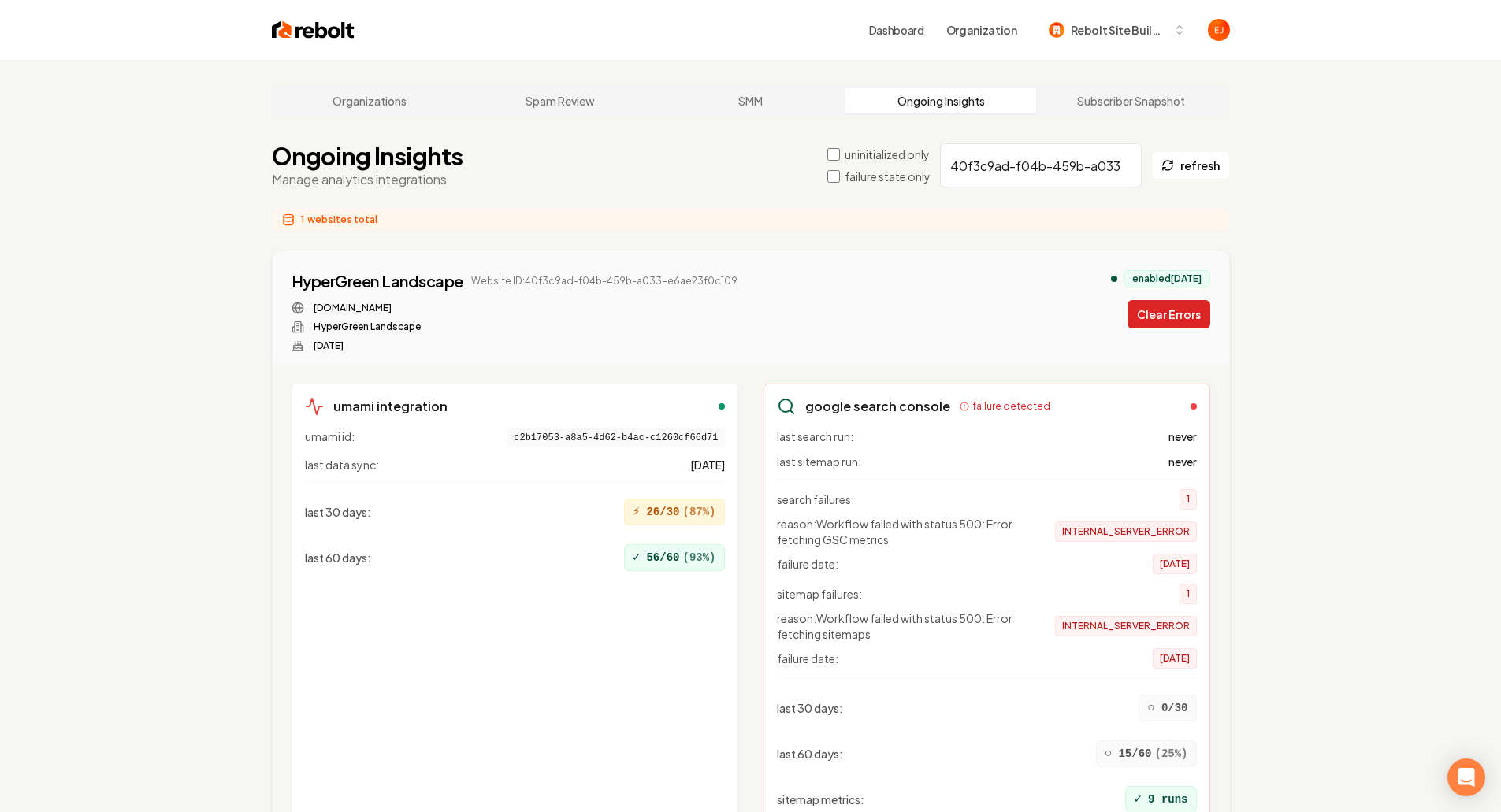
click at [1180, 324] on button "Clear Errors" at bounding box center [1169, 314] width 83 height 28
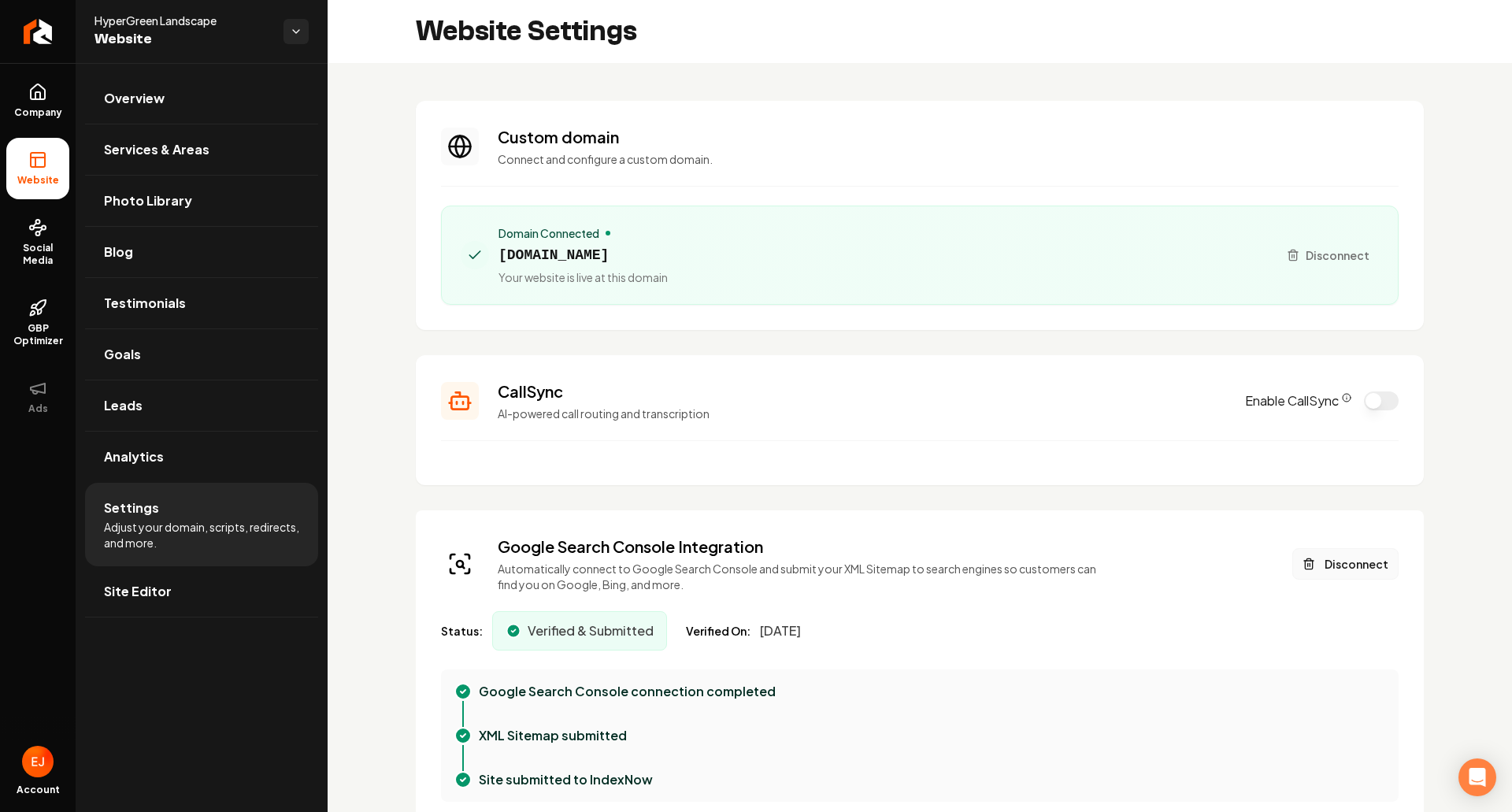
click at [1341, 566] on button "Disconnect" at bounding box center [1346, 564] width 106 height 32
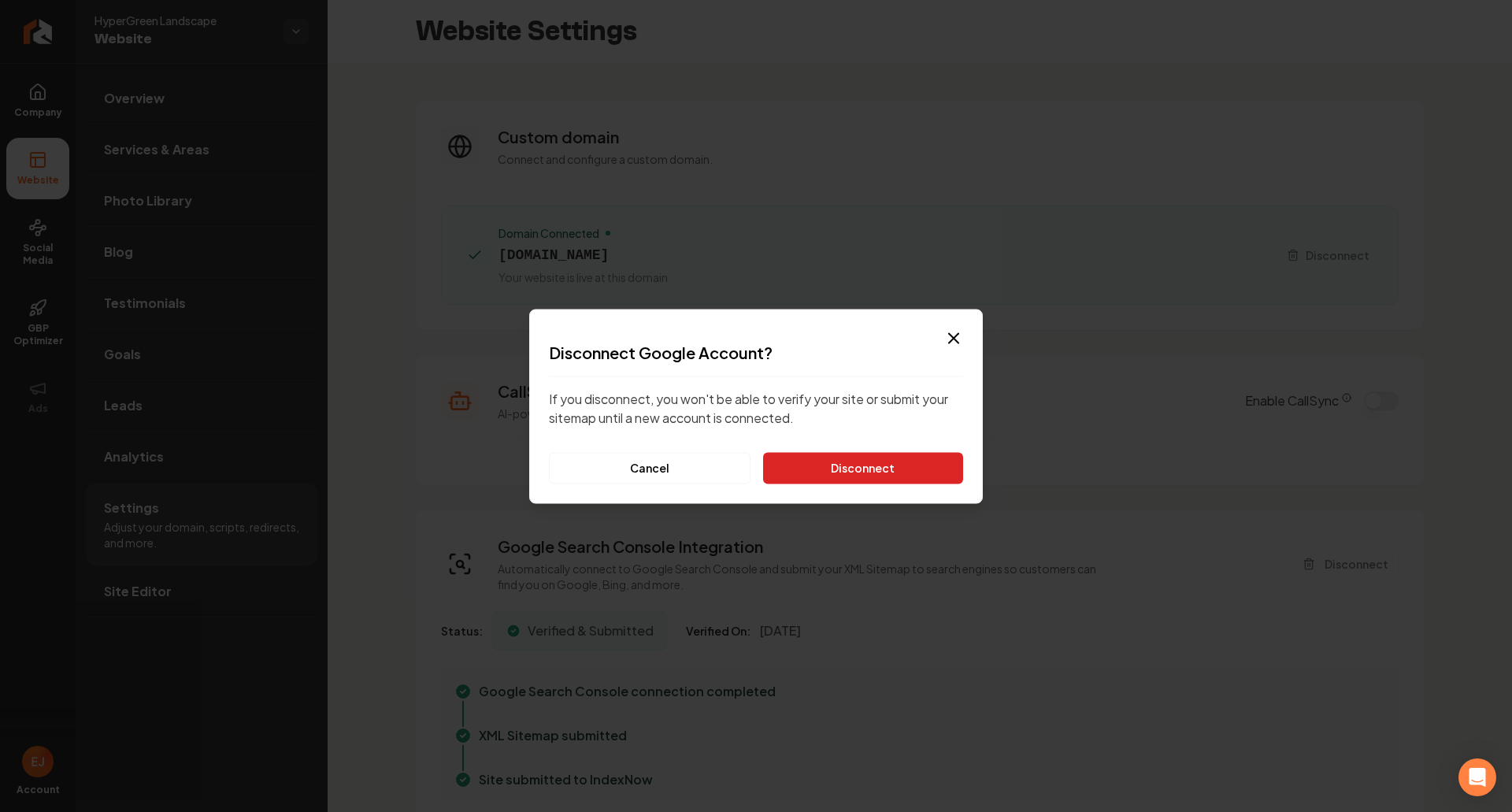
click at [908, 468] on button "Disconnect" at bounding box center [862, 467] width 200 height 32
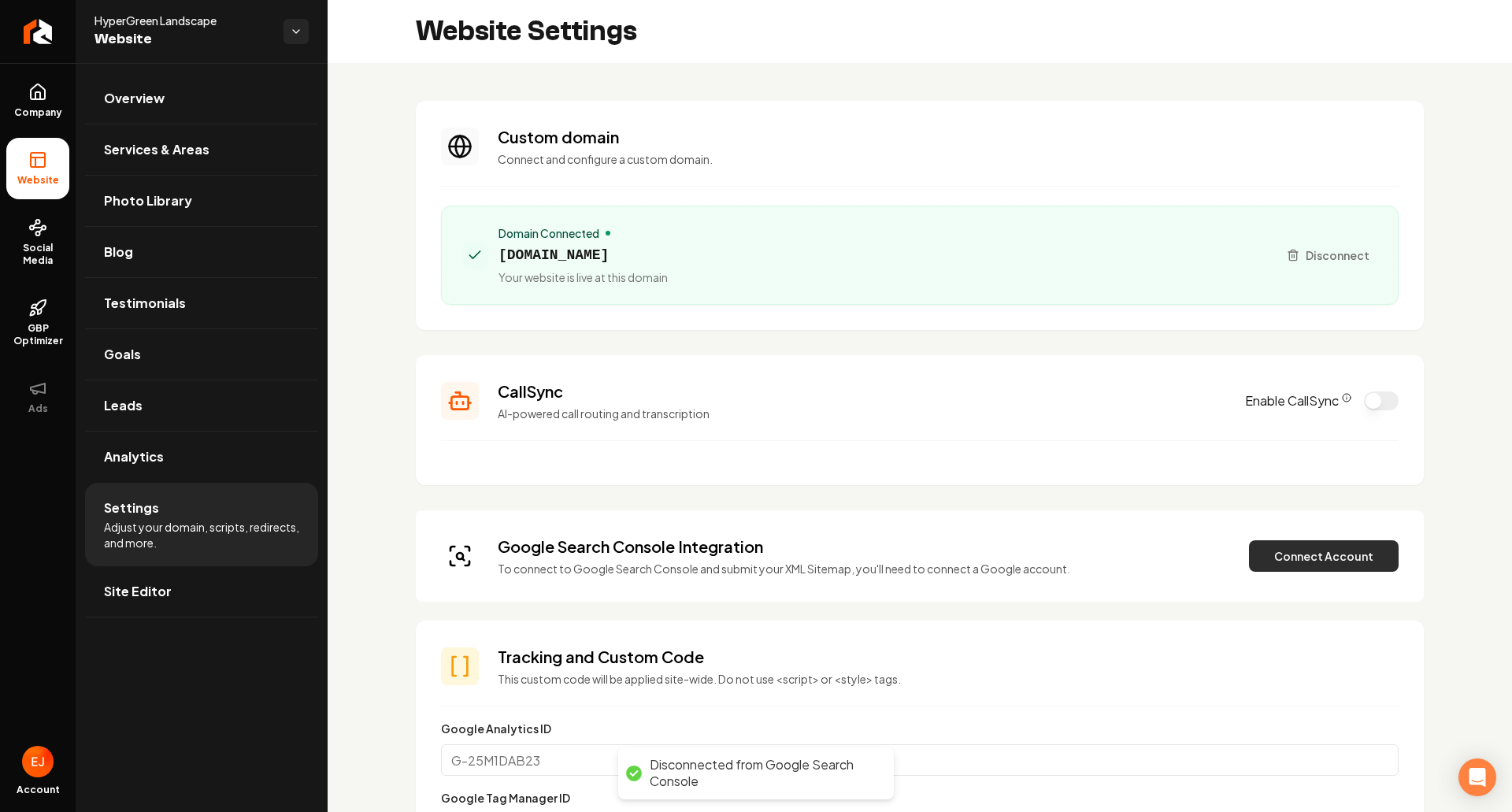
click at [1249, 563] on button "Connect Account" at bounding box center [1324, 556] width 150 height 32
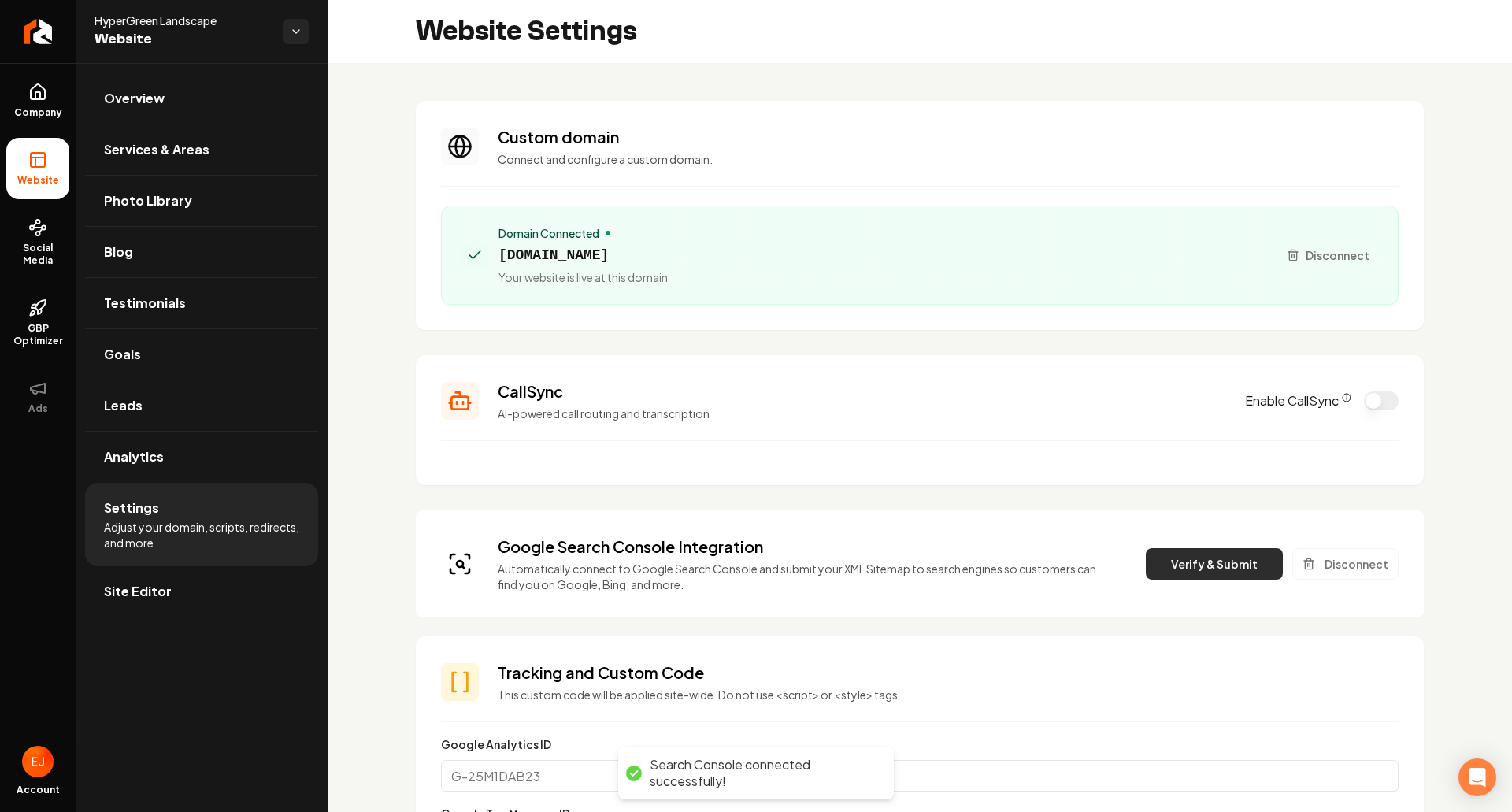
click at [1216, 574] on button "Verify & Submit" at bounding box center [1215, 564] width 137 height 32
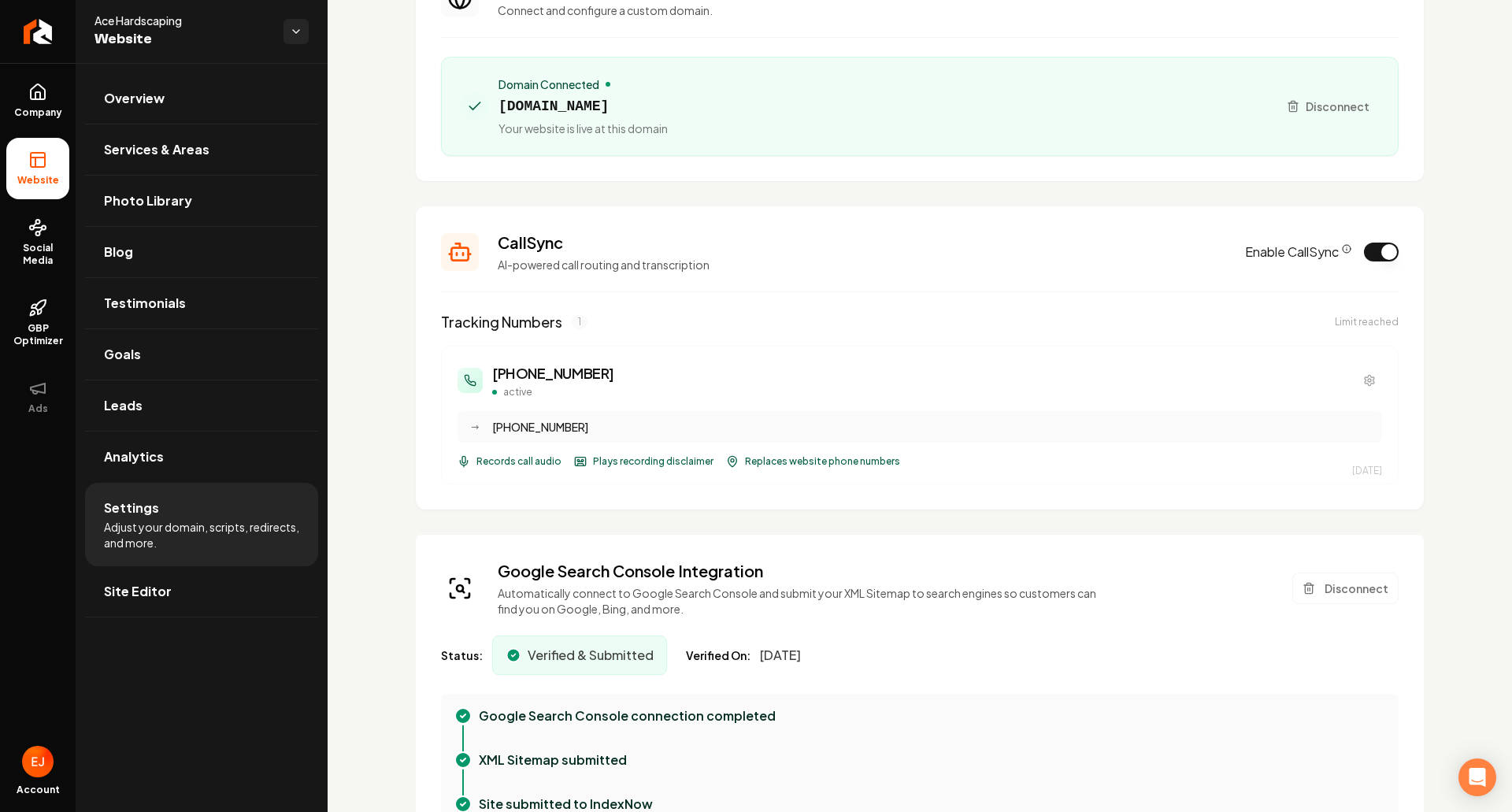
scroll to position [157, 0]
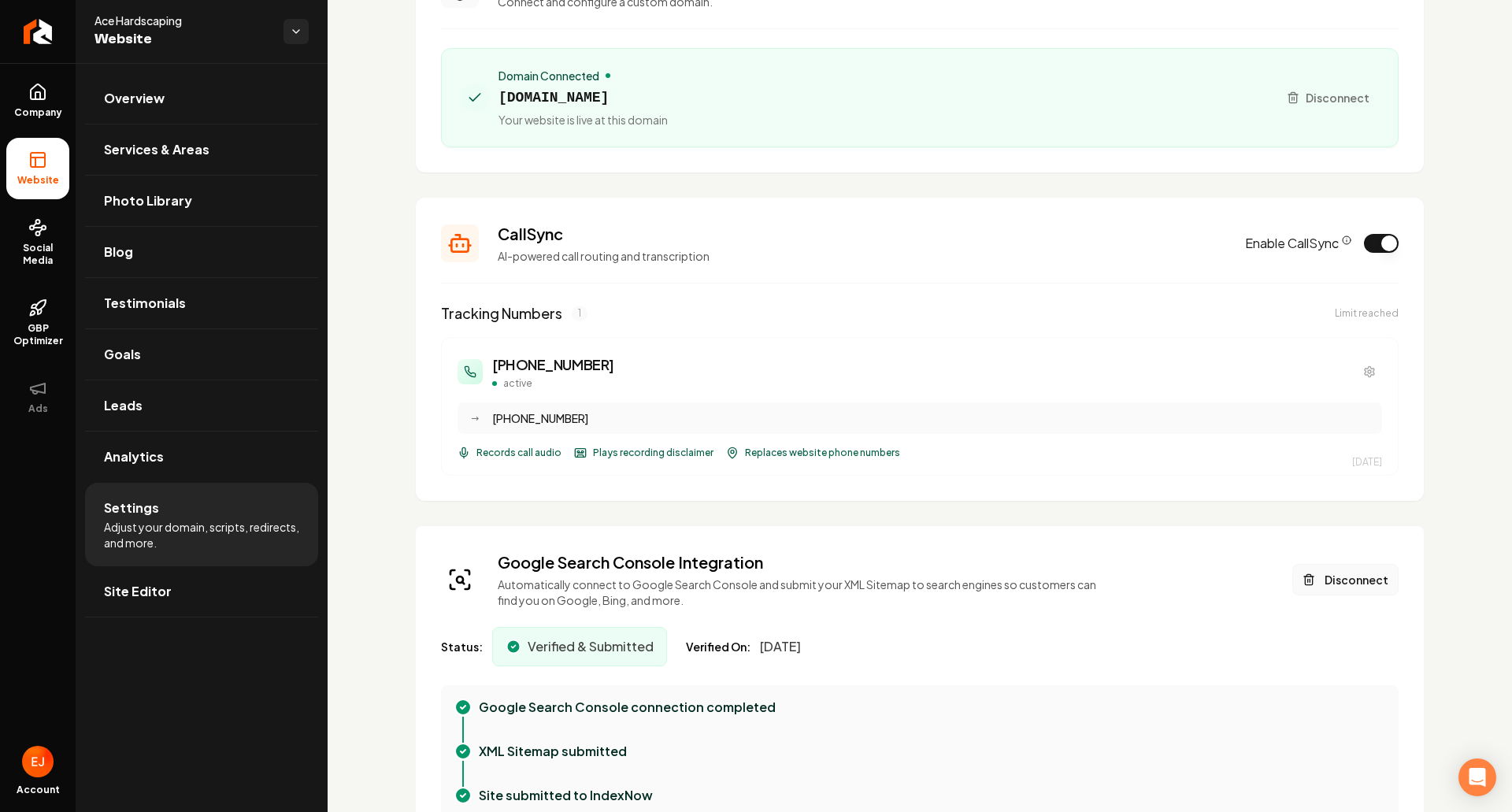
click at [1334, 579] on button "Disconnect" at bounding box center [1346, 579] width 106 height 32
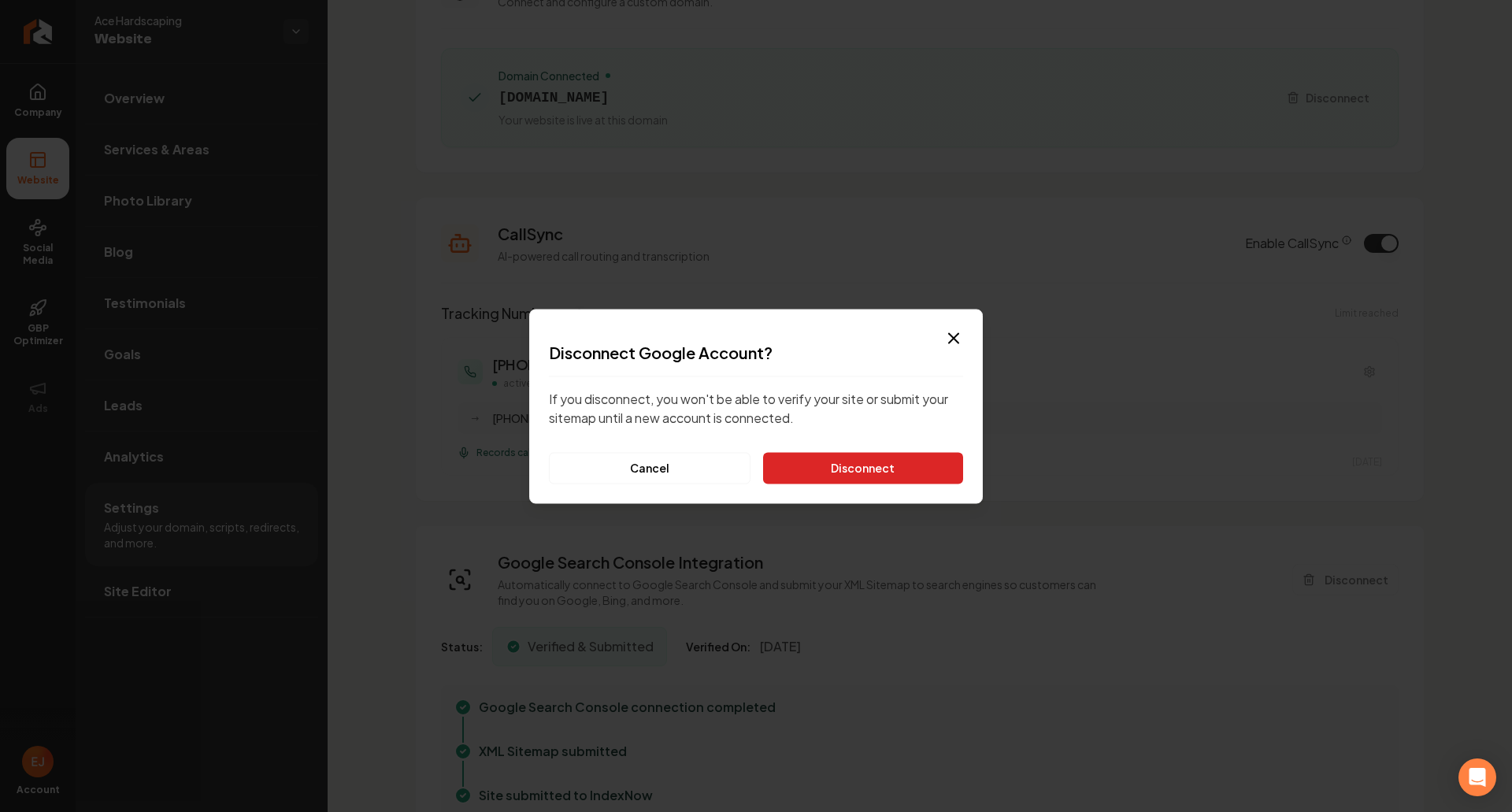
click at [867, 472] on button "Disconnect" at bounding box center [862, 467] width 200 height 32
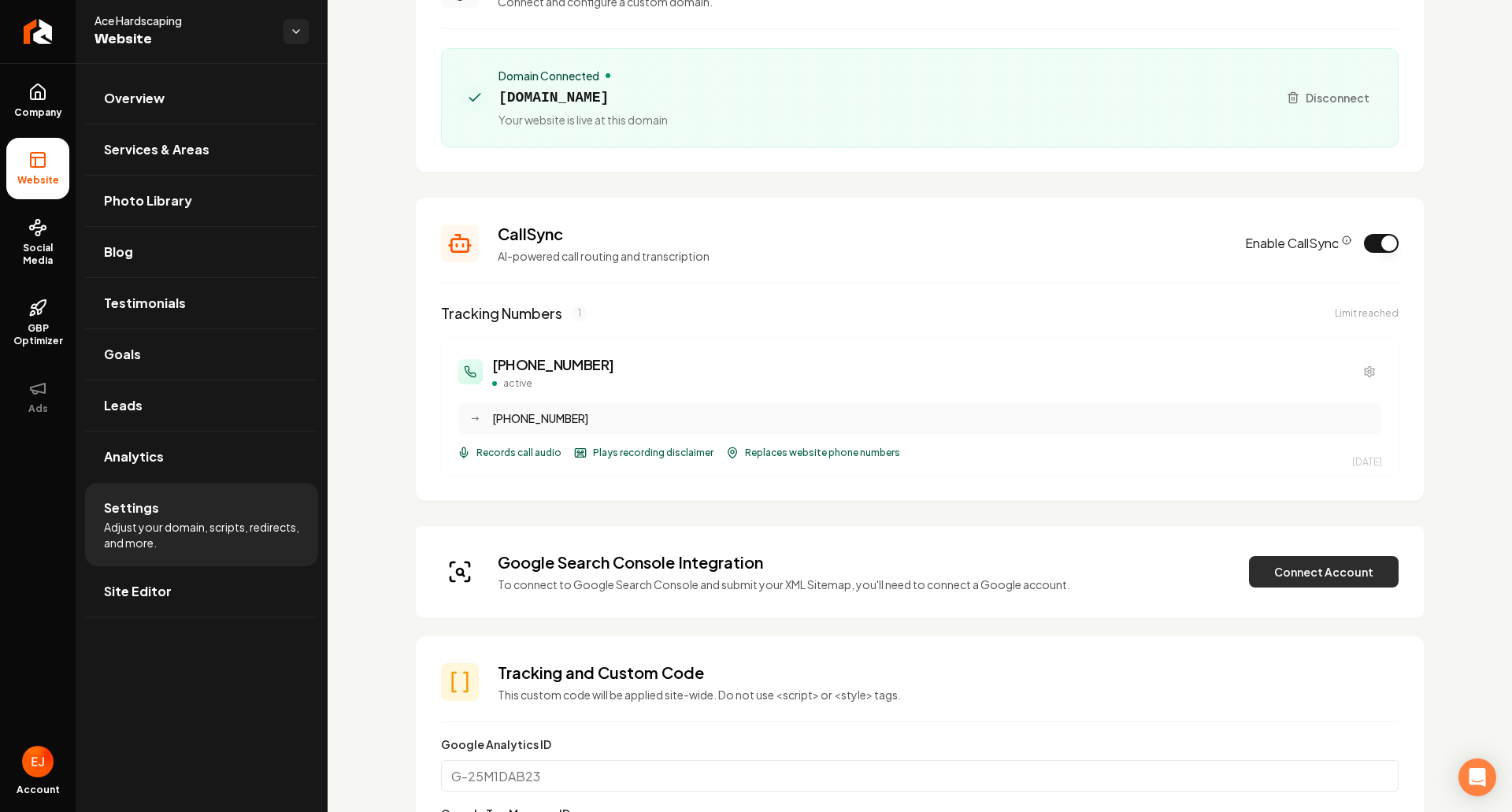
click at [1290, 587] on button "Connect Account" at bounding box center [1324, 572] width 150 height 32
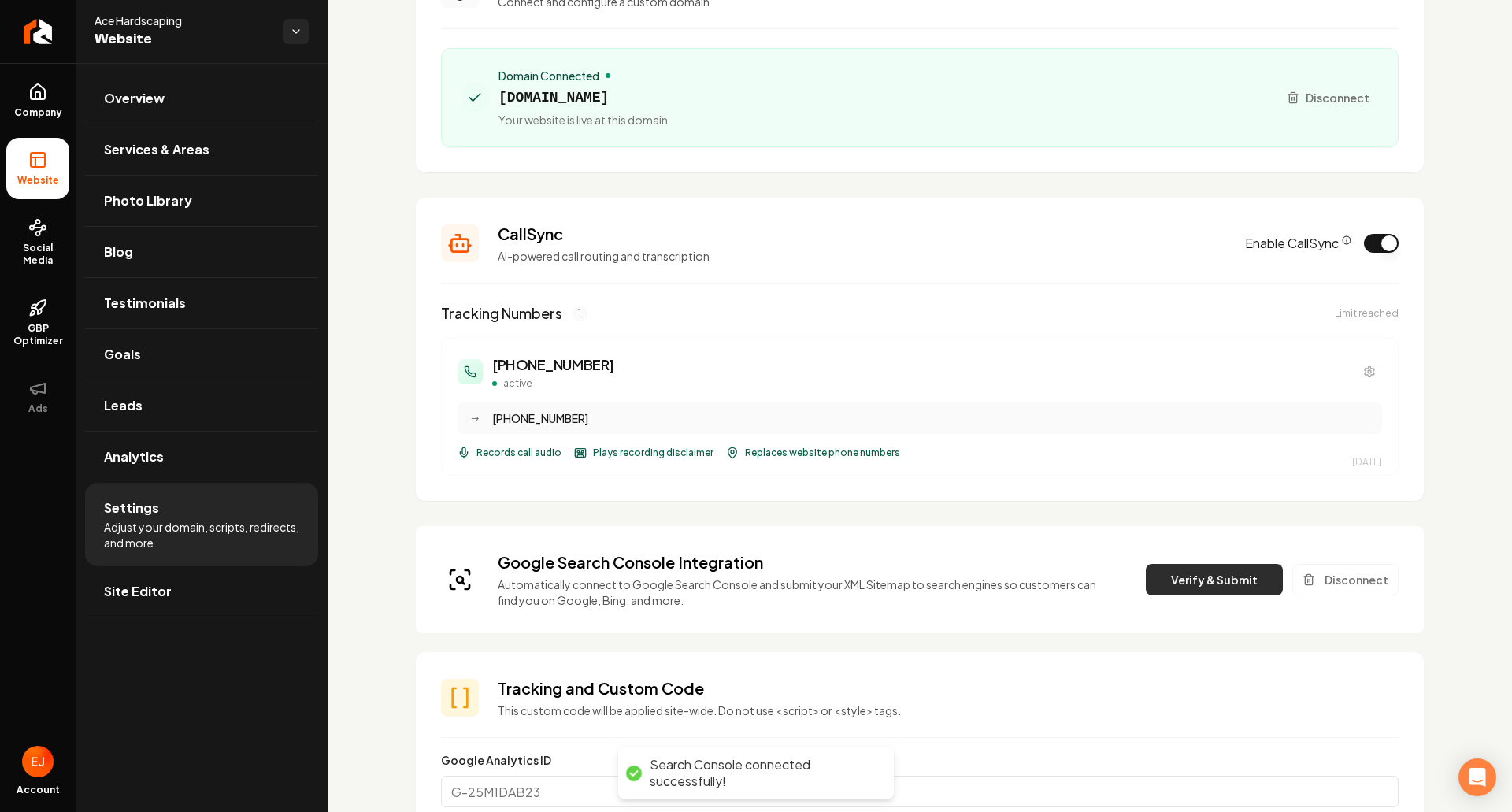
click at [1194, 571] on button "Verify & Submit" at bounding box center [1215, 579] width 137 height 32
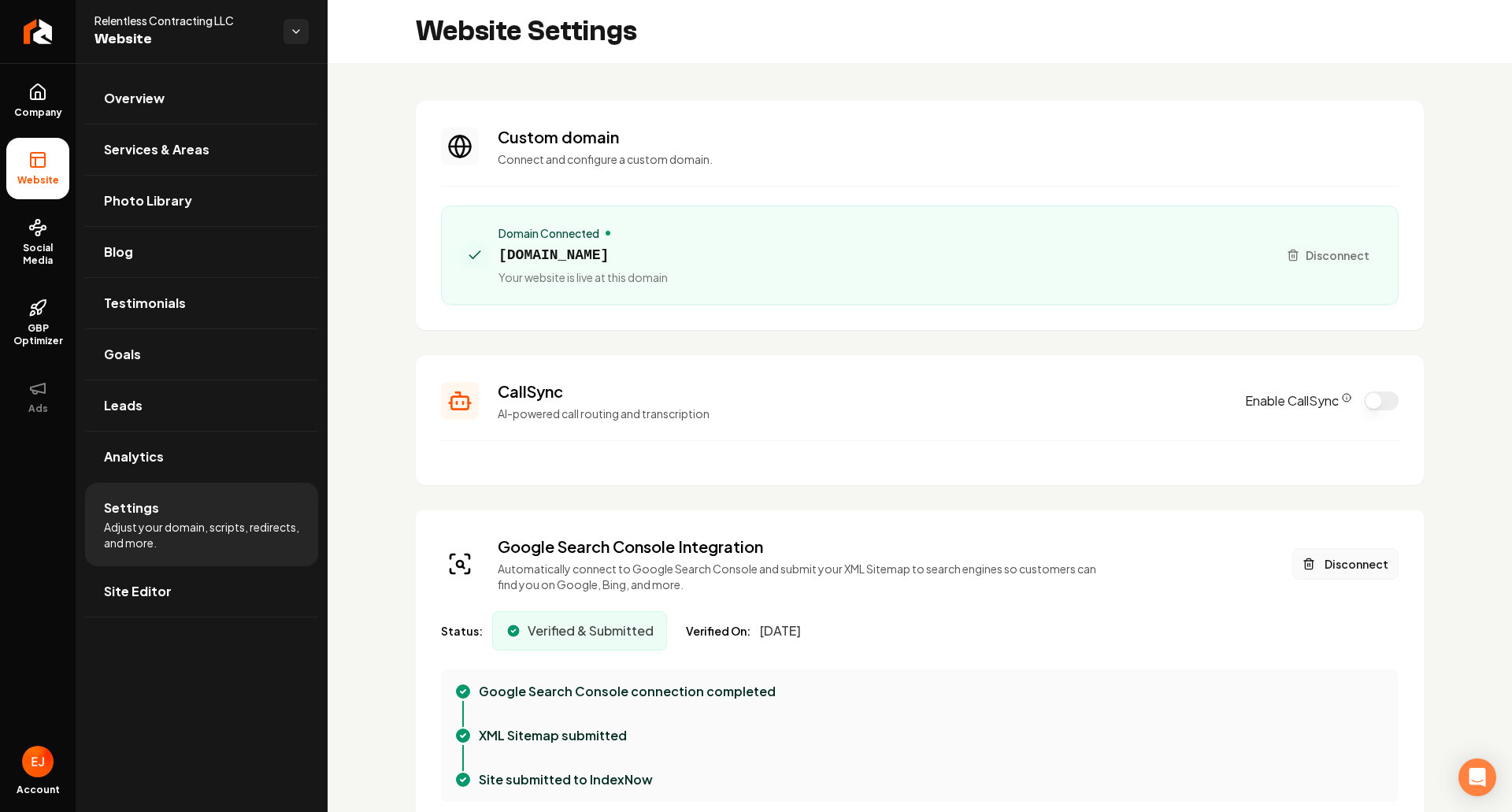
click at [1353, 555] on button "Disconnect" at bounding box center [1346, 564] width 106 height 32
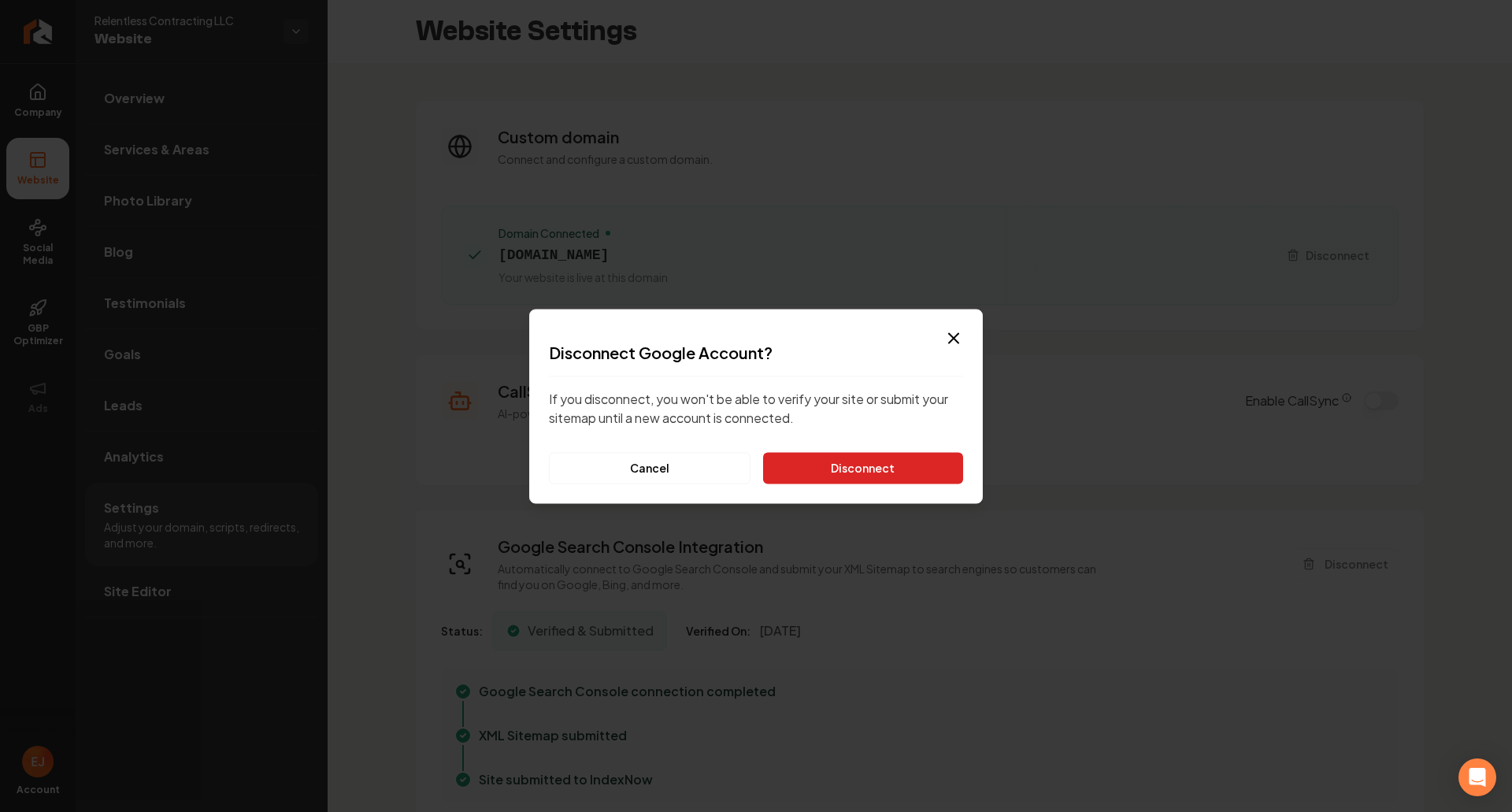
click at [912, 462] on button "Disconnect" at bounding box center [862, 467] width 200 height 32
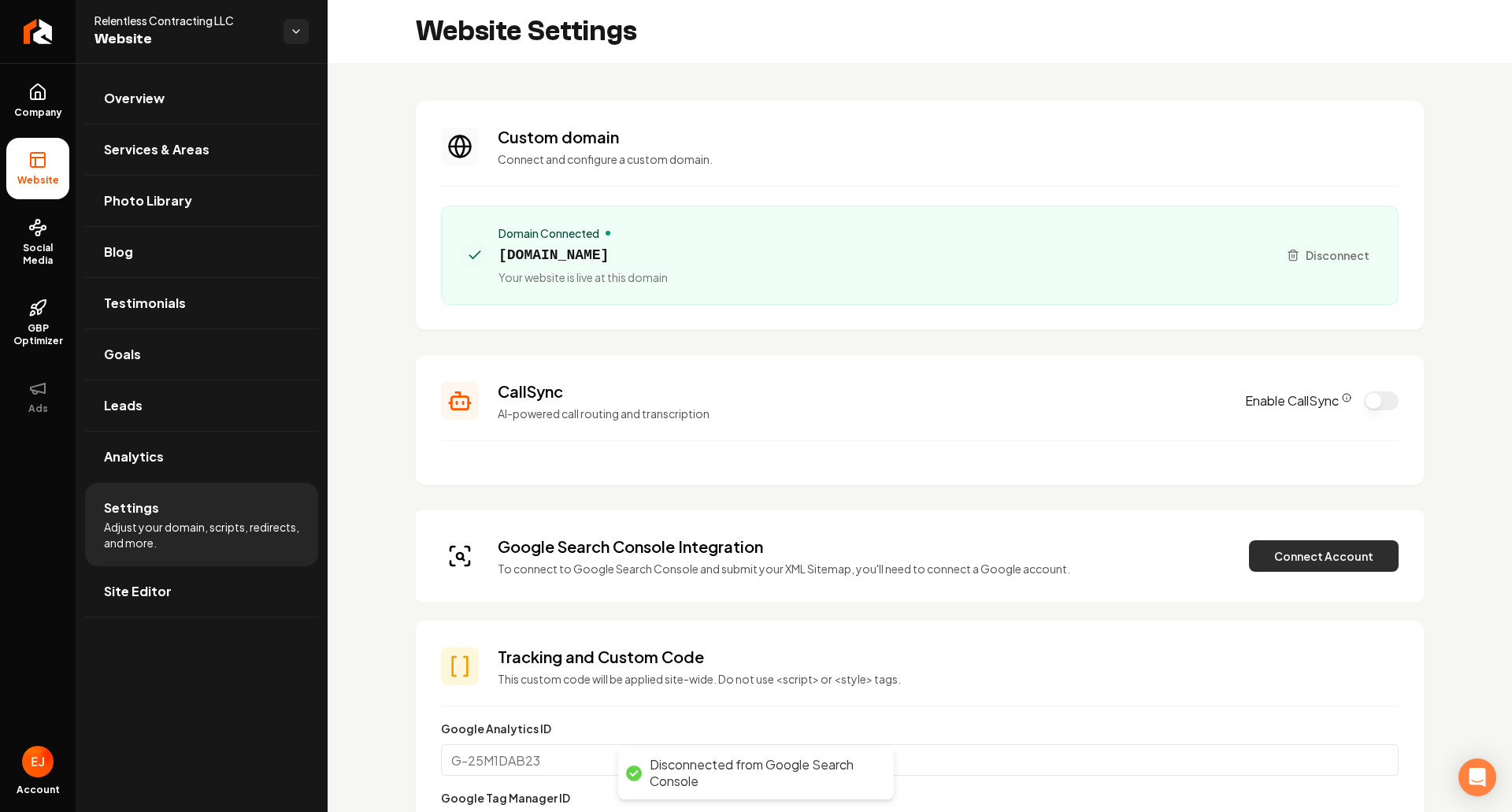
click at [1316, 562] on button "Connect Account" at bounding box center [1324, 556] width 150 height 32
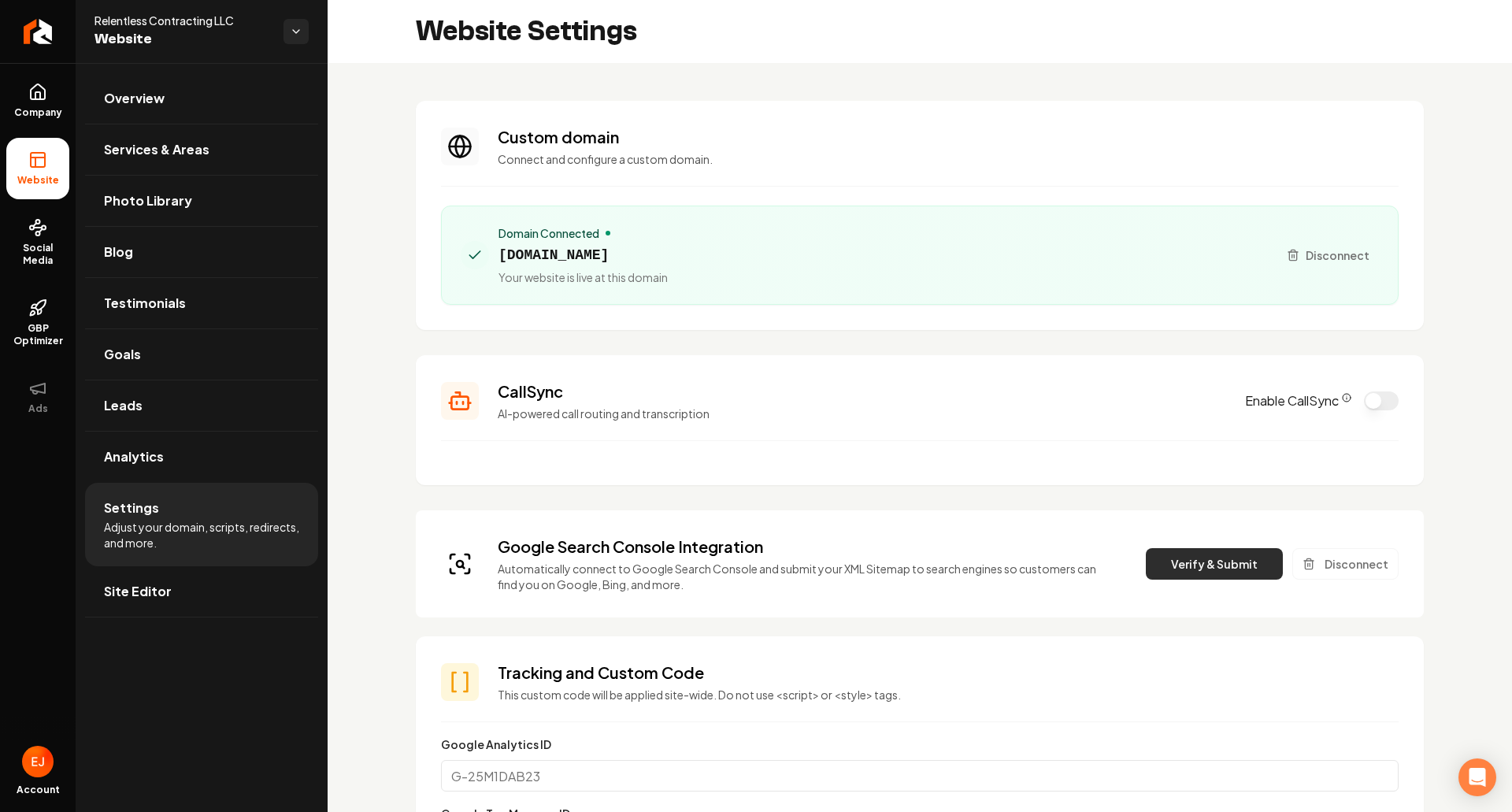
click at [1207, 562] on button "Verify & Submit" at bounding box center [1215, 564] width 137 height 32
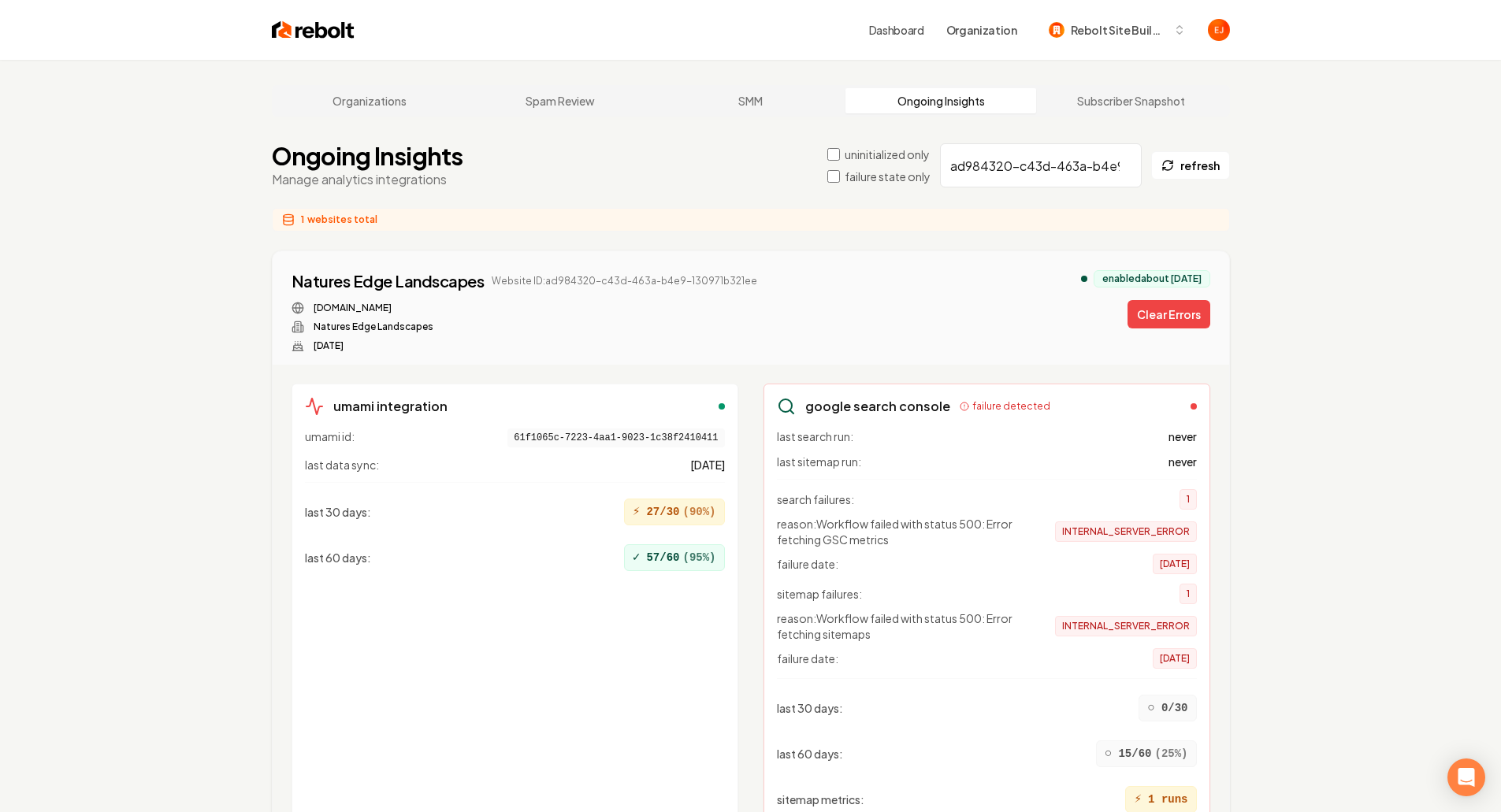
click at [1175, 310] on button "Clear Errors" at bounding box center [1169, 314] width 83 height 28
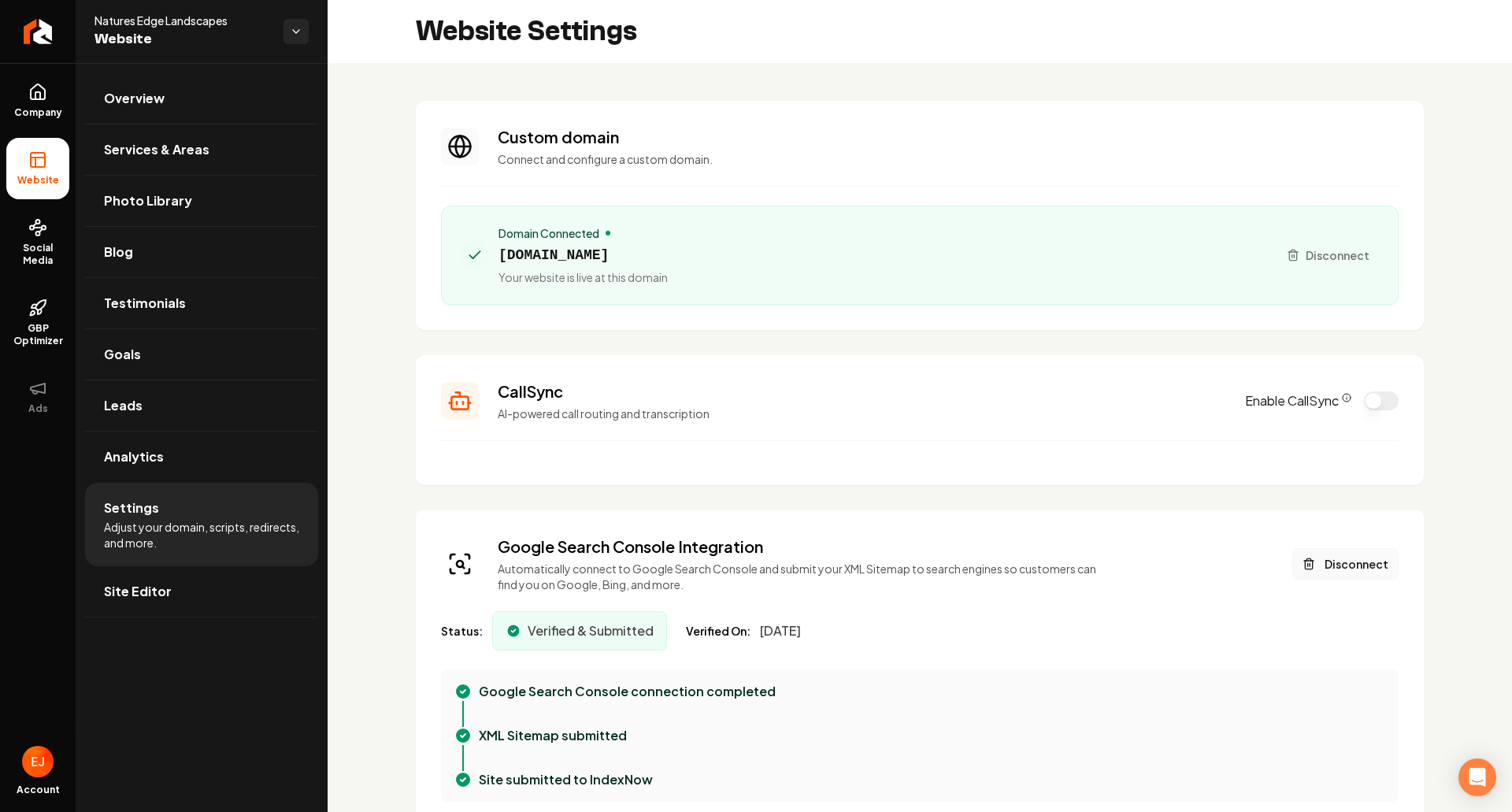
click at [1344, 562] on button "Disconnect" at bounding box center [1346, 564] width 106 height 32
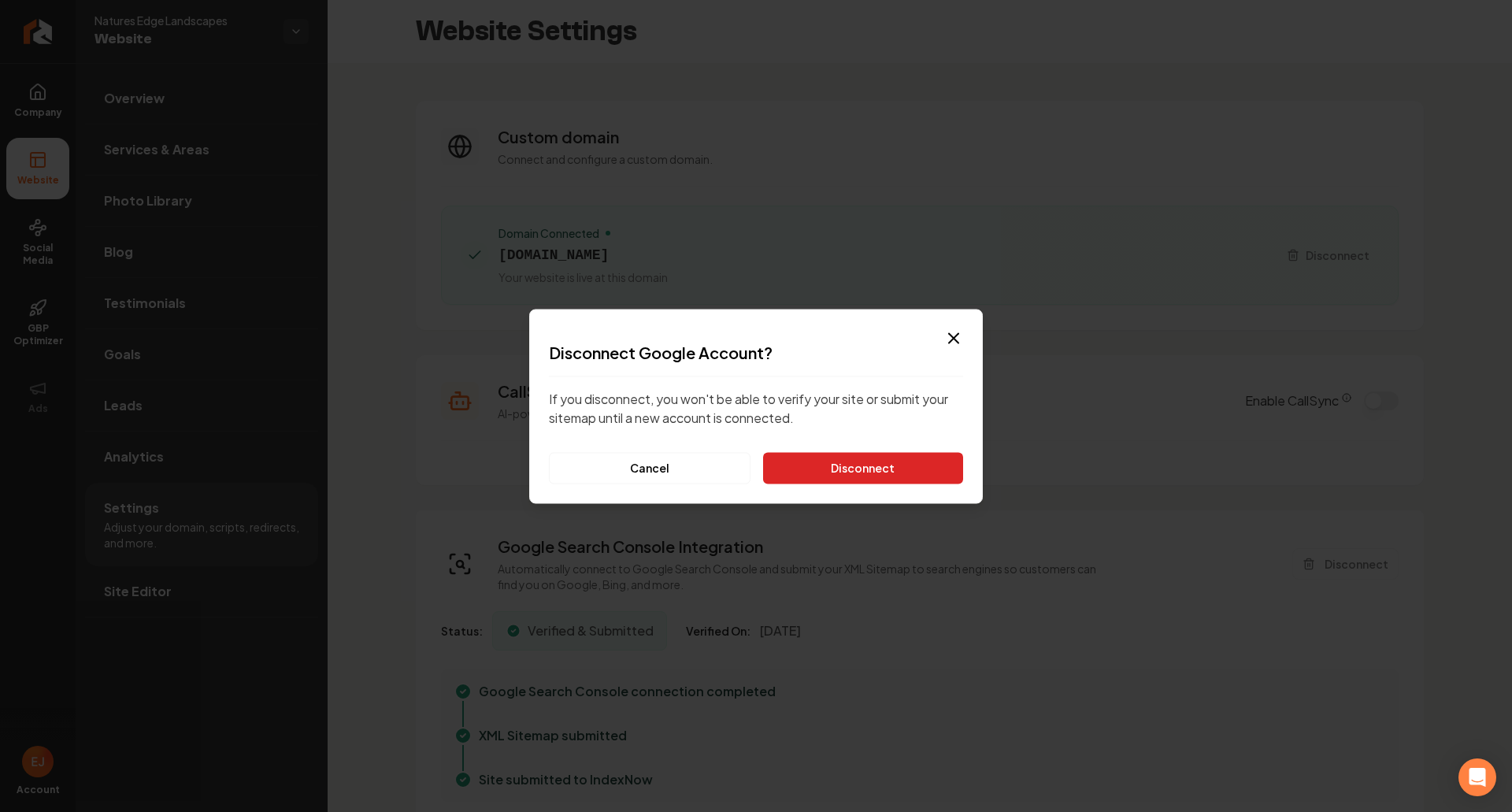
click at [900, 464] on button "Disconnect" at bounding box center [862, 467] width 200 height 32
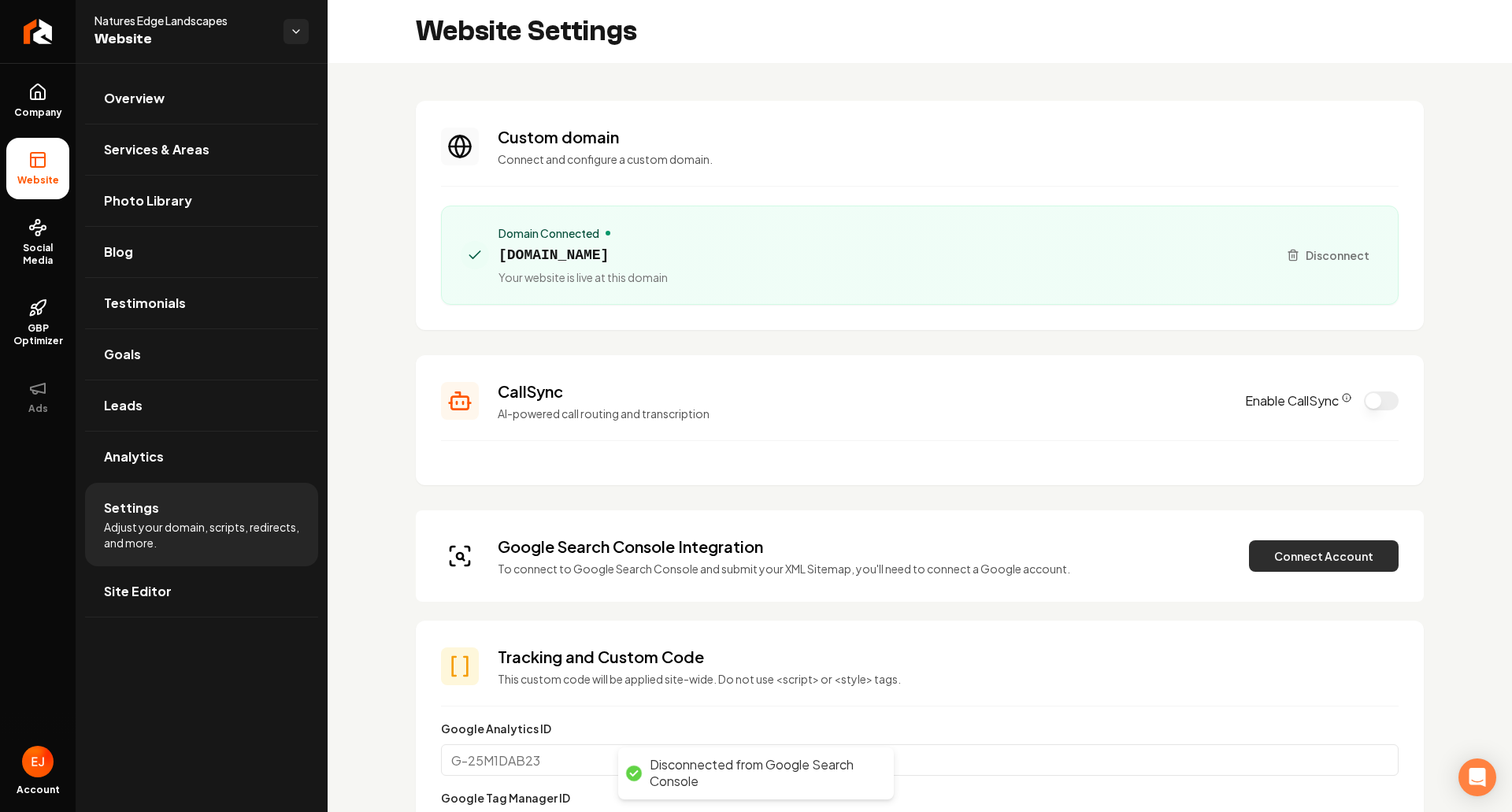
click at [1339, 554] on button "Connect Account" at bounding box center [1324, 556] width 150 height 32
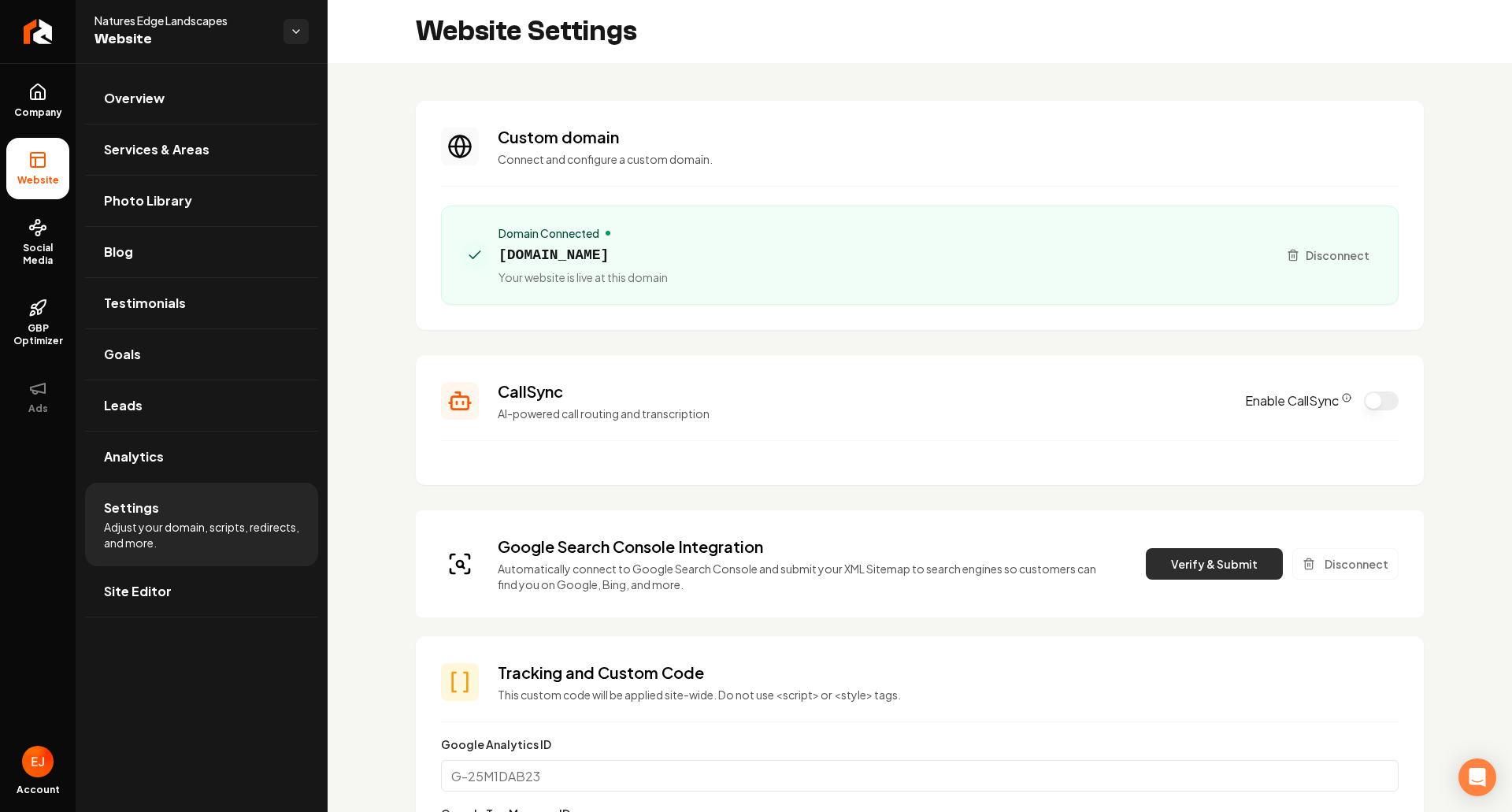
click at [1200, 559] on button "Verify & Submit" at bounding box center [1215, 564] width 137 height 32
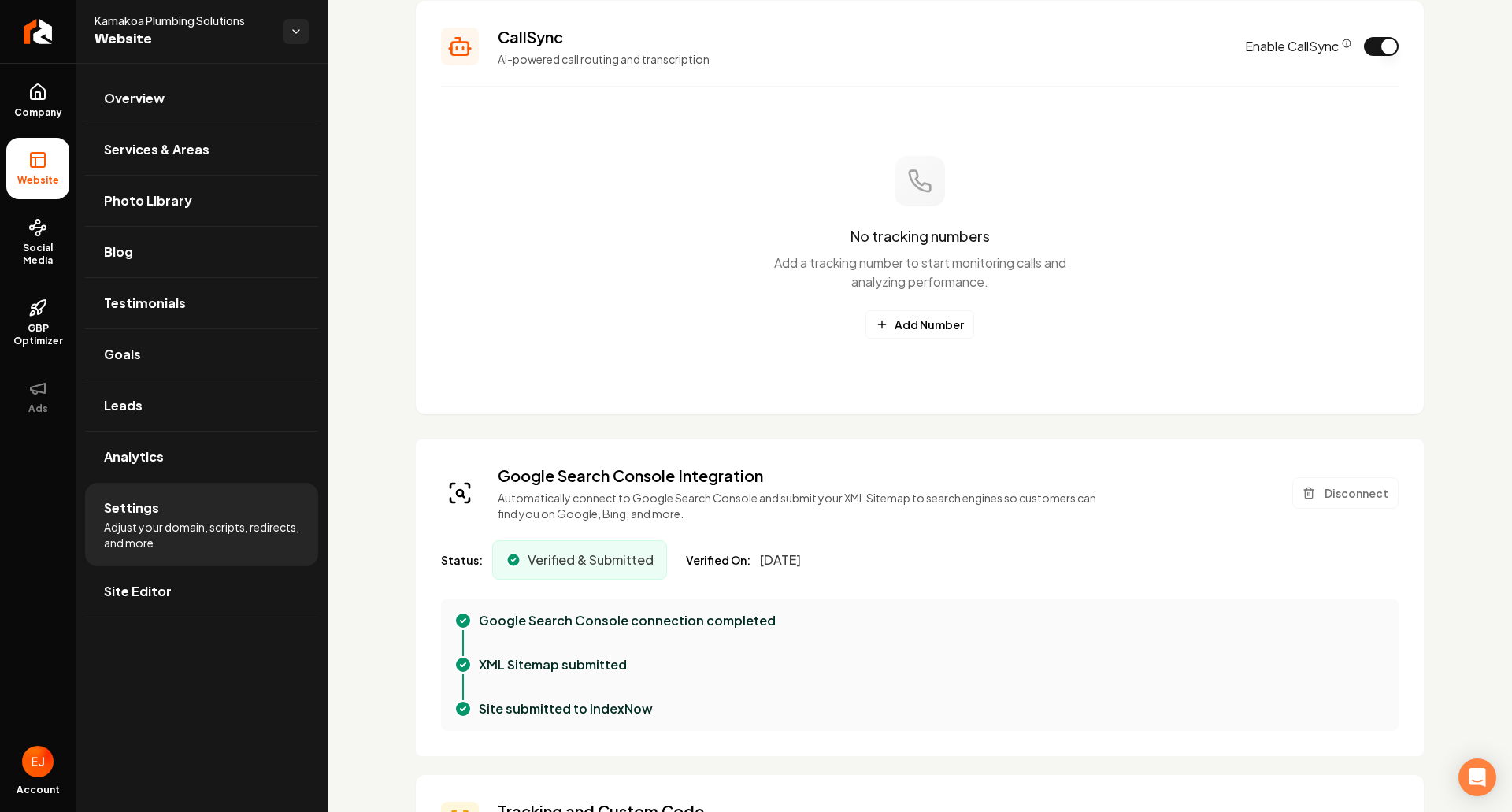
scroll to position [394, 0]
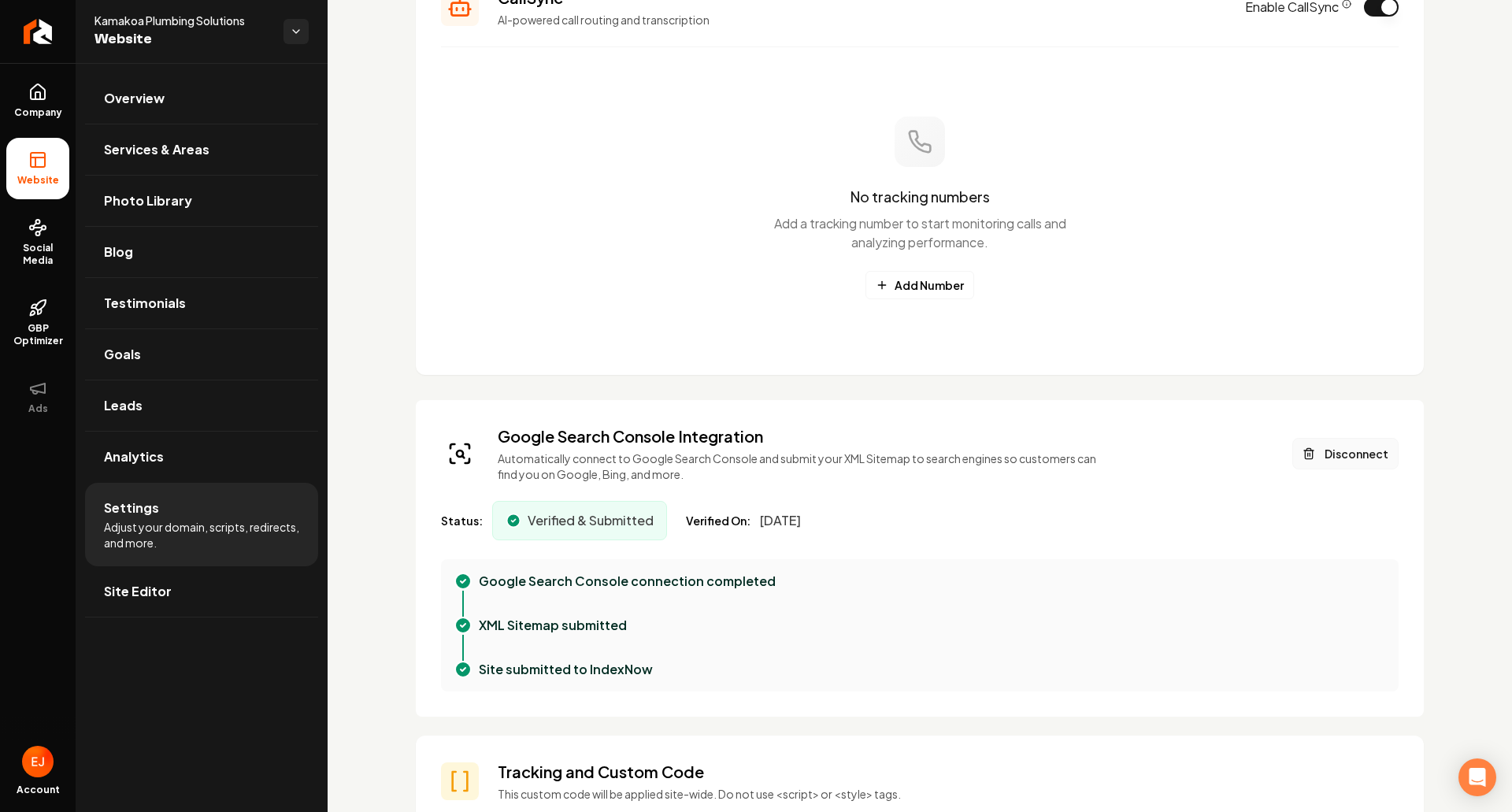
click at [1319, 455] on button "Disconnect" at bounding box center [1346, 454] width 106 height 32
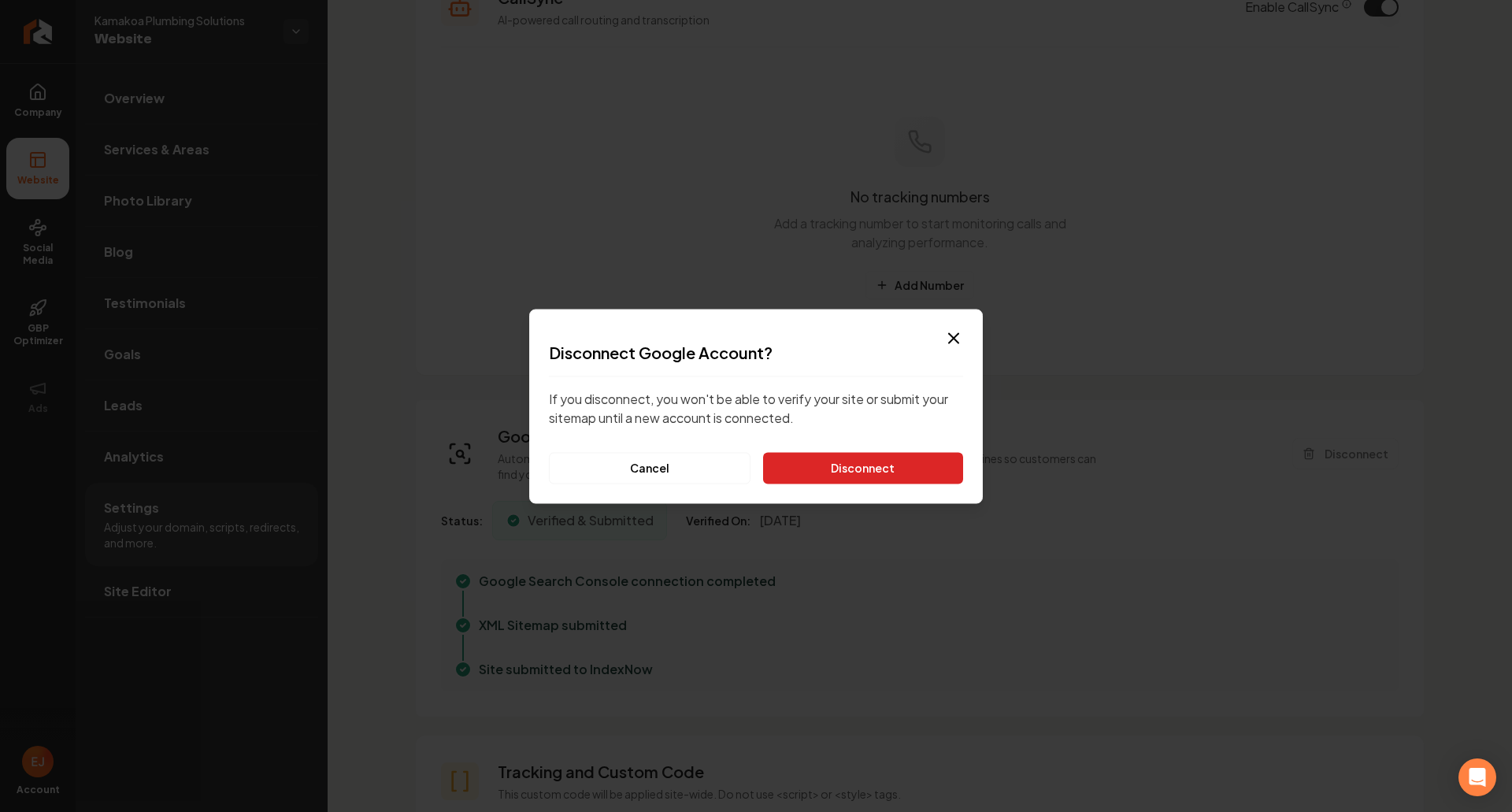
click at [927, 475] on button "Disconnect" at bounding box center [862, 467] width 200 height 32
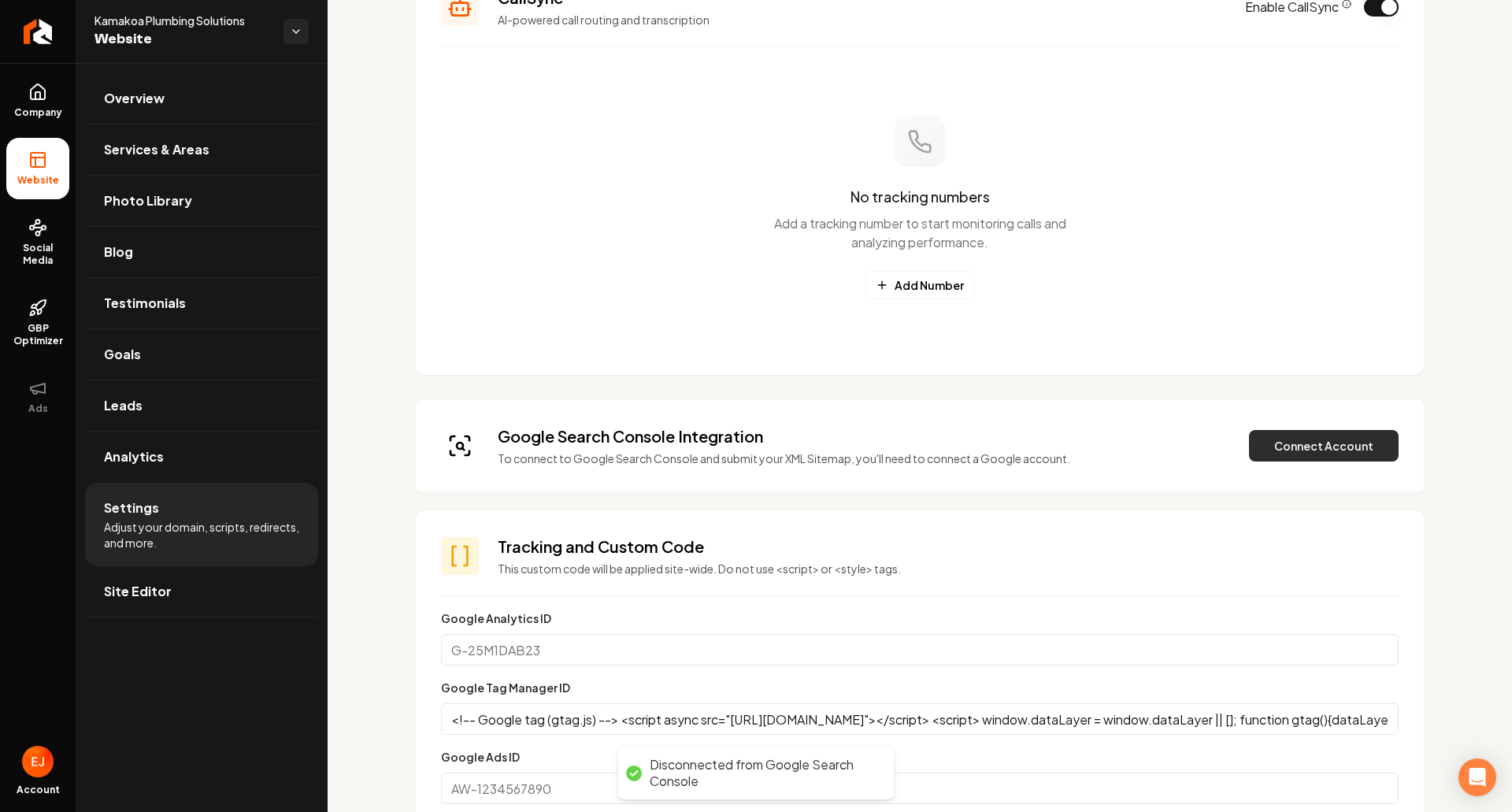
click at [1273, 443] on button "Connect Account" at bounding box center [1324, 445] width 150 height 32
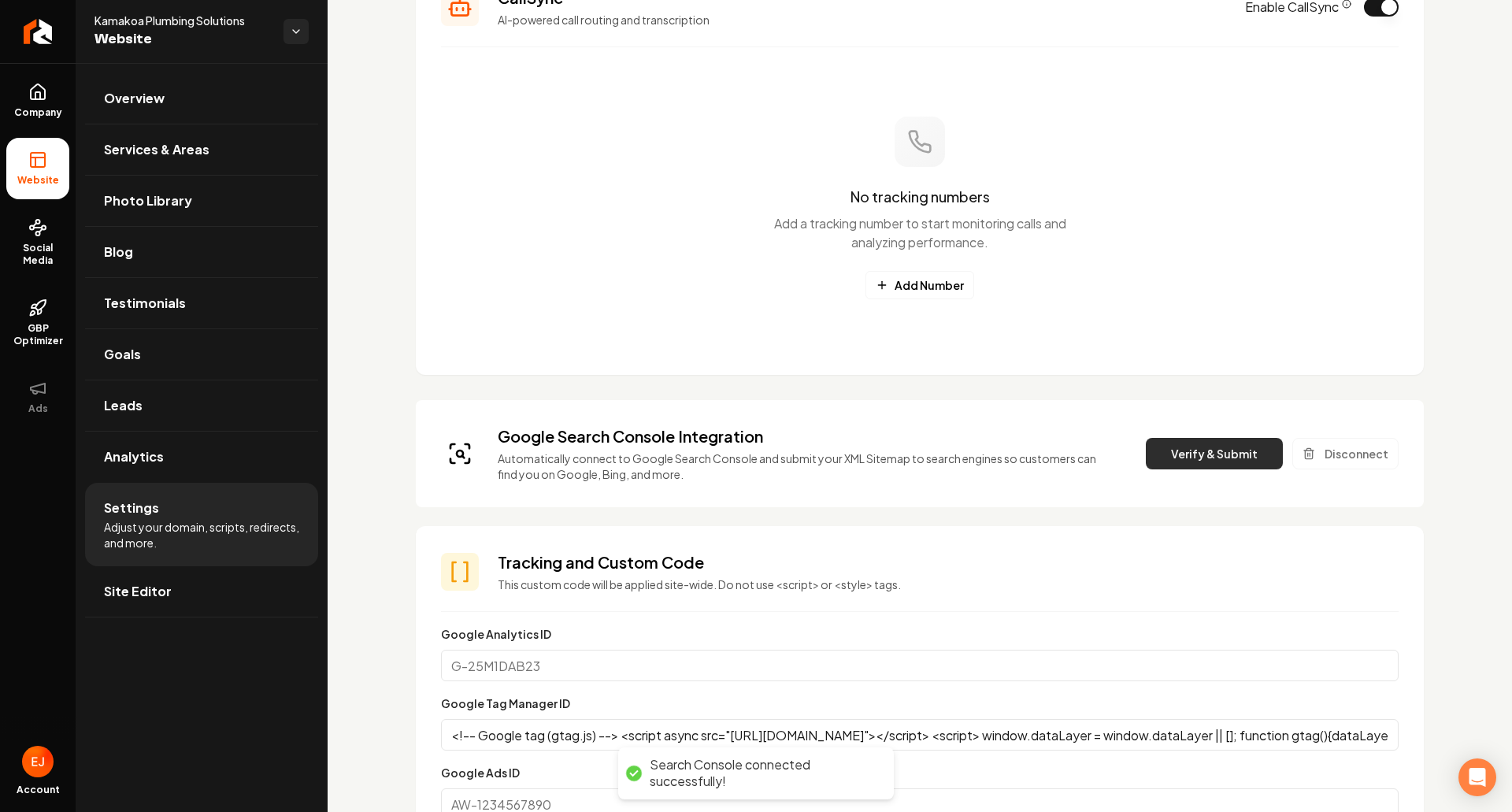
click at [1212, 464] on button "Verify & Submit" at bounding box center [1215, 454] width 137 height 32
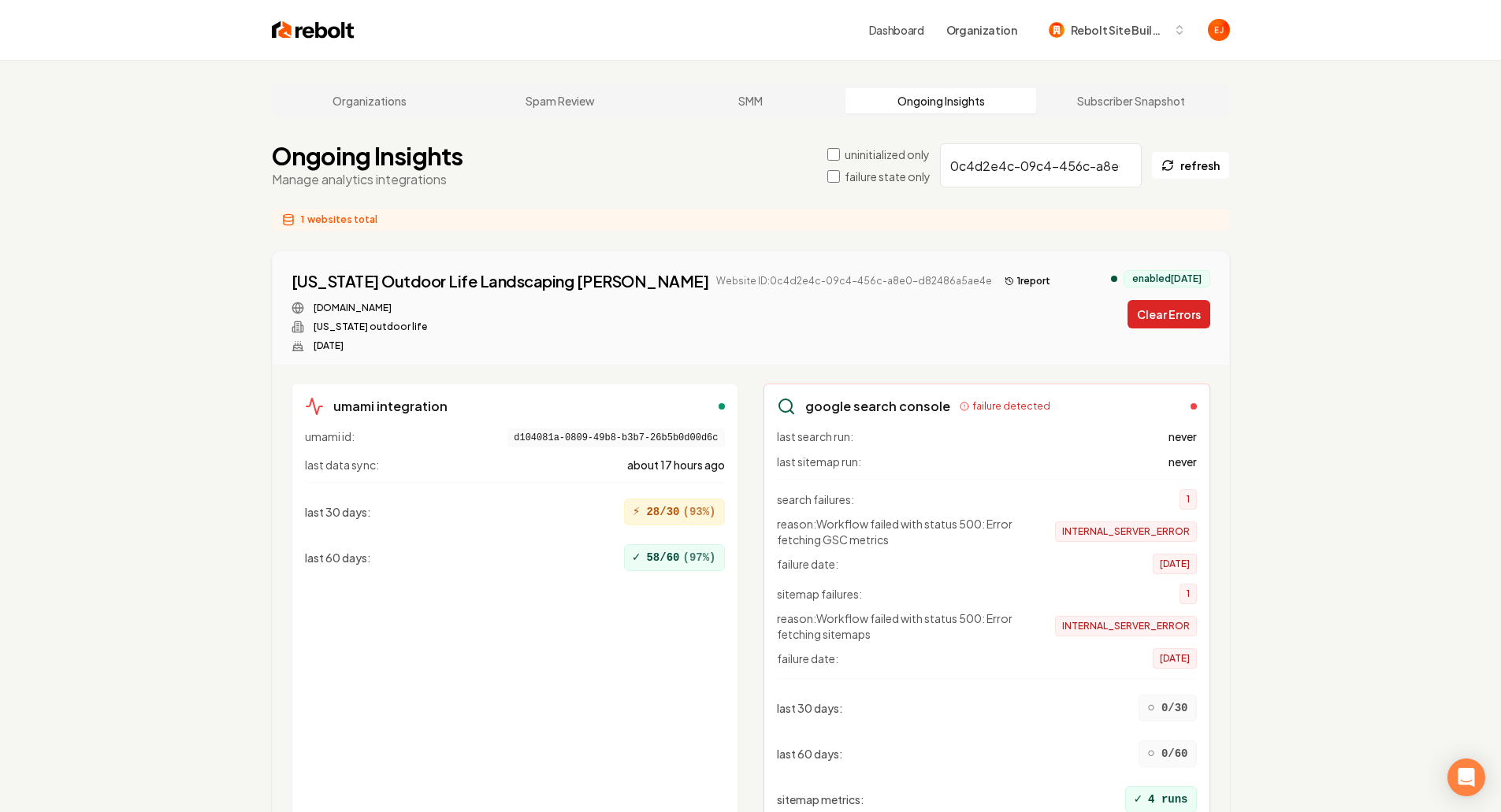
click at [1152, 316] on button "Clear Errors" at bounding box center [1169, 314] width 83 height 28
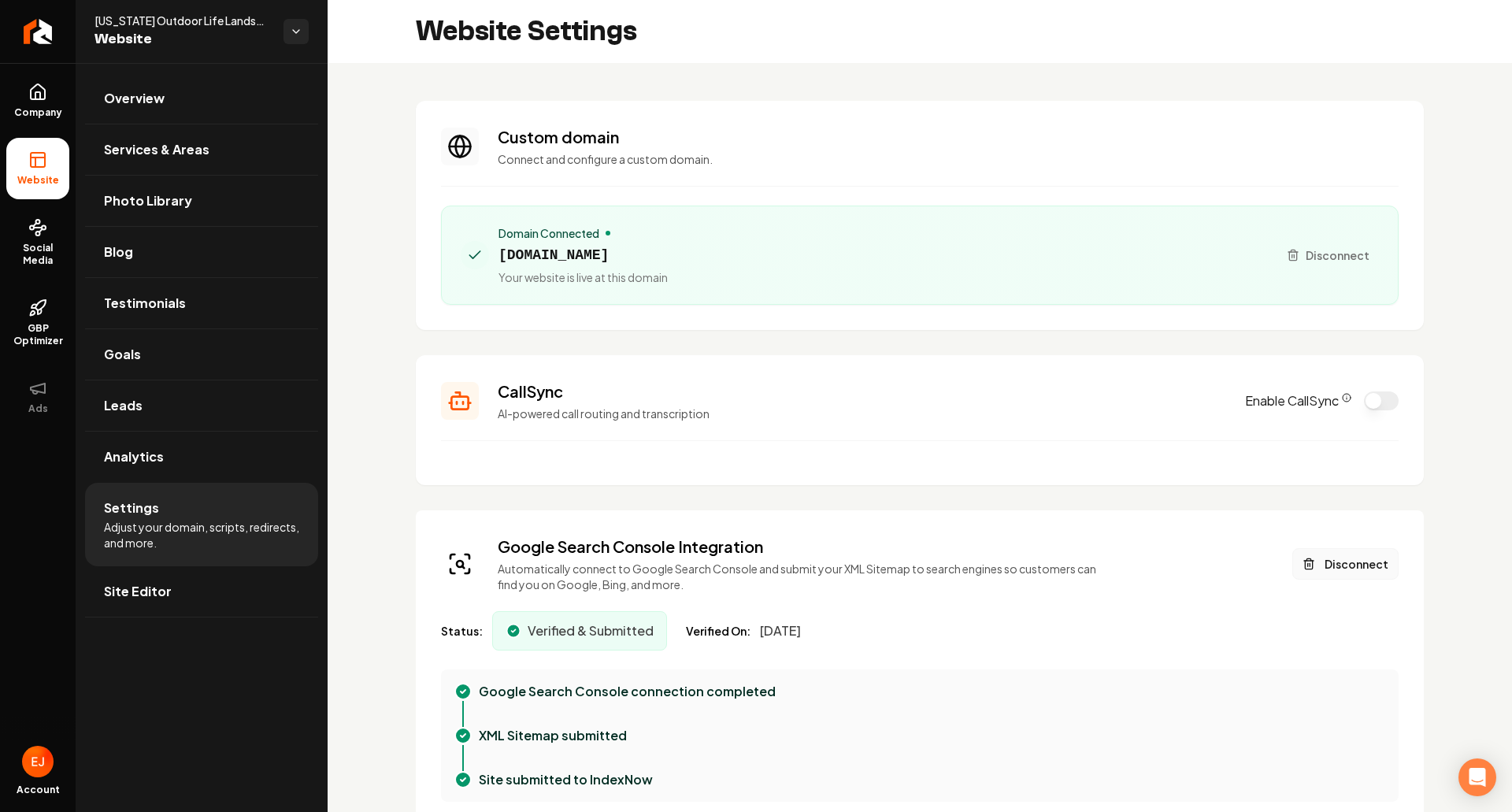
click at [1349, 556] on button "Disconnect" at bounding box center [1346, 564] width 106 height 32
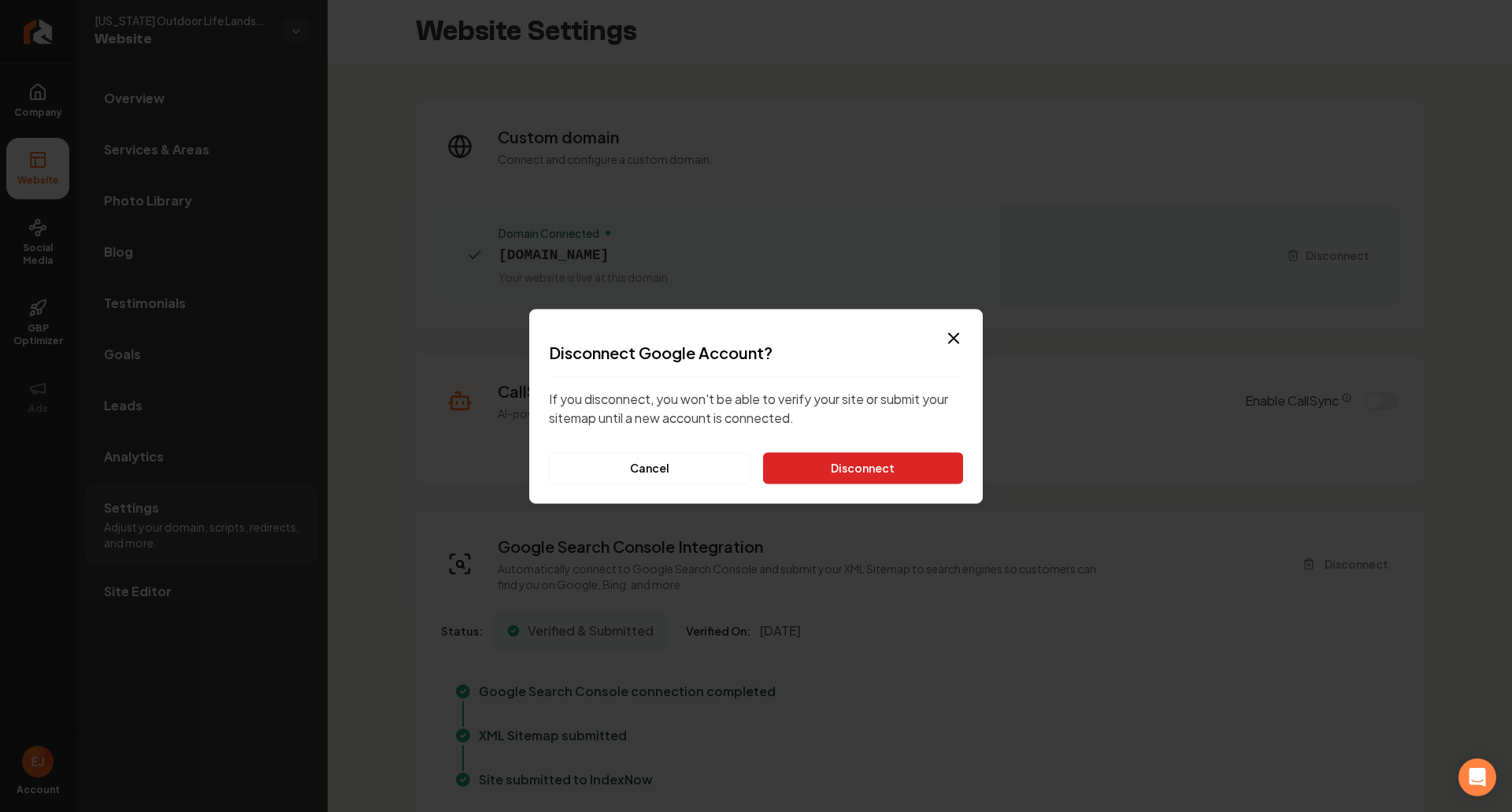
click at [913, 471] on button "Disconnect" at bounding box center [862, 467] width 200 height 32
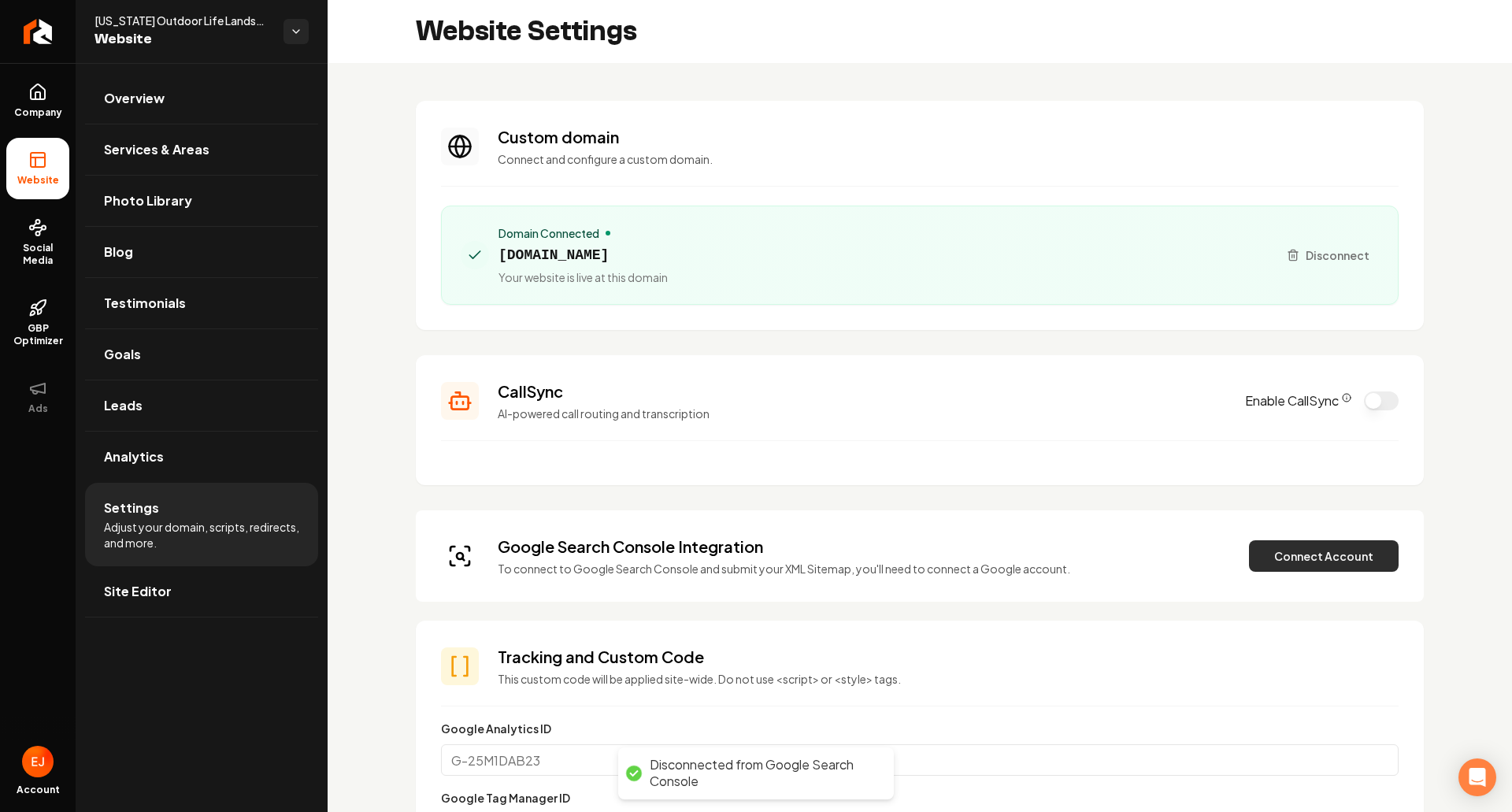
click at [1340, 562] on button "Connect Account" at bounding box center [1324, 556] width 150 height 32
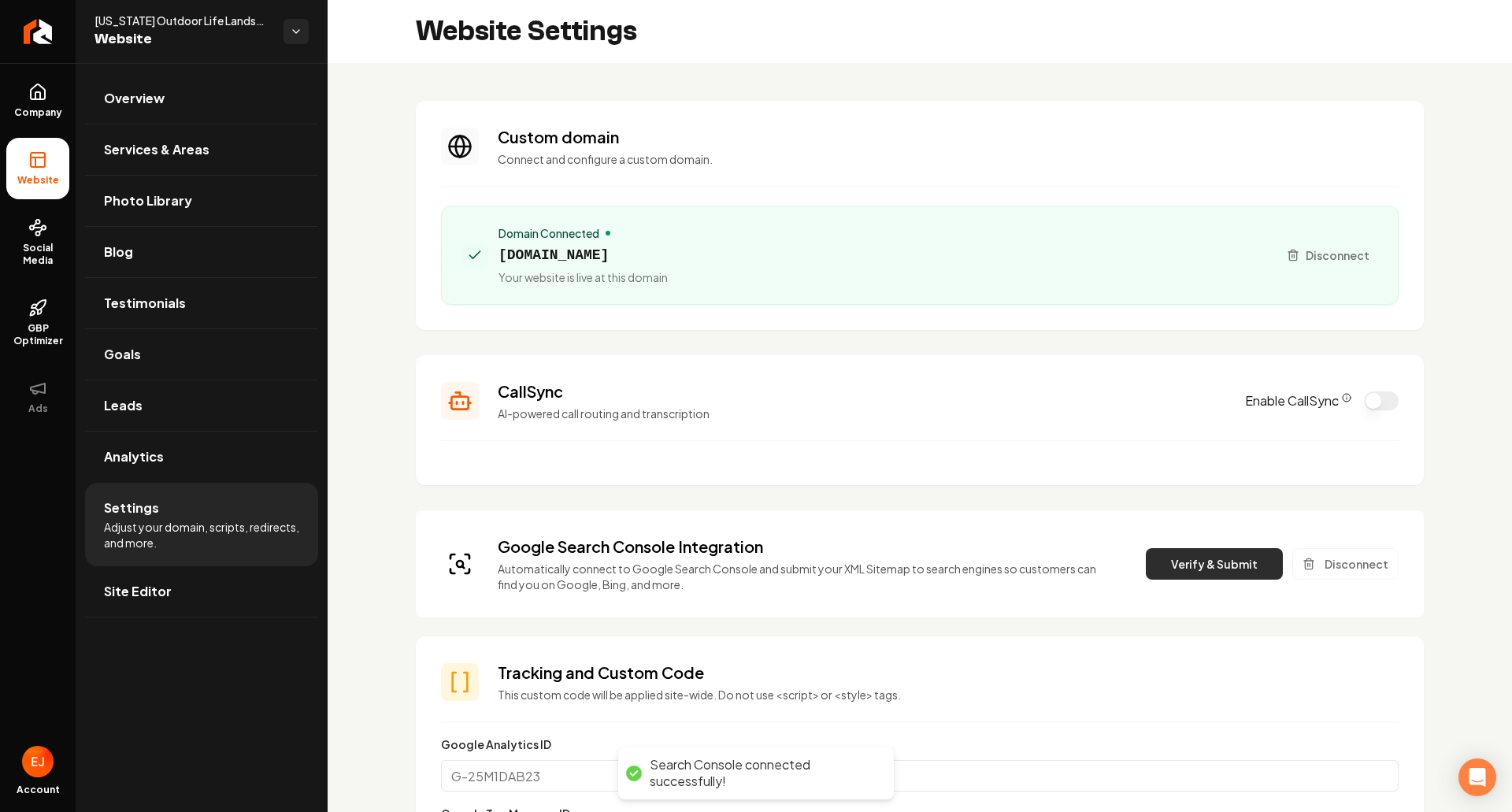
click at [1242, 553] on button "Verify & Submit" at bounding box center [1215, 564] width 137 height 32
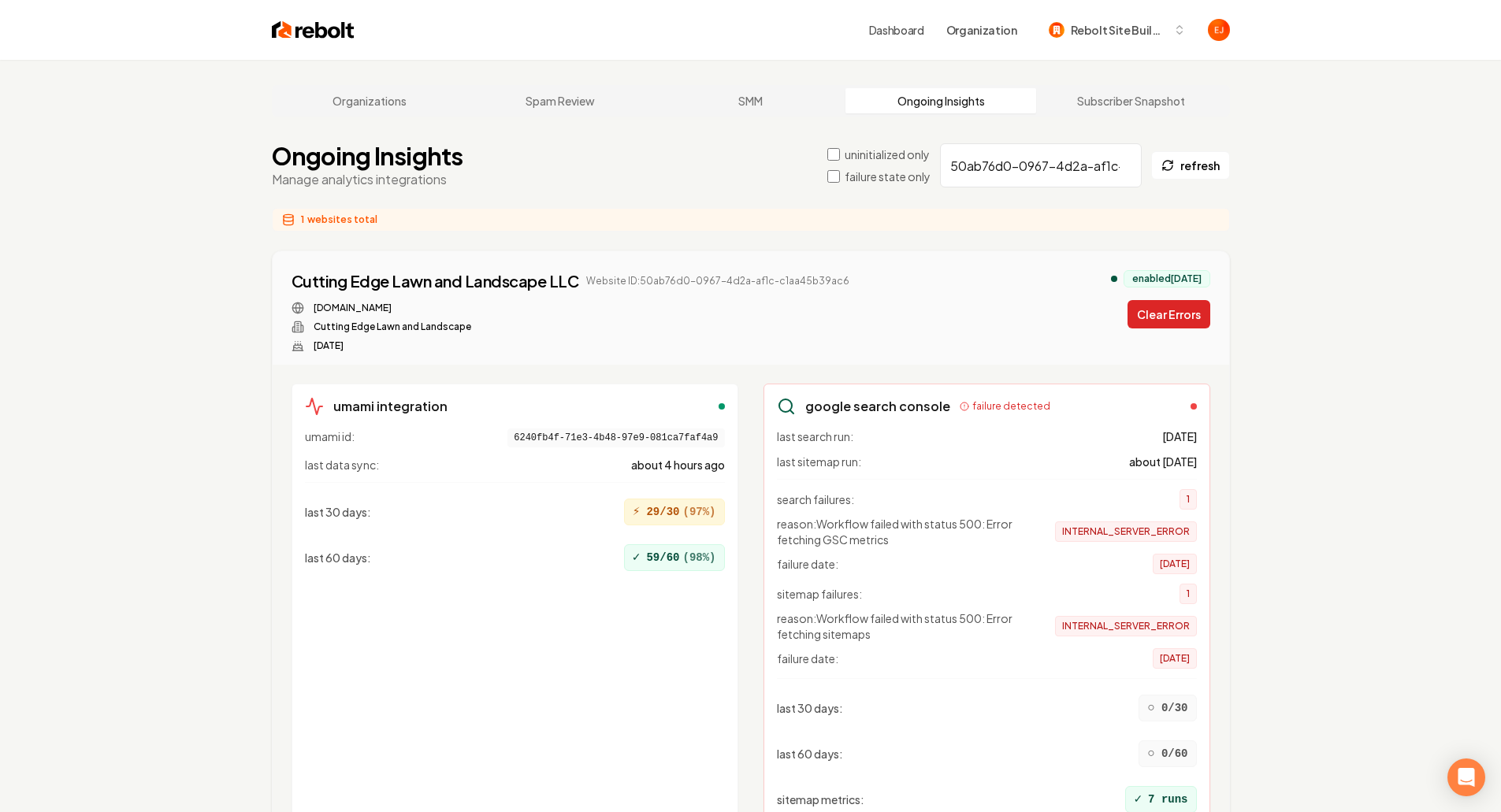
click at [1171, 323] on button "Clear Errors" at bounding box center [1169, 314] width 83 height 28
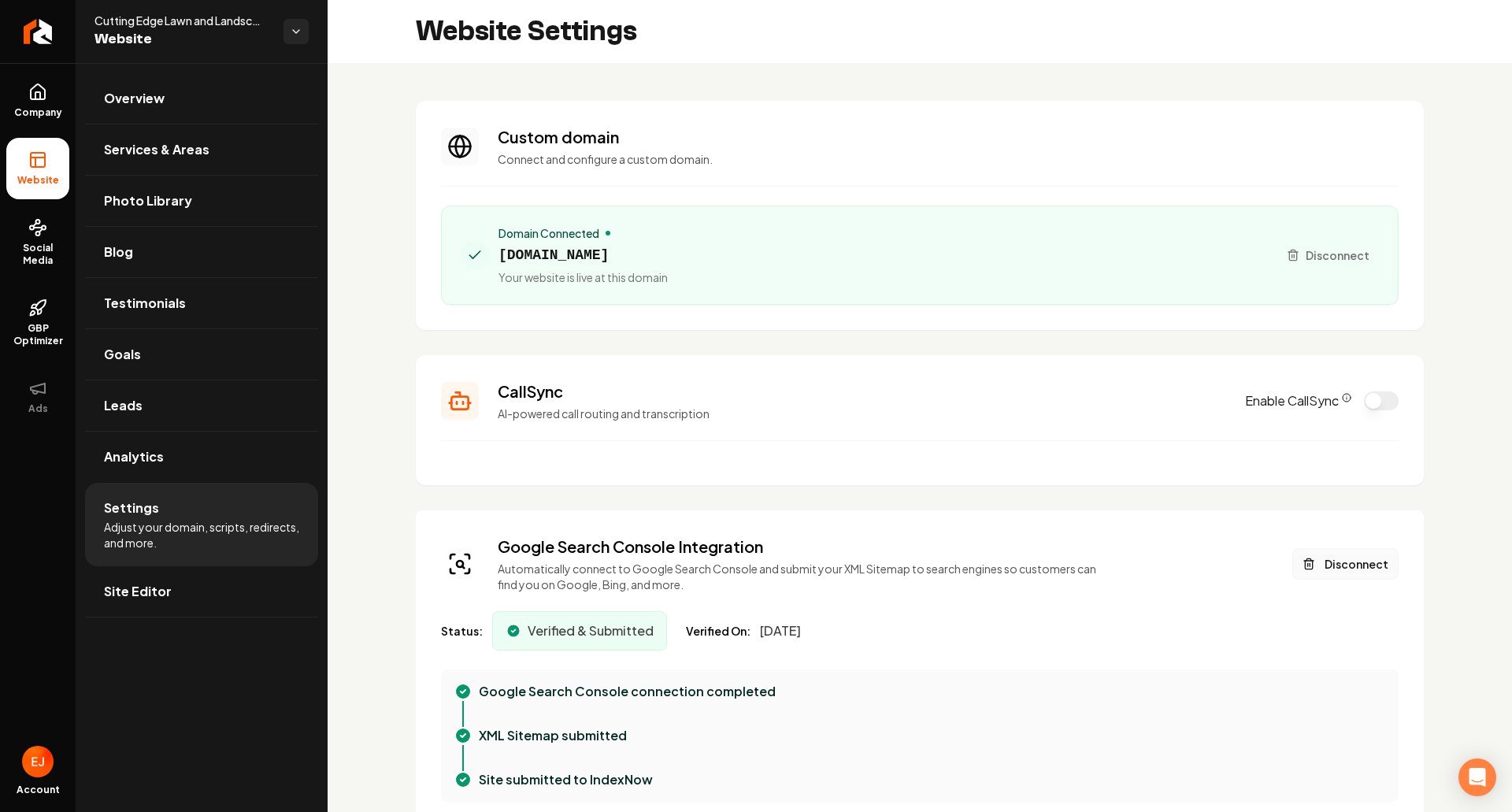
click at [1330, 567] on button "Disconnect" at bounding box center [1346, 564] width 106 height 32
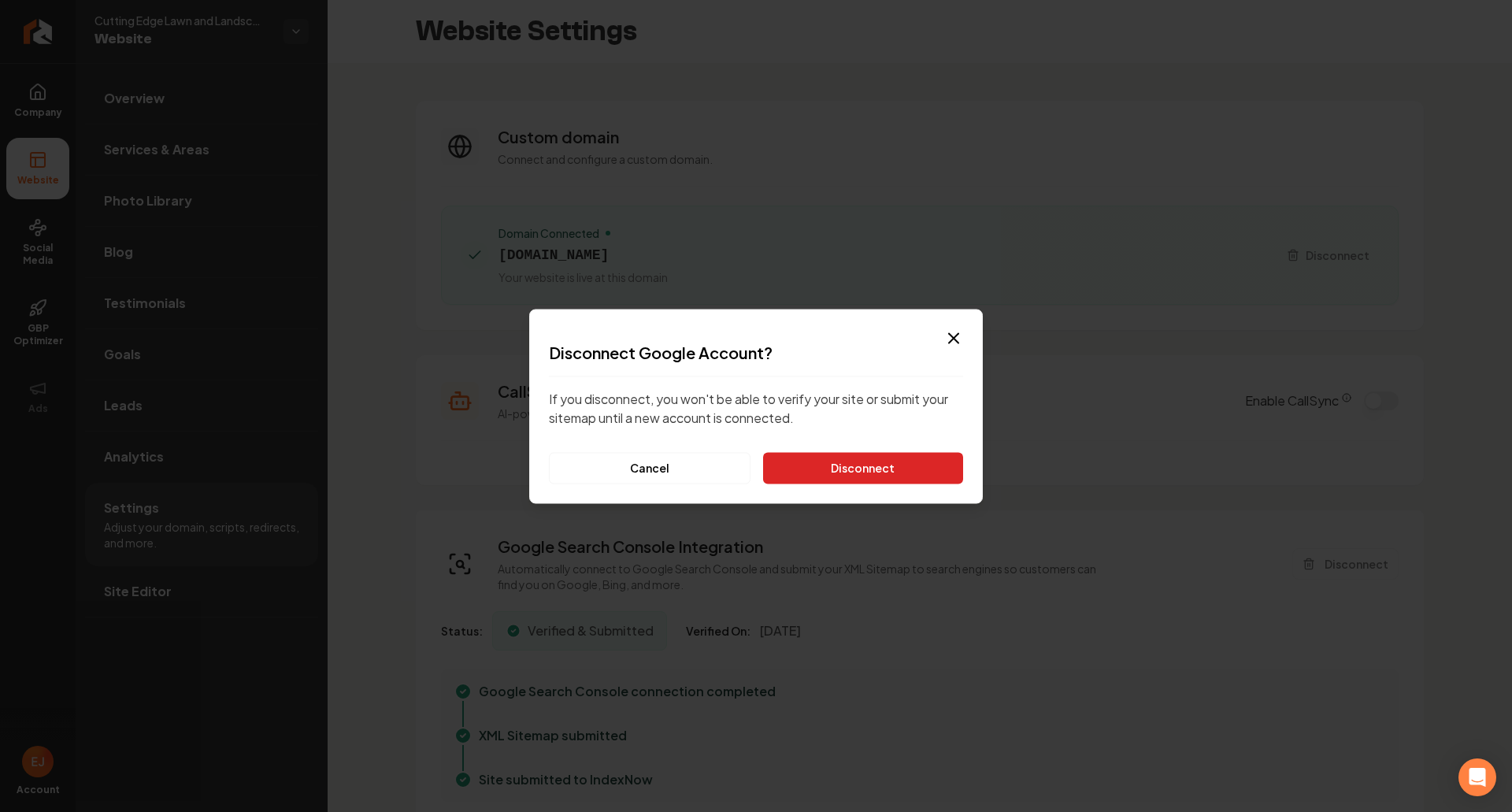
click at [851, 471] on button "Disconnect" at bounding box center [862, 467] width 200 height 32
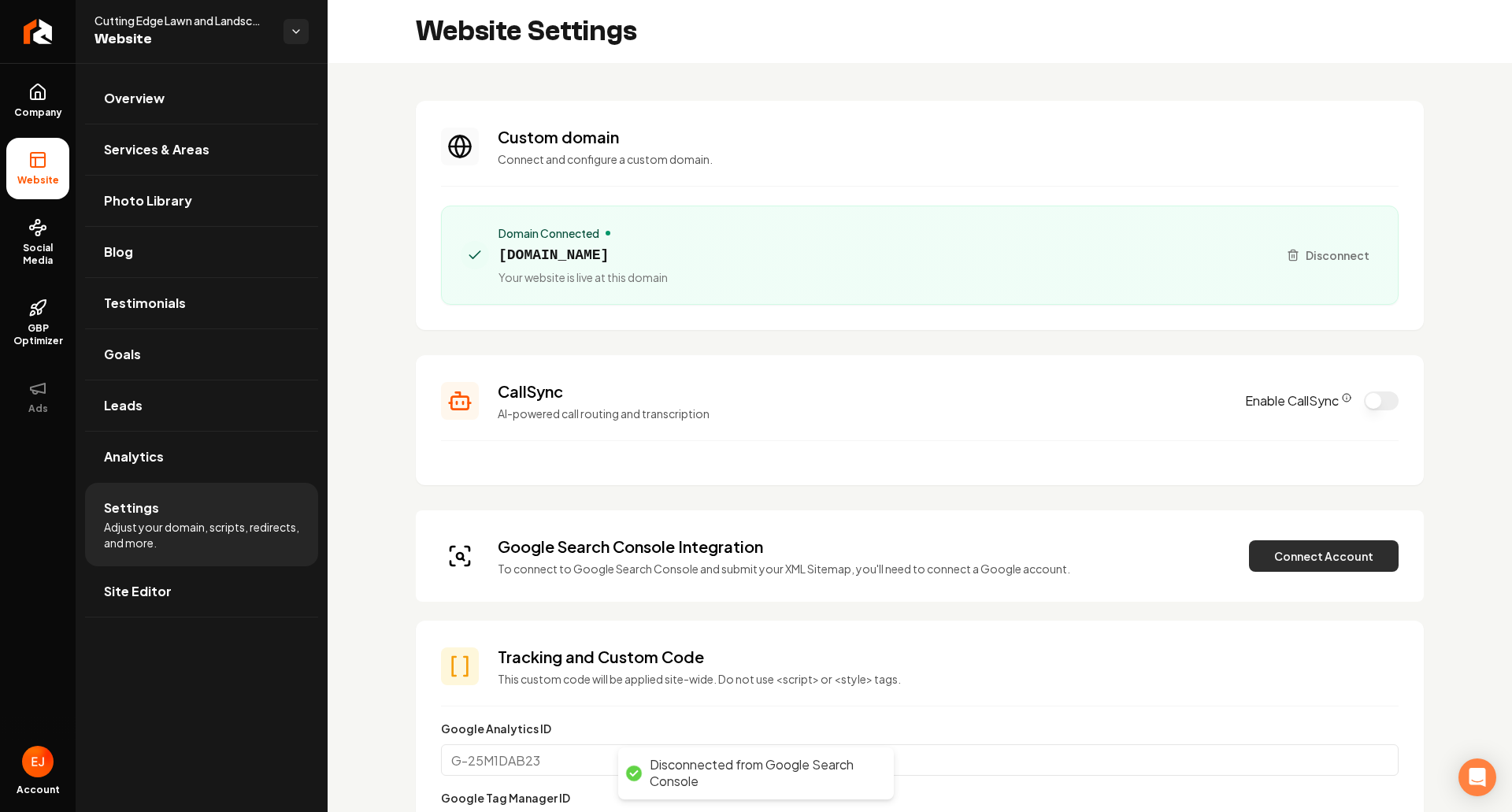
click at [1267, 550] on button "Connect Account" at bounding box center [1324, 556] width 150 height 32
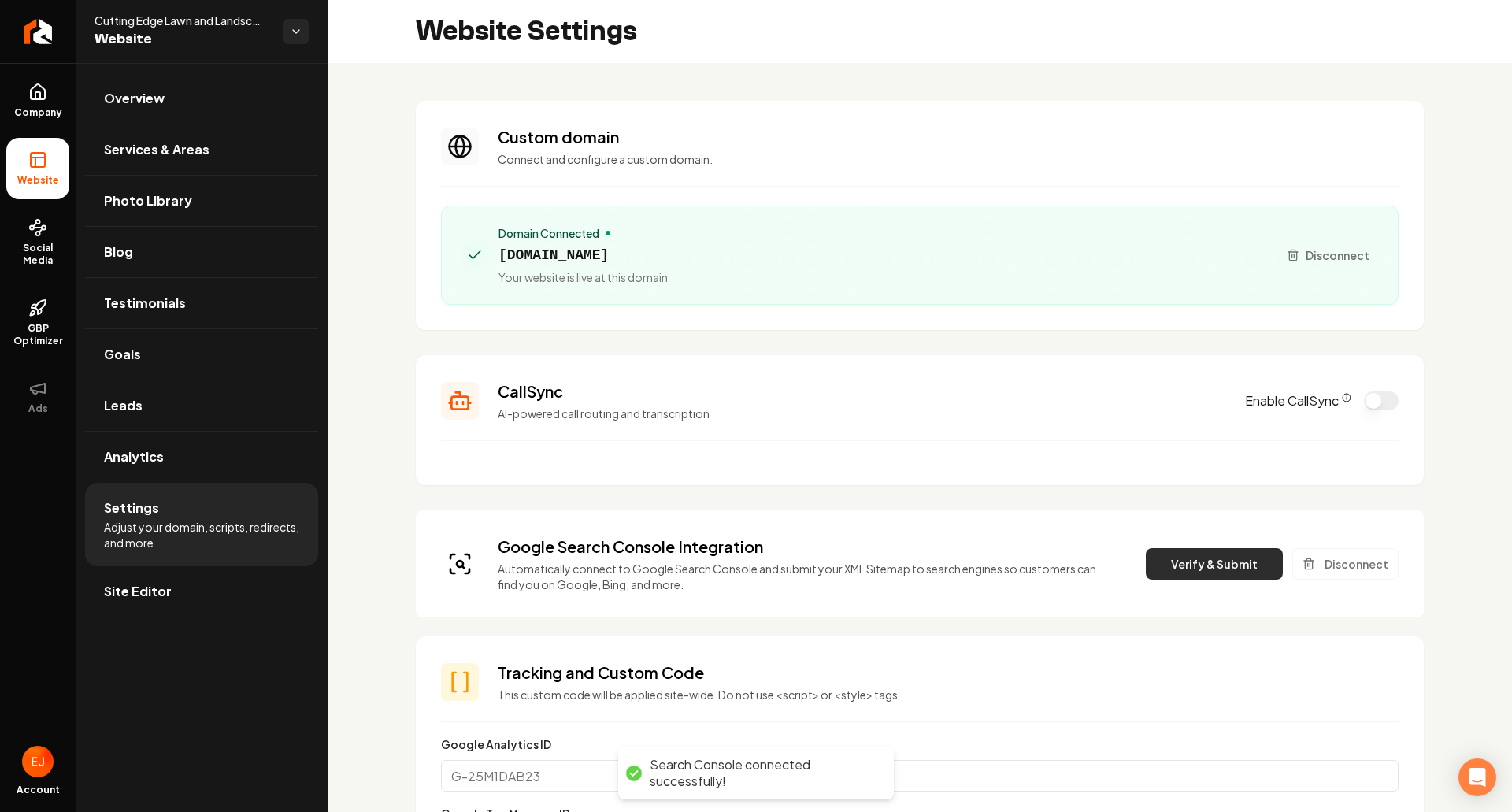
click at [1179, 567] on button "Verify & Submit" at bounding box center [1215, 564] width 137 height 32
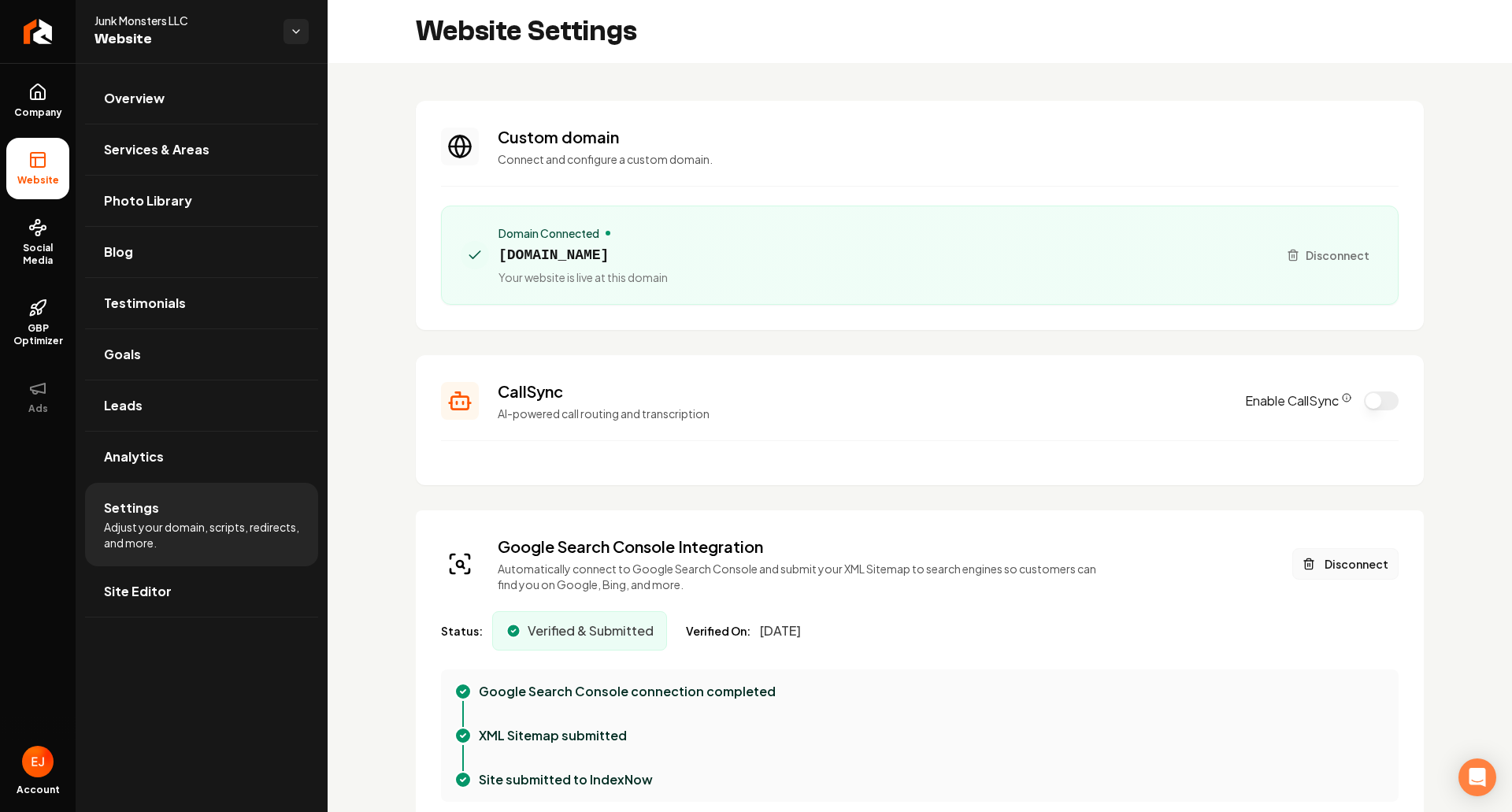
click at [1331, 573] on button "Disconnect" at bounding box center [1346, 564] width 106 height 32
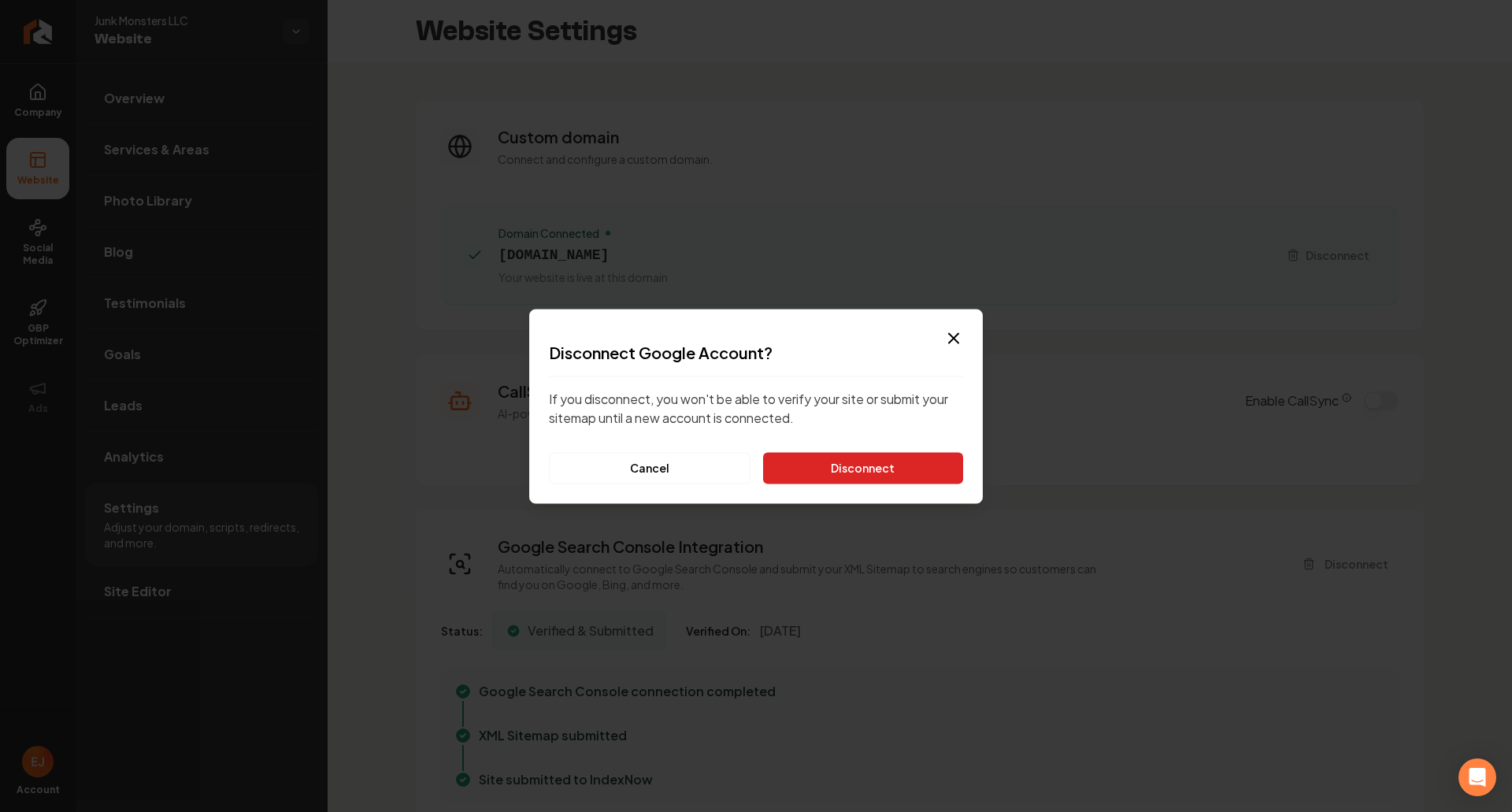
click at [883, 465] on button "Disconnect" at bounding box center [862, 467] width 200 height 32
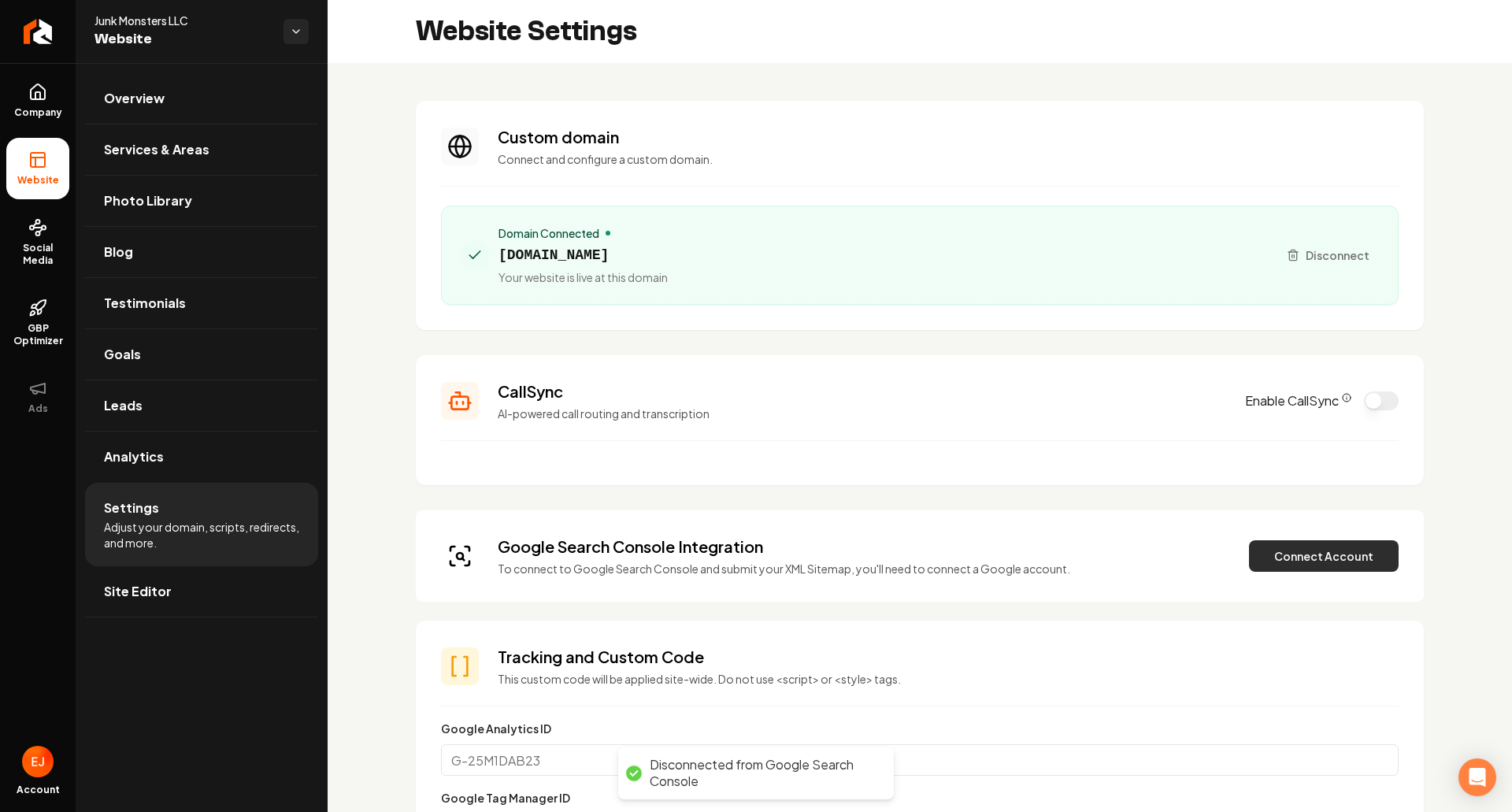
click at [1263, 553] on button "Connect Account" at bounding box center [1324, 556] width 150 height 32
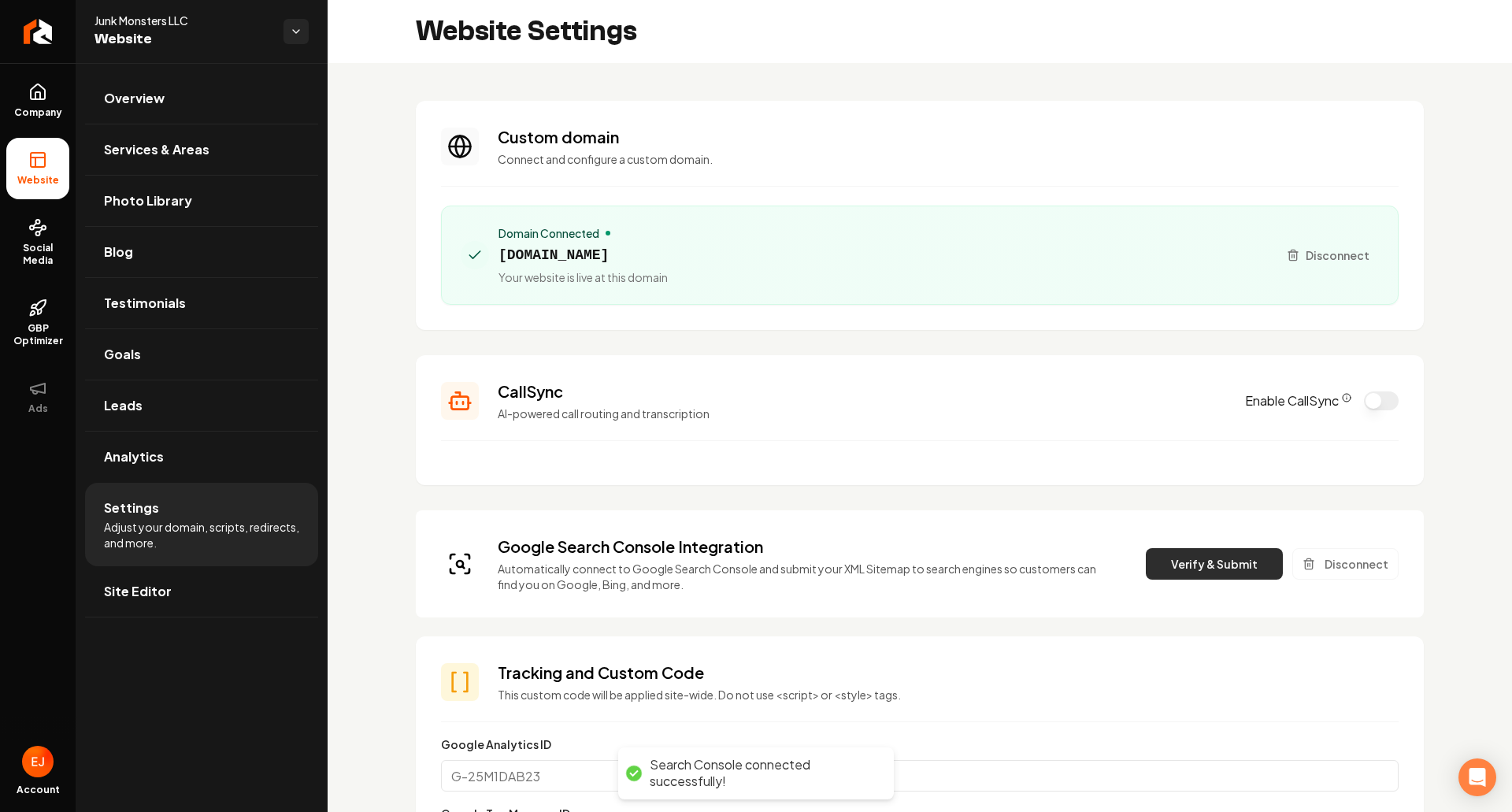
click at [1169, 574] on button "Verify & Submit" at bounding box center [1215, 564] width 137 height 32
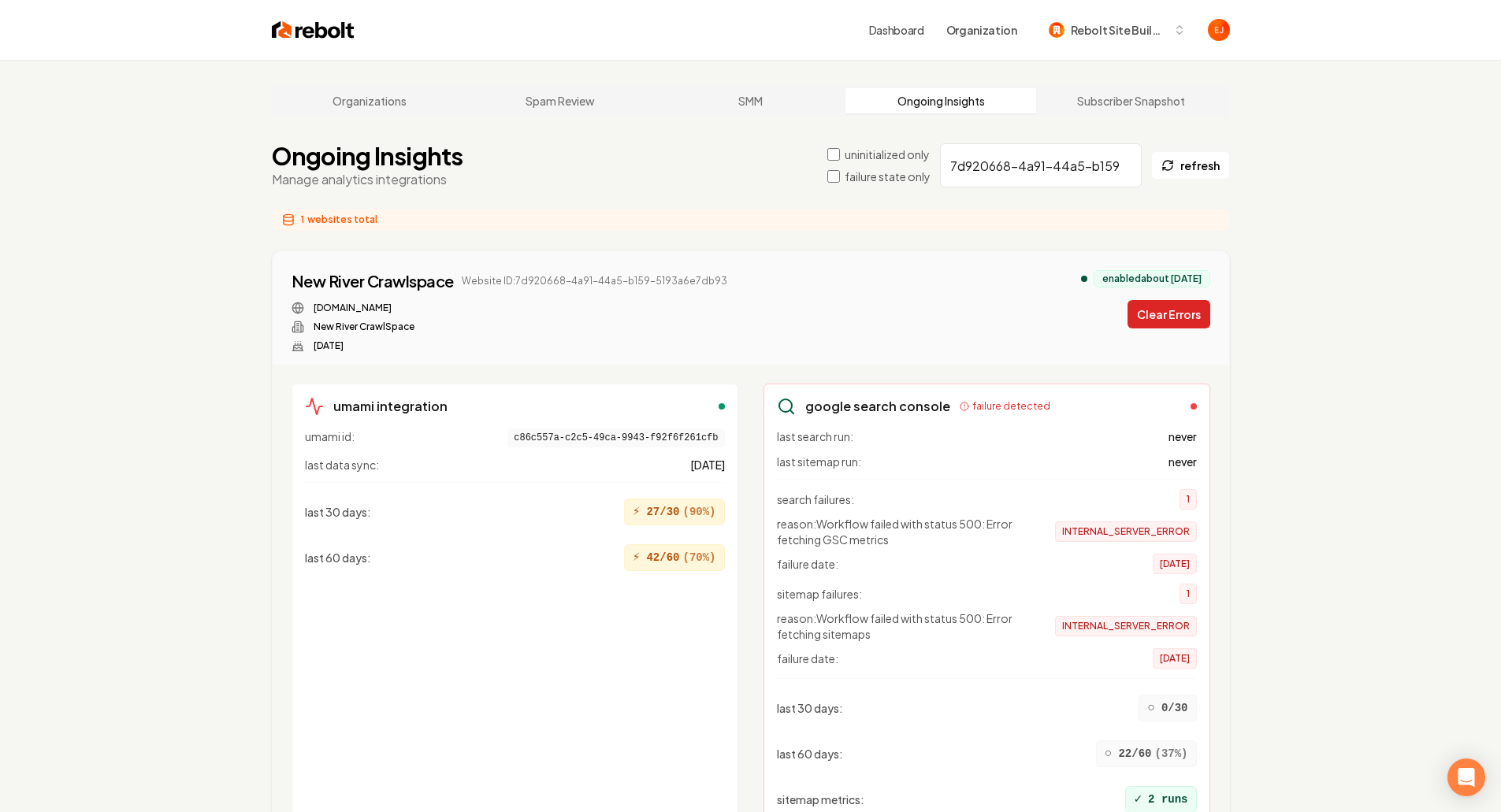
click at [1158, 310] on button "Clear Errors" at bounding box center [1169, 314] width 83 height 28
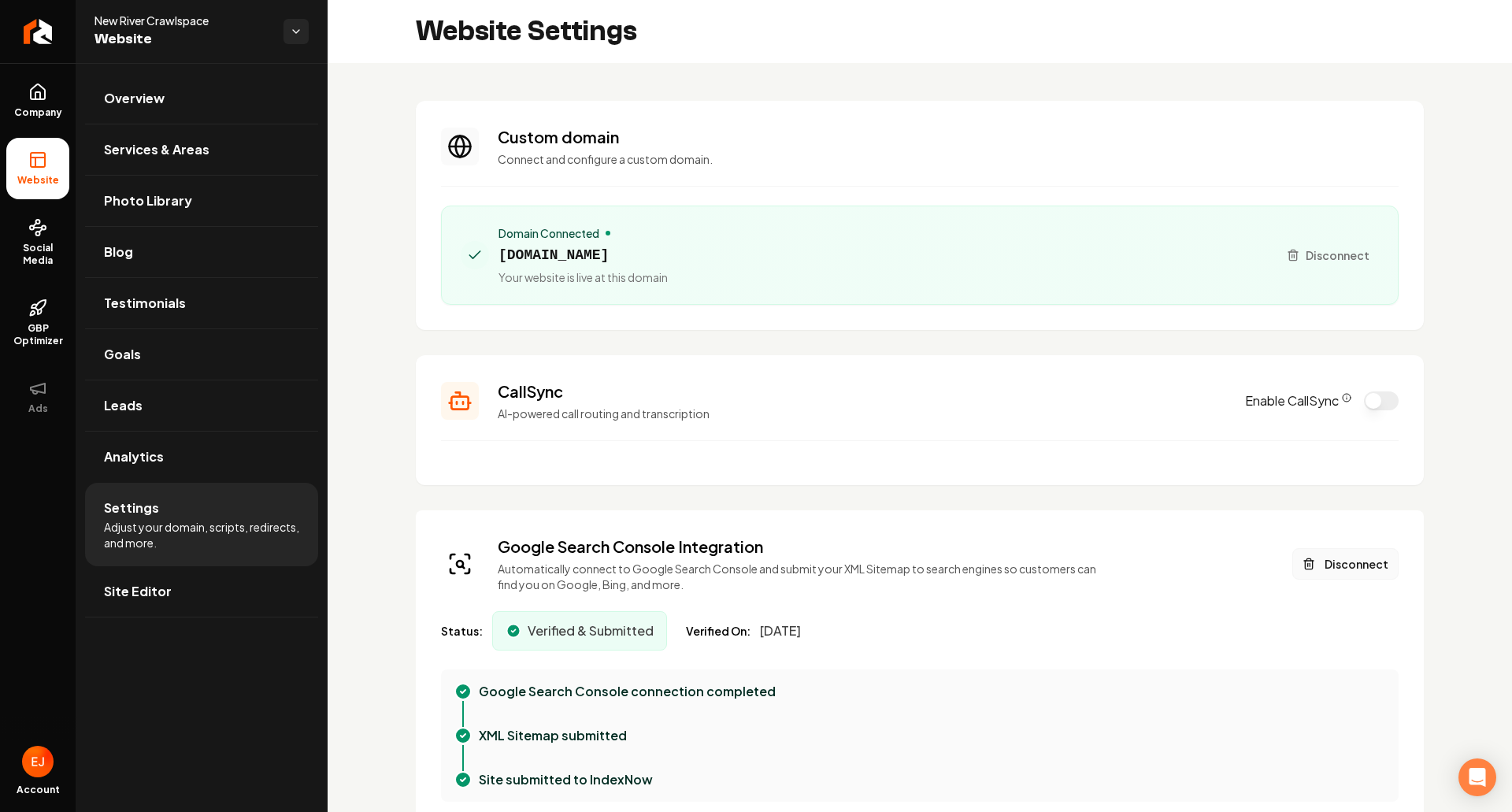
click at [1346, 561] on button "Disconnect" at bounding box center [1346, 564] width 106 height 32
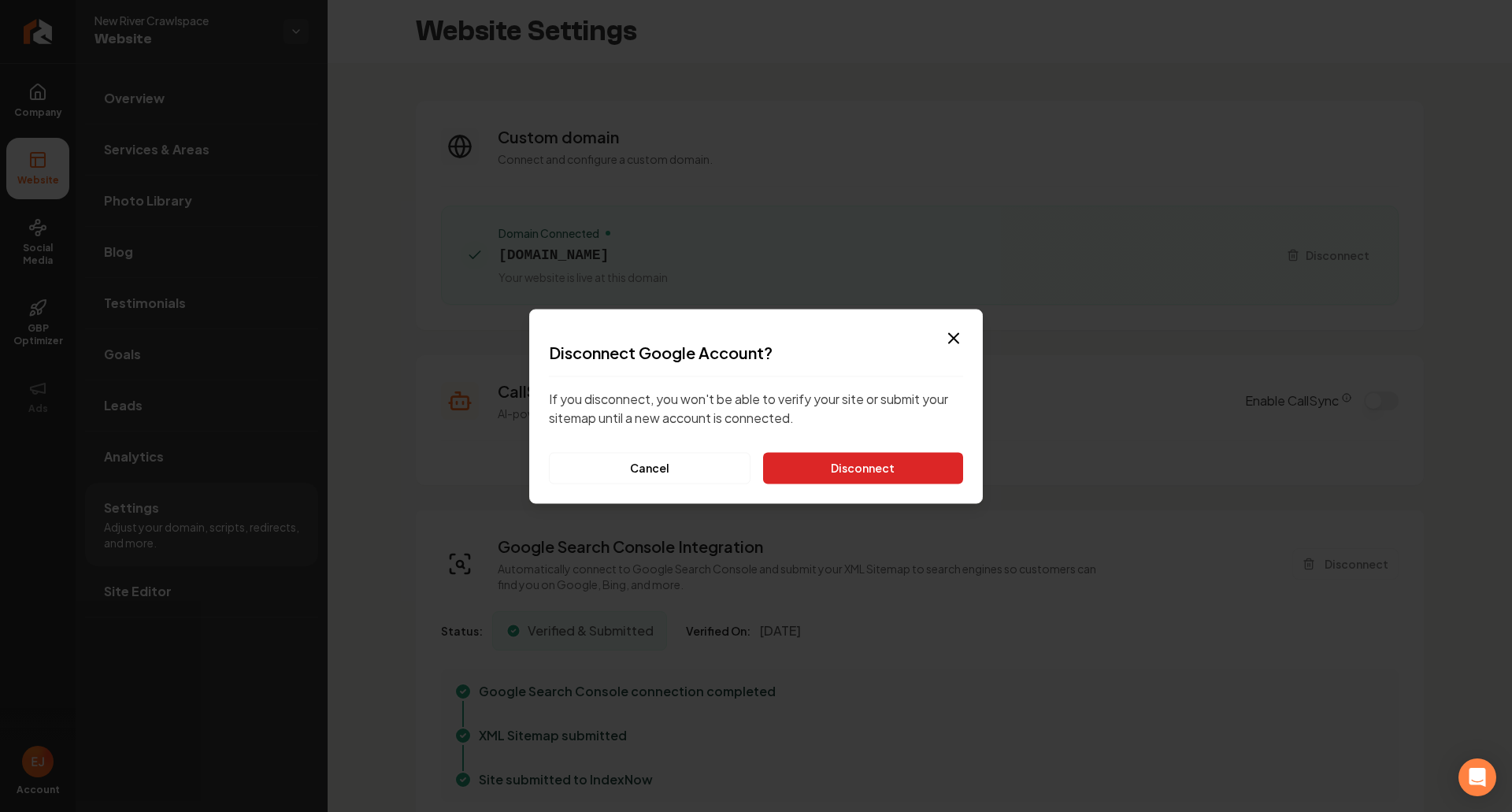
click at [892, 476] on button "Disconnect" at bounding box center [862, 467] width 200 height 32
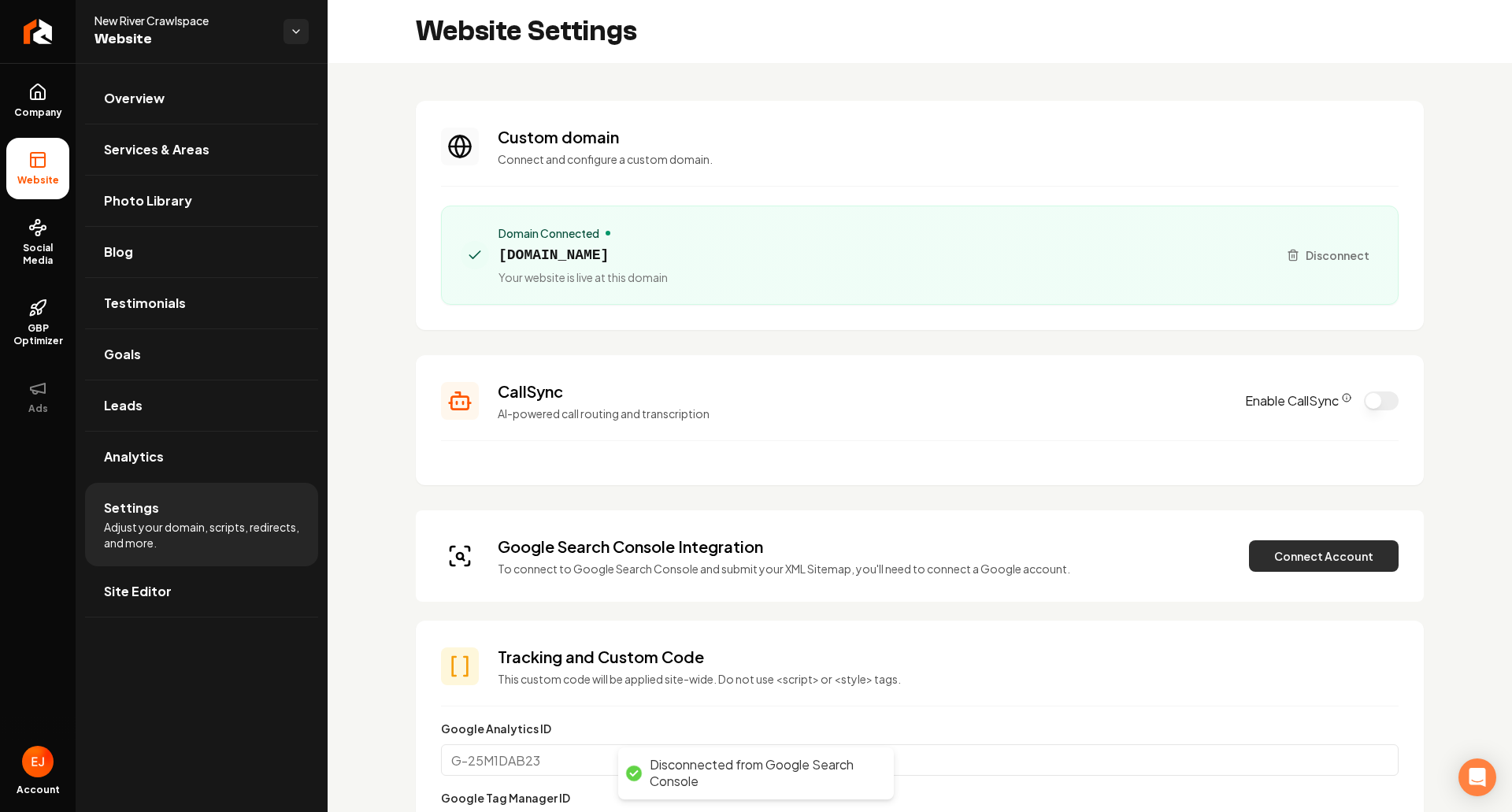
click at [1282, 558] on button "Connect Account" at bounding box center [1324, 556] width 150 height 32
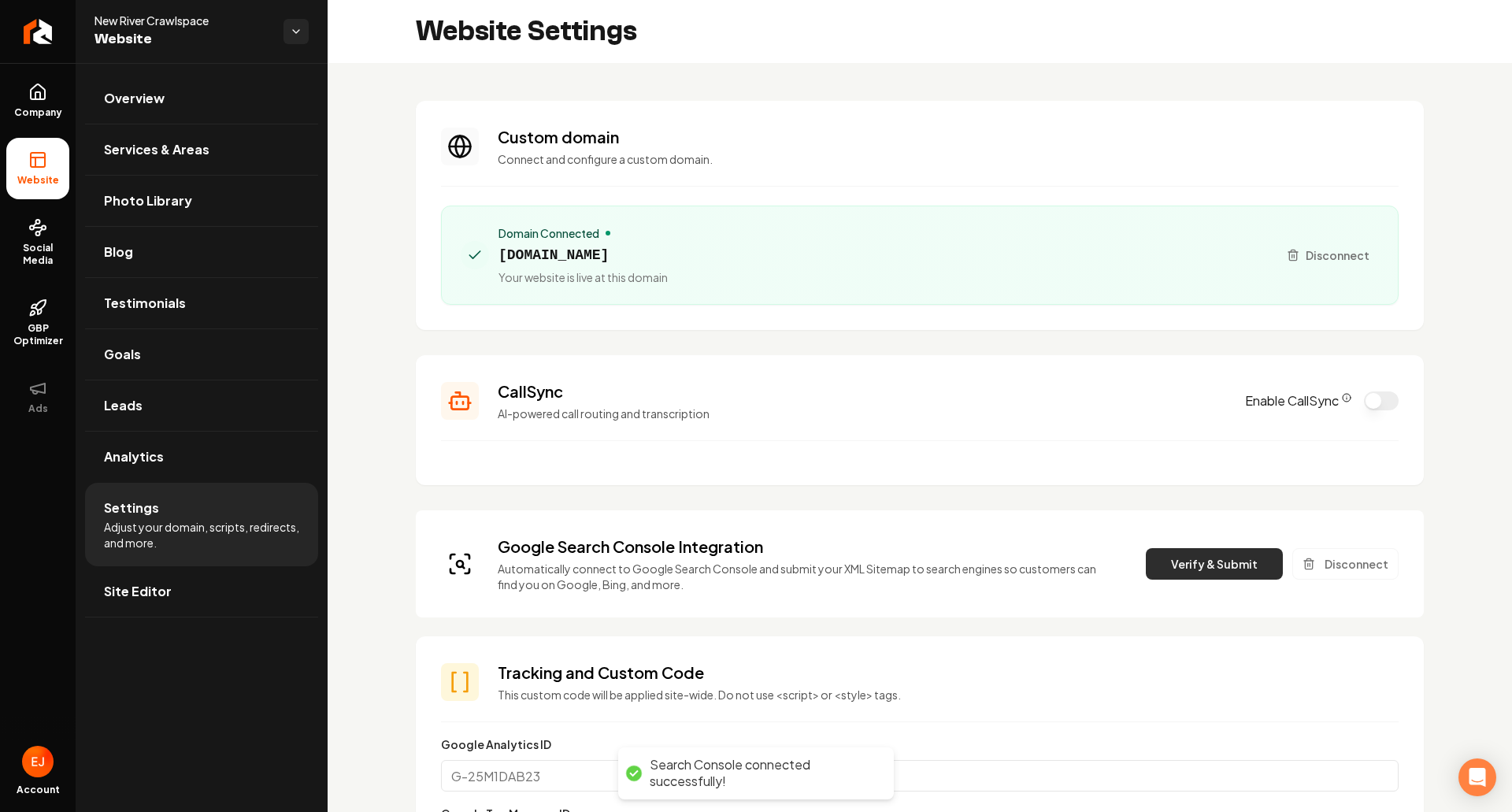
click at [1170, 563] on button "Verify & Submit" at bounding box center [1215, 564] width 137 height 32
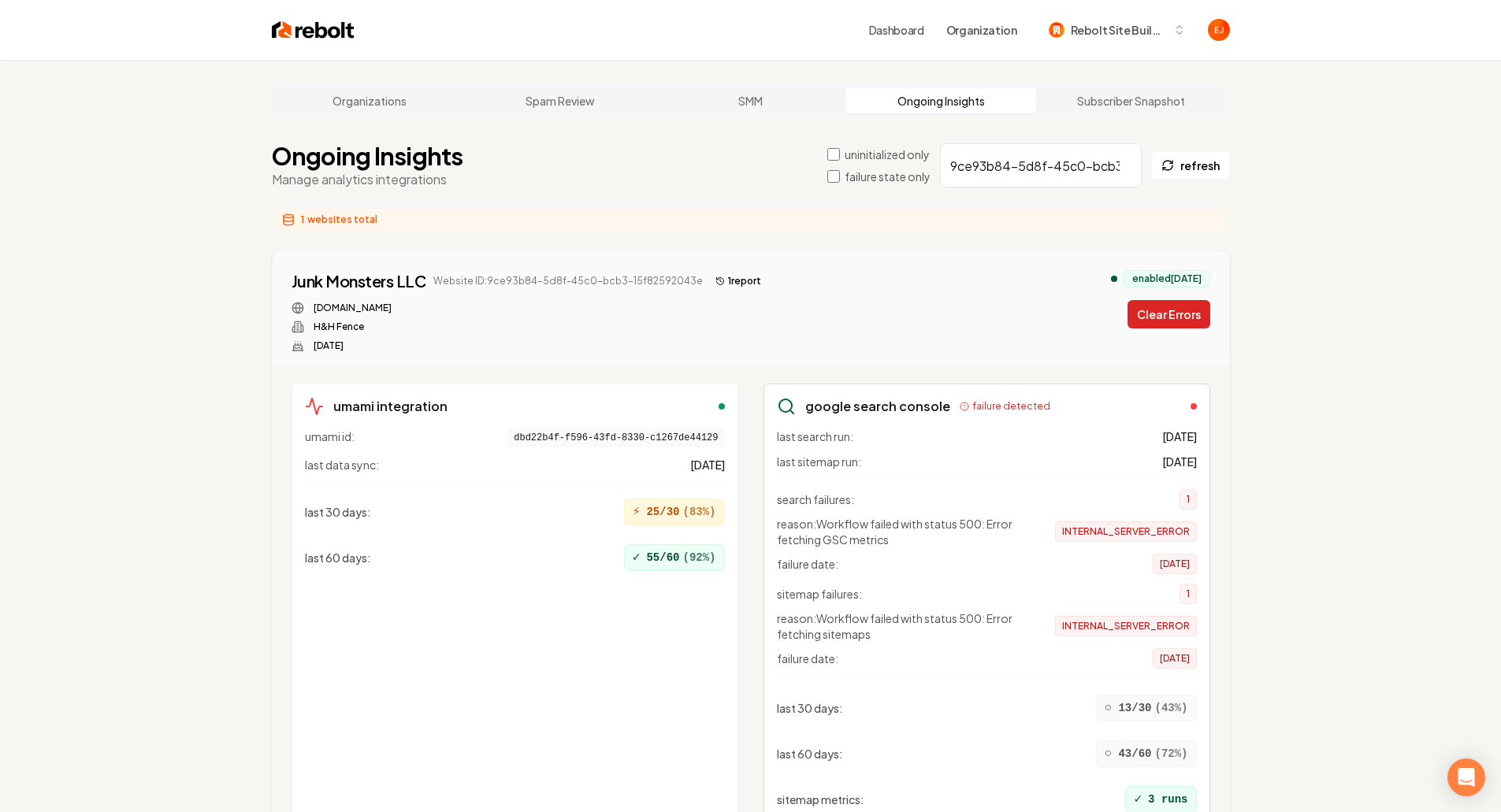
click at [1175, 314] on button "Clear Errors" at bounding box center [1169, 314] width 83 height 28
click at [1162, 321] on button "Clear Errors" at bounding box center [1169, 314] width 83 height 28
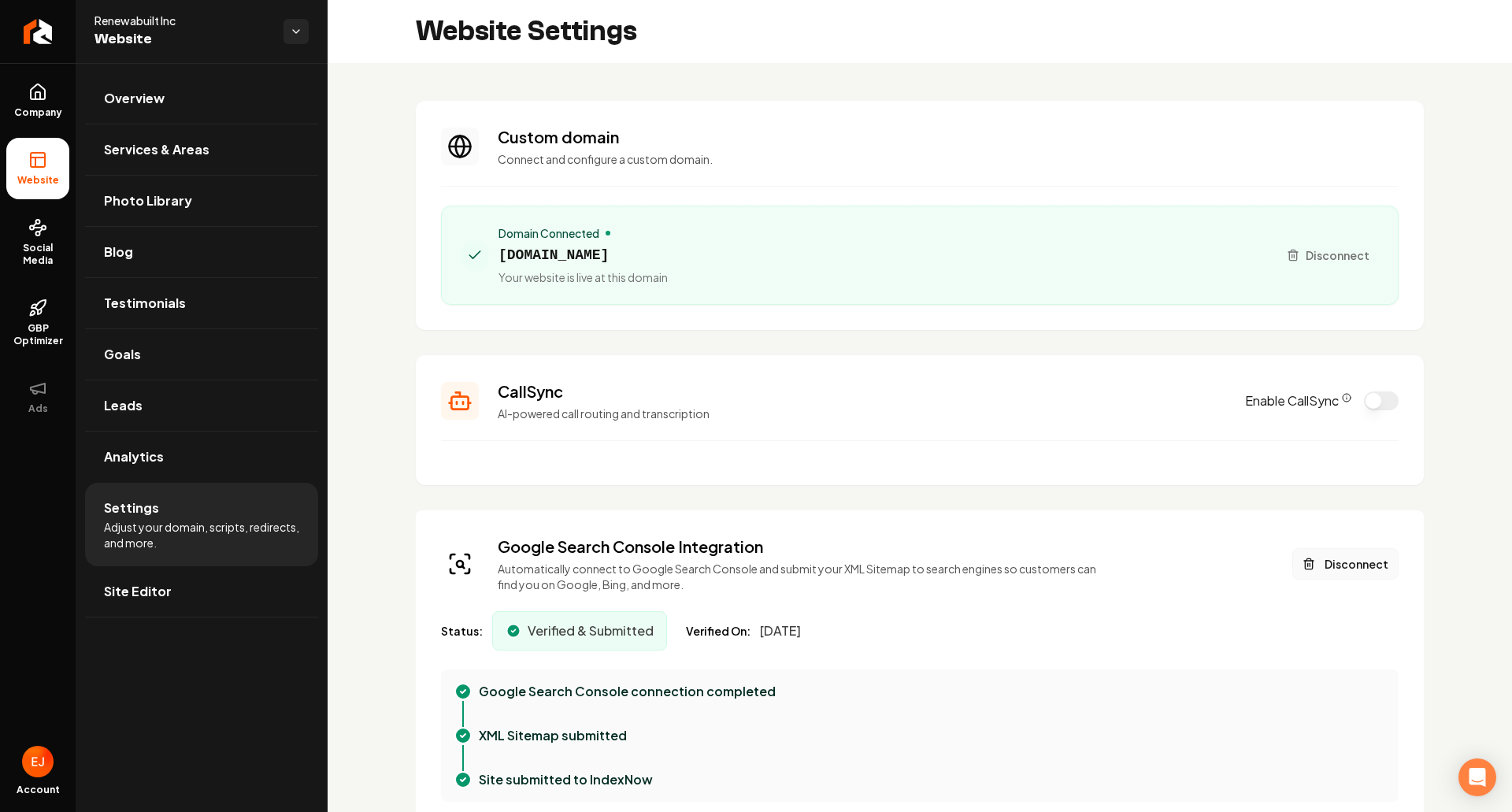
click at [1333, 565] on button "Disconnect" at bounding box center [1346, 564] width 106 height 32
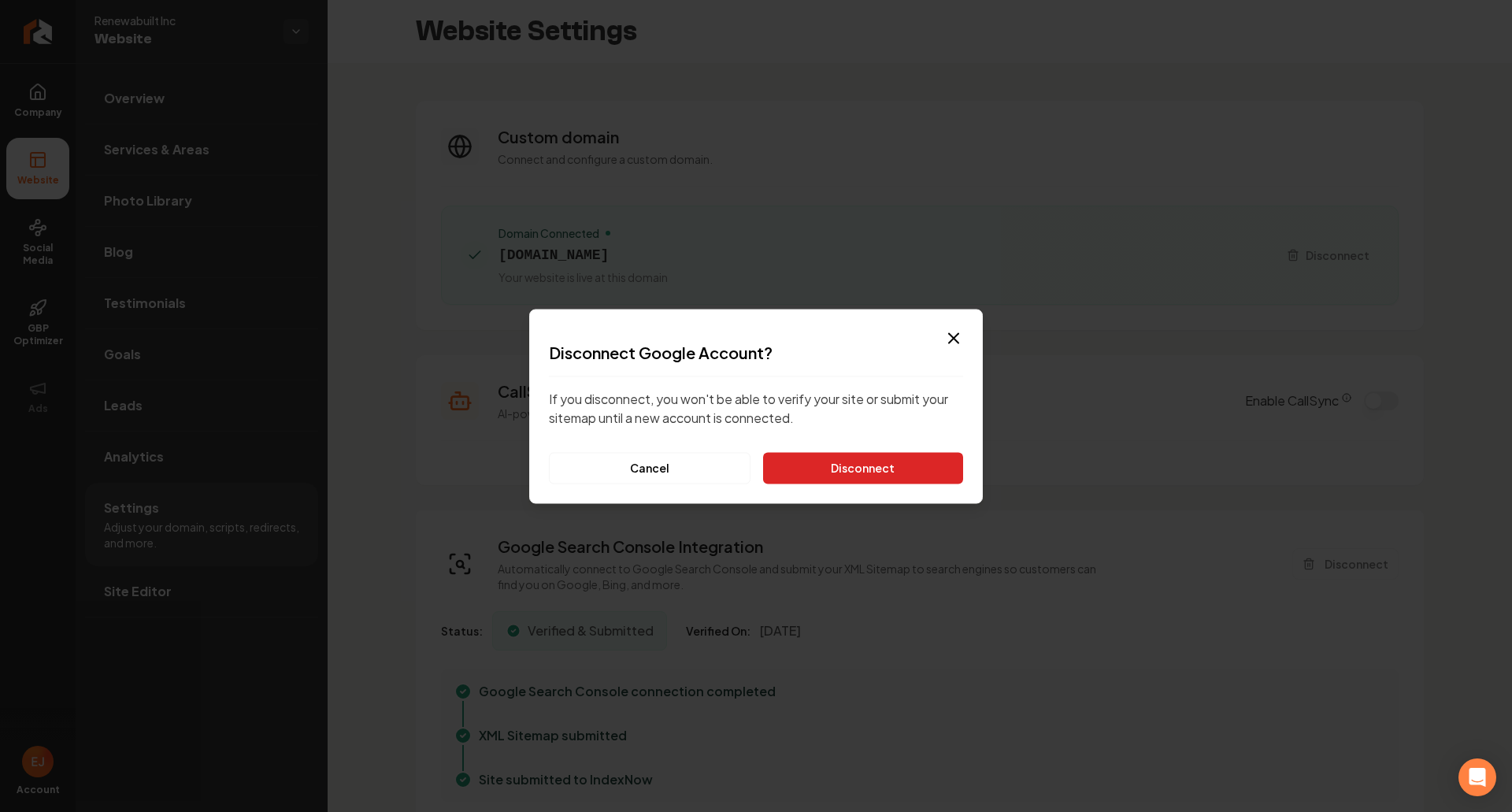
click at [837, 464] on button "Disconnect" at bounding box center [862, 467] width 200 height 32
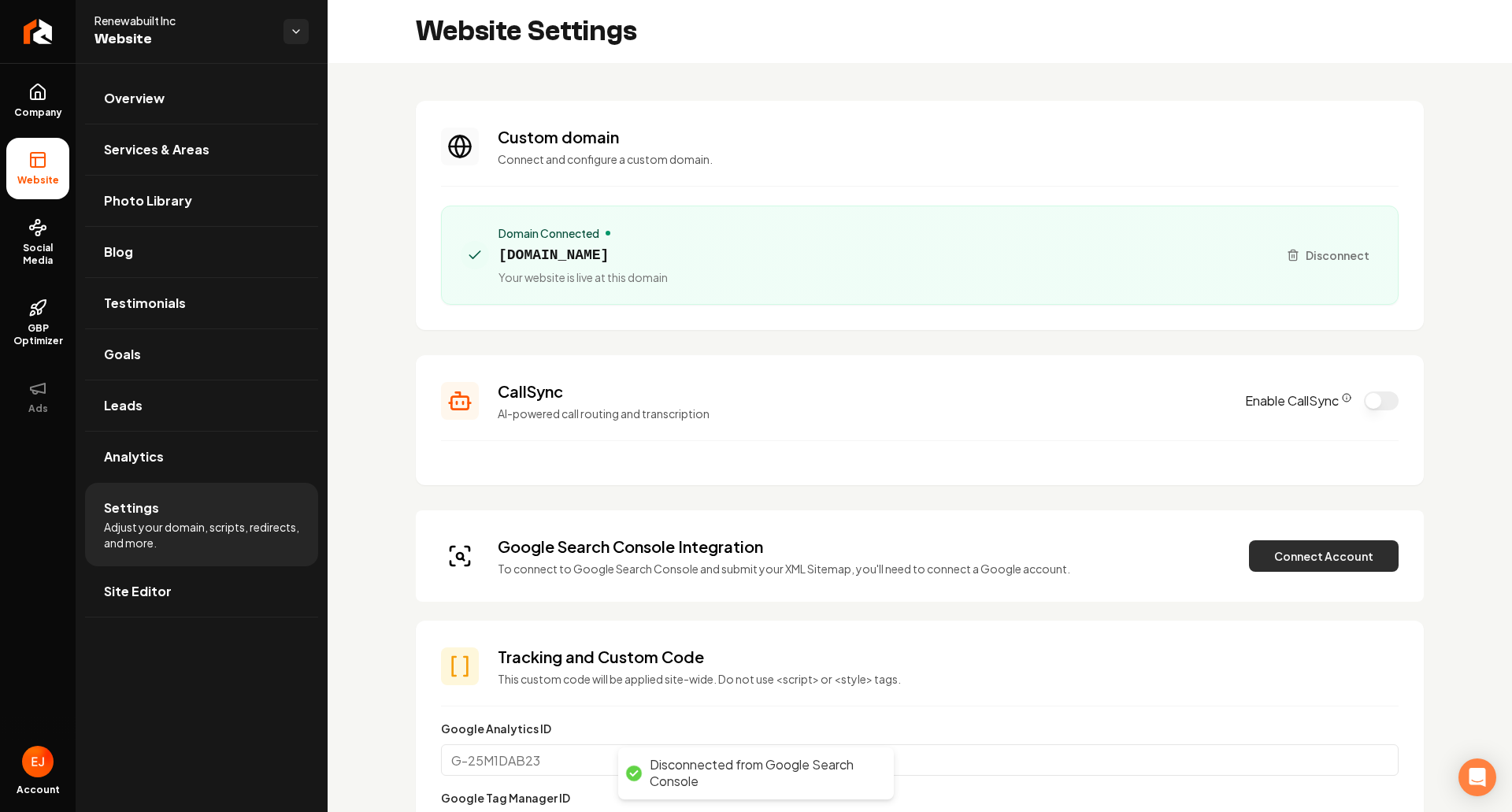
click at [1297, 568] on button "Connect Account" at bounding box center [1324, 556] width 150 height 32
click at [1306, 563] on button "Connect Account" at bounding box center [1324, 556] width 150 height 32
click at [1316, 564] on button "Connect Account" at bounding box center [1324, 556] width 150 height 32
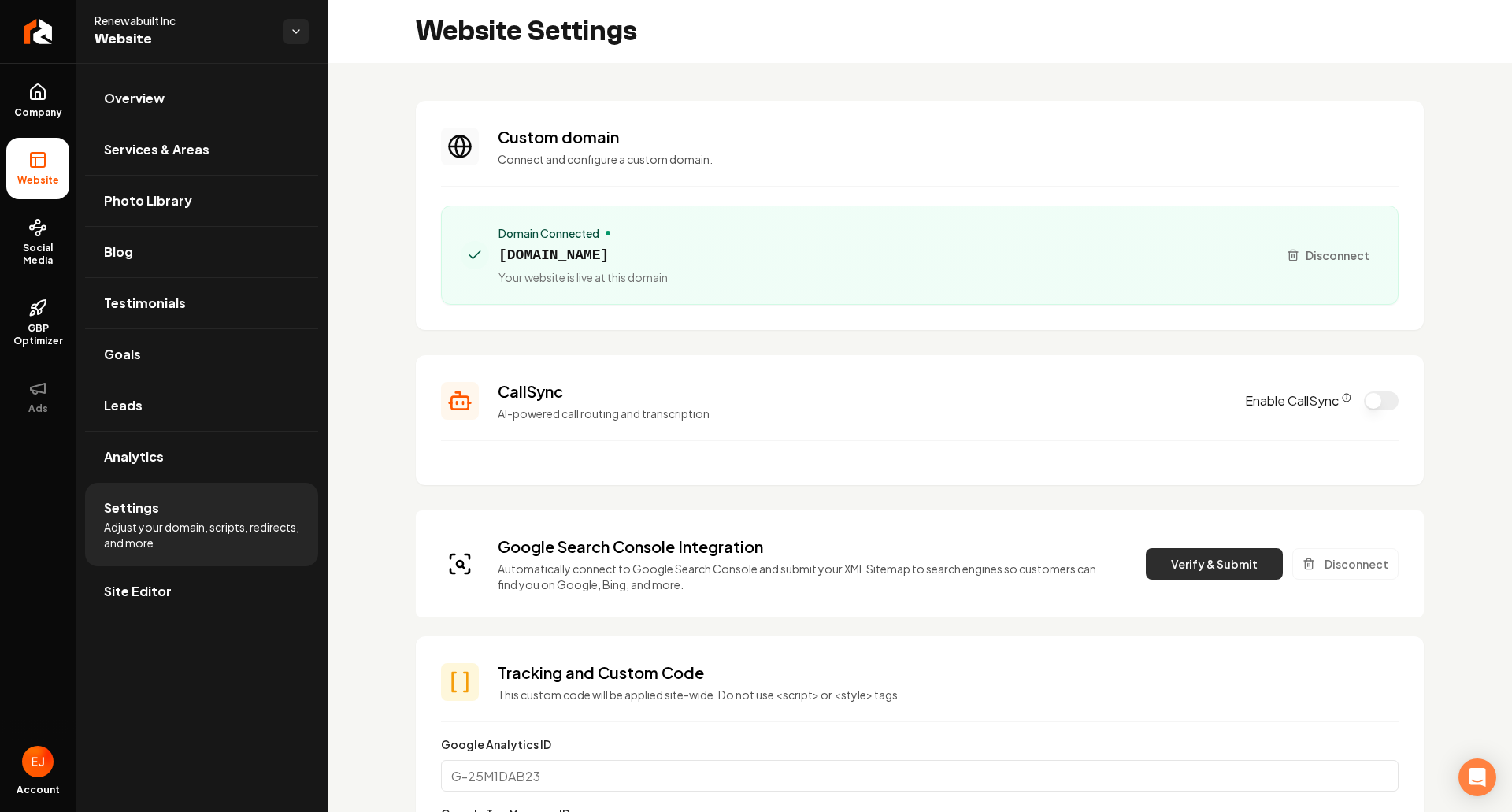
click at [1184, 565] on button "Verify & Submit" at bounding box center [1215, 564] width 137 height 32
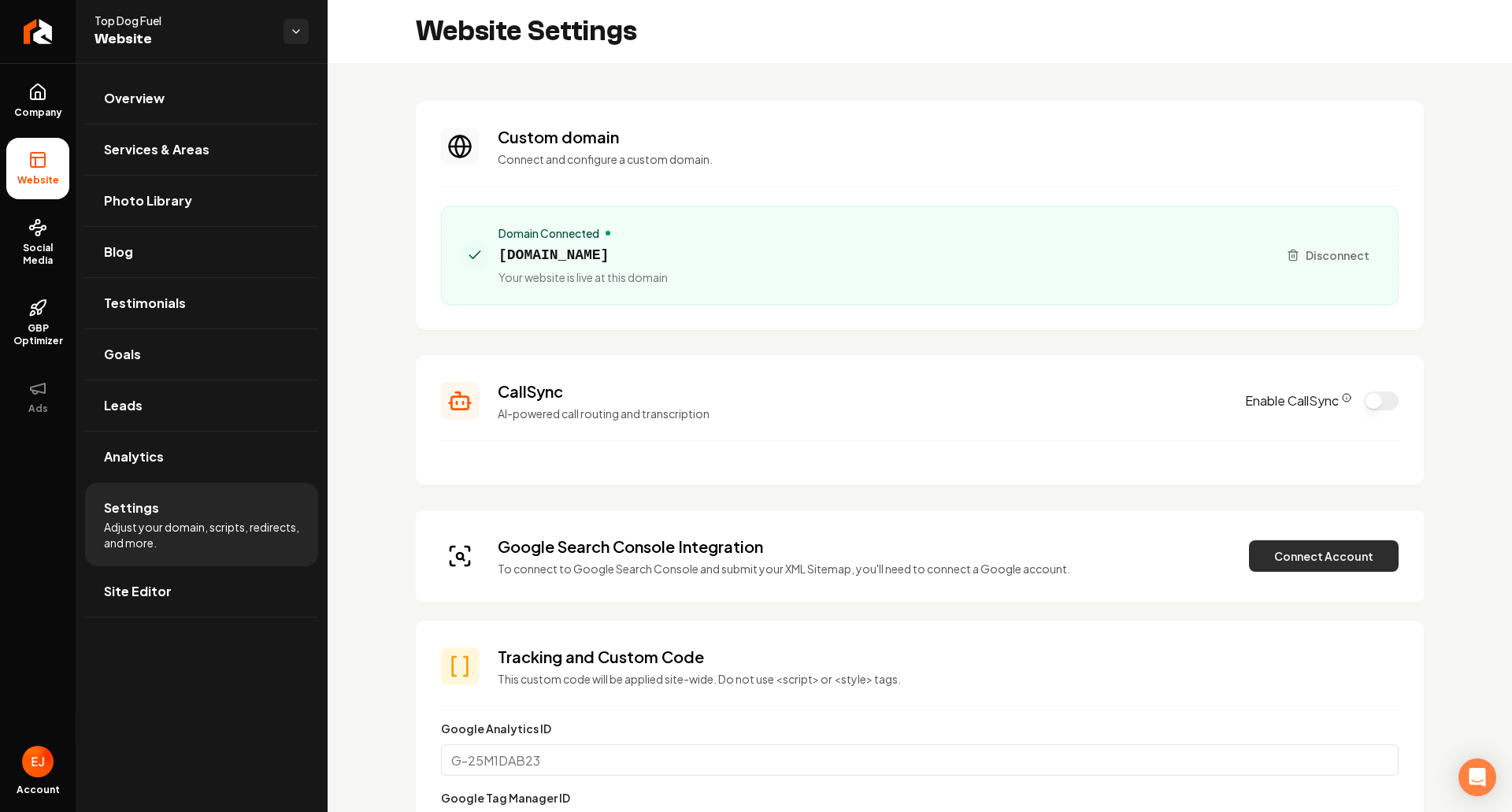
click at [1300, 562] on button "Connect Account" at bounding box center [1324, 556] width 150 height 32
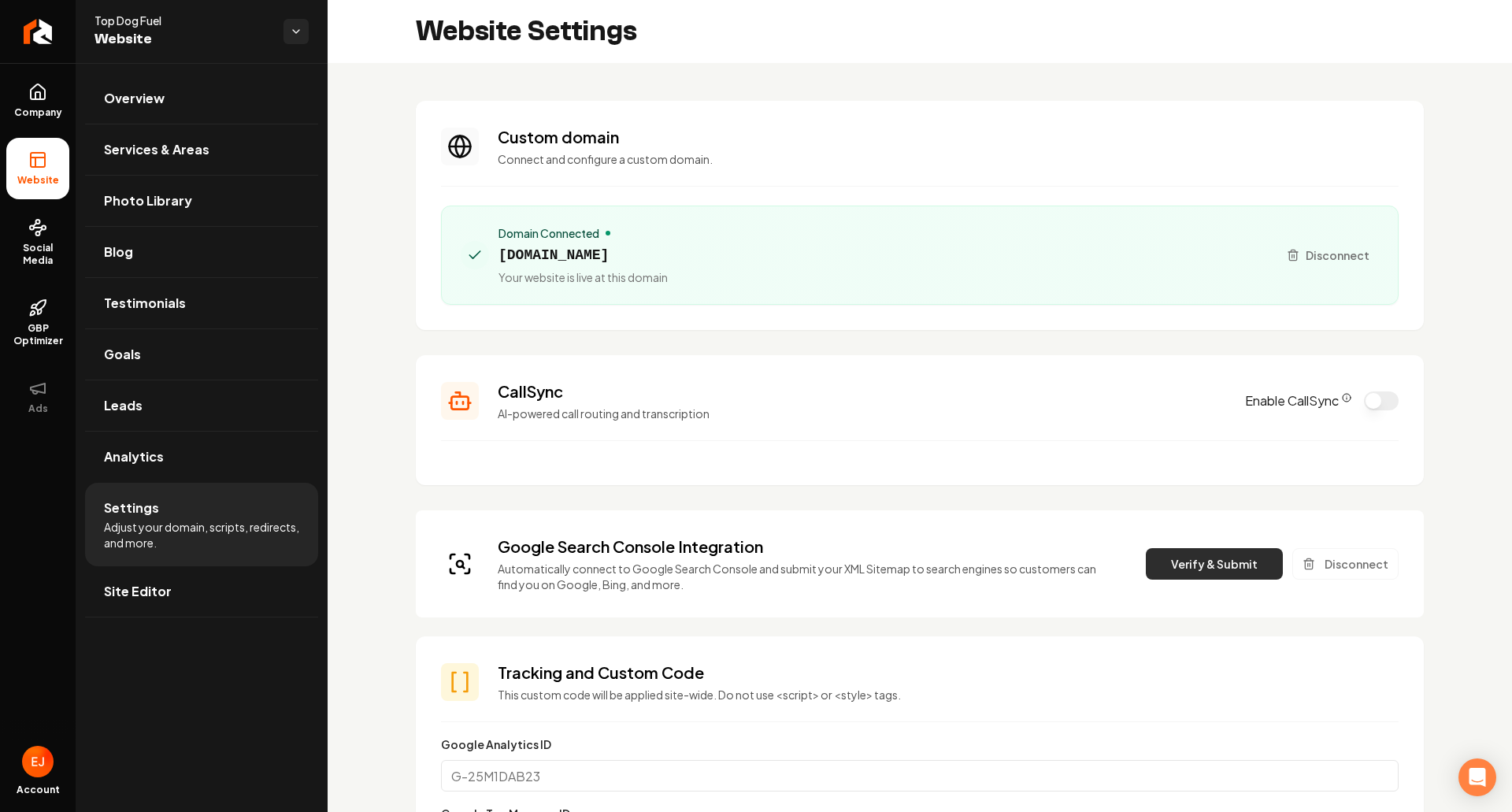
click at [1178, 562] on button "Verify & Submit" at bounding box center [1215, 564] width 137 height 32
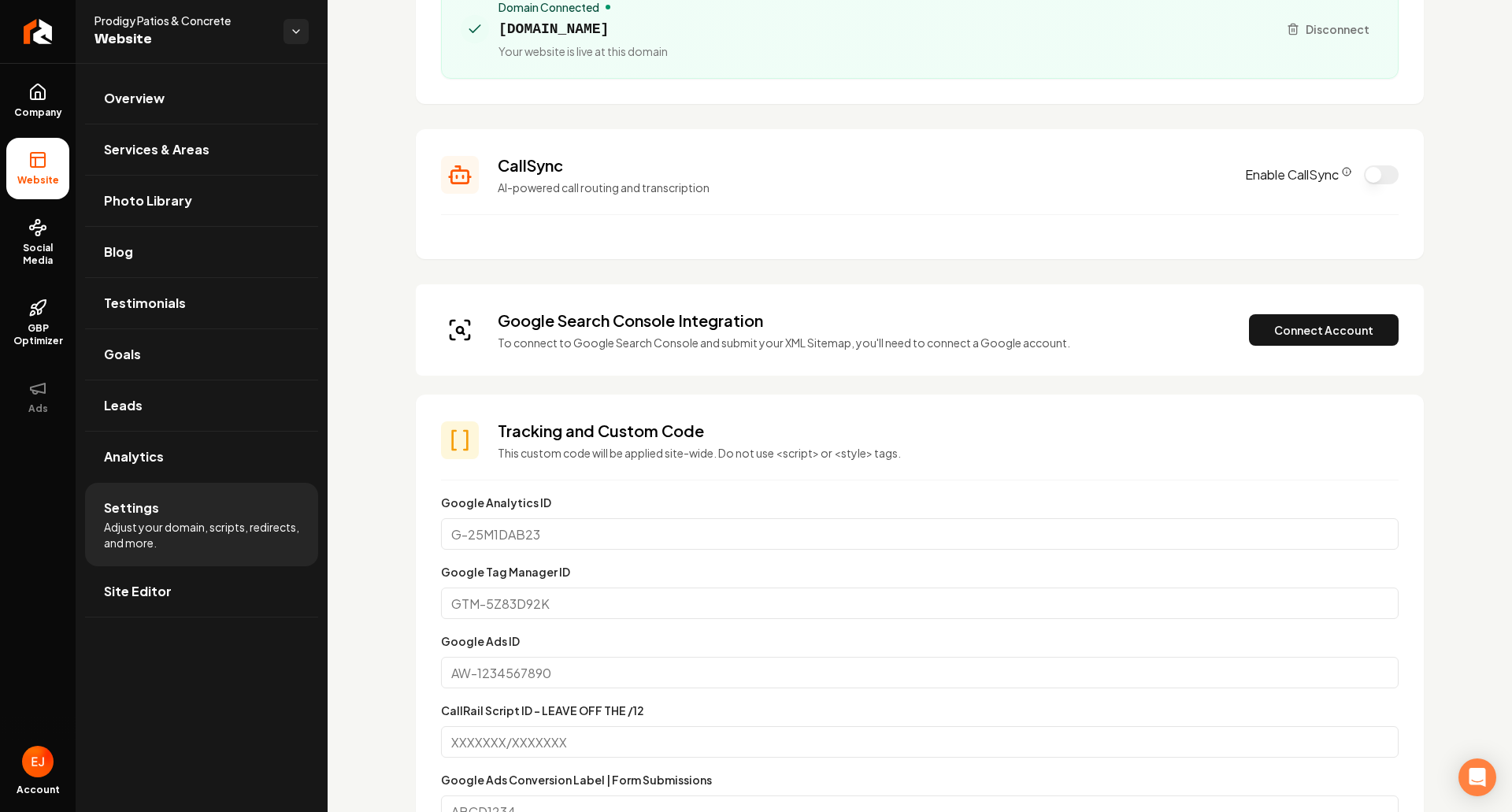
scroll to position [237, 0]
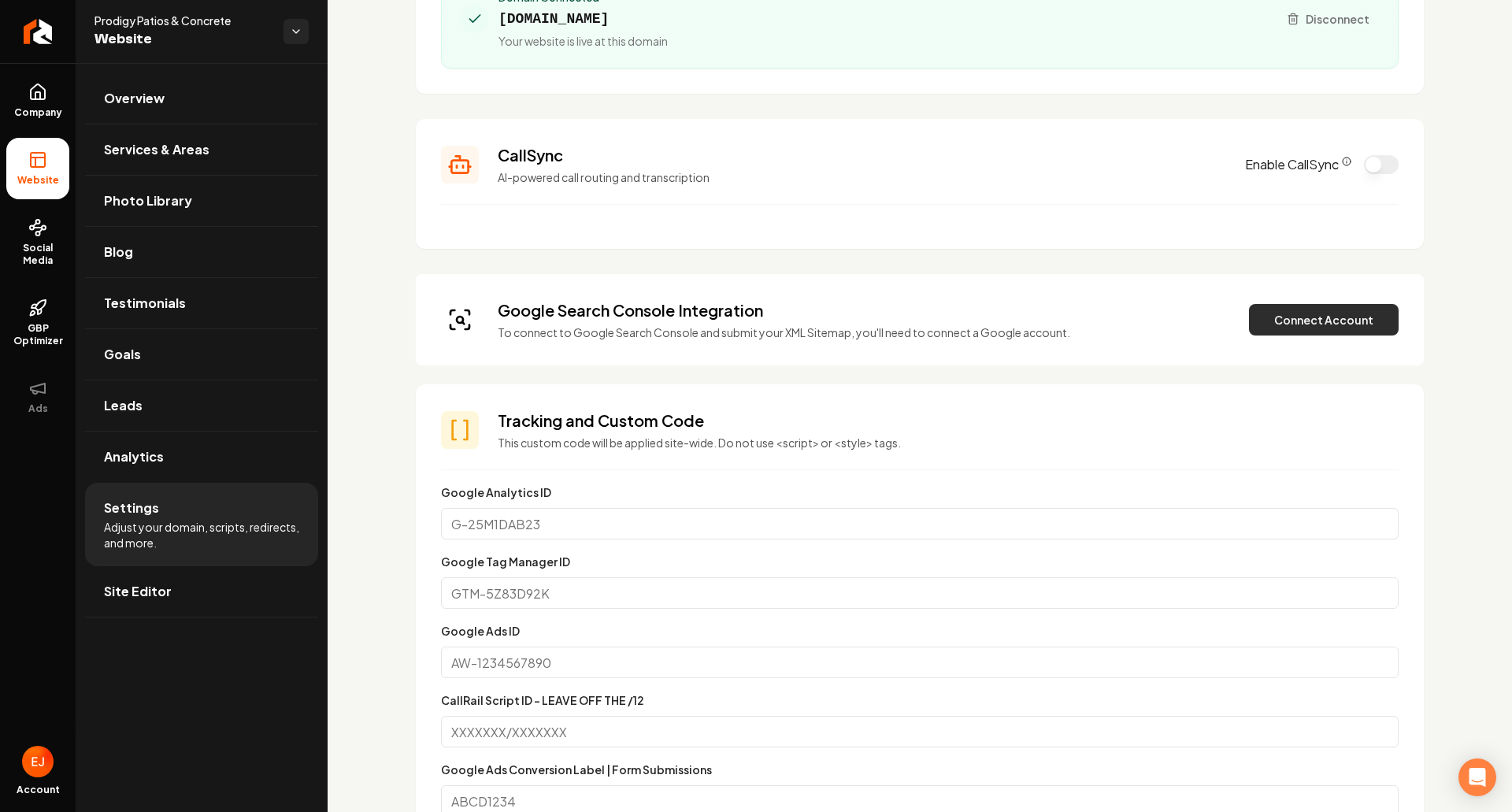
click at [1290, 318] on button "Connect Account" at bounding box center [1324, 320] width 150 height 32
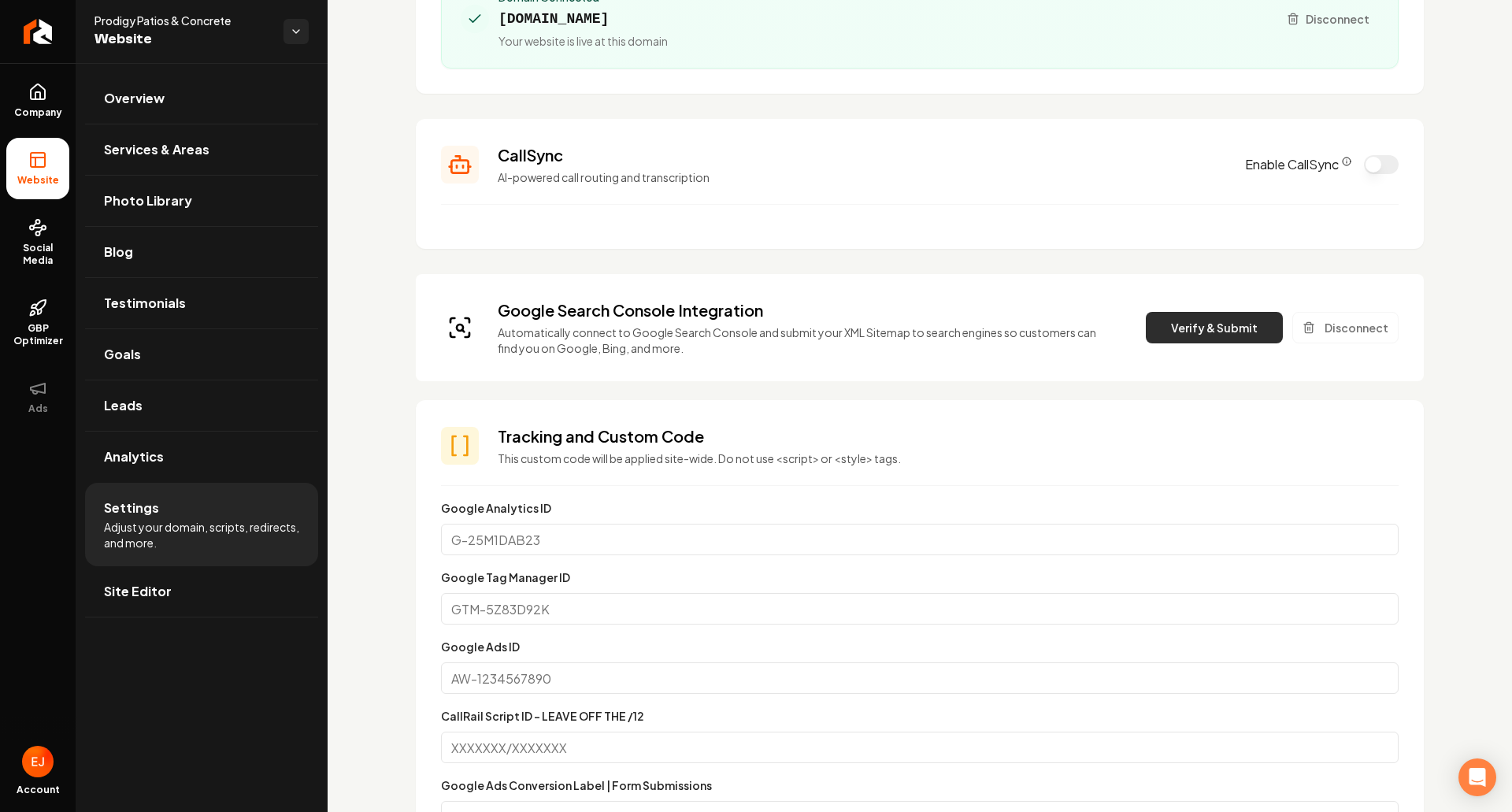
click at [1215, 343] on button "Verify & Submit" at bounding box center [1215, 327] width 137 height 32
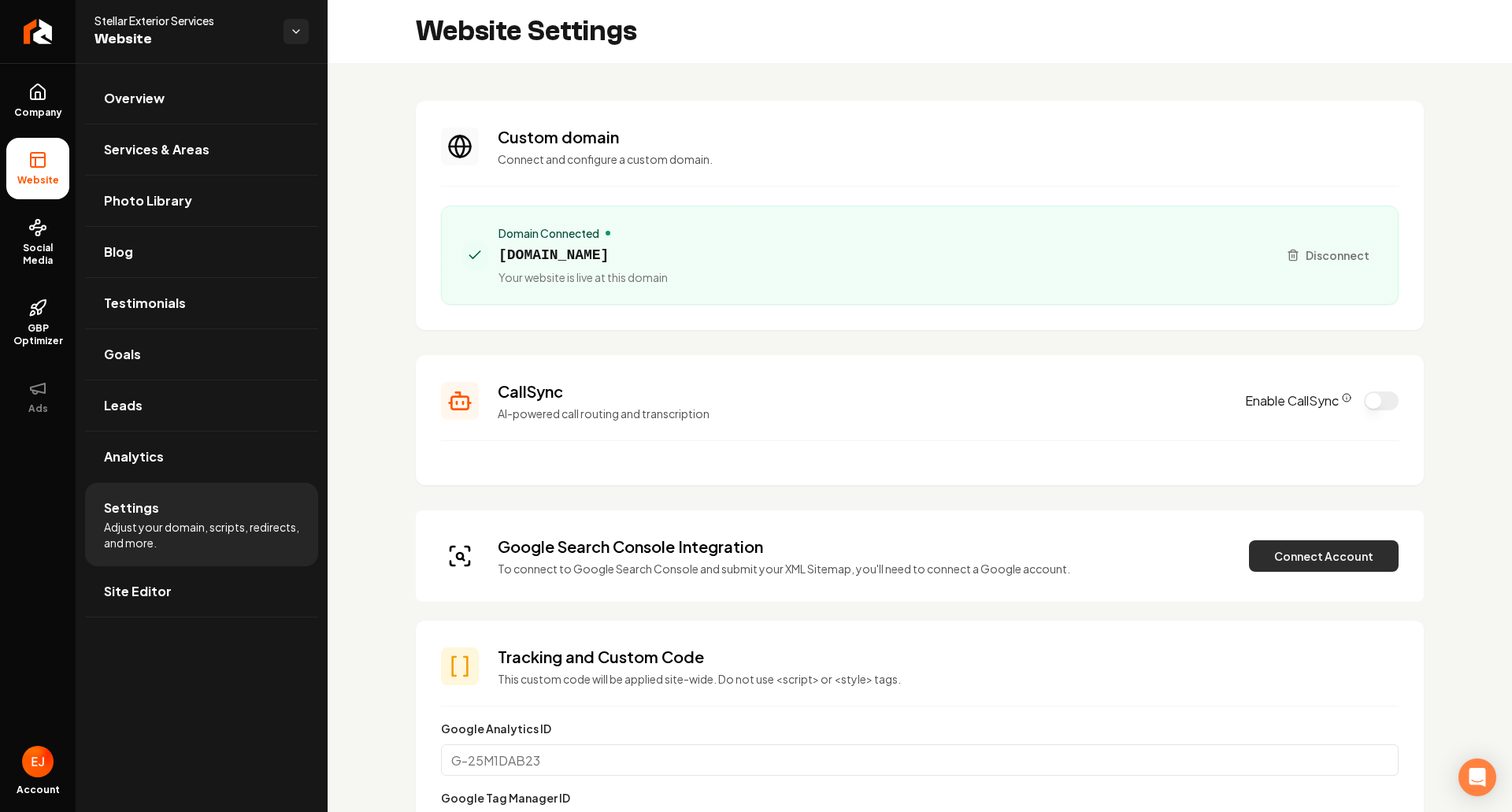
click at [1306, 554] on button "Connect Account" at bounding box center [1324, 556] width 150 height 32
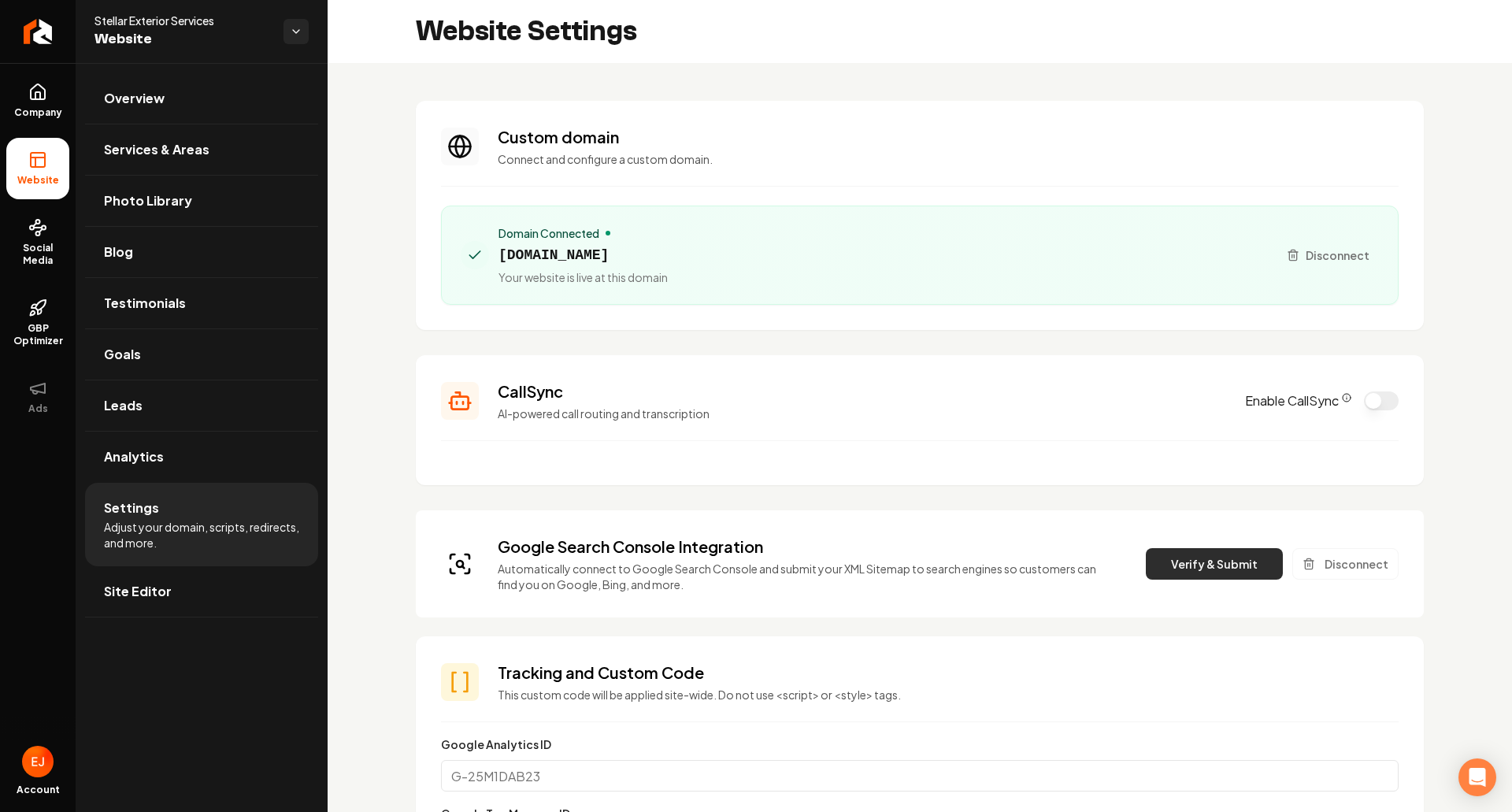
click at [1186, 560] on button "Verify & Submit" at bounding box center [1215, 564] width 137 height 32
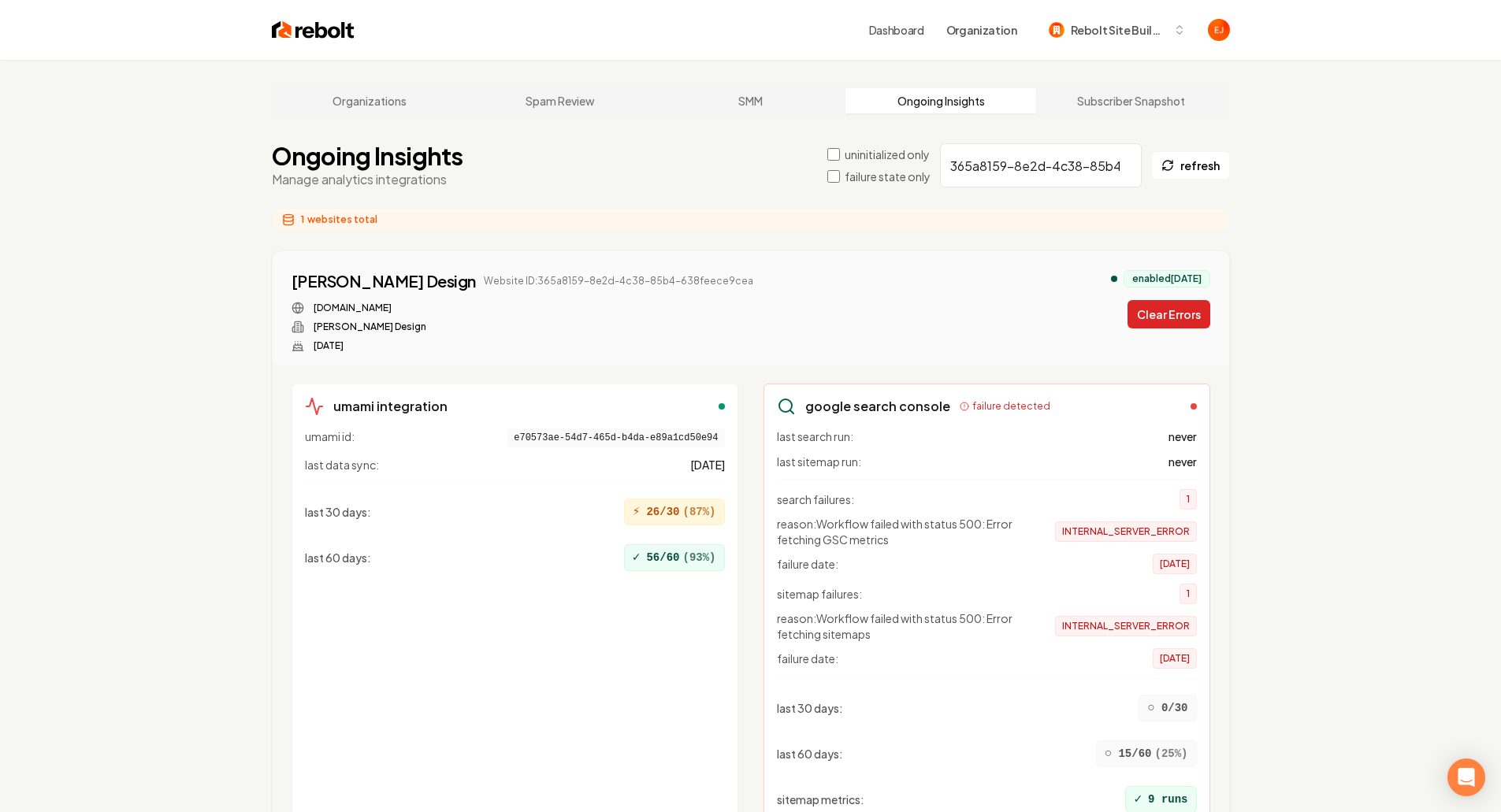
click at [1175, 318] on button "Clear Errors" at bounding box center [1169, 314] width 83 height 28
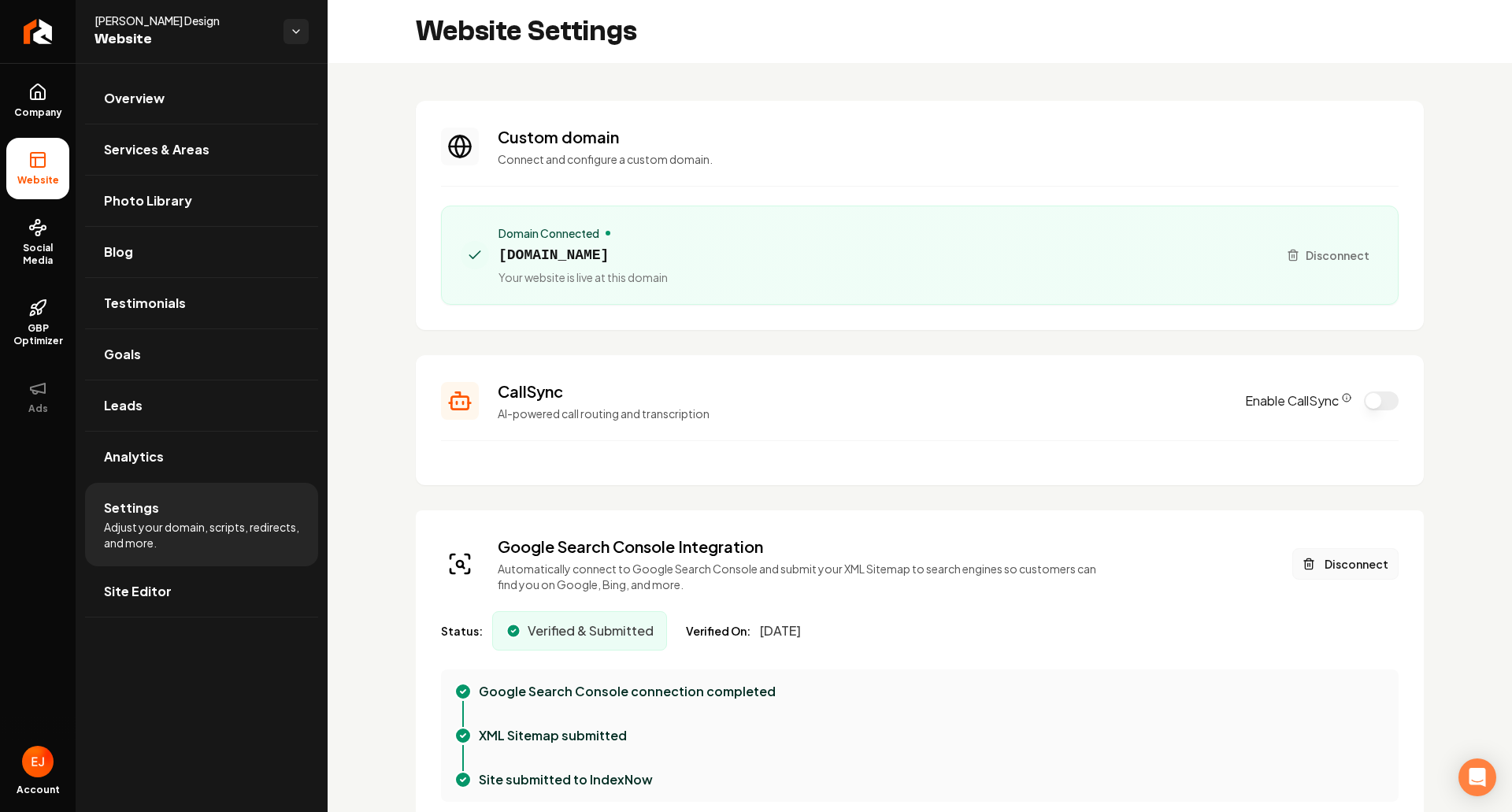
click at [1348, 556] on button "Disconnect" at bounding box center [1346, 564] width 106 height 32
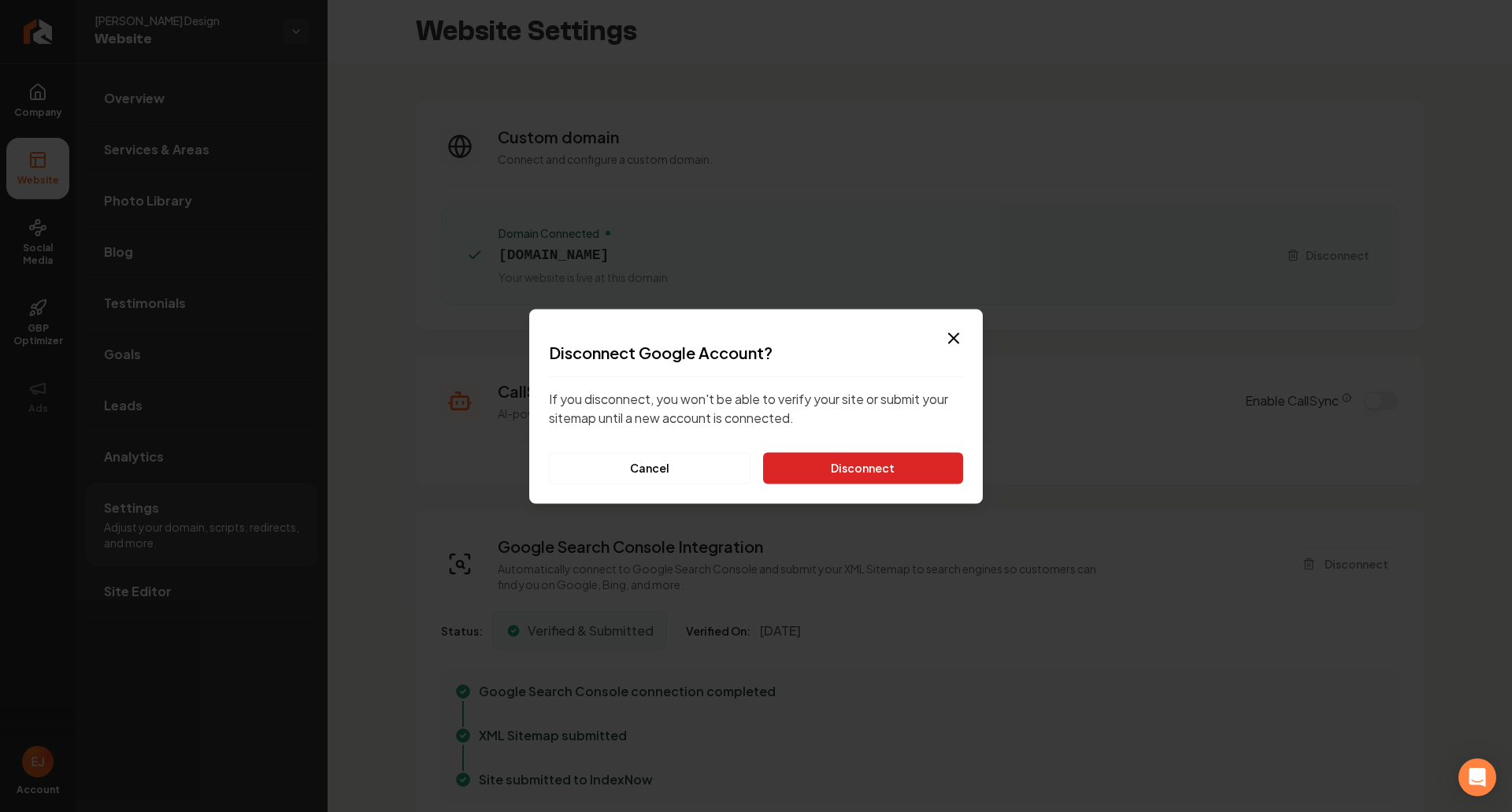
click at [858, 462] on button "Disconnect" at bounding box center [862, 467] width 200 height 32
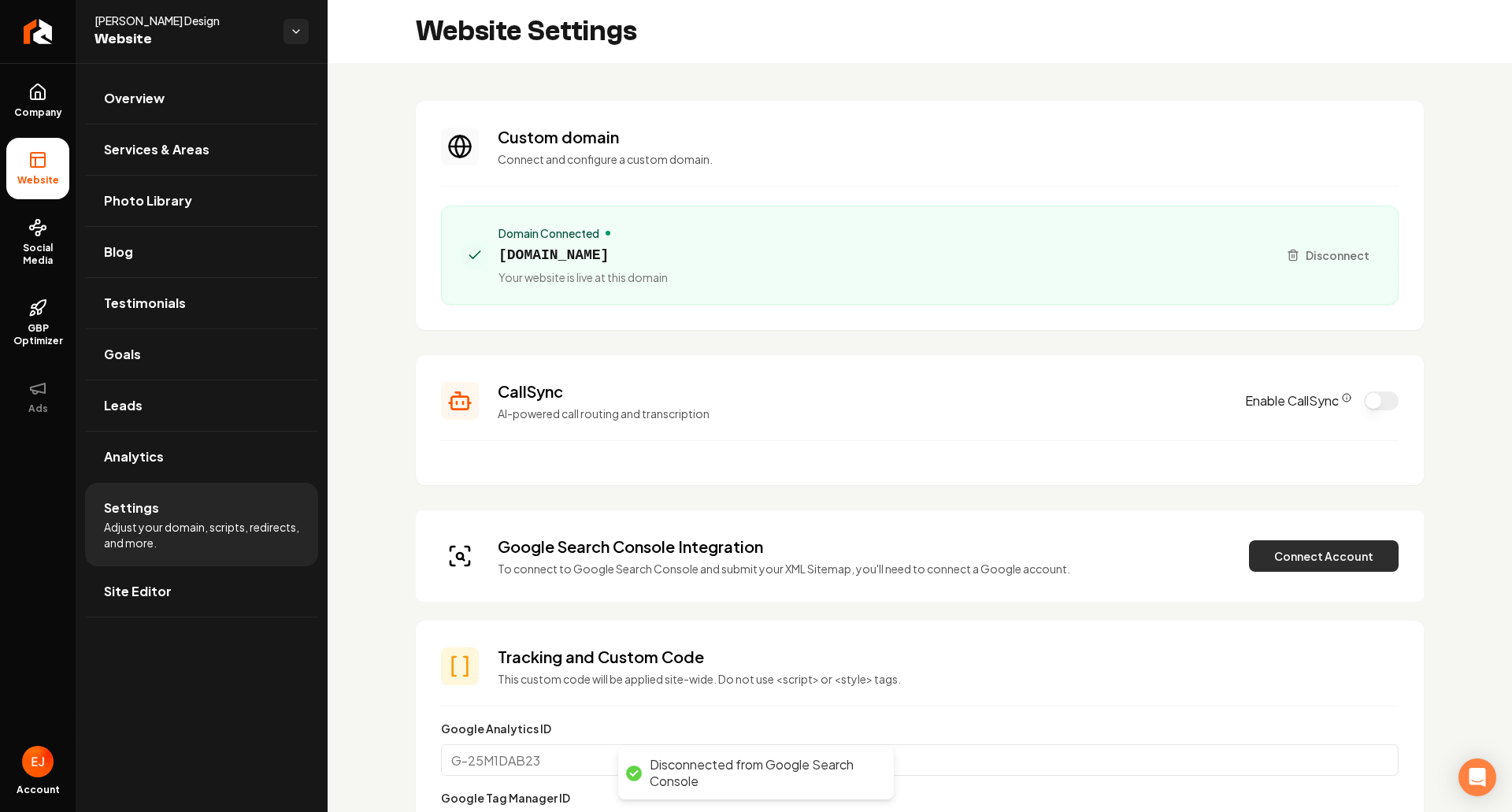
click at [1323, 571] on button "Connect Account" at bounding box center [1324, 556] width 150 height 32
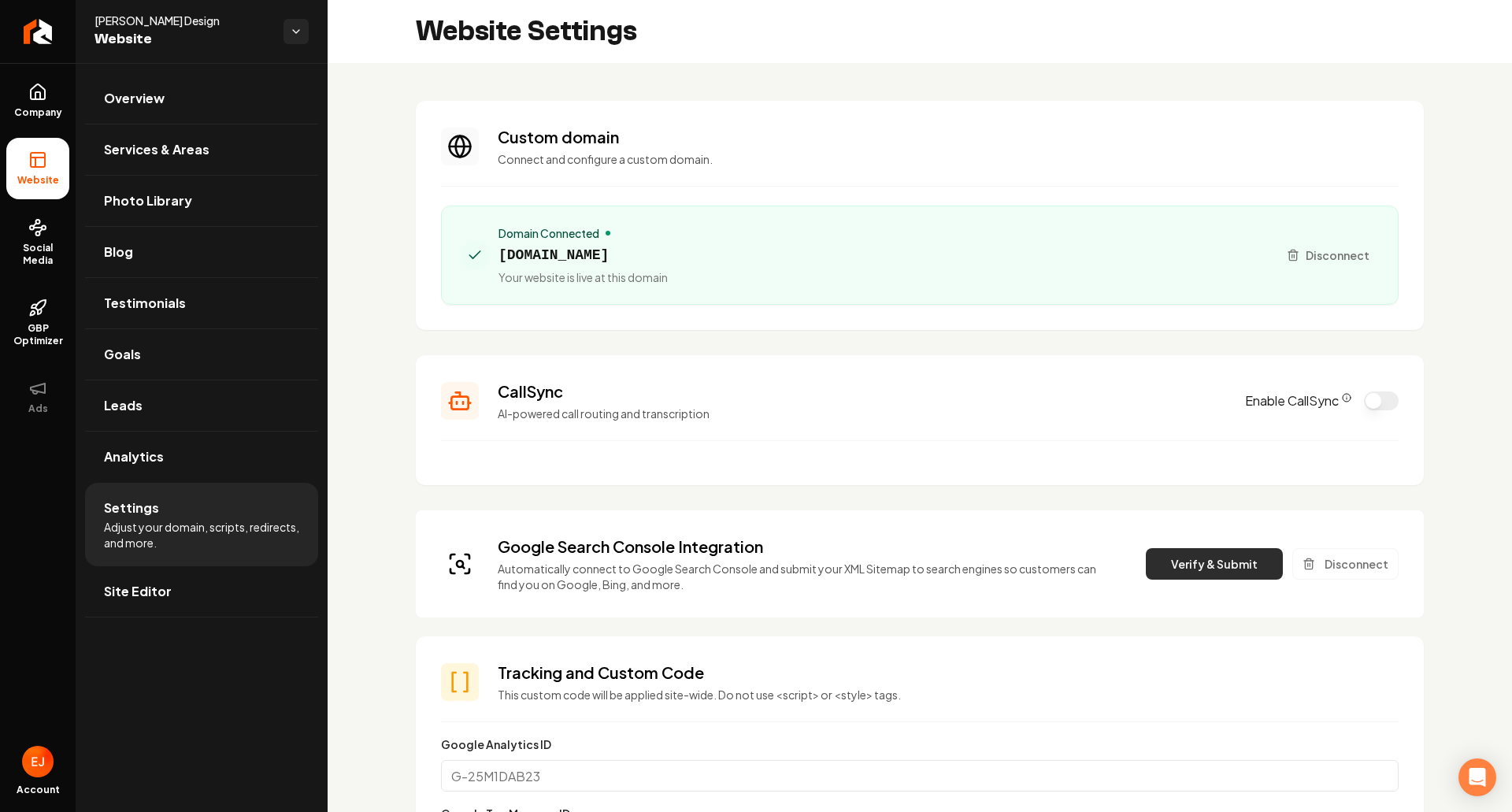
click at [1237, 572] on button "Verify & Submit" at bounding box center [1215, 564] width 137 height 32
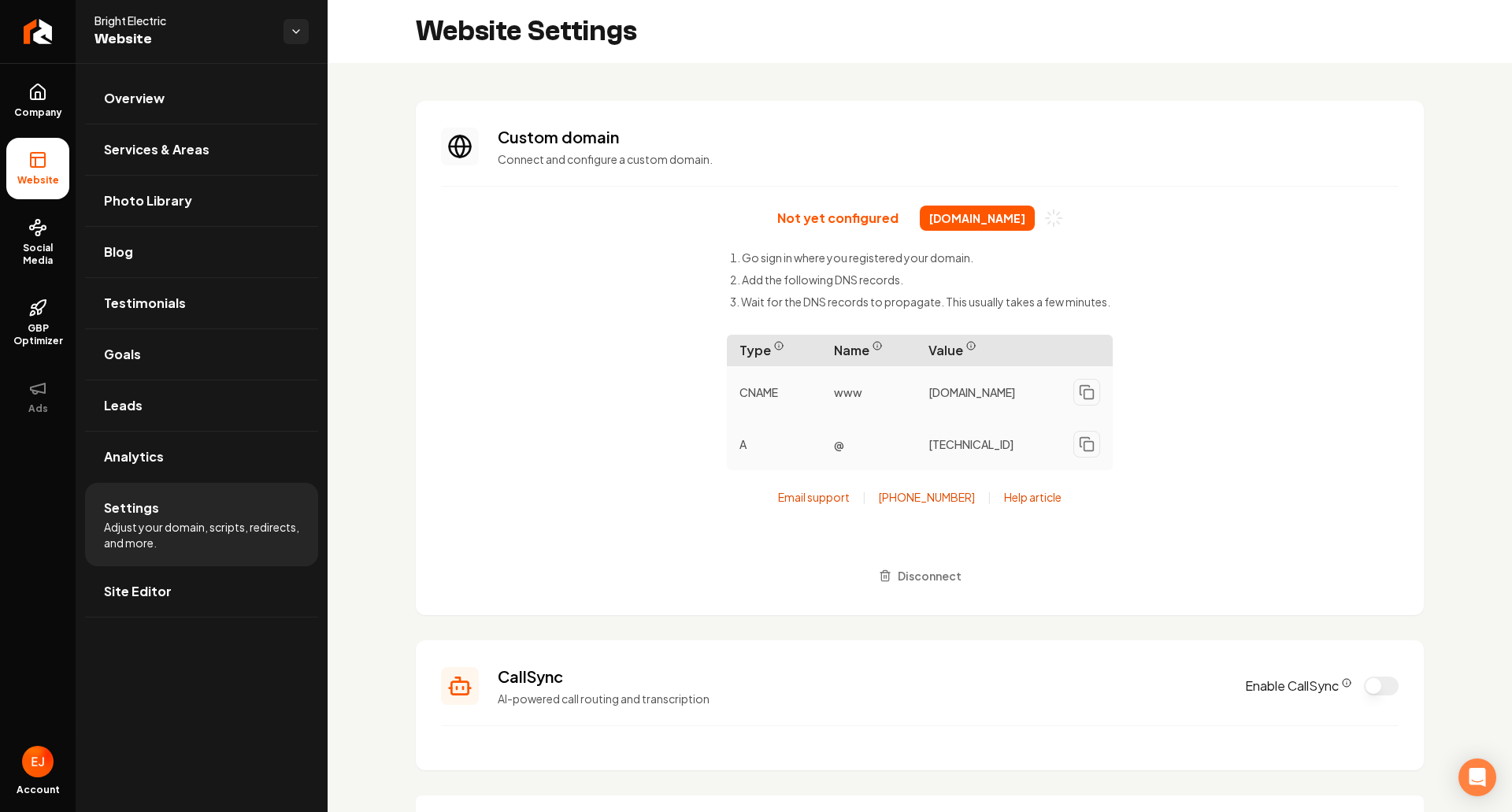
scroll to position [79, 0]
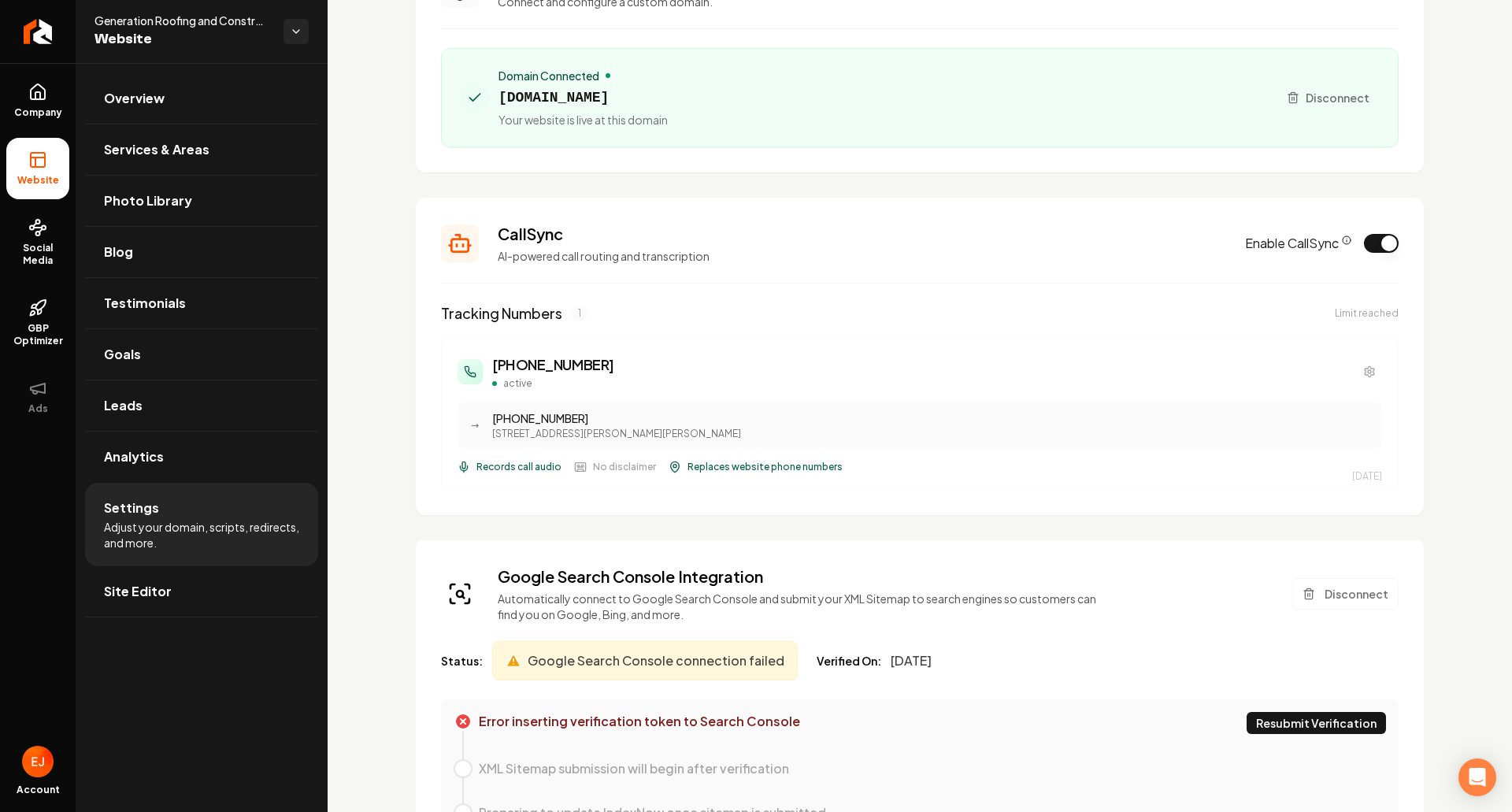
scroll to position [79, 0]
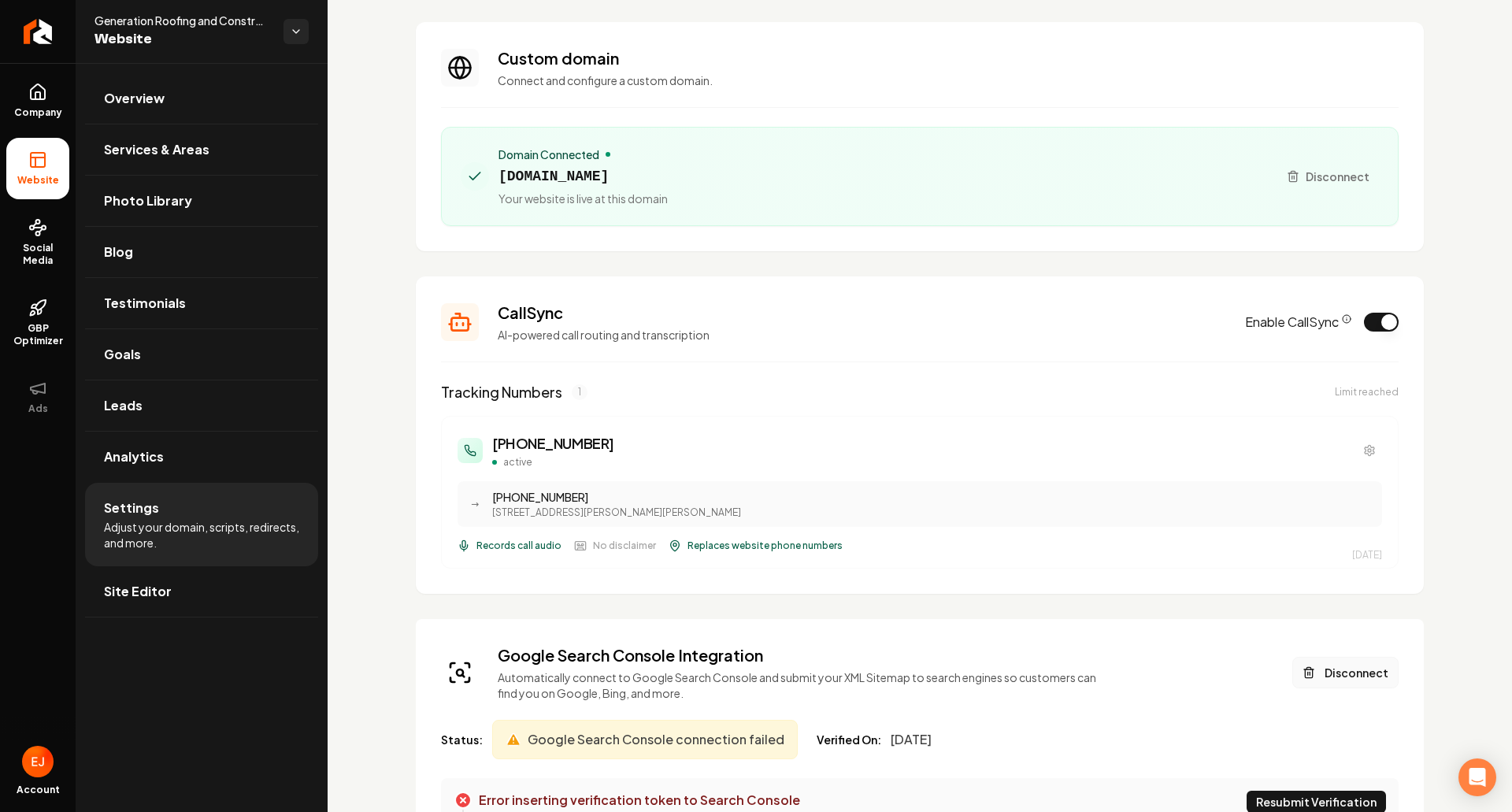
click at [1349, 673] on button "Disconnect" at bounding box center [1346, 672] width 106 height 32
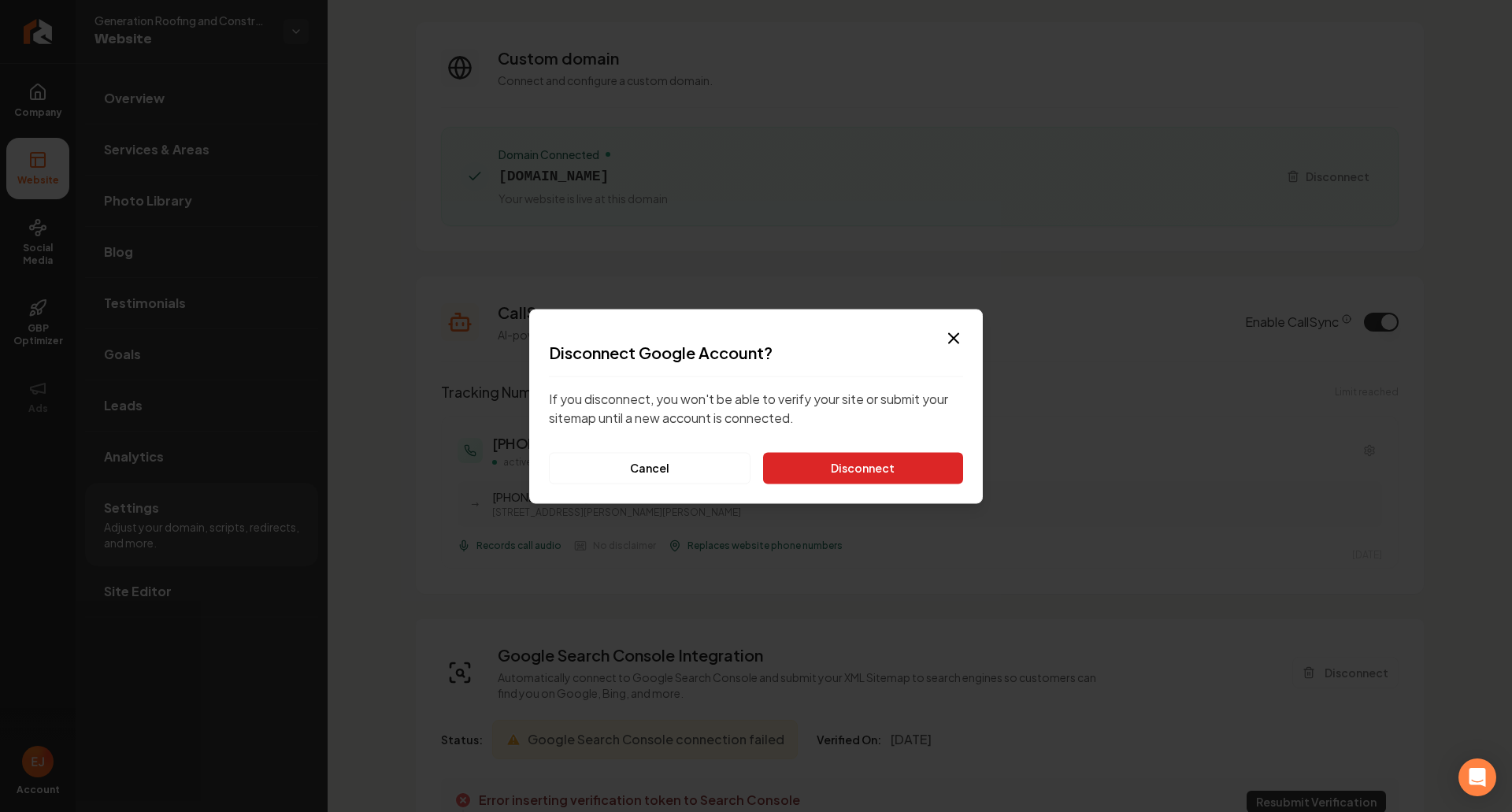
click at [826, 470] on button "Disconnect" at bounding box center [862, 467] width 200 height 32
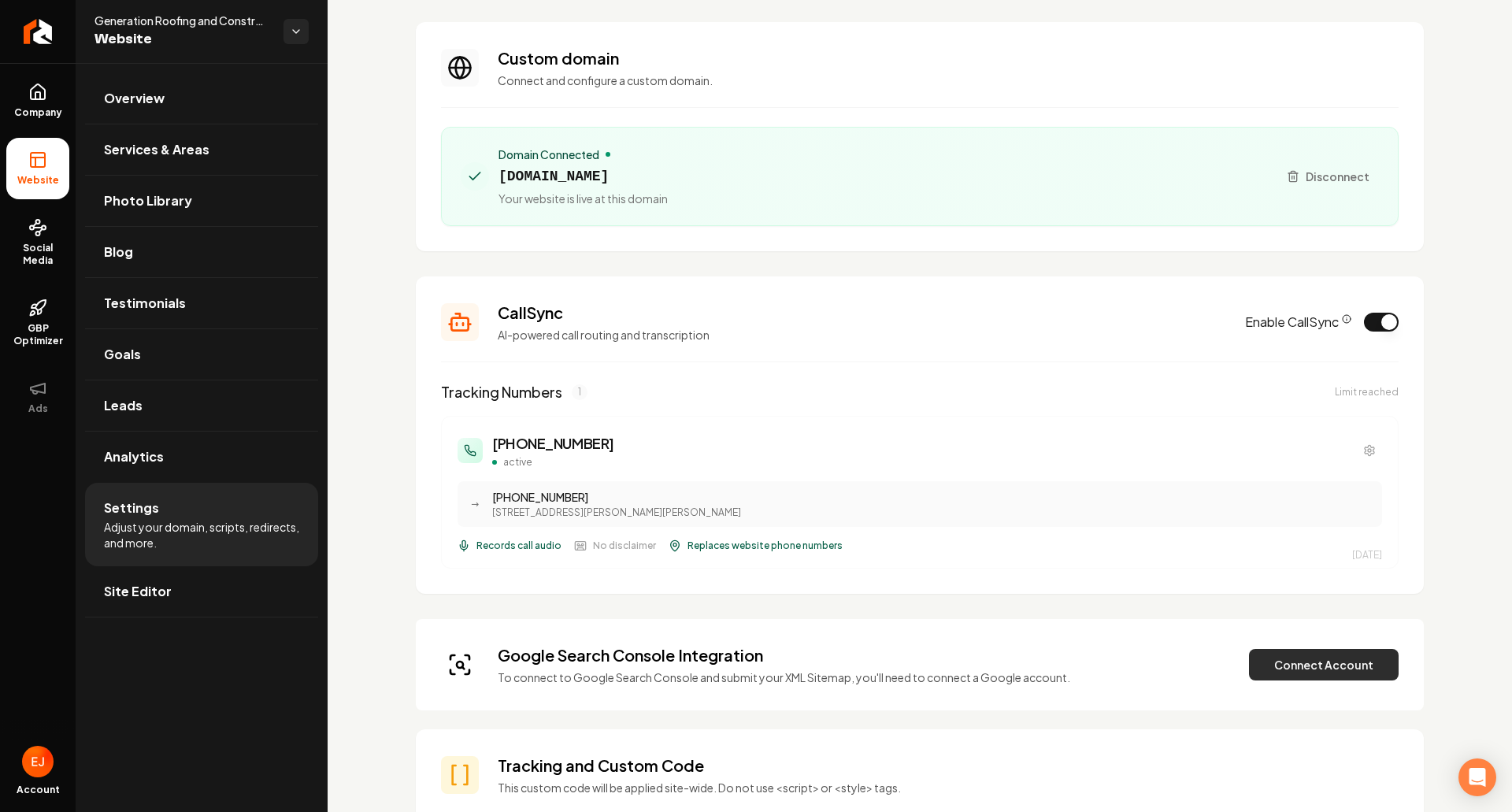
click at [1348, 675] on button "Connect Account" at bounding box center [1324, 664] width 150 height 32
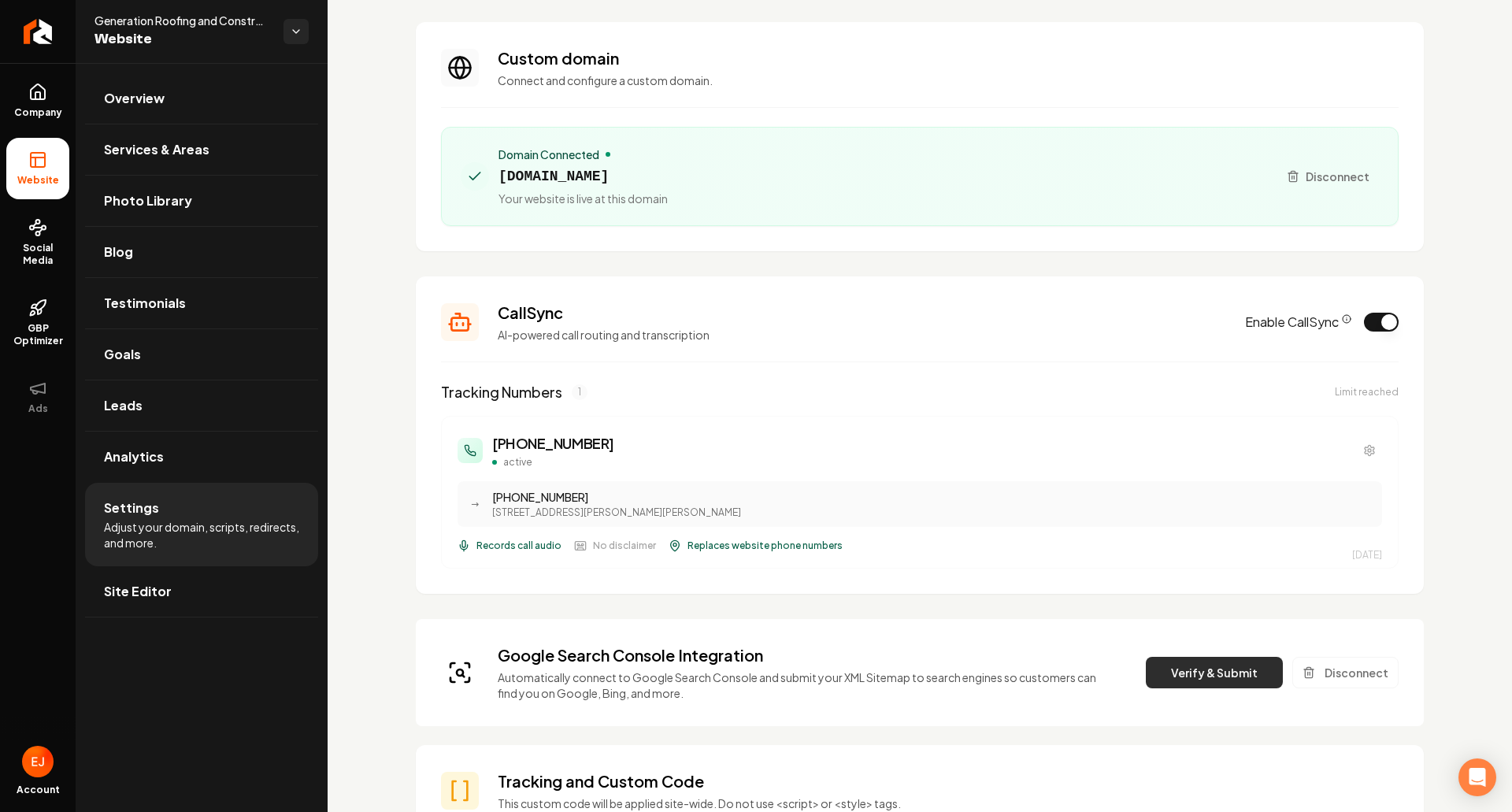
click at [1215, 678] on button "Verify & Submit" at bounding box center [1215, 672] width 137 height 32
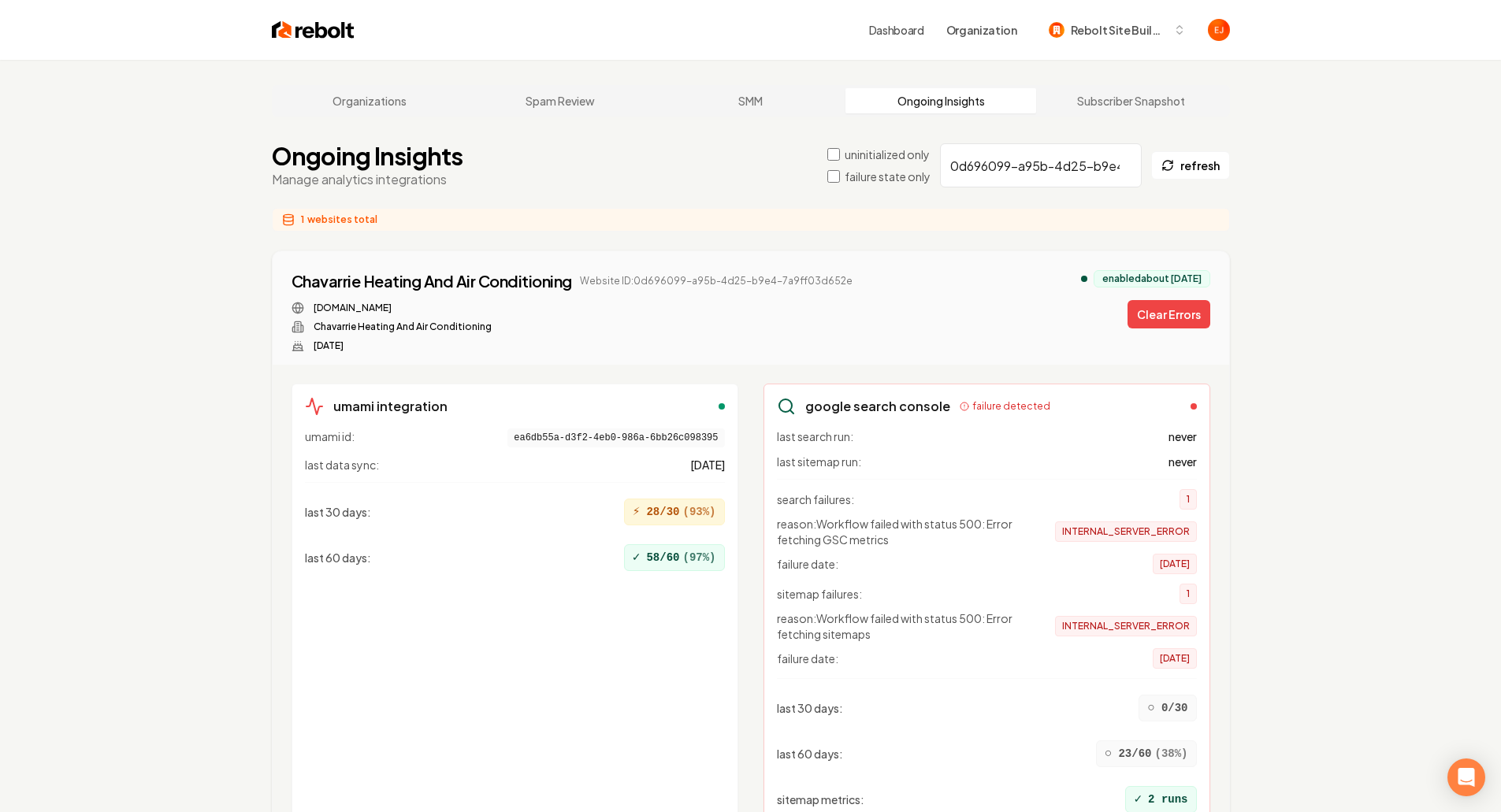
drag, startPoint x: 1168, startPoint y: 327, endPoint x: 1150, endPoint y: 294, distance: 37.6
click at [1168, 327] on button "Clear Errors" at bounding box center [1169, 314] width 83 height 28
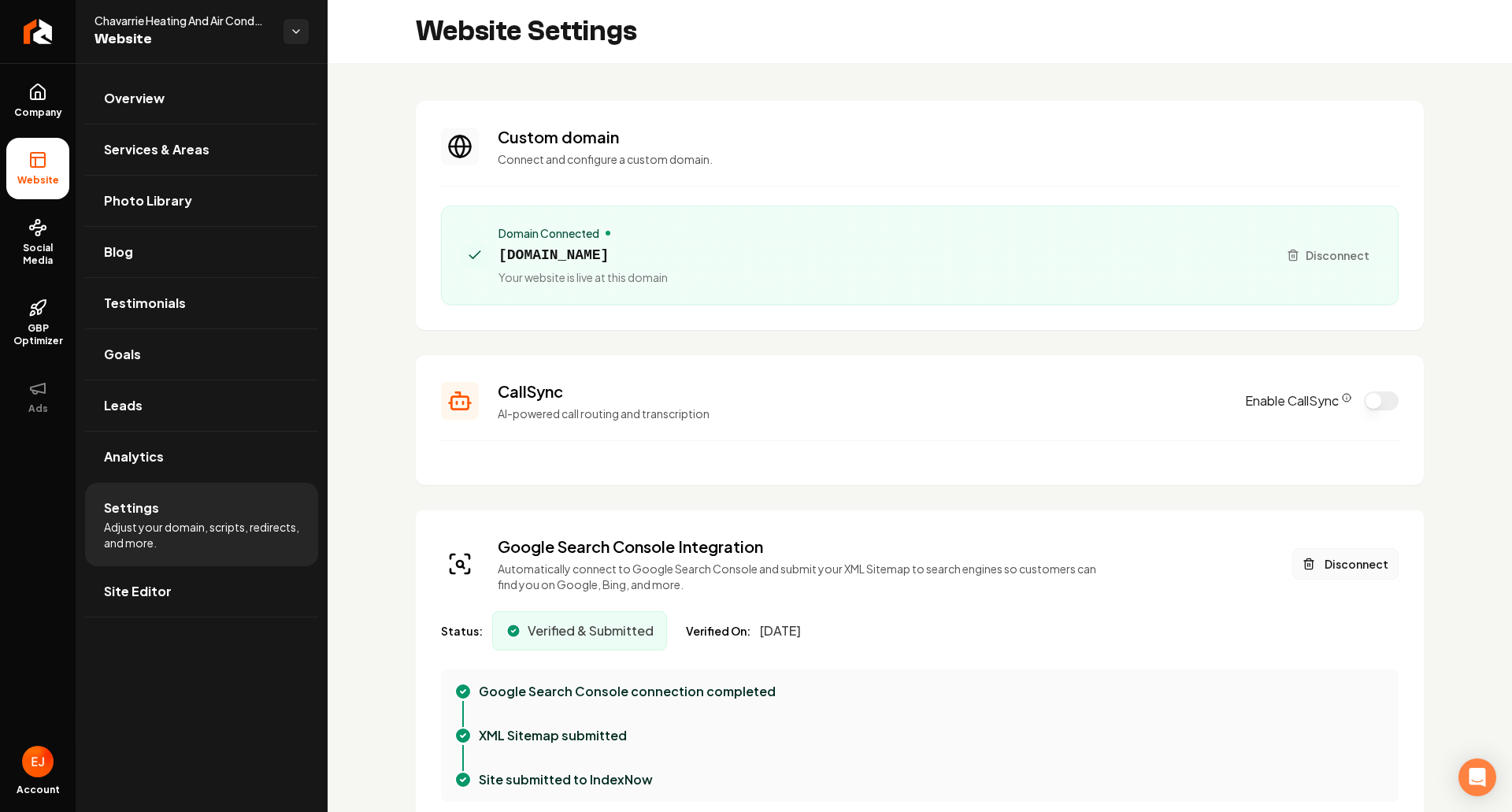
click at [1332, 565] on button "Disconnect" at bounding box center [1346, 564] width 106 height 32
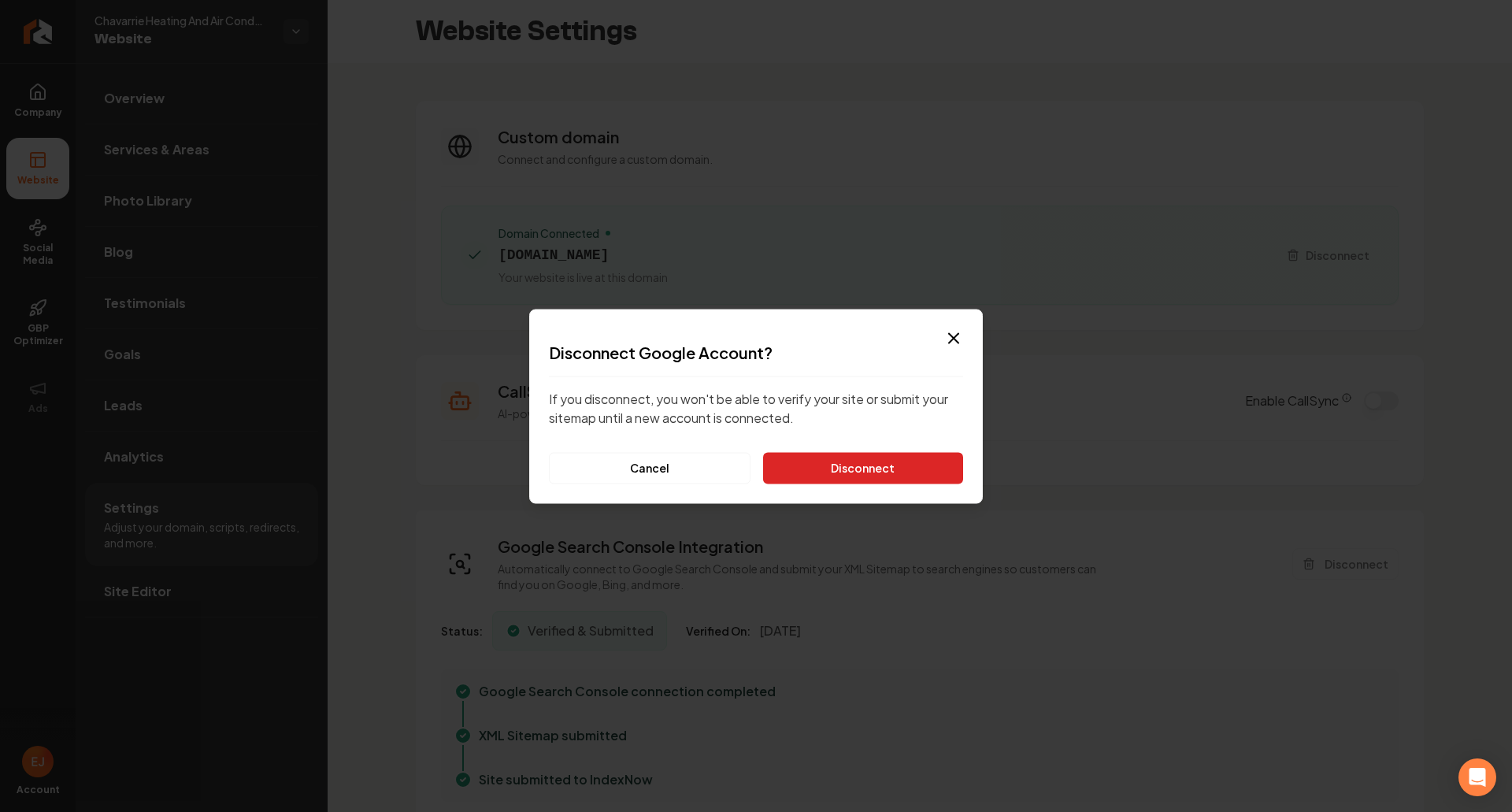
click at [856, 475] on button "Disconnect" at bounding box center [862, 467] width 200 height 32
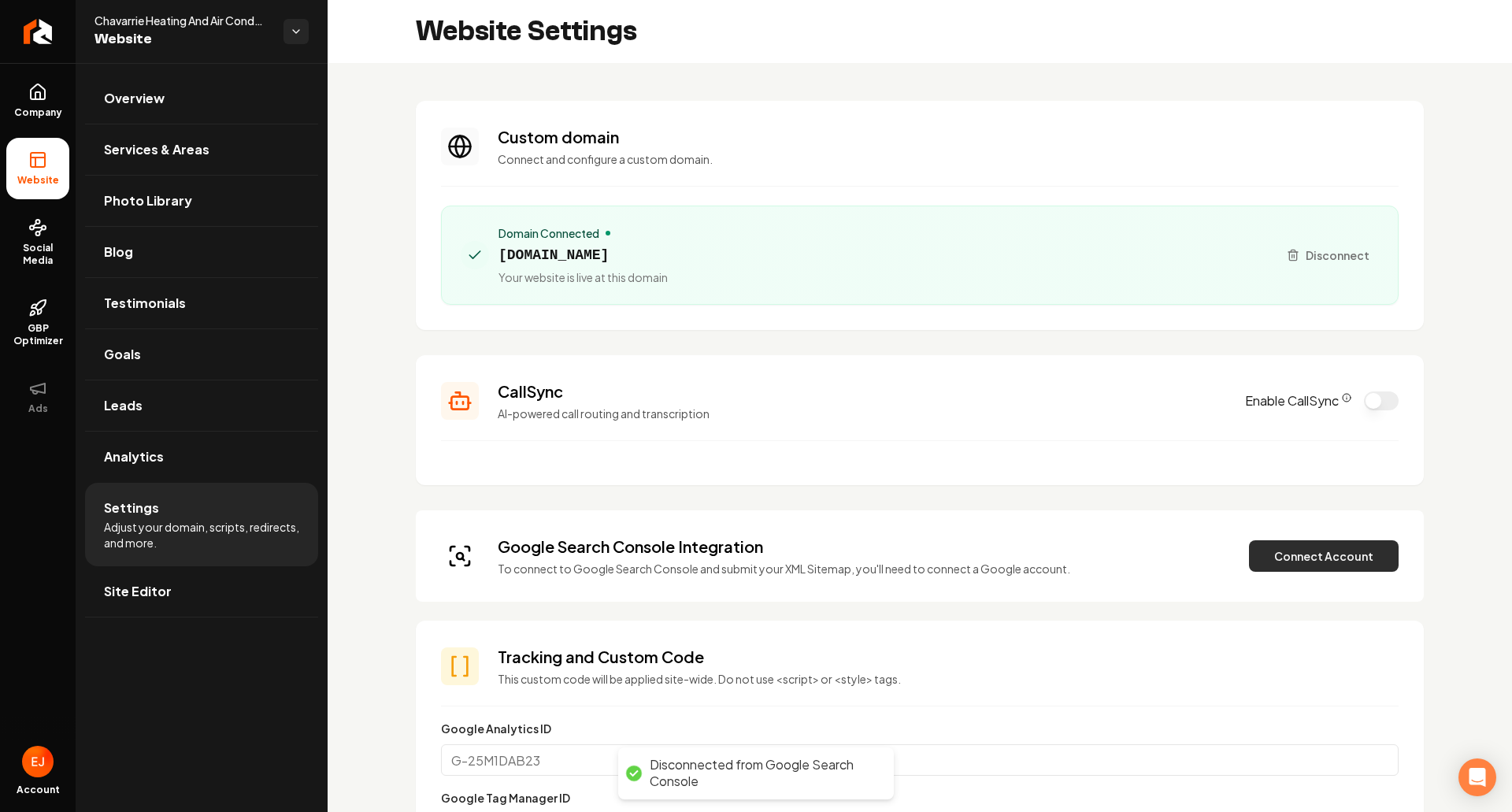
click at [1315, 551] on button "Connect Account" at bounding box center [1324, 556] width 150 height 32
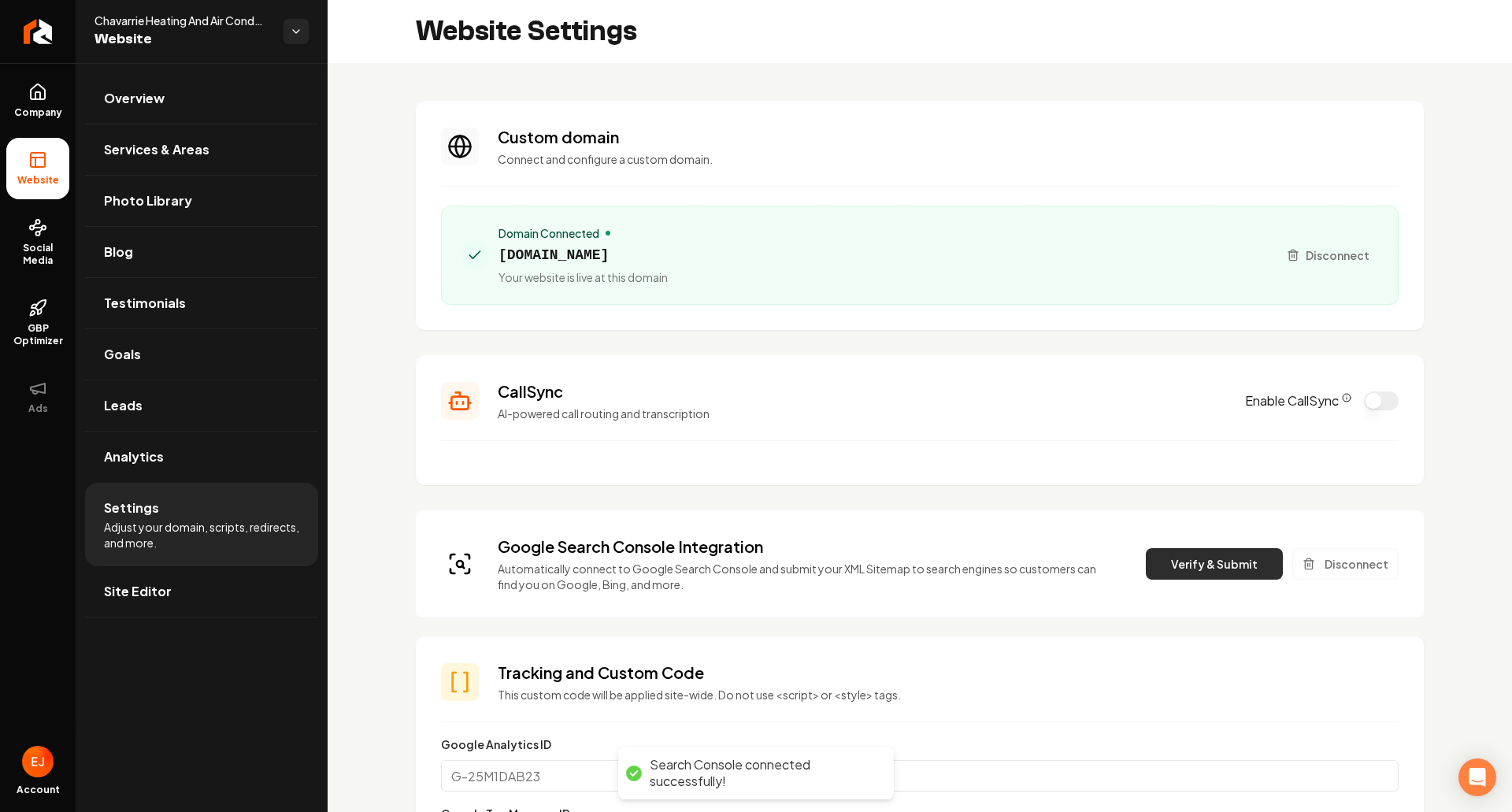
click at [1194, 574] on button "Verify & Submit" at bounding box center [1215, 564] width 137 height 32
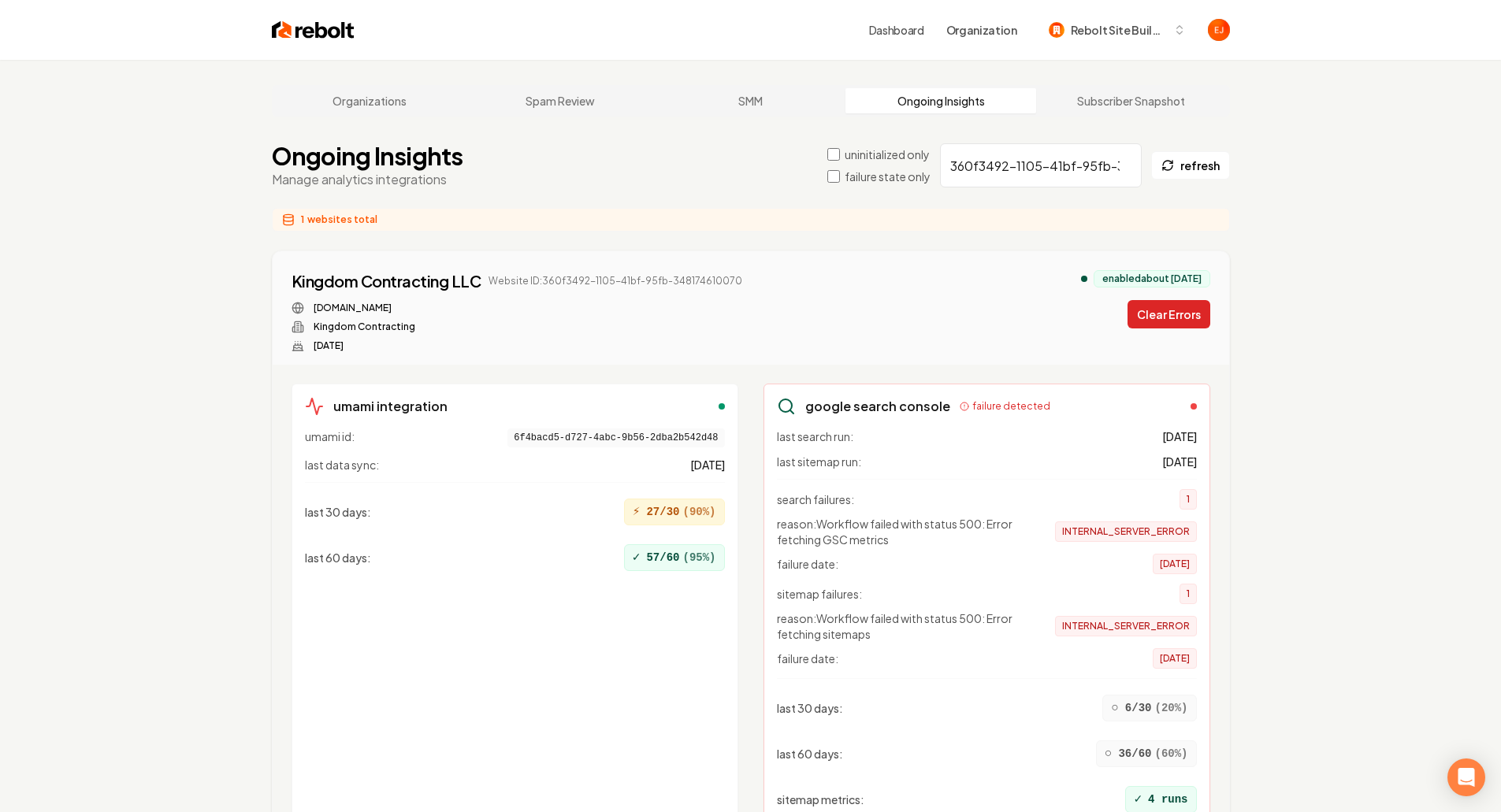
click at [1200, 318] on button "Clear Errors" at bounding box center [1169, 314] width 83 height 28
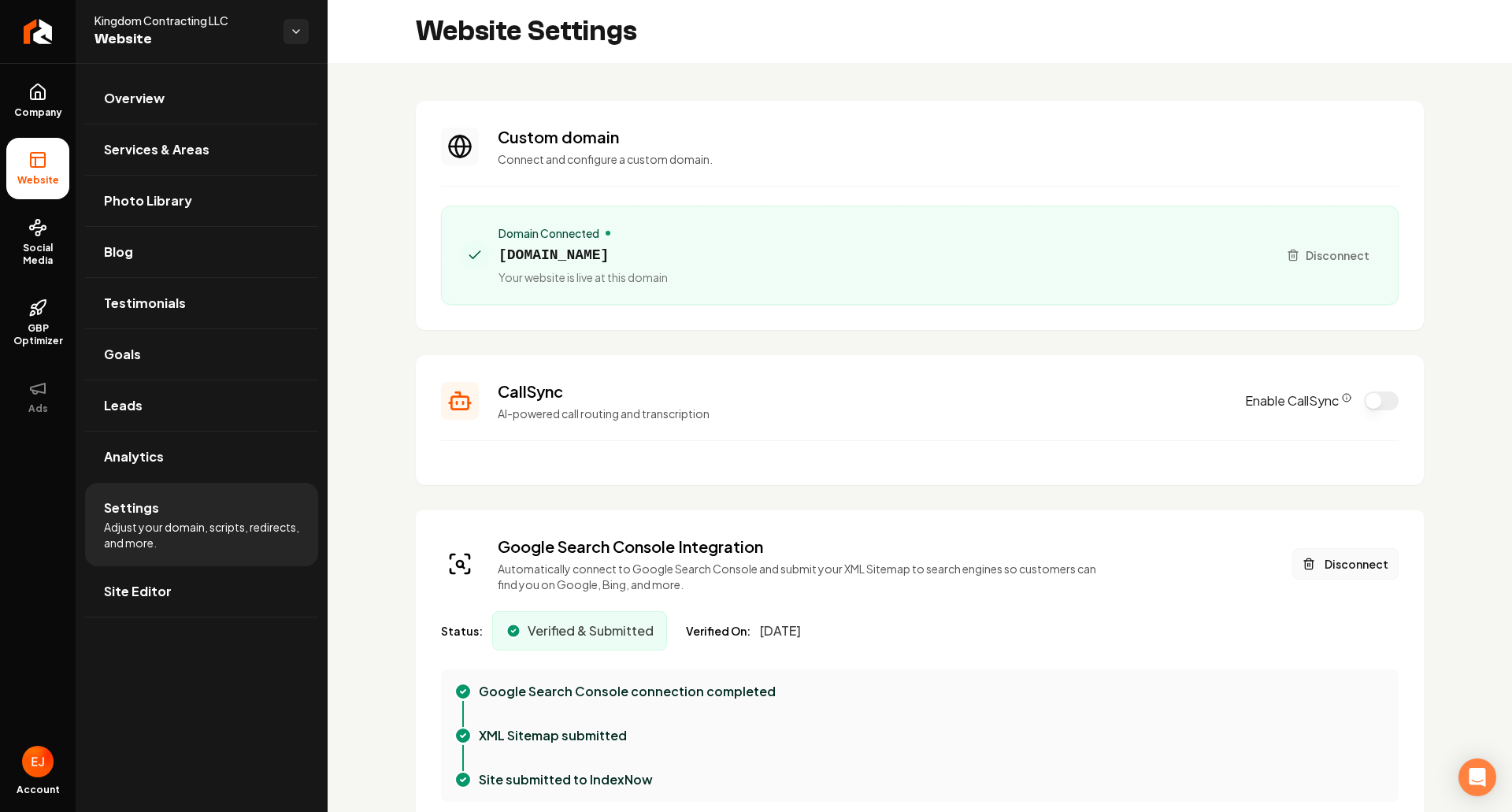
click at [1317, 569] on button "Disconnect" at bounding box center [1346, 564] width 106 height 32
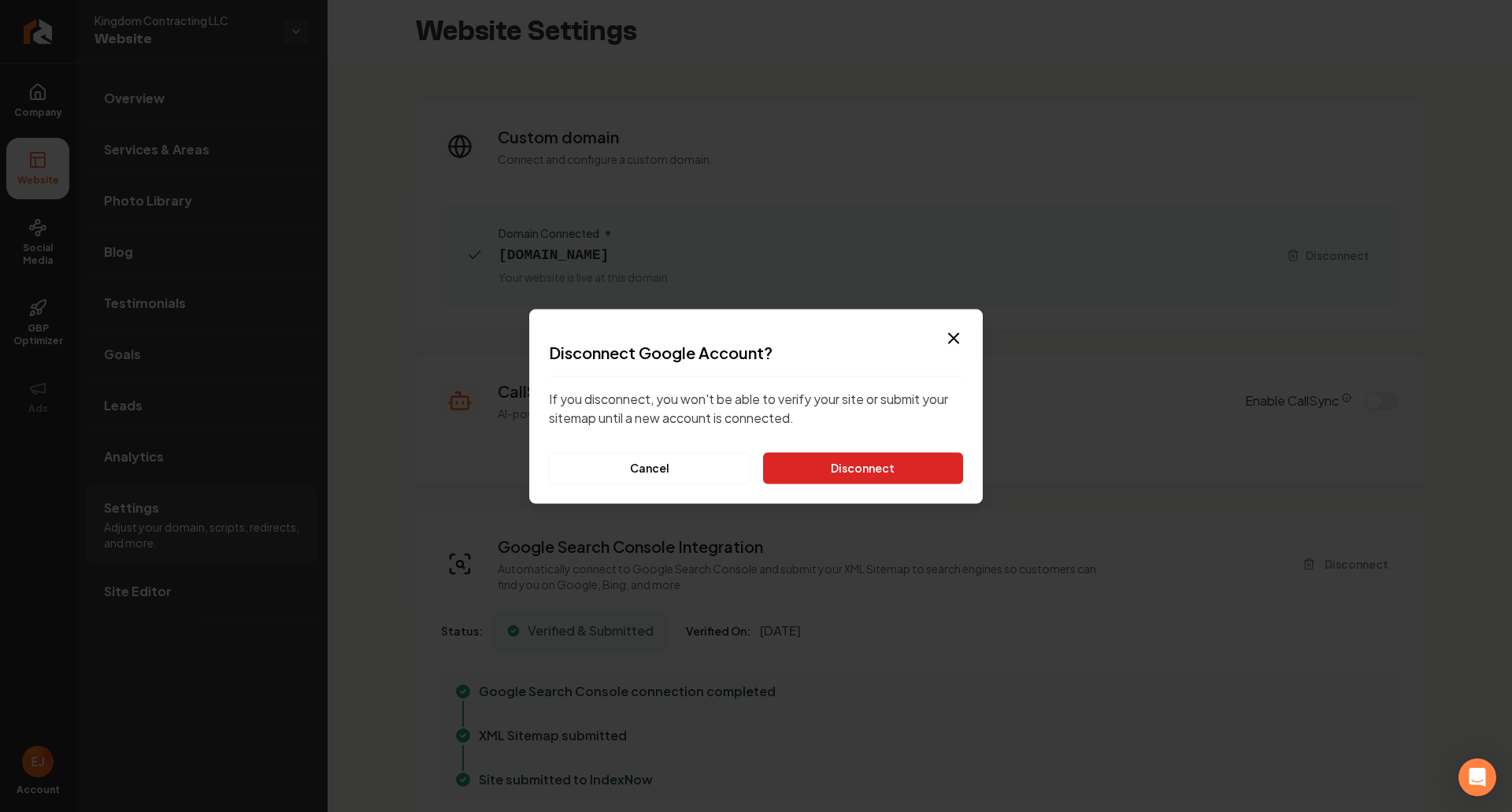
click at [925, 462] on button "Disconnect" at bounding box center [862, 467] width 200 height 32
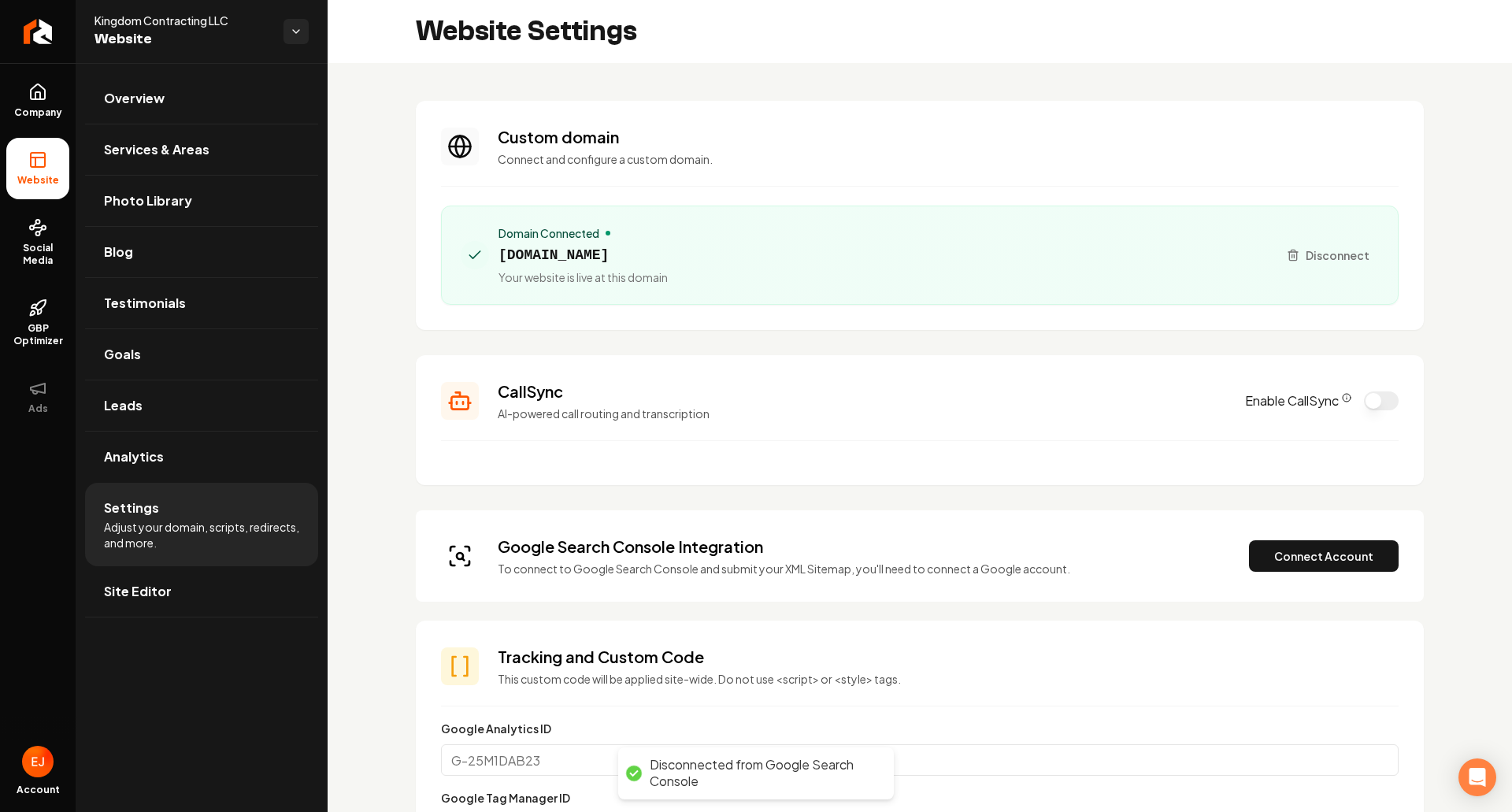
click at [1294, 574] on div "Google Search Console Integration To connect to Google Search Console and submi…" at bounding box center [920, 556] width 958 height 41
click at [1293, 571] on button "Connect Account" at bounding box center [1324, 556] width 150 height 32
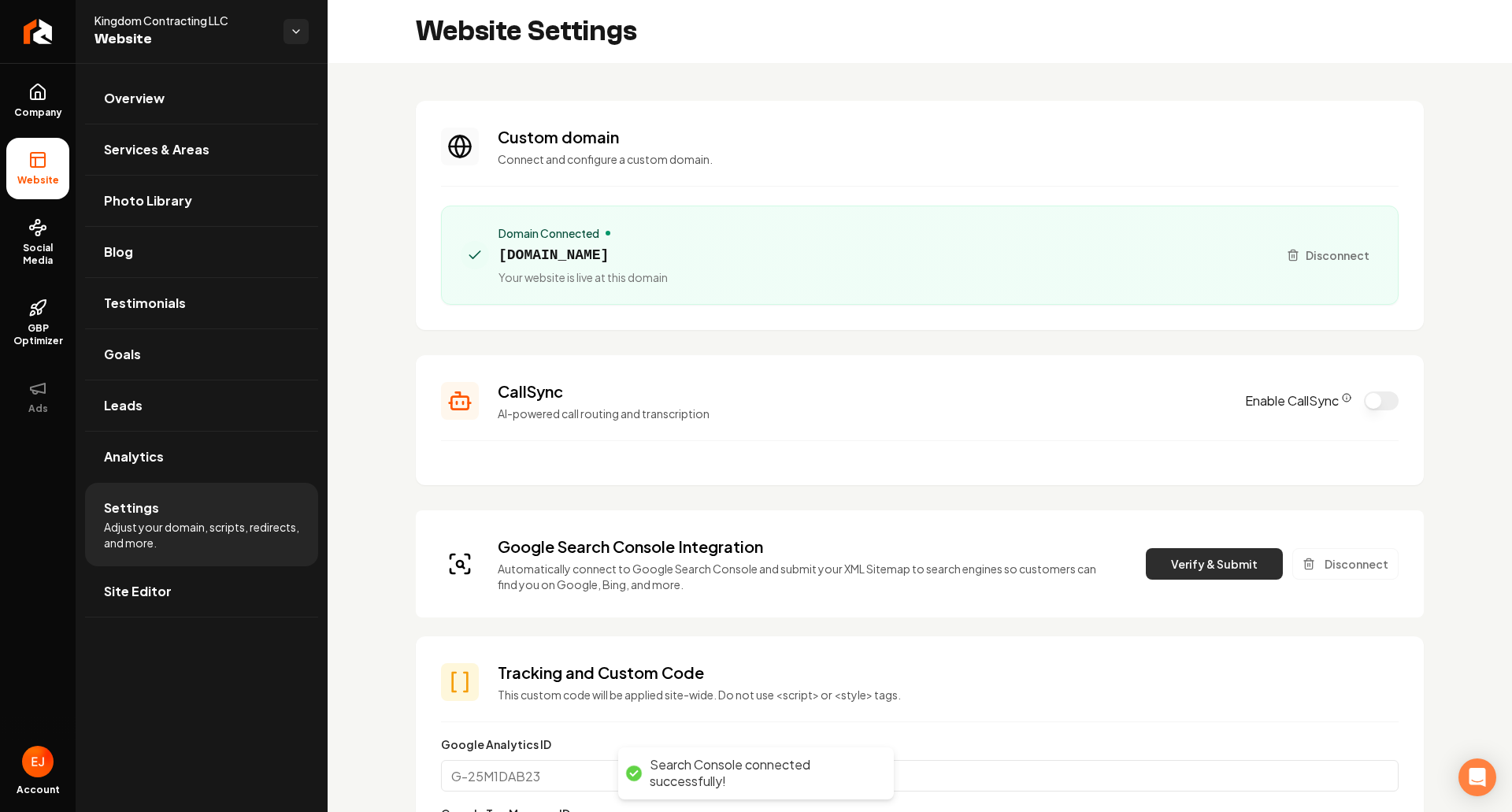
click at [1196, 564] on button "Verify & Submit" at bounding box center [1215, 564] width 137 height 32
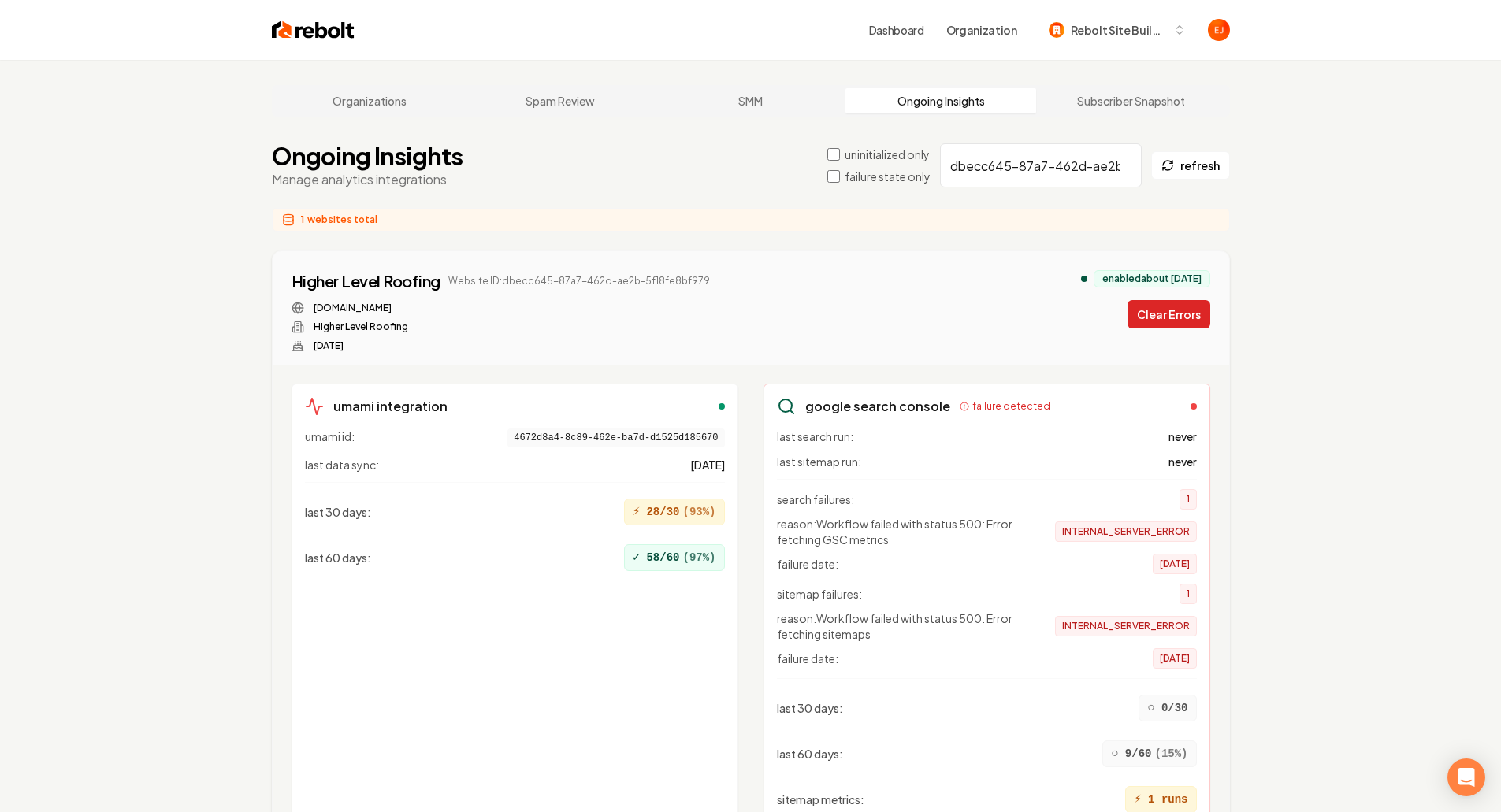
click at [1183, 322] on button "Clear Errors" at bounding box center [1169, 314] width 83 height 28
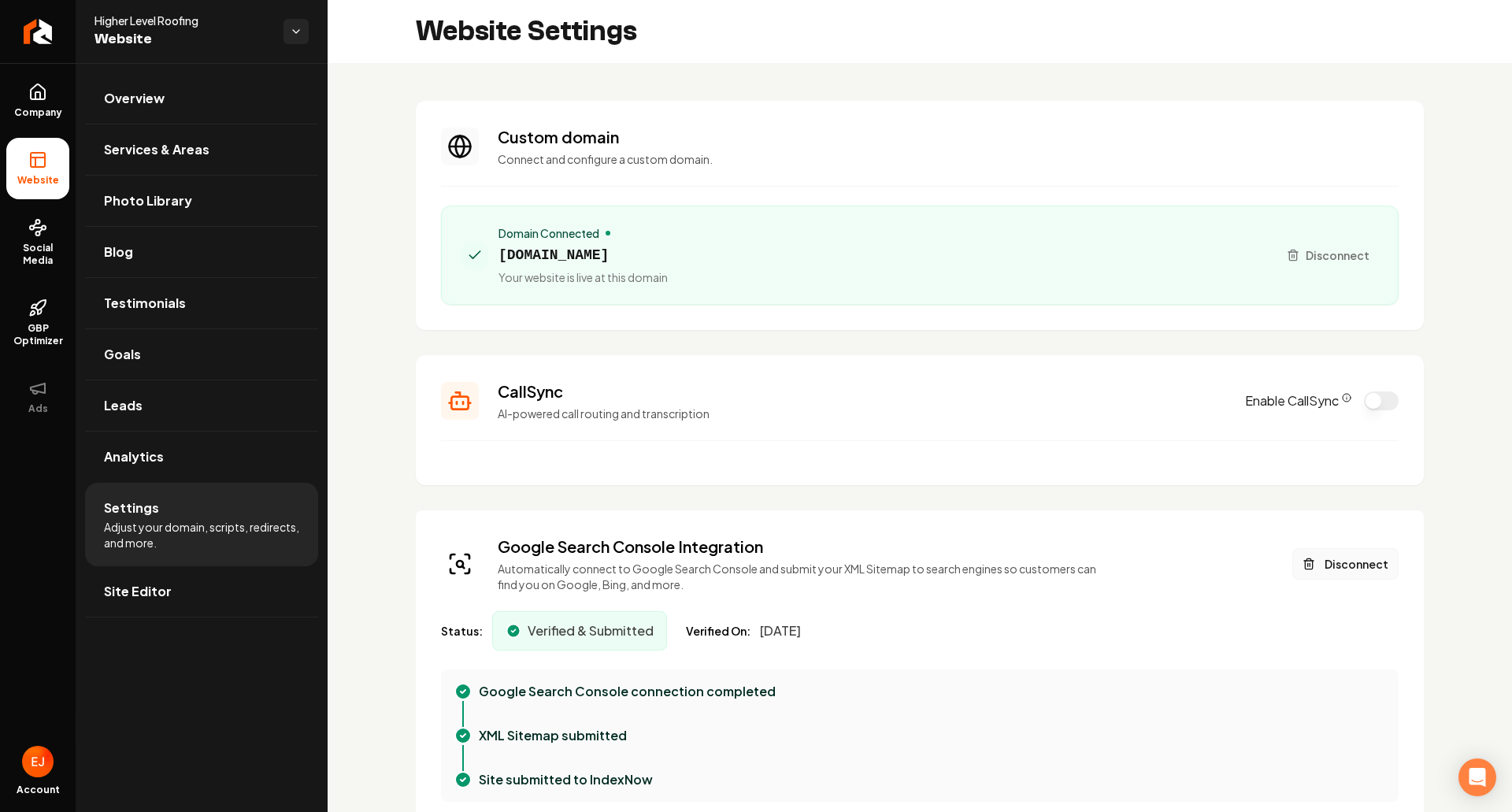
click at [1337, 566] on button "Disconnect" at bounding box center [1346, 564] width 106 height 32
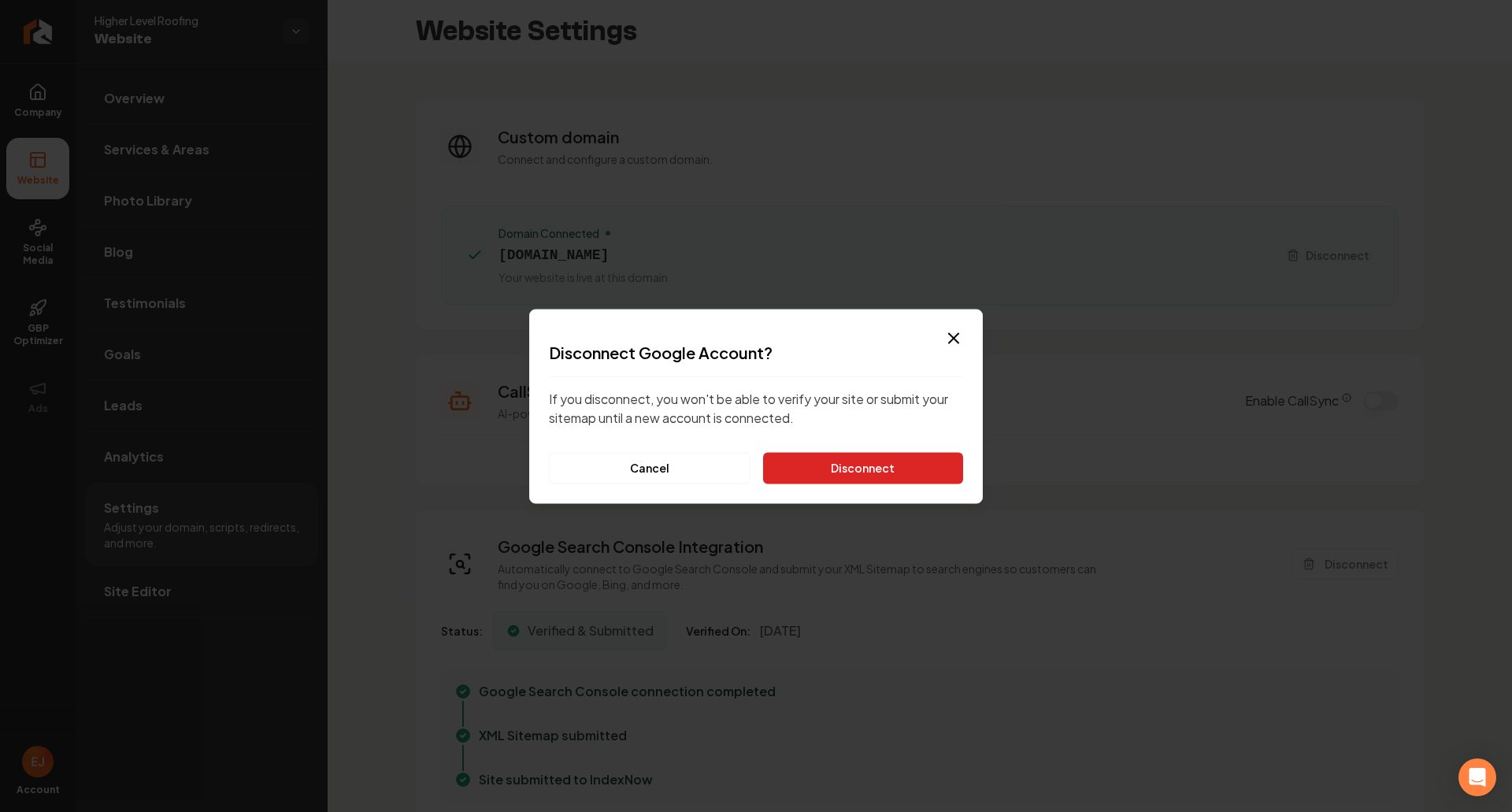
click at [859, 474] on button "Disconnect" at bounding box center [862, 467] width 200 height 32
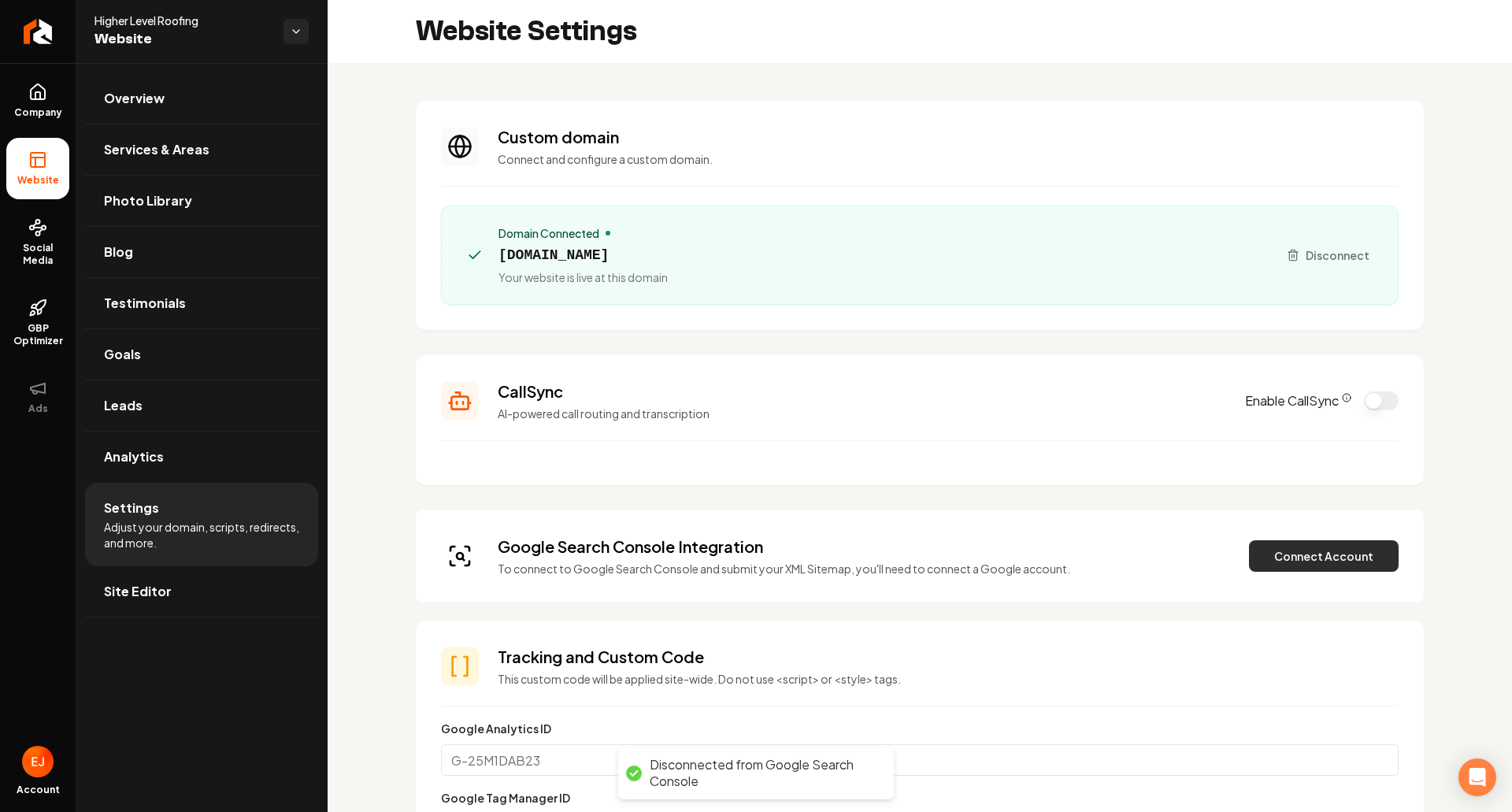
click at [1302, 566] on button "Connect Account" at bounding box center [1324, 556] width 150 height 32
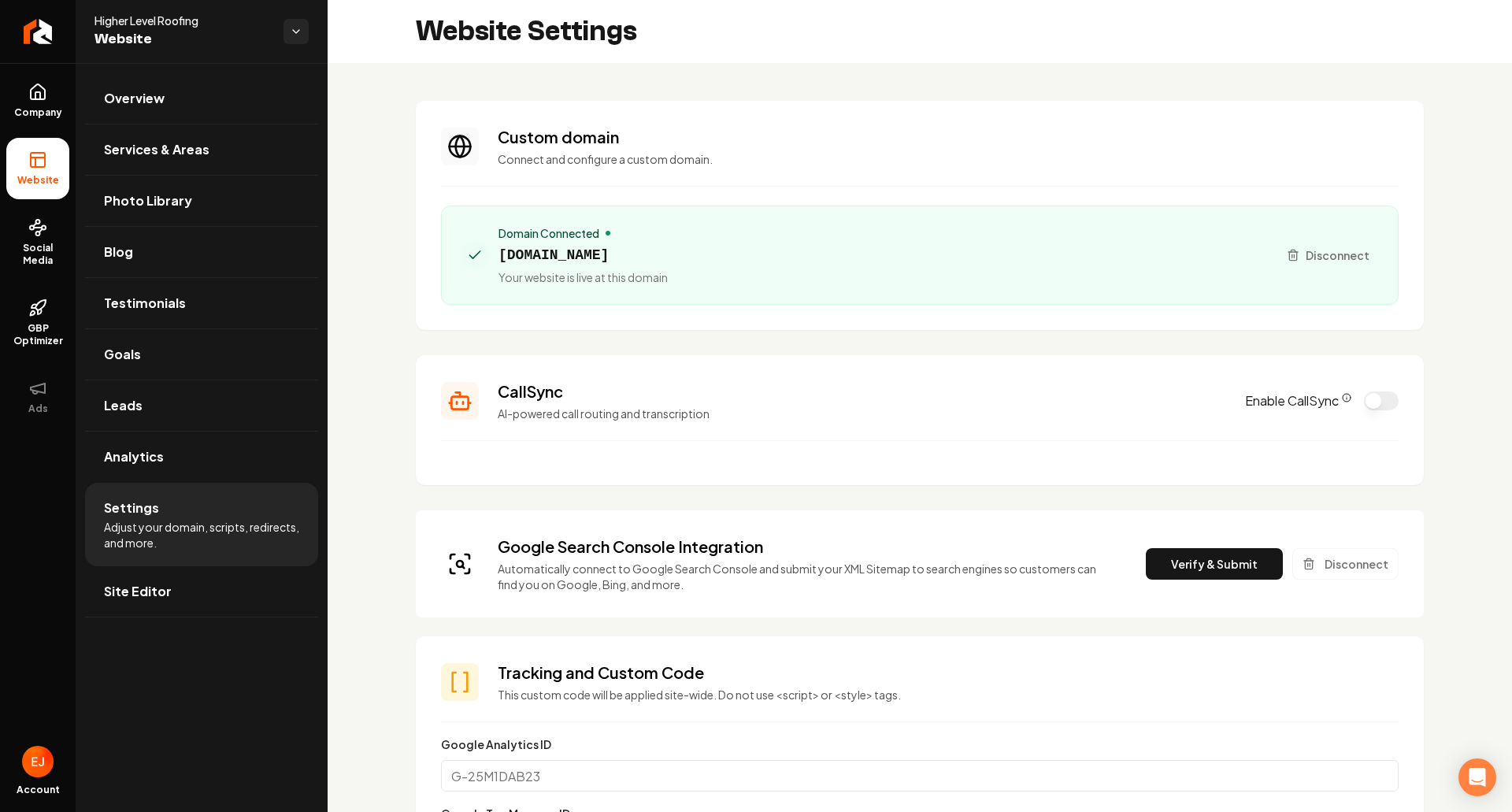
click at [1212, 583] on div "Google Search Console Integration Automatically connect to Google Search Consol…" at bounding box center [920, 564] width 958 height 57
click at [1202, 565] on button "Verify & Submit" at bounding box center [1215, 564] width 137 height 32
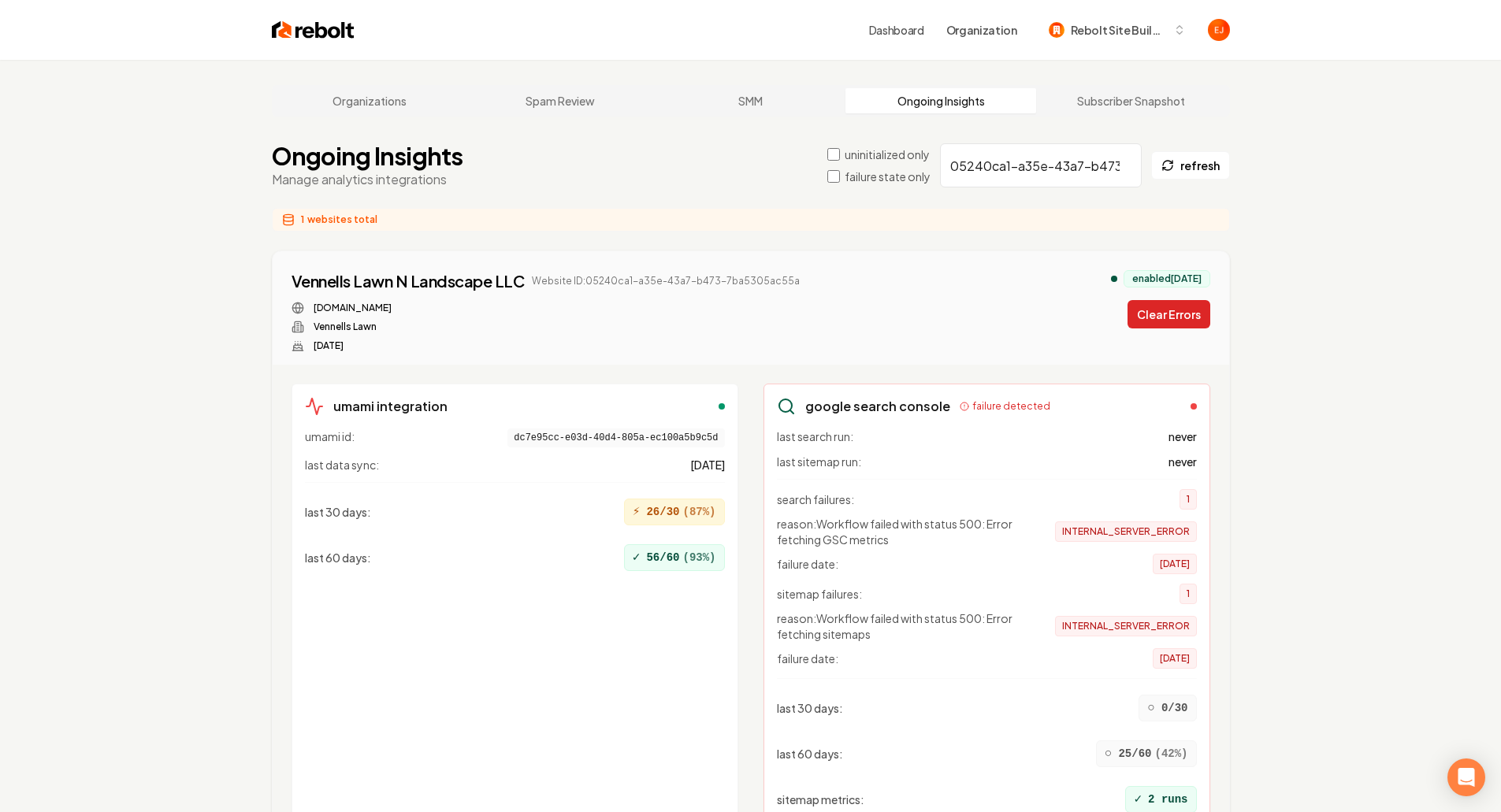
click at [1171, 320] on button "Clear Errors" at bounding box center [1169, 314] width 83 height 28
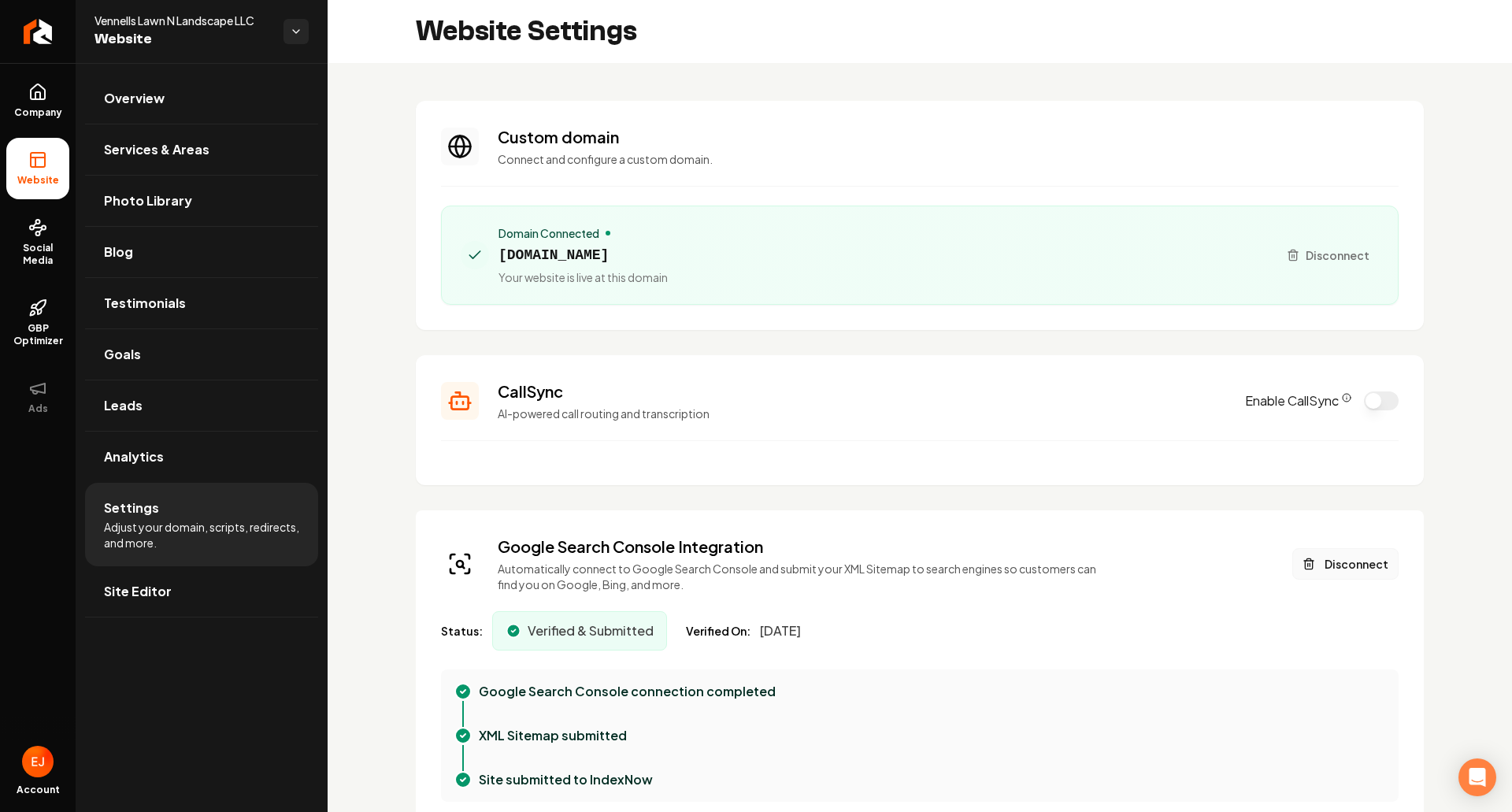
click at [1371, 560] on button "Disconnect" at bounding box center [1346, 564] width 106 height 32
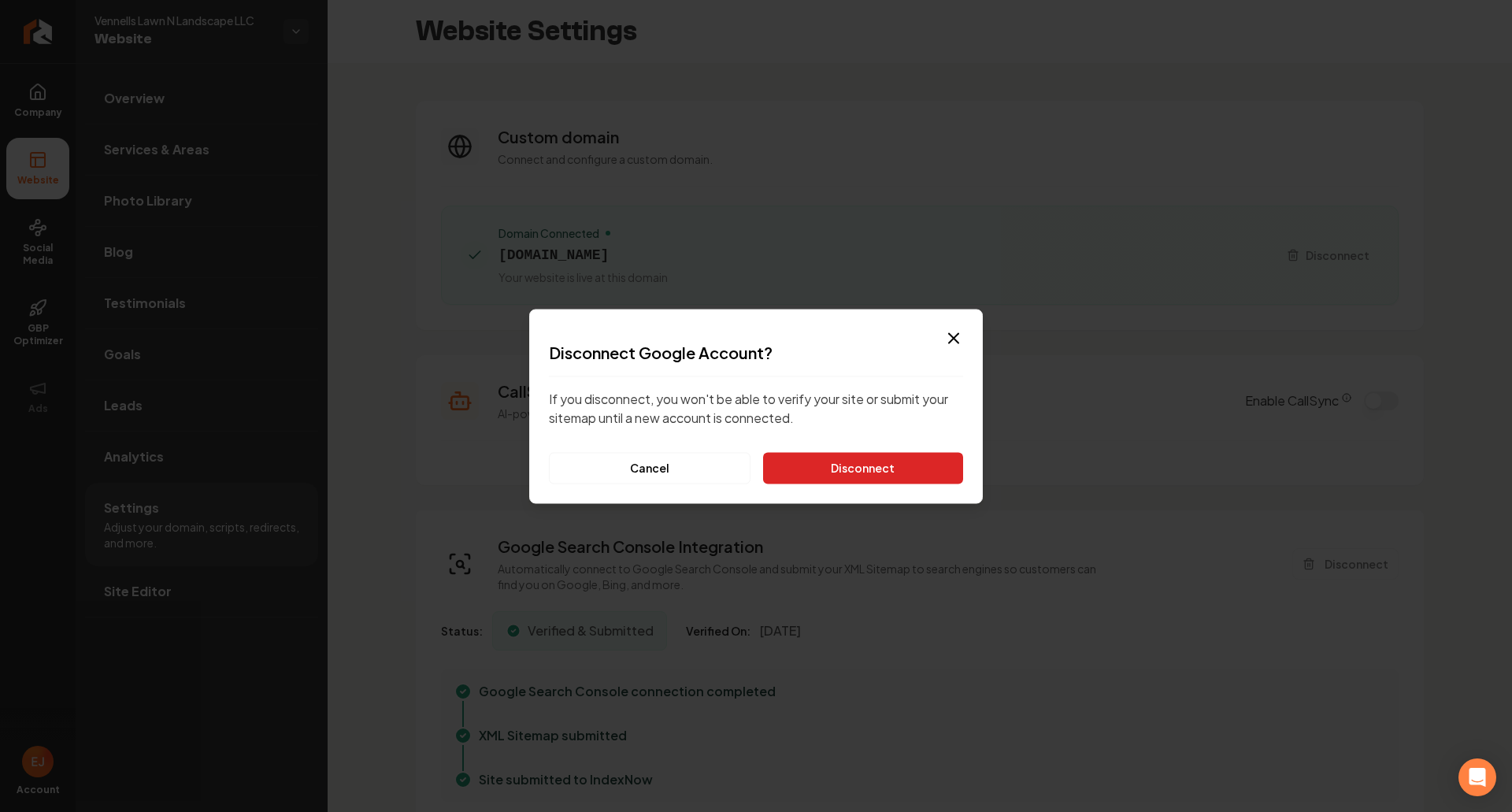
click at [914, 470] on button "Disconnect" at bounding box center [862, 467] width 200 height 32
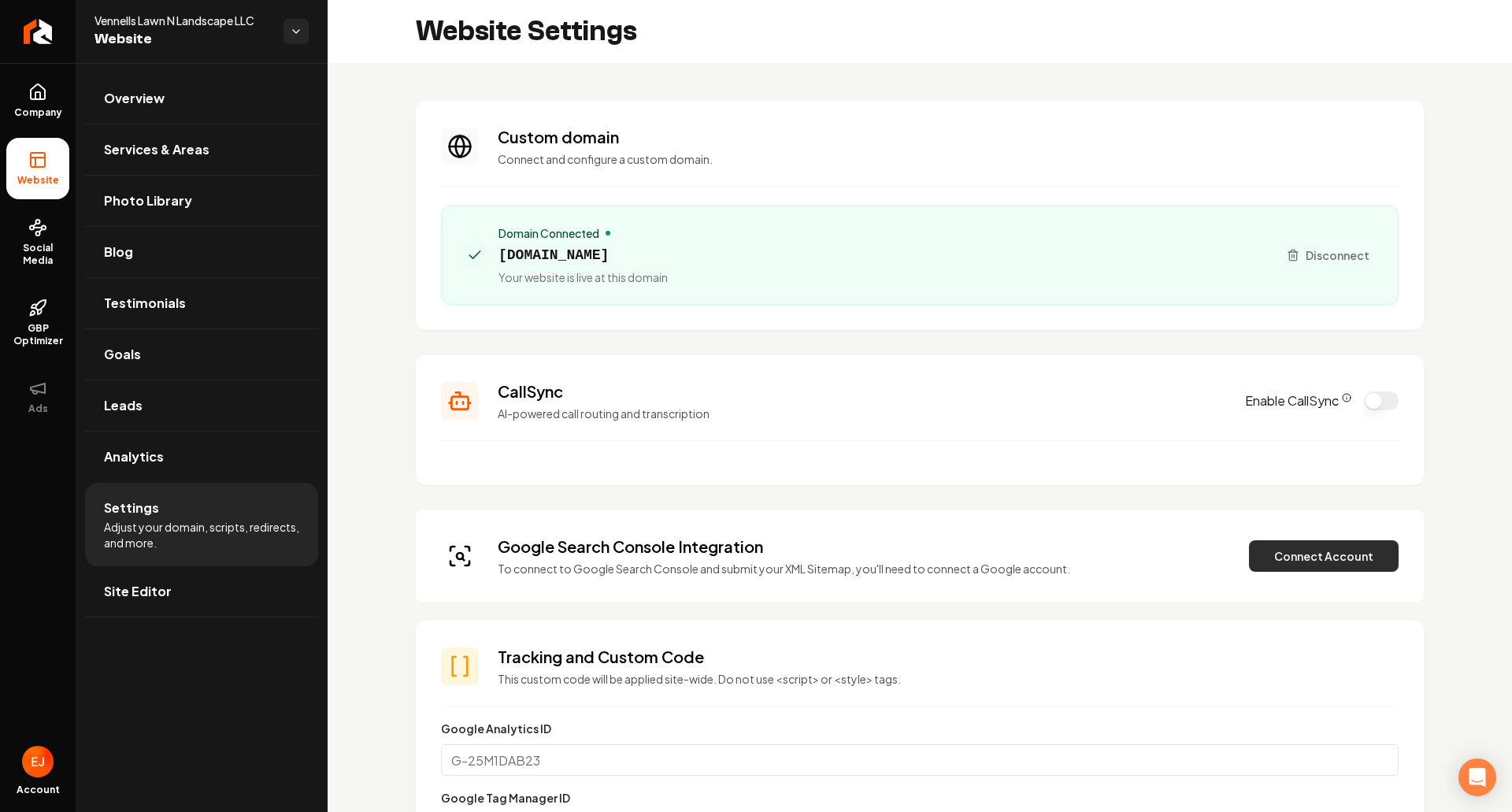
click at [1342, 559] on button "Connect Account" at bounding box center [1324, 556] width 150 height 32
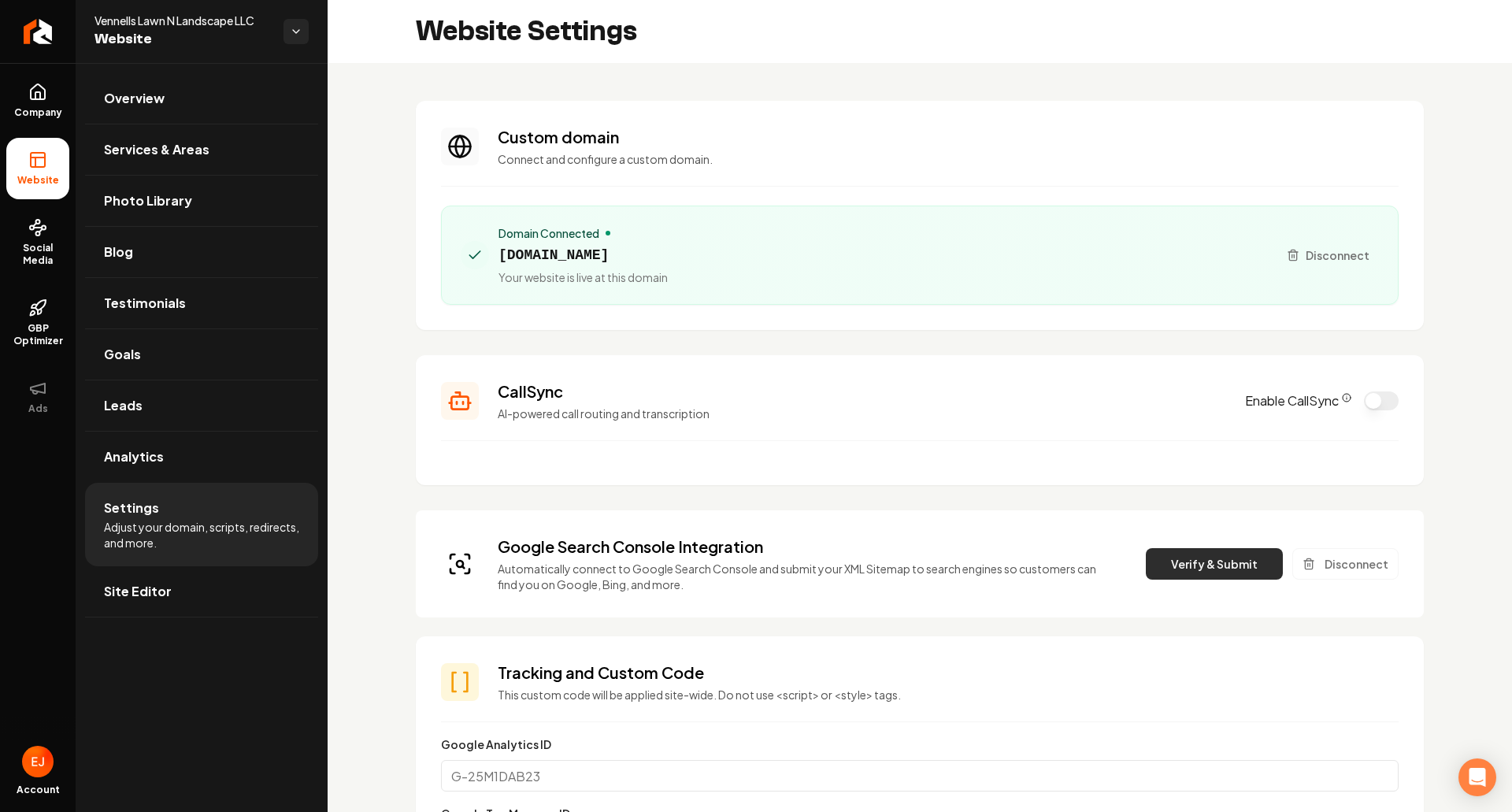
click at [1213, 566] on button "Verify & Submit" at bounding box center [1215, 564] width 137 height 32
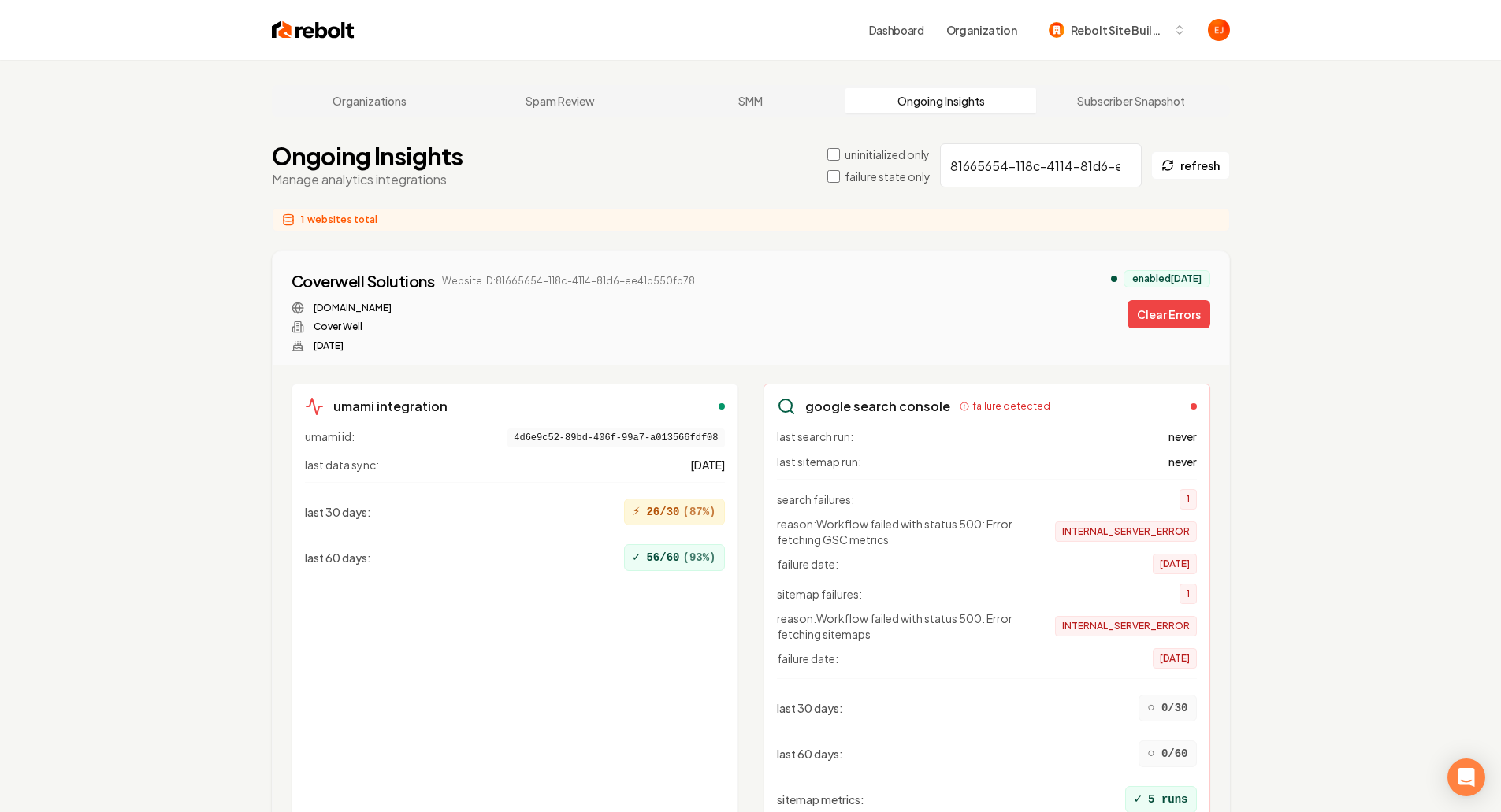
drag, startPoint x: 1173, startPoint y: 312, endPoint x: 1168, endPoint y: 250, distance: 62.2
click at [1173, 312] on button "Clear Errors" at bounding box center [1169, 314] width 83 height 28
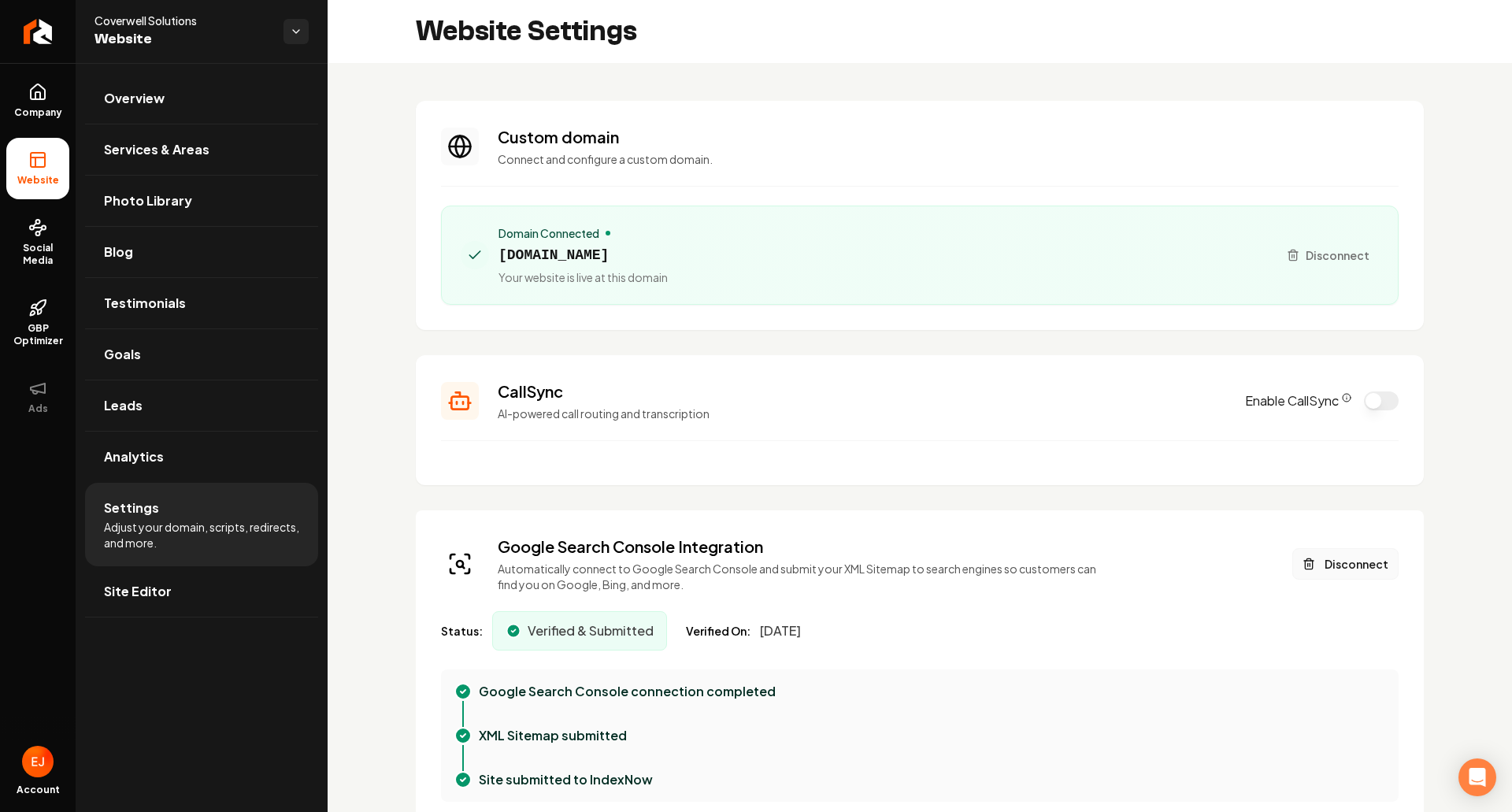
click at [1350, 561] on button "Disconnect" at bounding box center [1346, 564] width 106 height 32
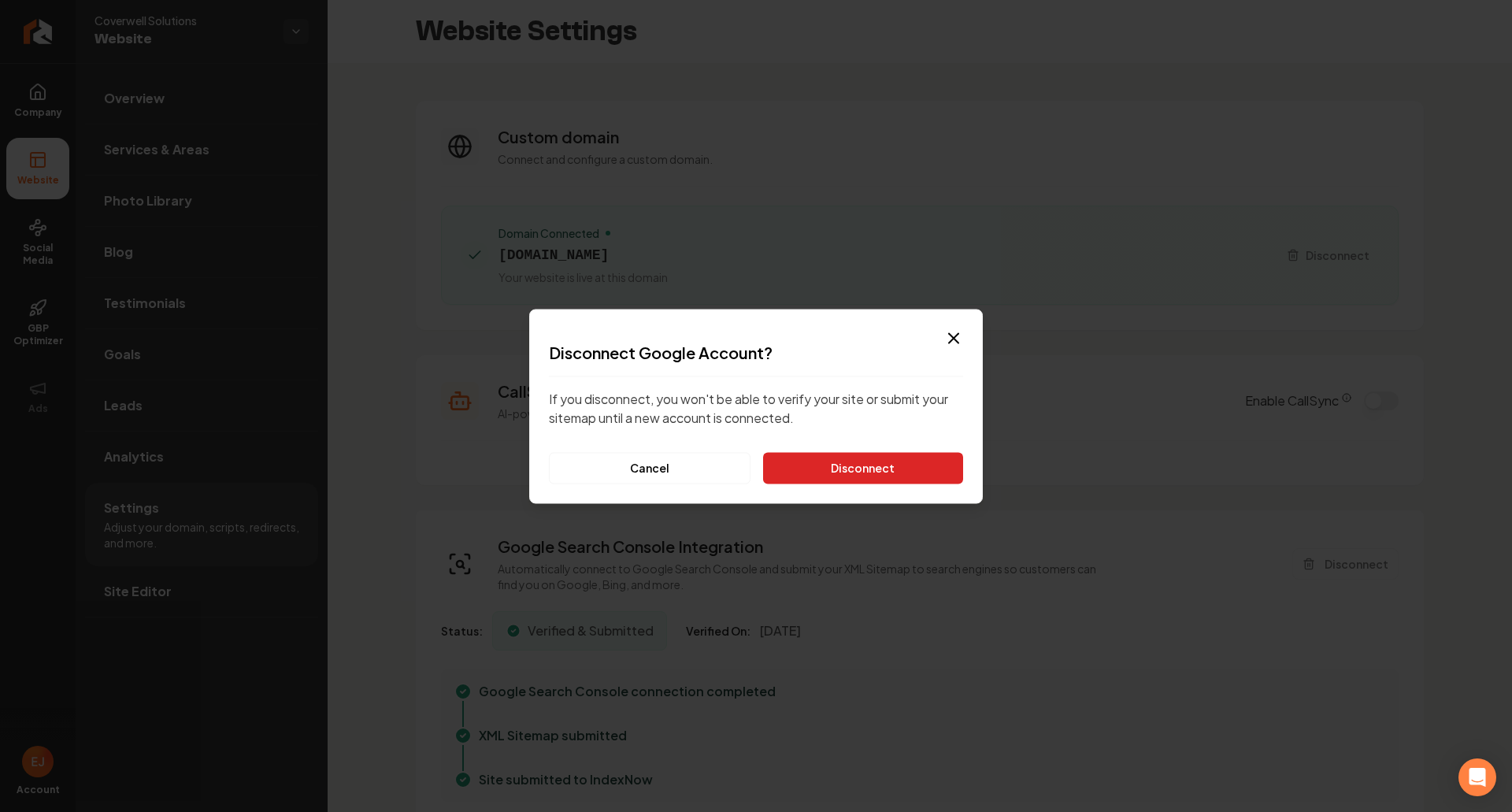
click at [874, 457] on button "Disconnect" at bounding box center [862, 467] width 200 height 32
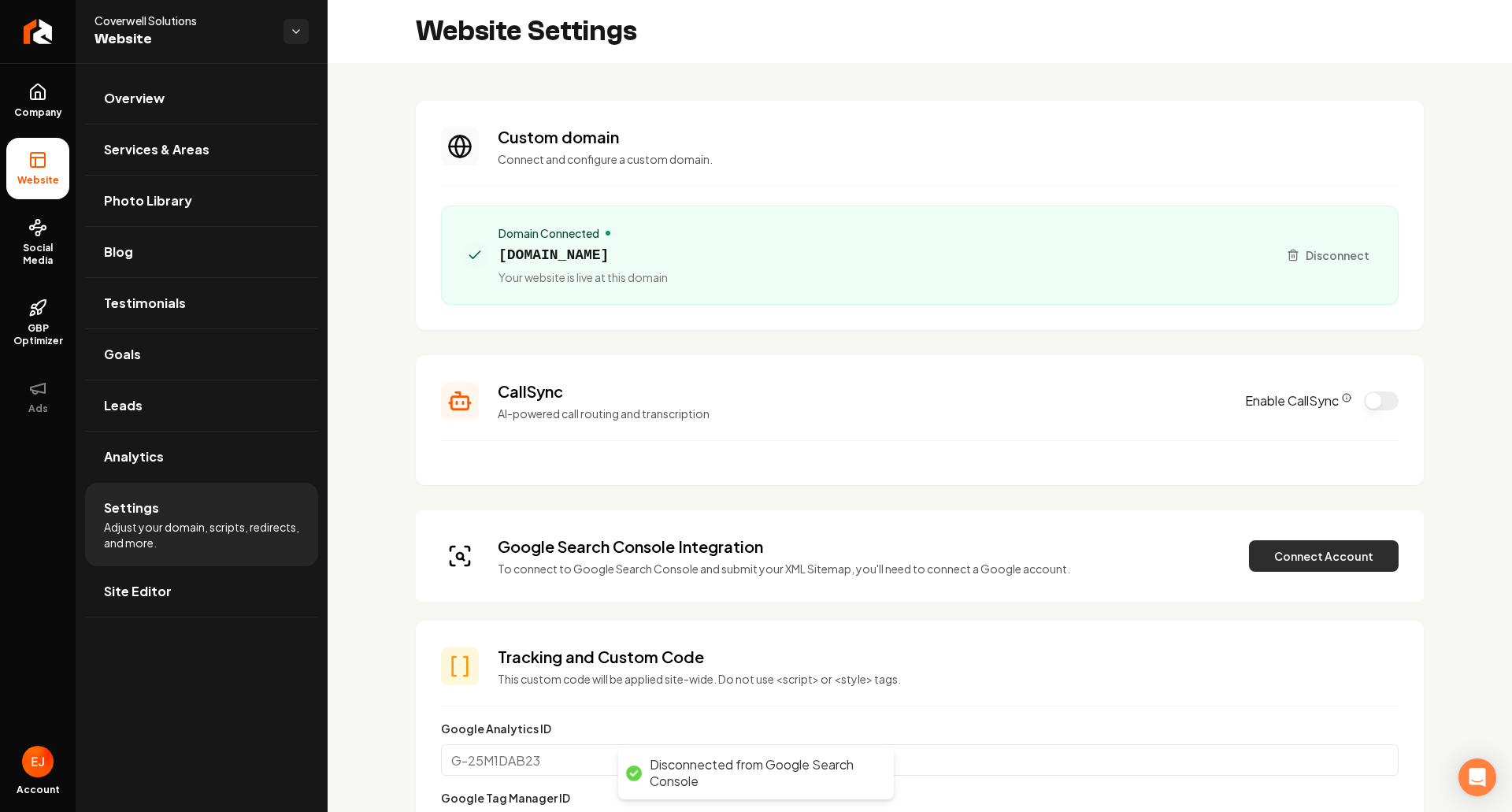
click at [1350, 566] on button "Connect Account" at bounding box center [1324, 556] width 150 height 32
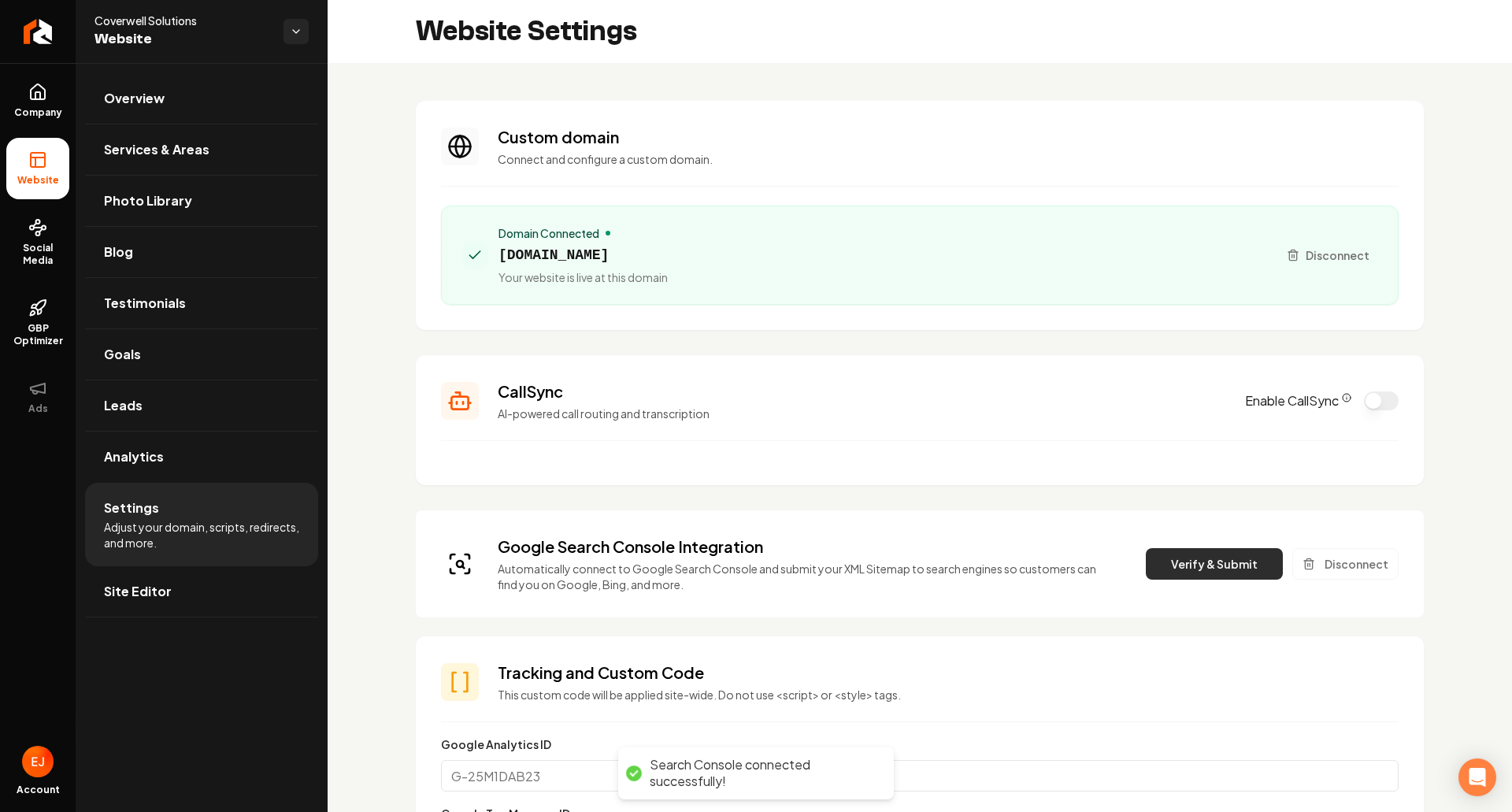
click at [1199, 564] on button "Verify & Submit" at bounding box center [1215, 564] width 137 height 32
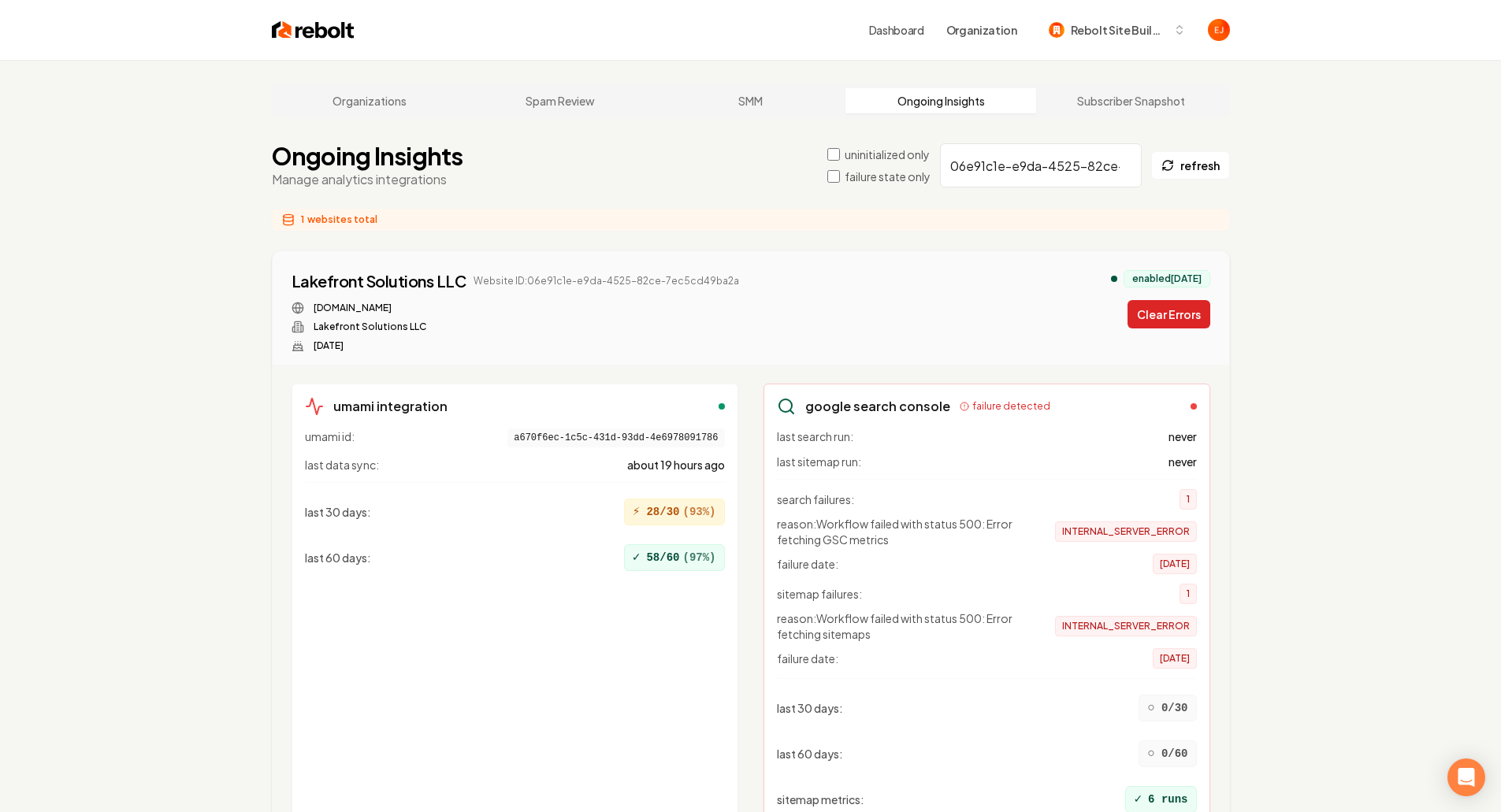
click at [1147, 313] on button "Clear Errors" at bounding box center [1169, 314] width 83 height 28
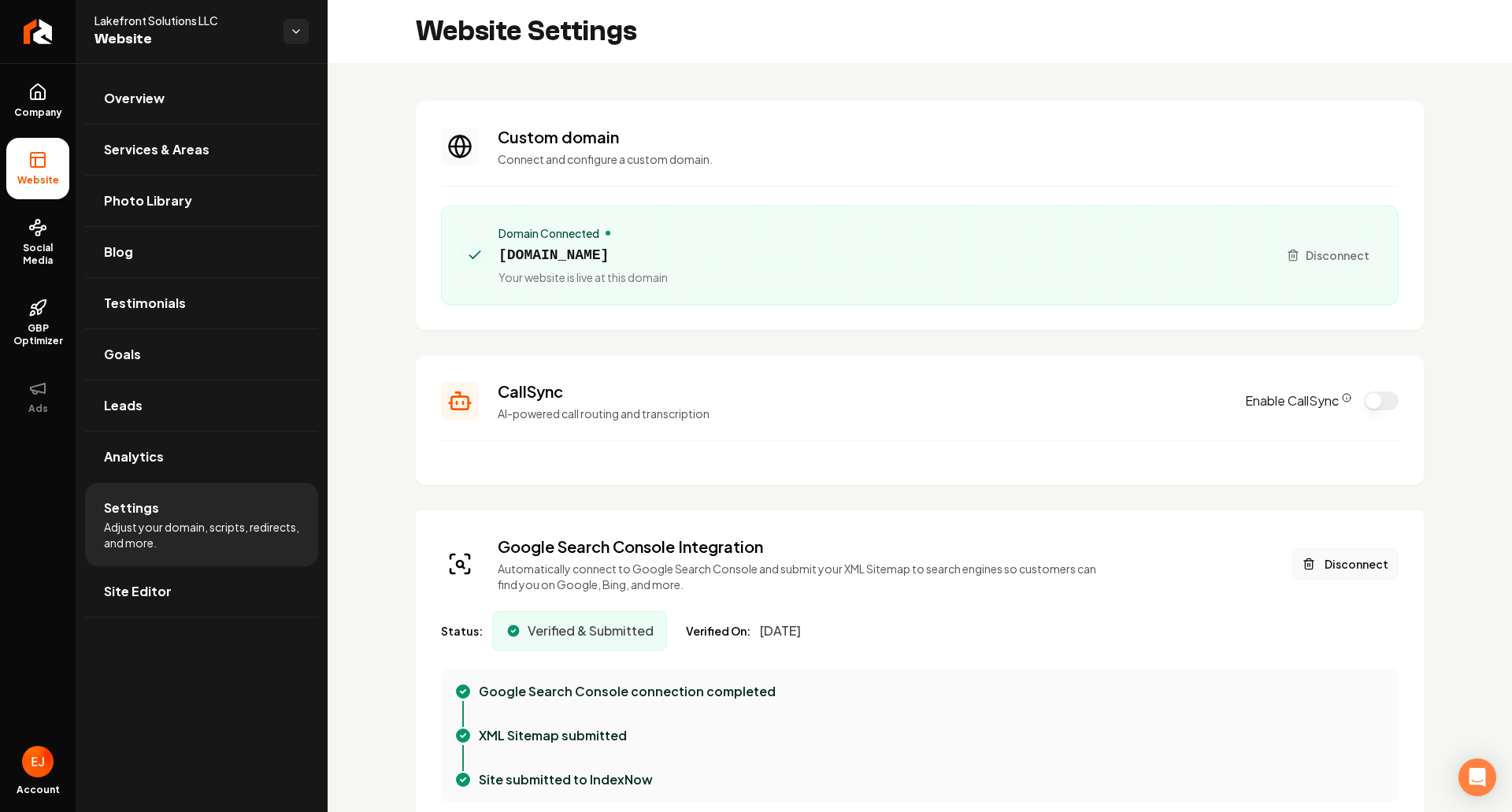
click at [1333, 571] on button "Disconnect" at bounding box center [1346, 564] width 106 height 32
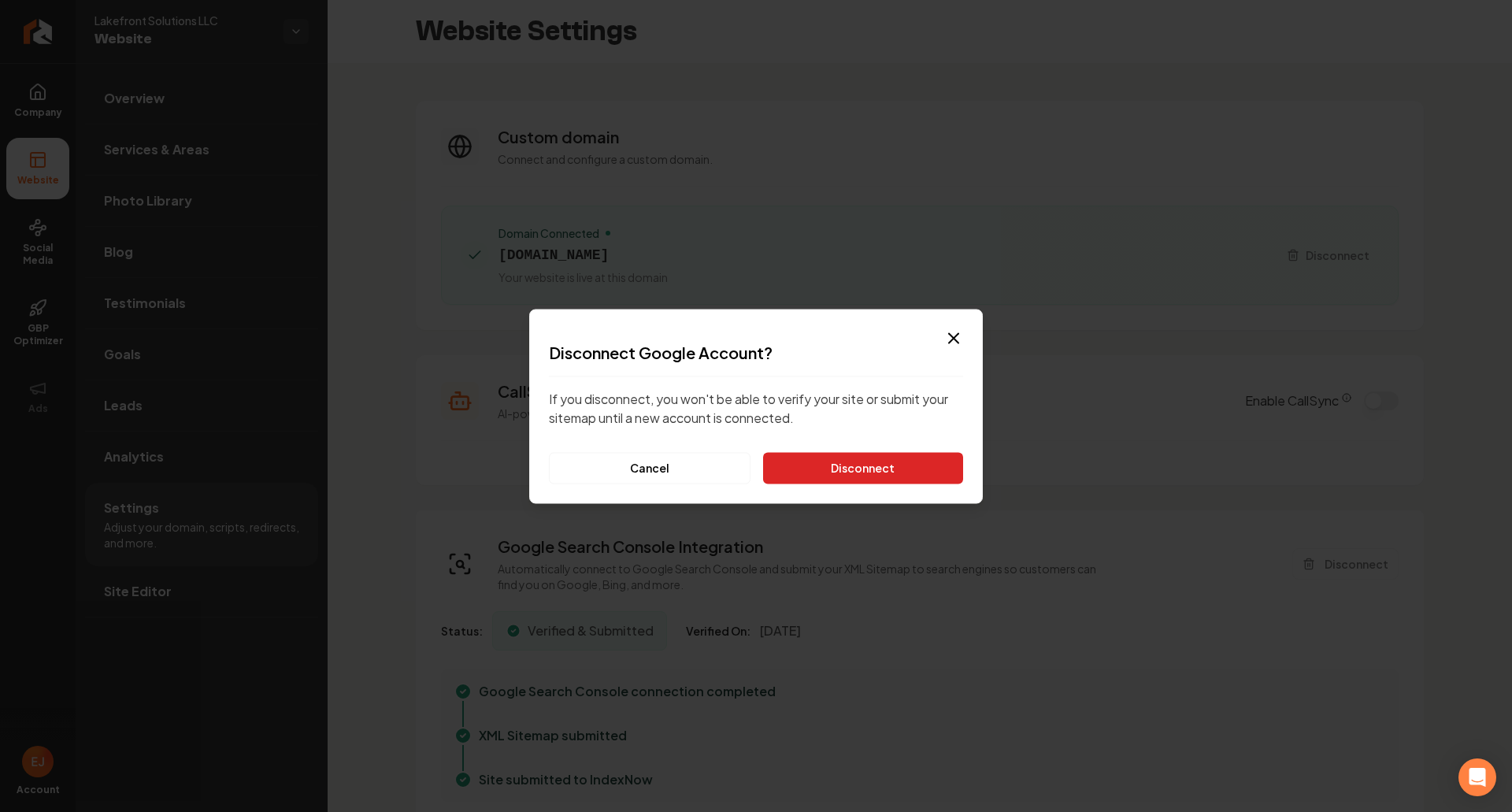
click at [895, 466] on button "Disconnect" at bounding box center [862, 467] width 200 height 32
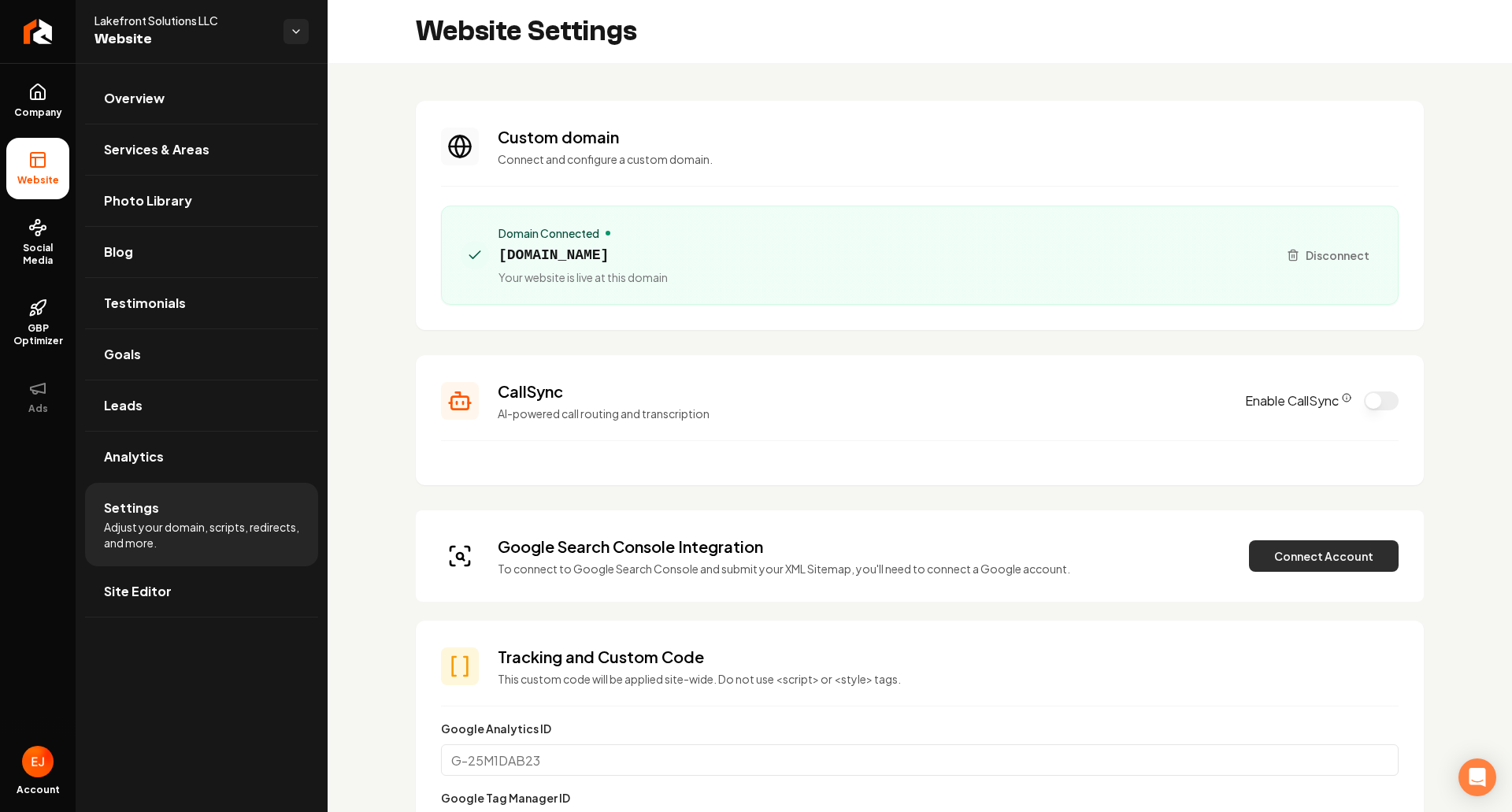
click at [1329, 565] on button "Connect Account" at bounding box center [1324, 556] width 150 height 32
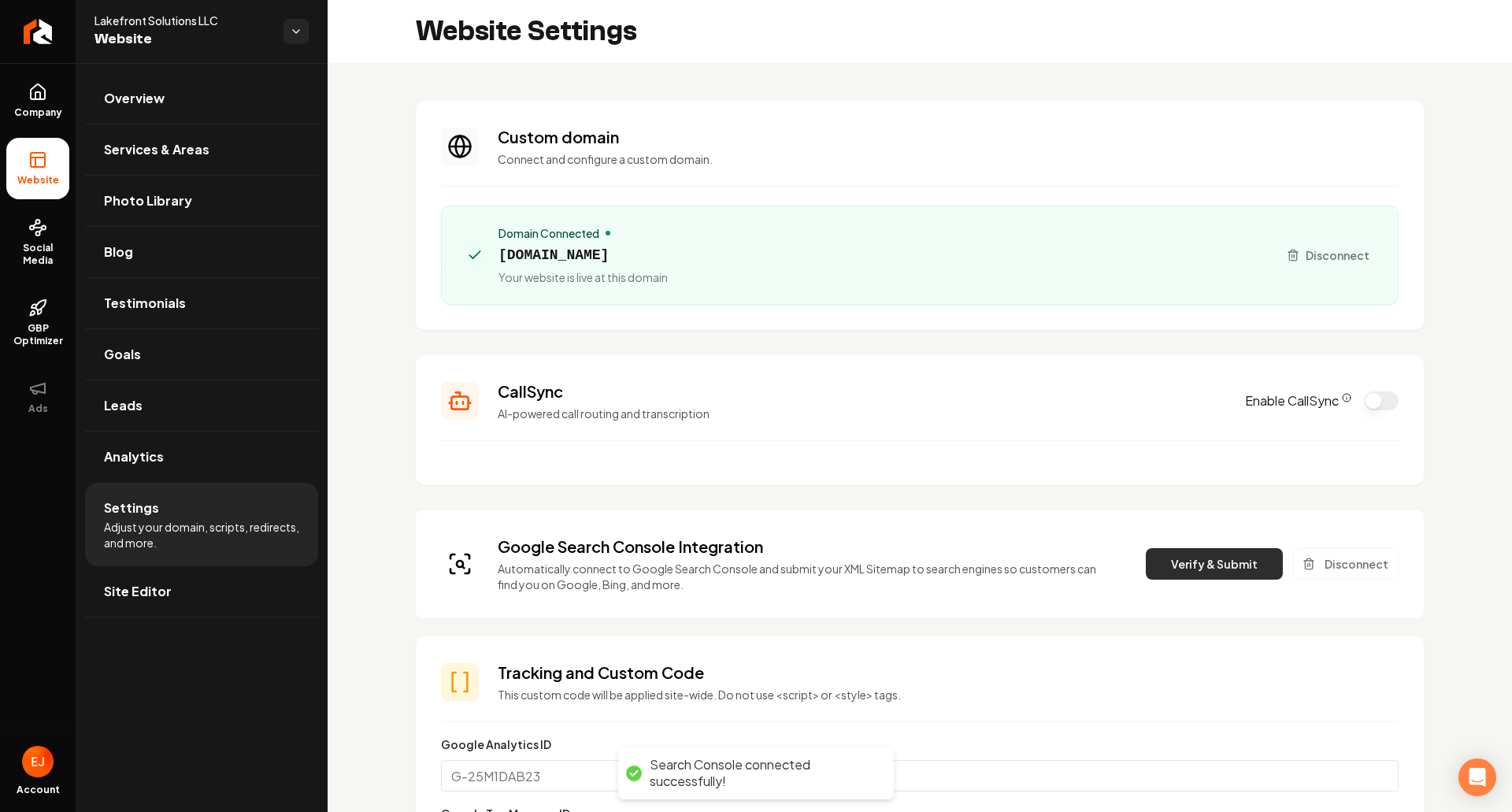
click at [1177, 566] on button "Verify & Submit" at bounding box center [1215, 564] width 137 height 32
